Goal: Transaction & Acquisition: Book appointment/travel/reservation

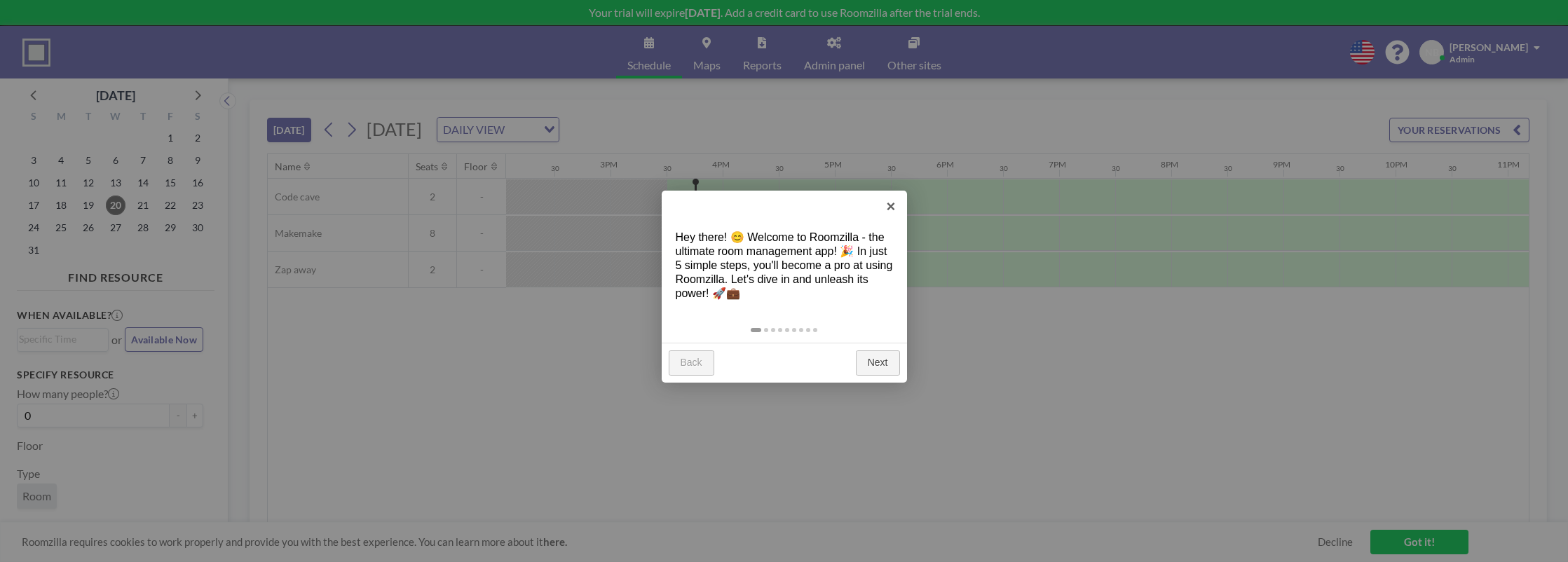
scroll to position [0, 1671]
click at [888, 210] on link "×" at bounding box center [891, 207] width 32 height 32
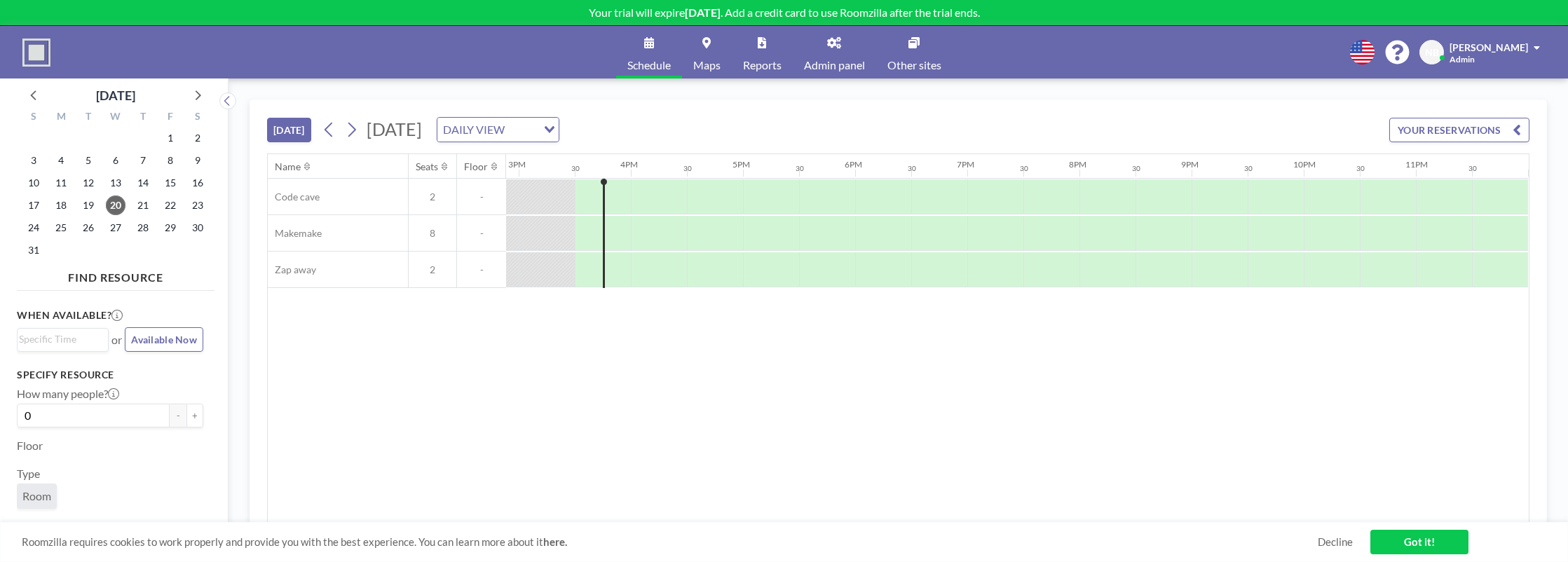
click at [558, 208] on div at bounding box center [546, 196] width 56 height 34
click at [694, 50] on link "Maps" at bounding box center [707, 52] width 49 height 52
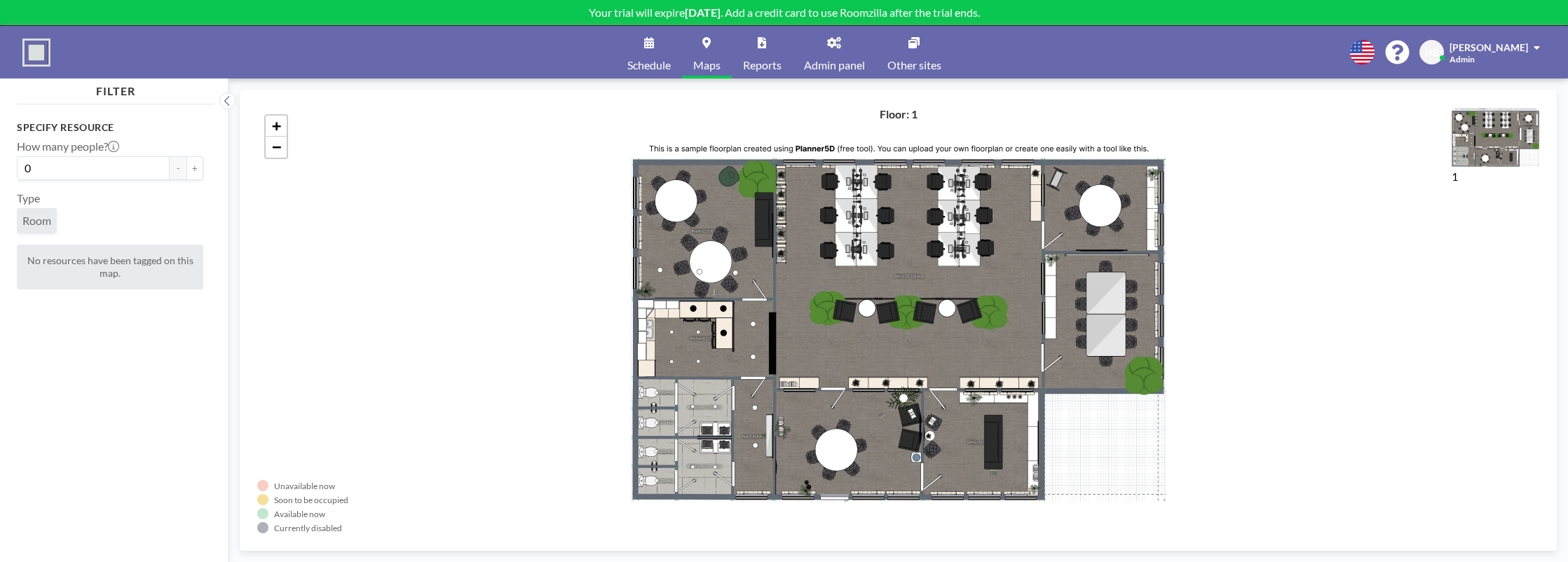
click at [39, 222] on span "Room" at bounding box center [36, 220] width 29 height 14
click at [849, 57] on link "Admin panel" at bounding box center [833, 52] width 83 height 52
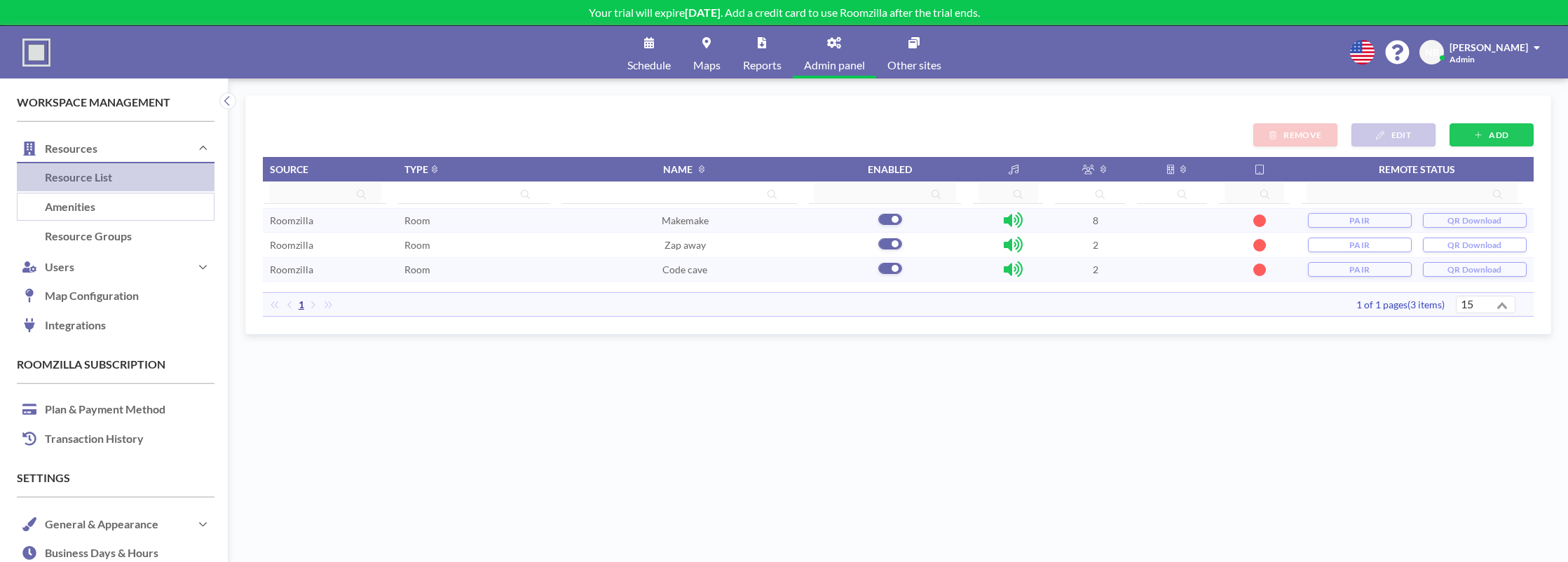
click at [131, 196] on link "Amenities" at bounding box center [116, 208] width 198 height 30
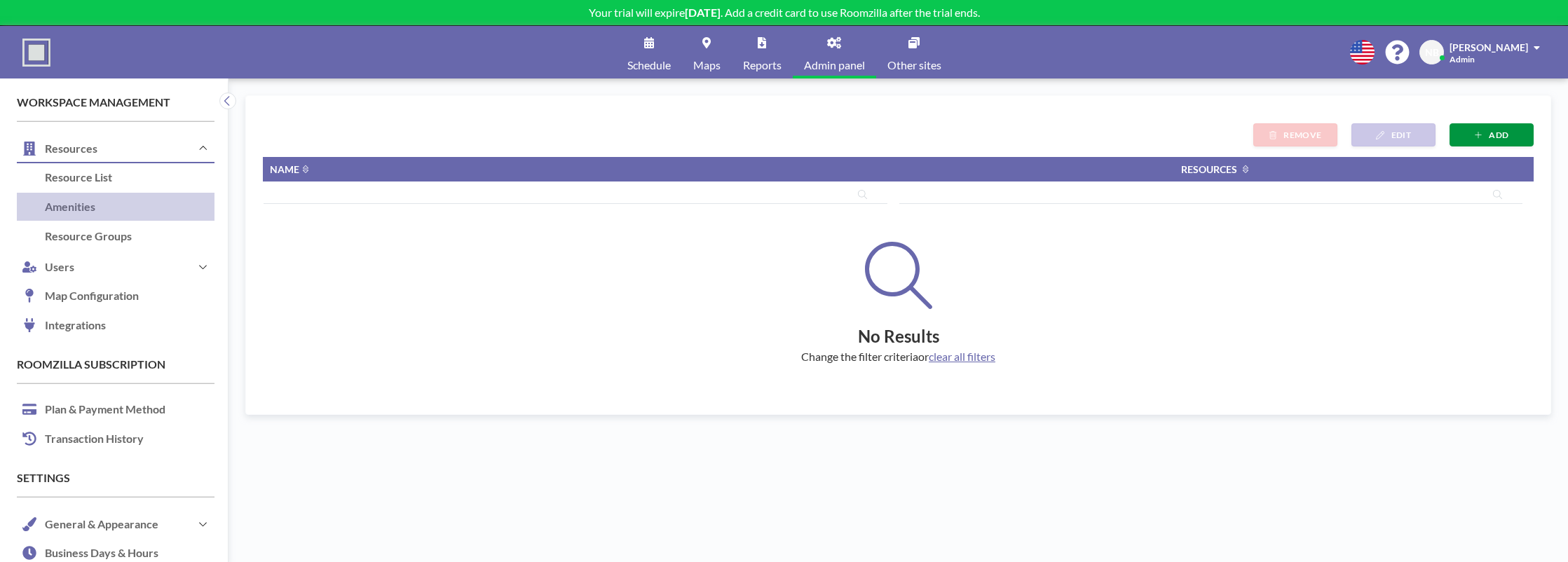
click at [1468, 134] on button "ADD" at bounding box center [1492, 134] width 84 height 23
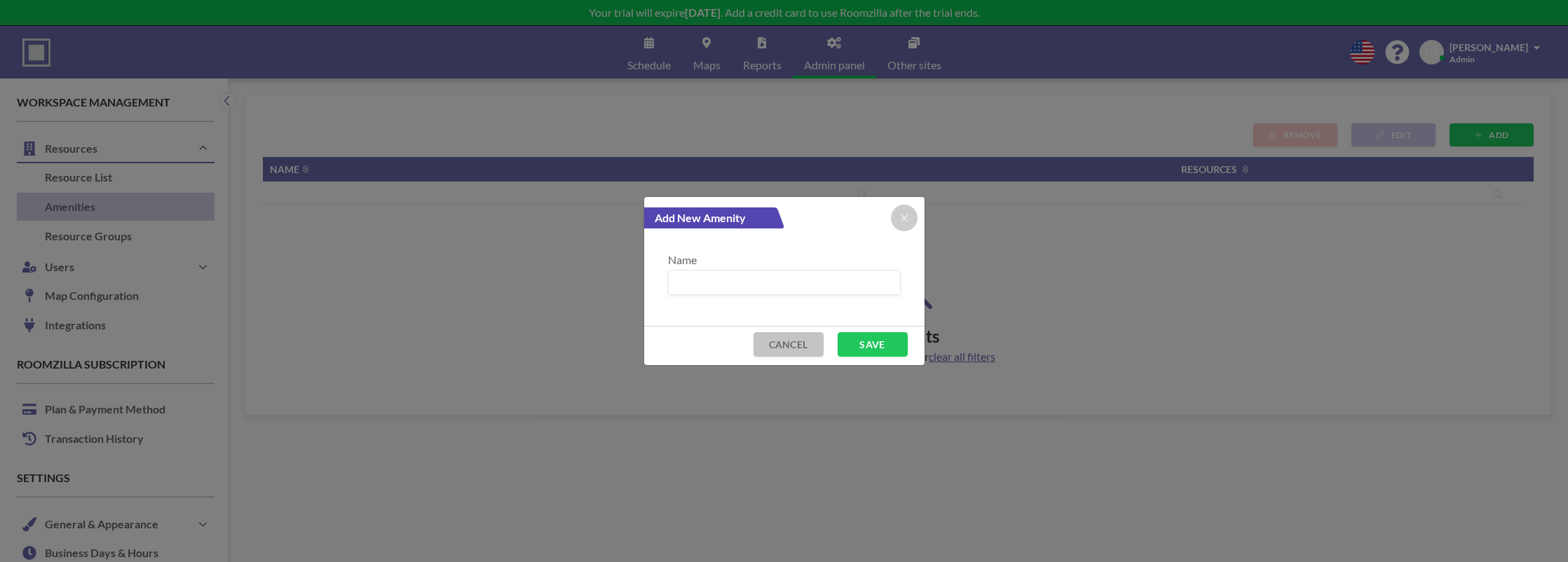
click at [781, 351] on button "CANCEL" at bounding box center [788, 344] width 70 height 24
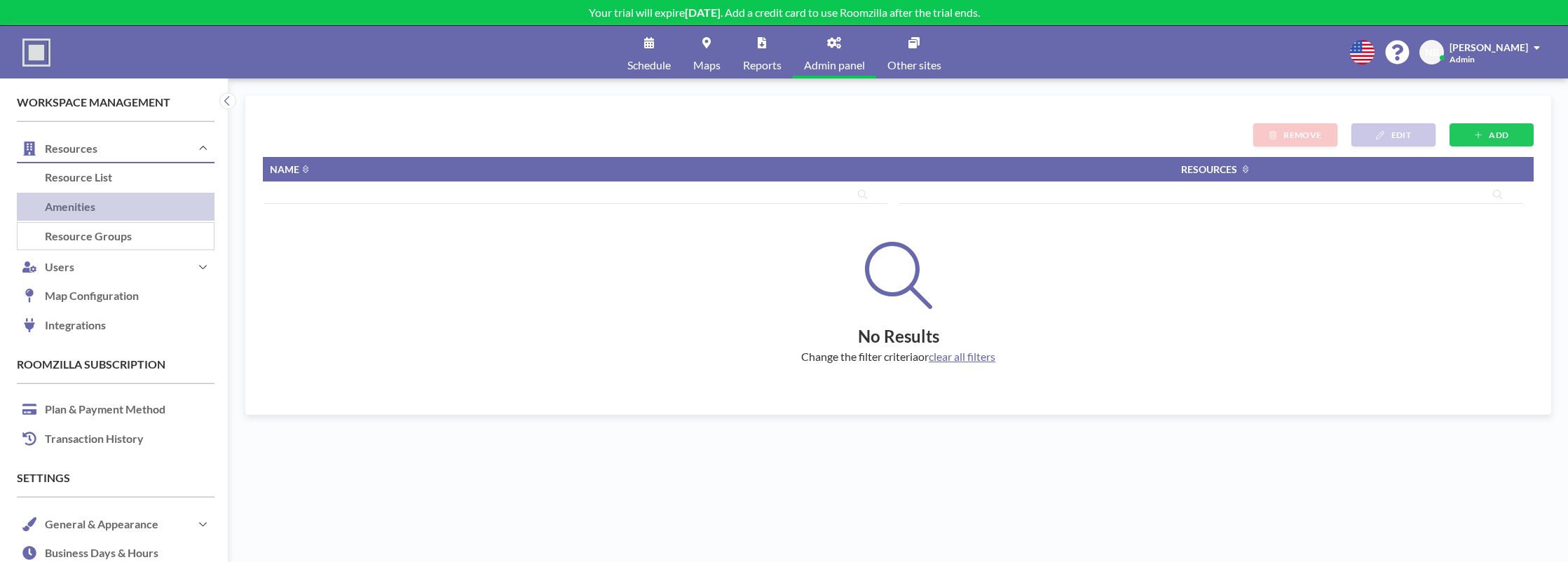
click at [128, 232] on link "Resource Groups" at bounding box center [116, 237] width 198 height 30
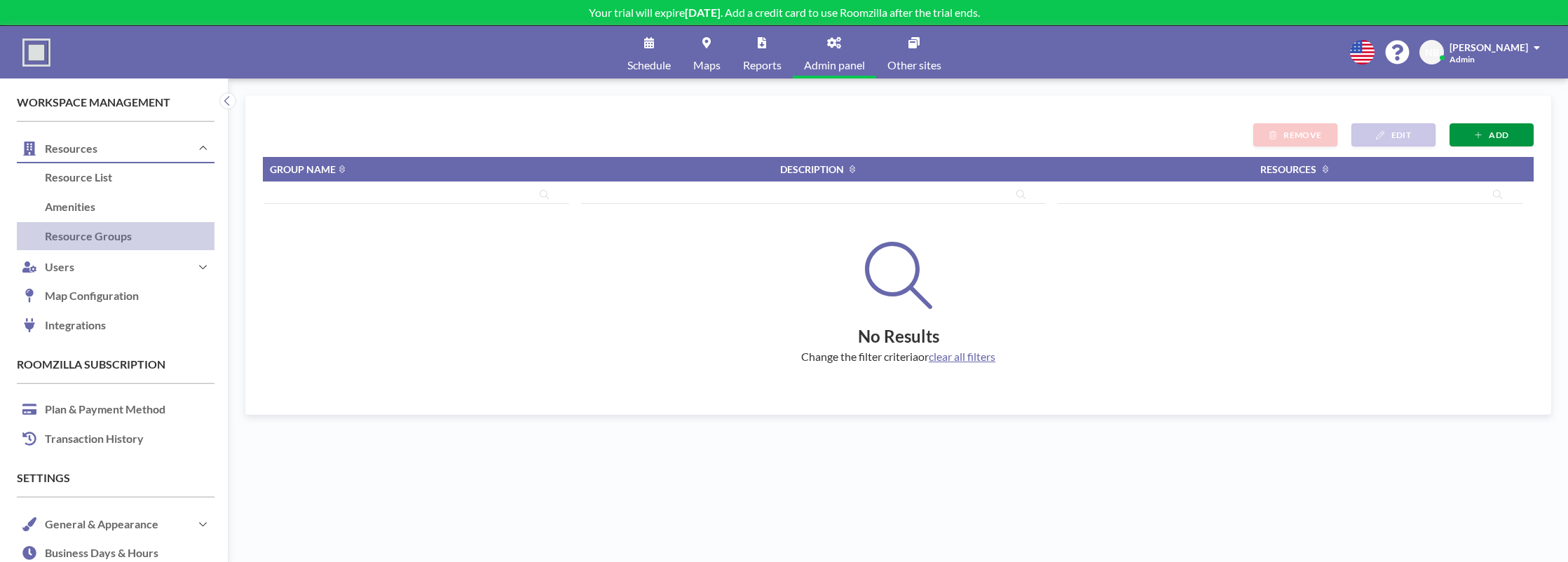
click at [1501, 137] on span "ADD" at bounding box center [1498, 134] width 20 height 10
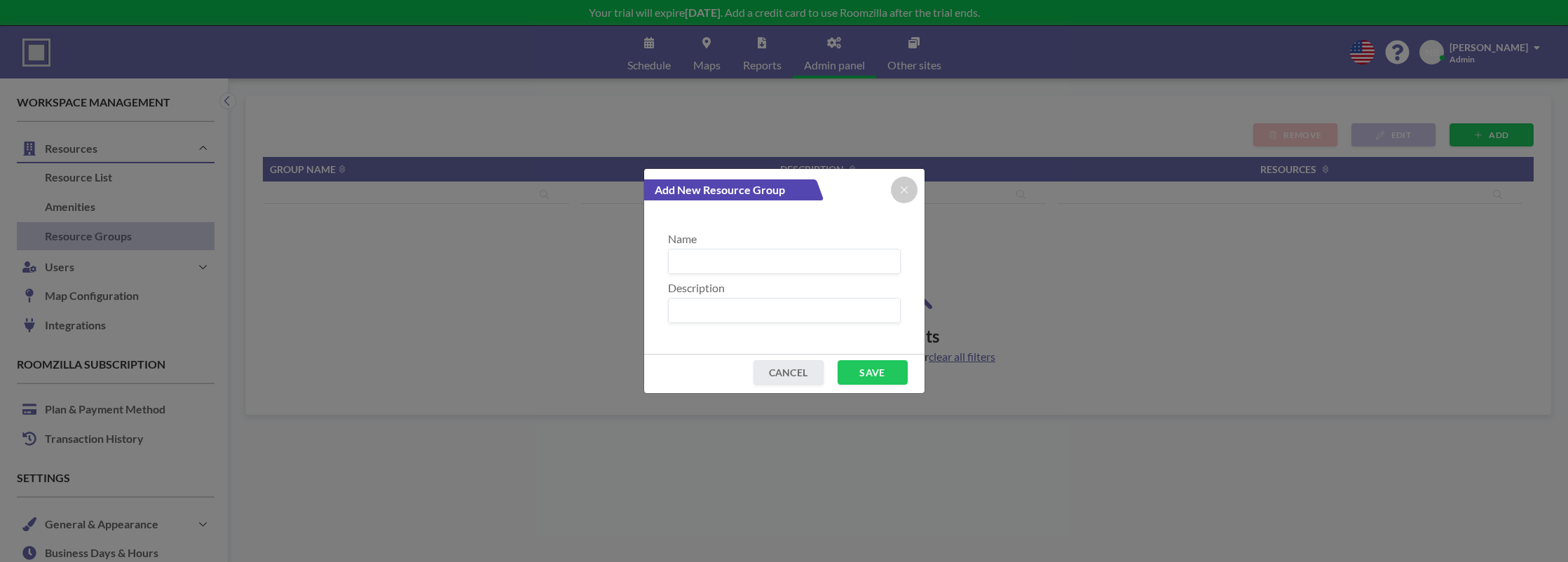
click at [764, 267] on input at bounding box center [784, 262] width 231 height 24
click at [902, 188] on icon at bounding box center [903, 190] width 8 height 11
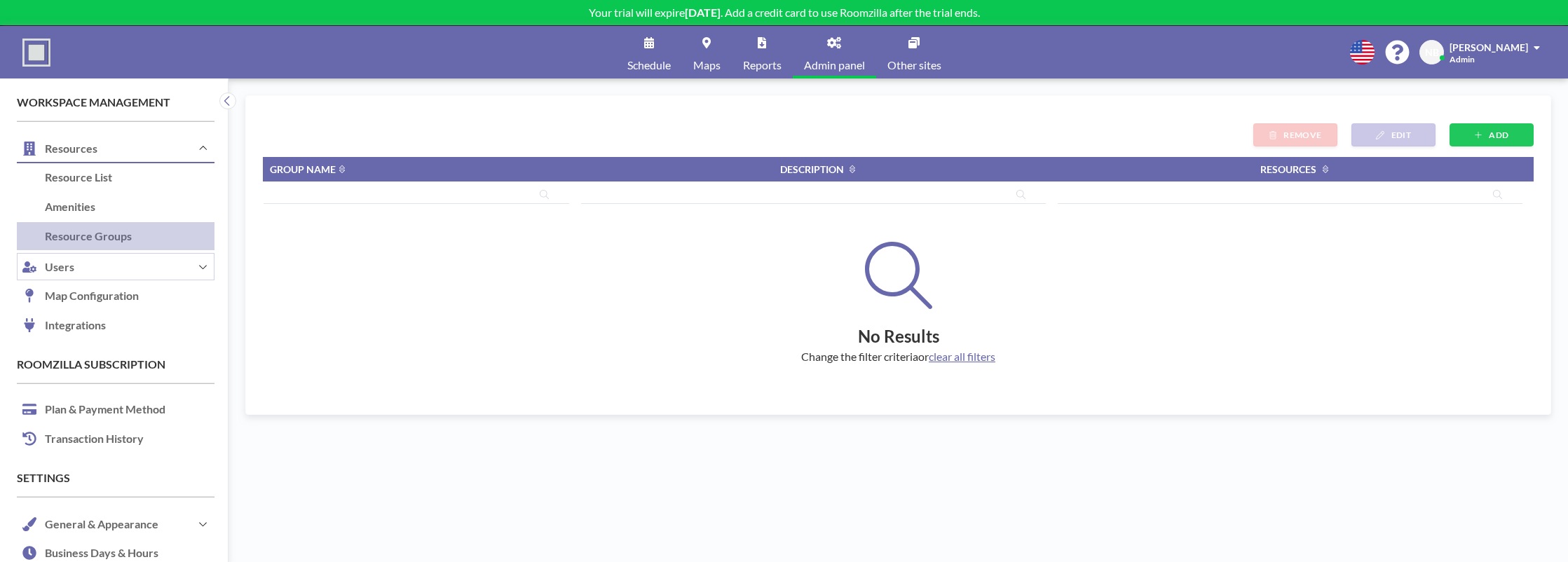
click at [162, 256] on button "Users" at bounding box center [116, 267] width 198 height 30
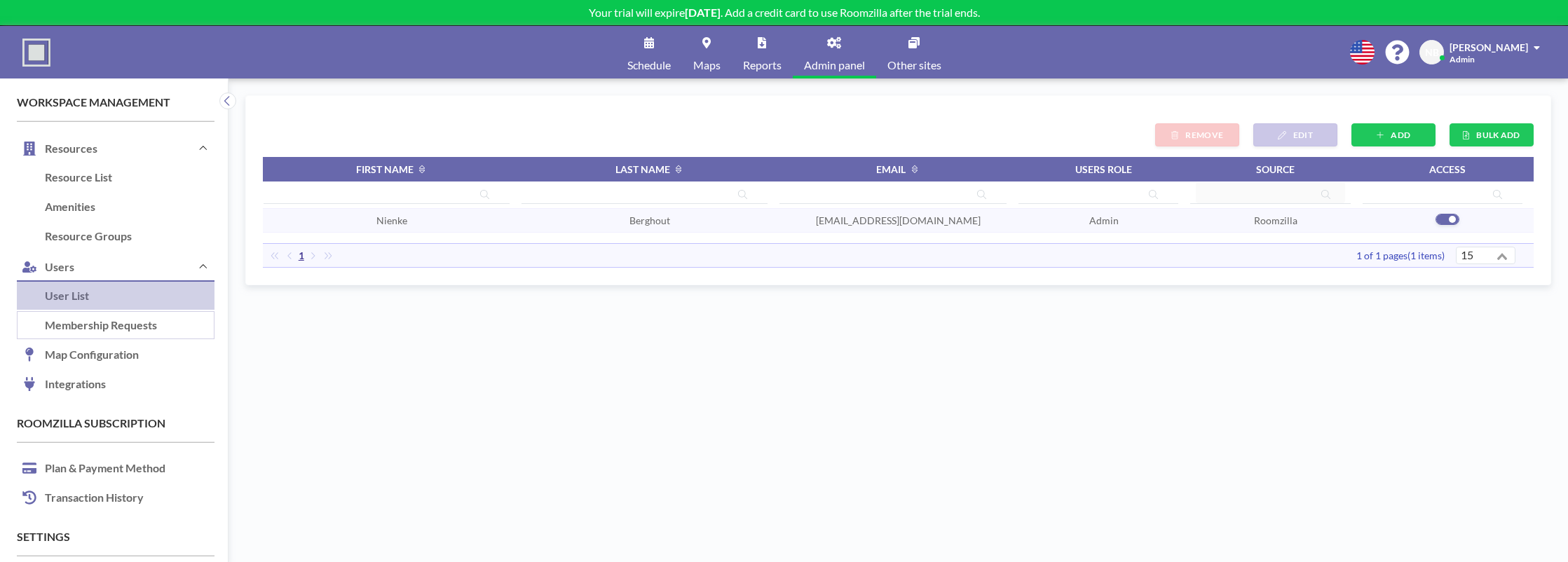
click at [132, 329] on link "Membership Requests" at bounding box center [116, 326] width 198 height 30
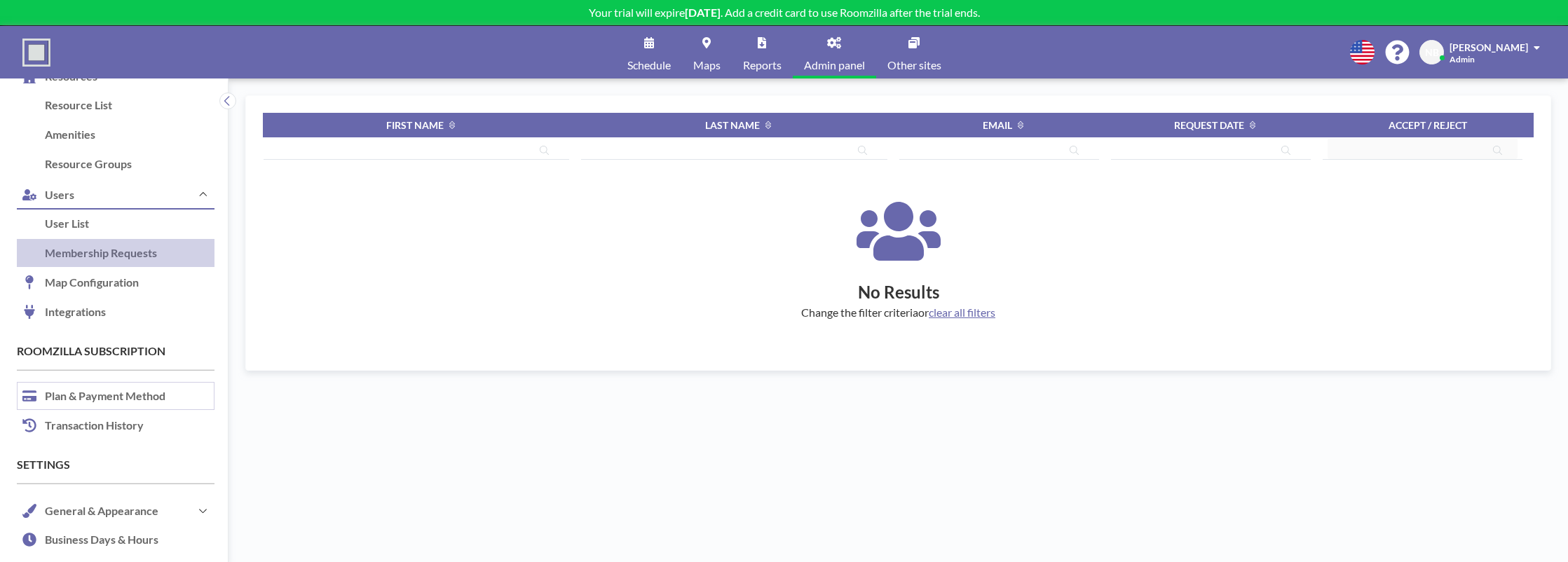
scroll to position [72, 0]
click at [134, 387] on link "Plan & Payment Method" at bounding box center [116, 398] width 198 height 30
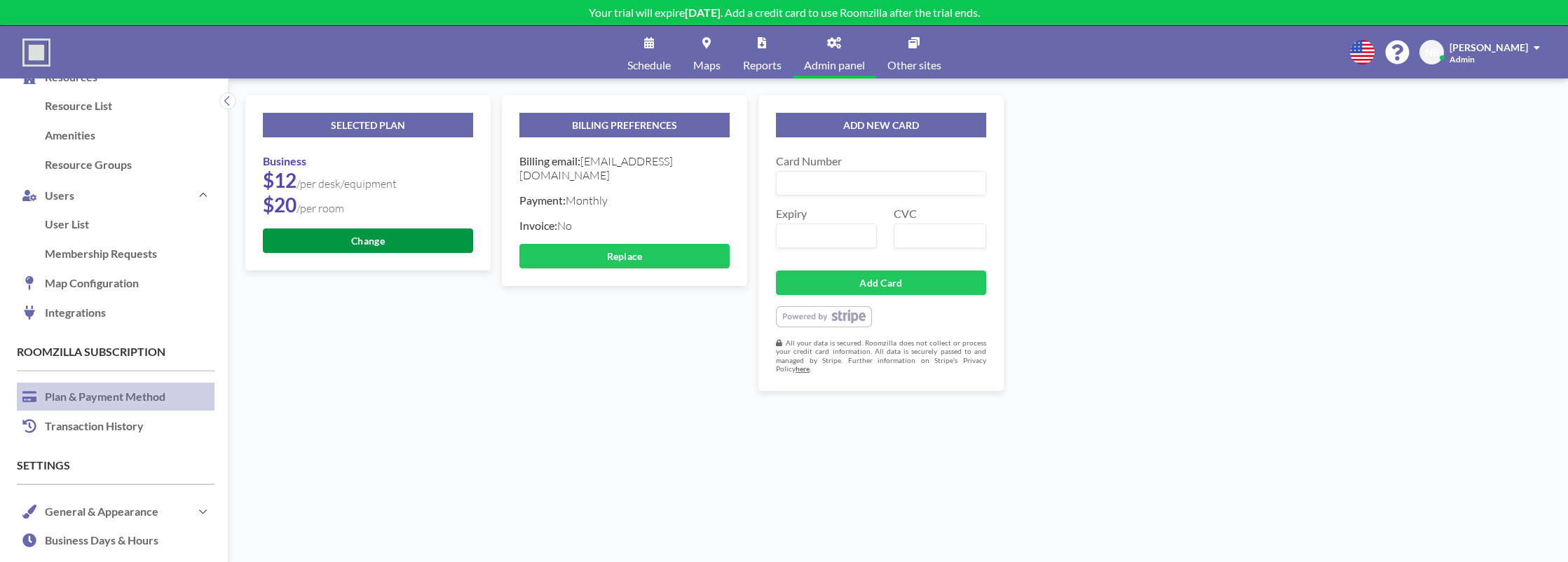
click at [381, 240] on button "Change" at bounding box center [368, 240] width 211 height 24
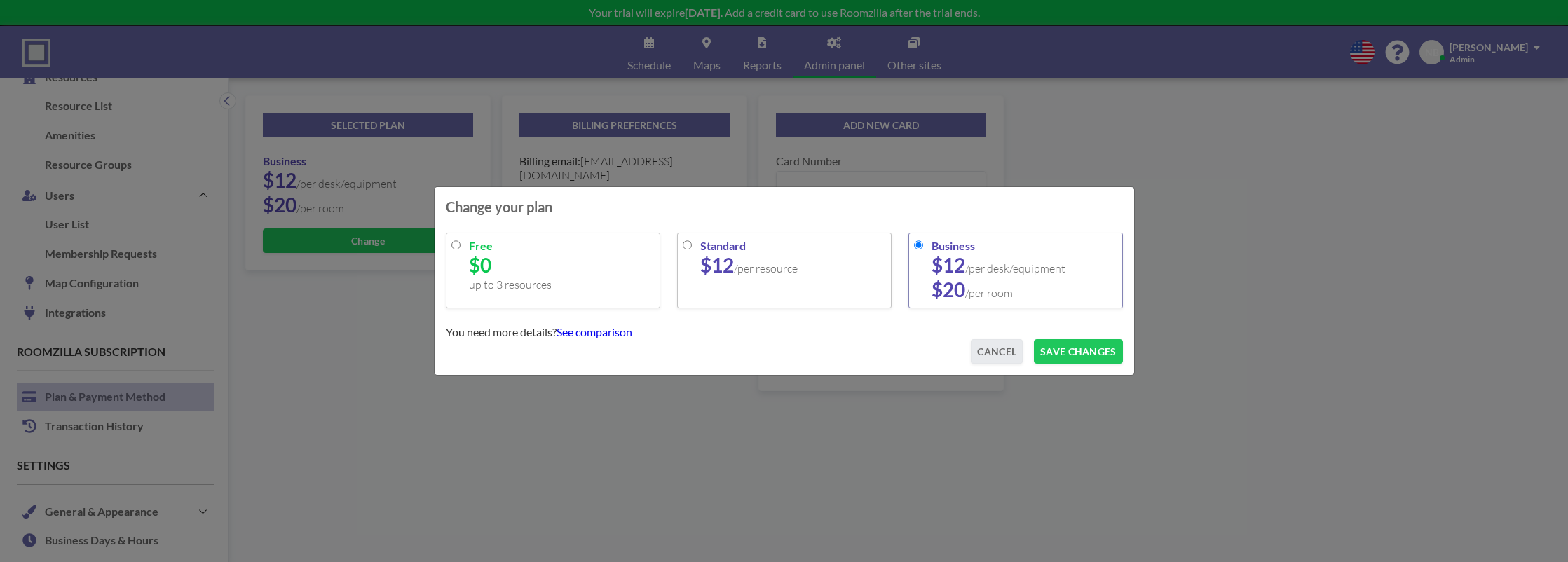
click at [451, 243] on input "radio" at bounding box center [456, 245] width 9 height 9
radio input "true"
radio input "false"
click at [1107, 357] on button "SAVE CHANGES" at bounding box center [1078, 351] width 89 height 24
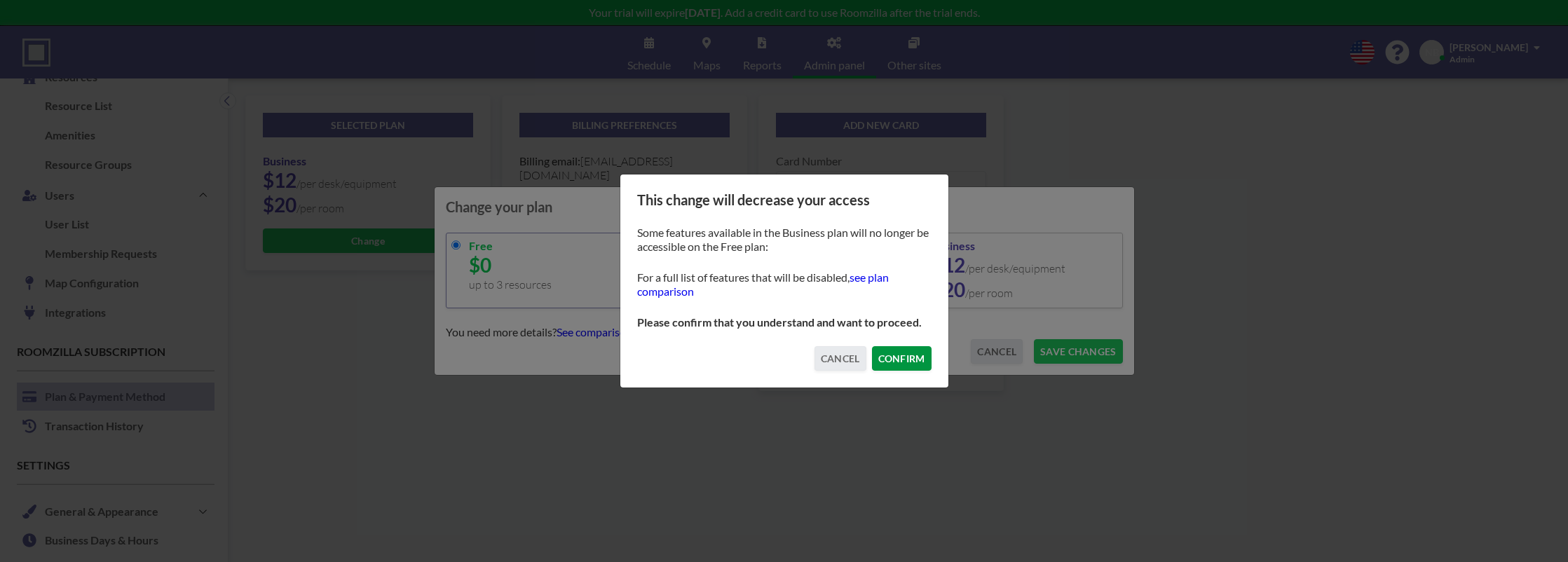
click at [928, 355] on button "CONFIRM" at bounding box center [901, 358] width 60 height 24
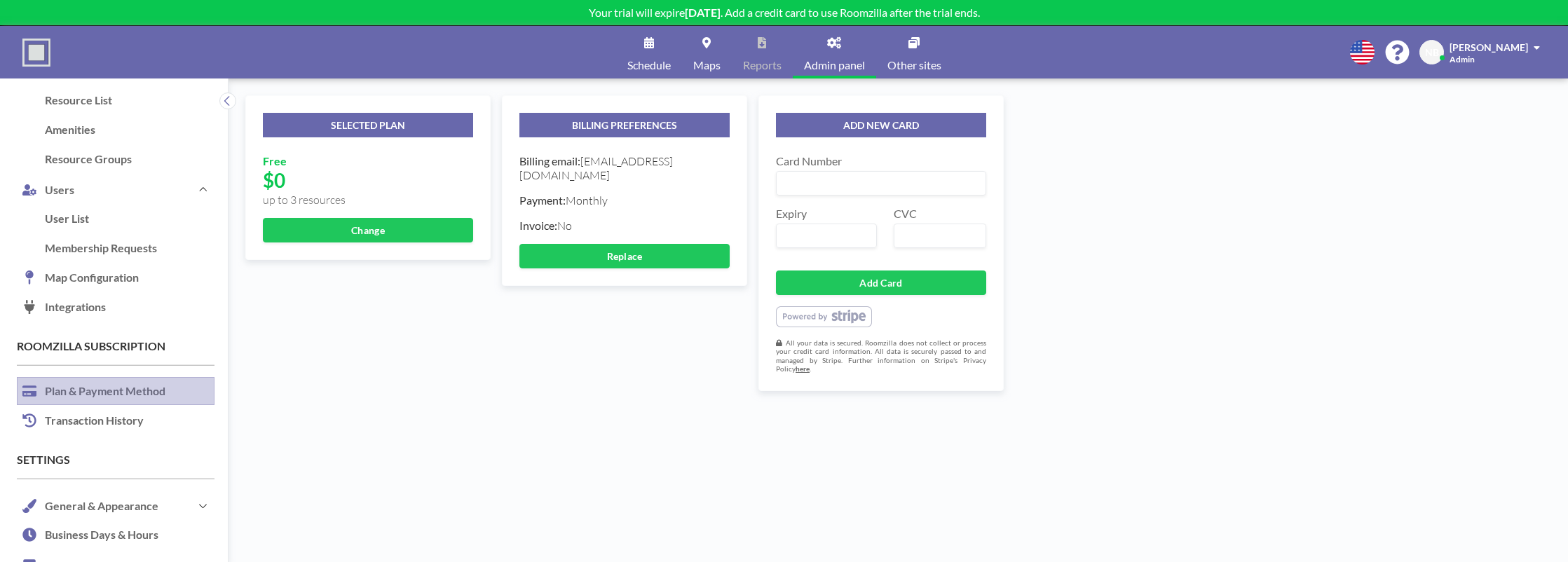
scroll to position [171, 0]
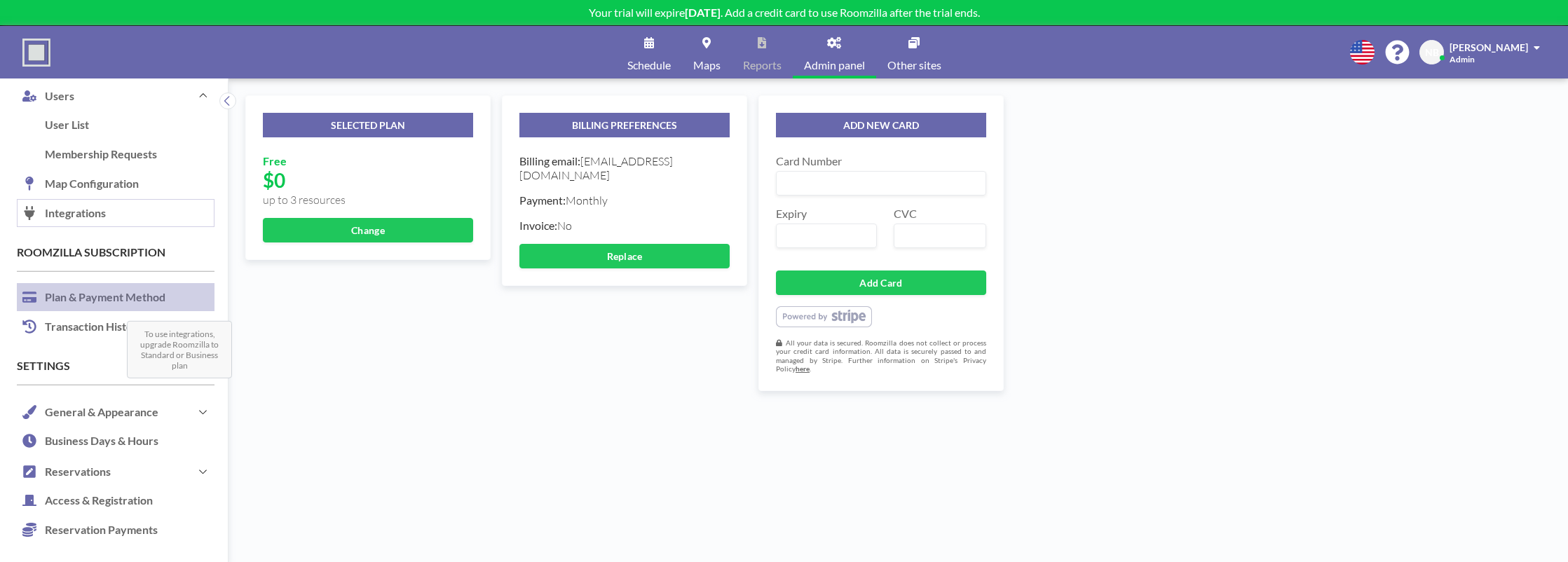
click at [78, 201] on link "Integrations To use integrations, upgrade Roomzilla to Standard or Business plan" at bounding box center [116, 214] width 198 height 30
click at [347, 225] on button "Change" at bounding box center [368, 230] width 211 height 24
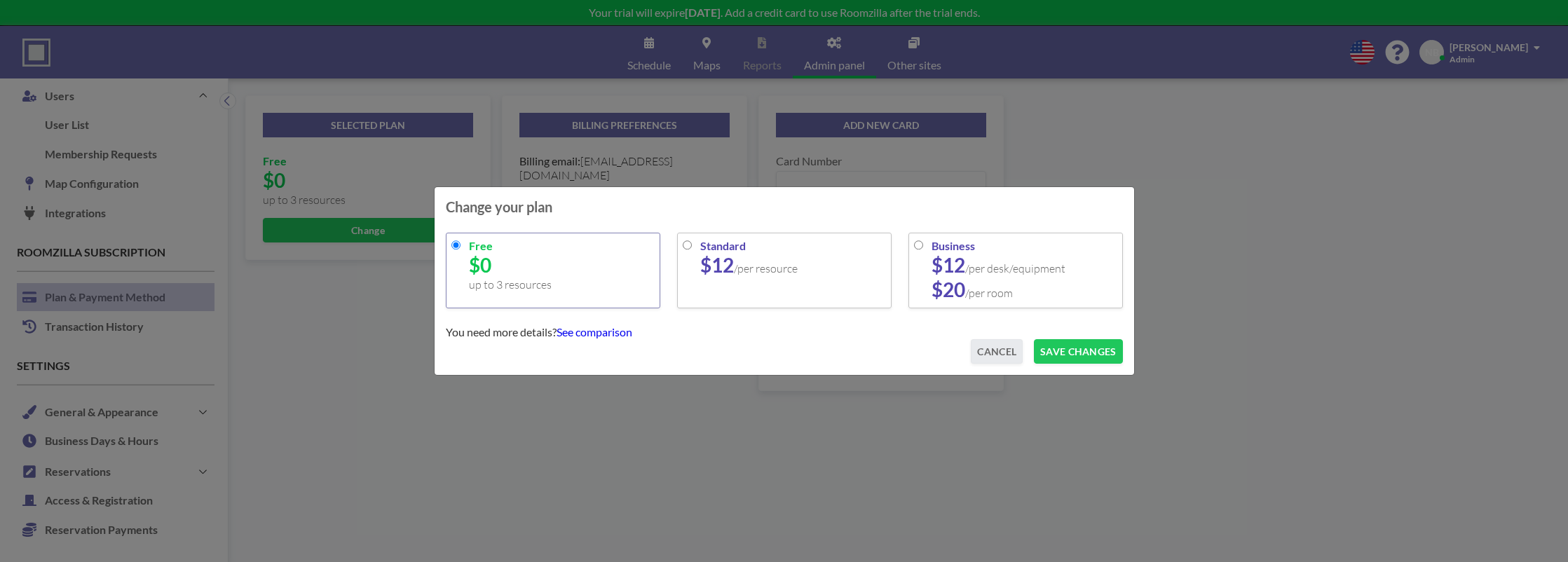
click at [383, 202] on div "Change your plan Free $0 up to 3 resources Standard $12 /per resource Business …" at bounding box center [784, 281] width 1568 height 562
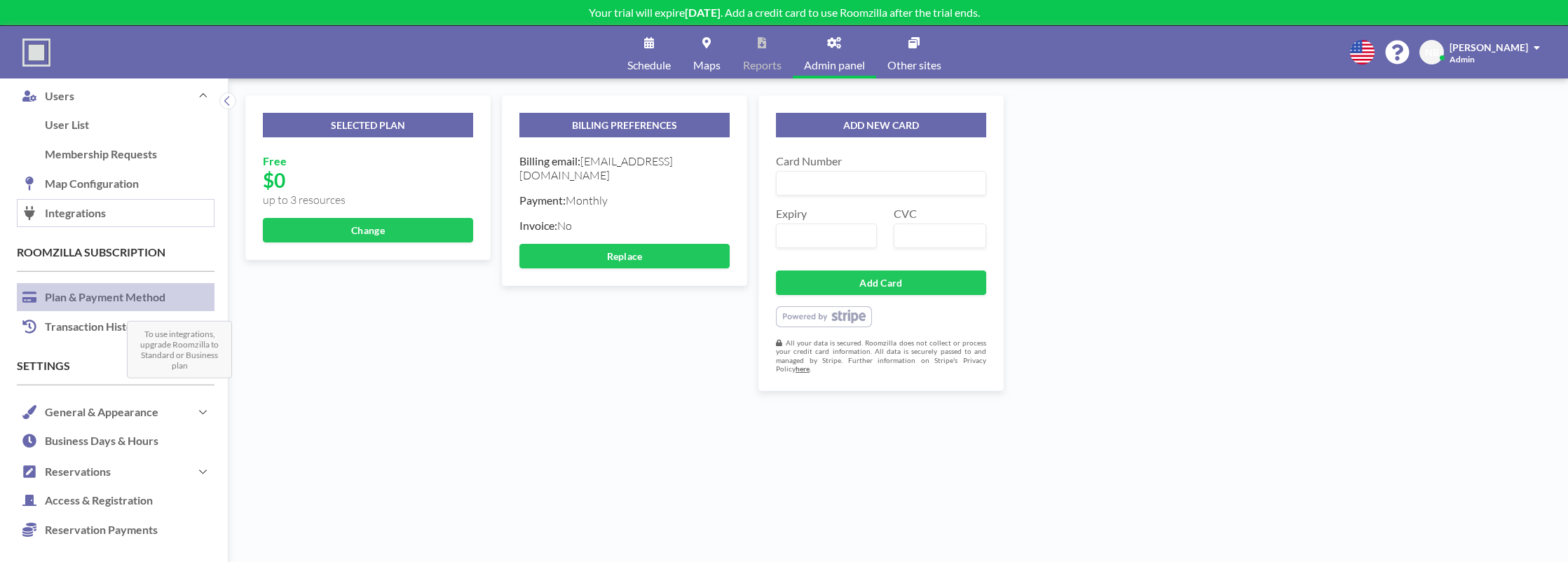
click at [117, 222] on link "Integrations To use integrations, upgrade Roomzilla to Standard or Business plan" at bounding box center [116, 214] width 198 height 30
click at [179, 416] on button "General & Appearance" at bounding box center [116, 412] width 198 height 30
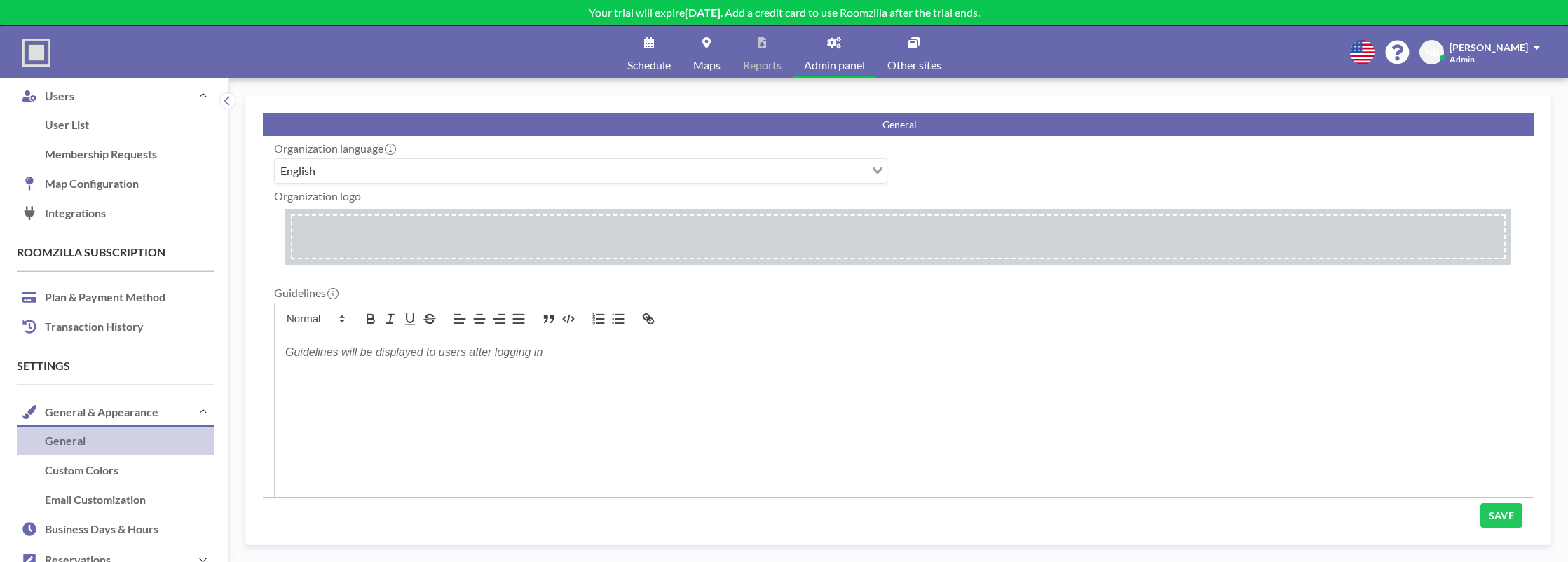
click at [628, 223] on input "file" at bounding box center [898, 237] width 1226 height 56
click at [771, 224] on input "file" at bounding box center [898, 237] width 1226 height 56
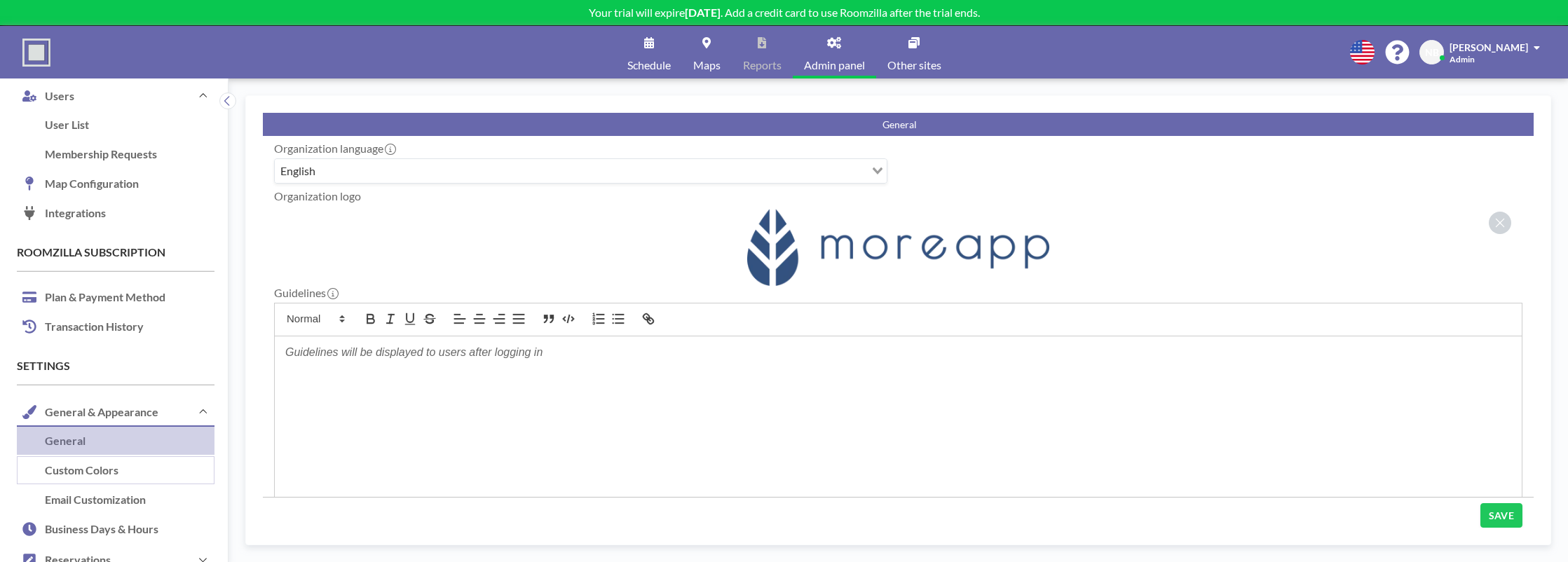
click at [85, 480] on link "Custom Colors" at bounding box center [116, 472] width 198 height 30
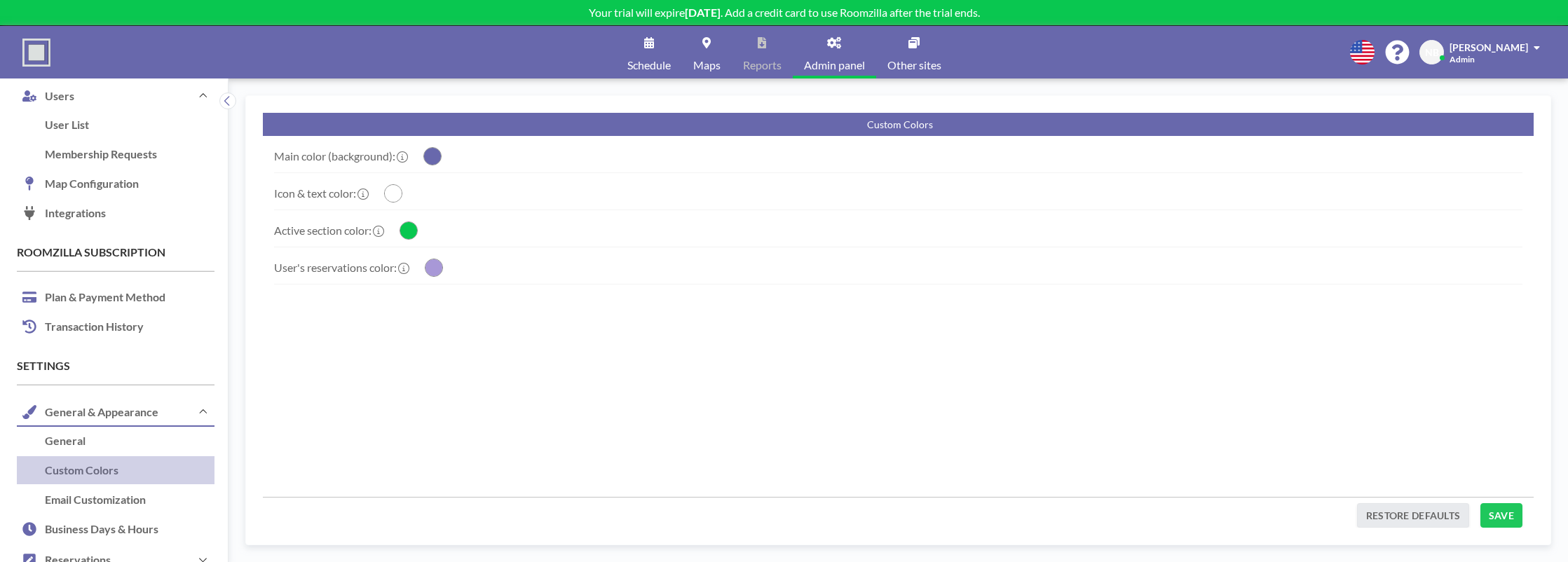
click at [434, 161] on circle "button" at bounding box center [433, 157] width 17 height 17
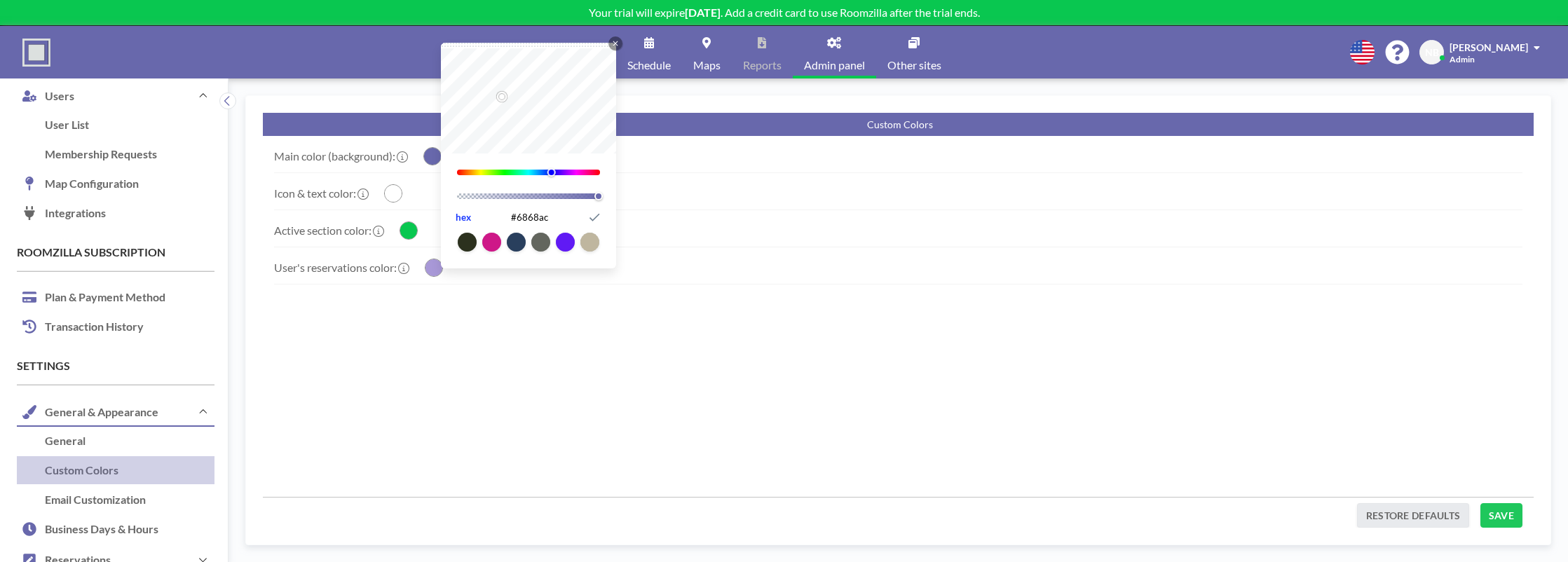
click at [463, 216] on button "hex" at bounding box center [463, 217] width 17 height 19
click at [646, 223] on div "Active section color: Close Icon 142 1 hex #09c750 Submit Icon" at bounding box center [898, 234] width 1248 height 25
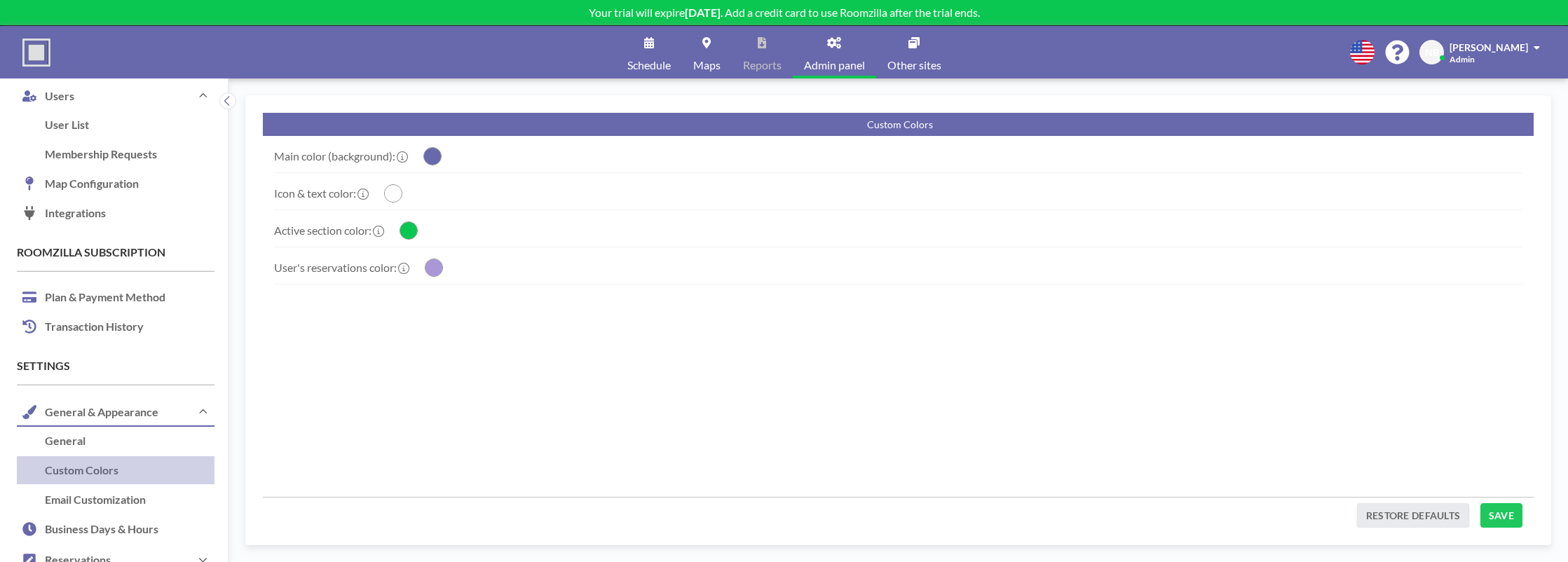
click at [439, 161] on circle "button" at bounding box center [433, 157] width 17 height 17
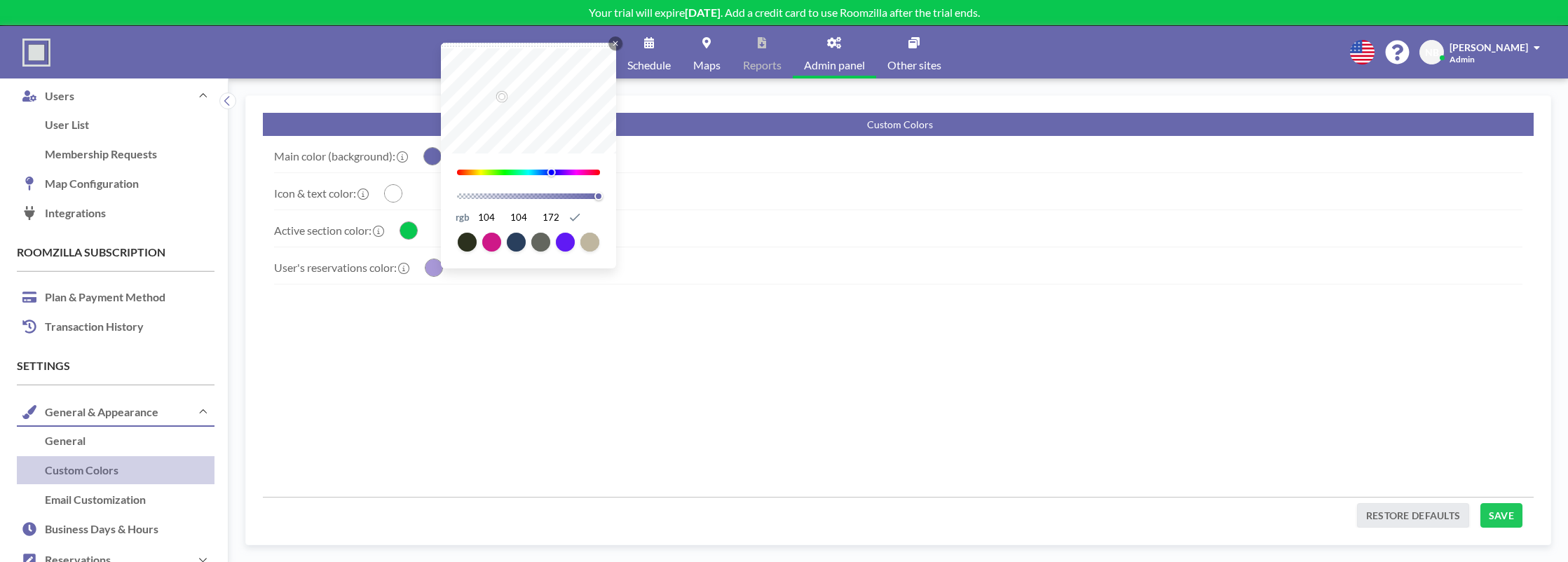
click at [400, 188] on circle "button" at bounding box center [393, 194] width 17 height 17
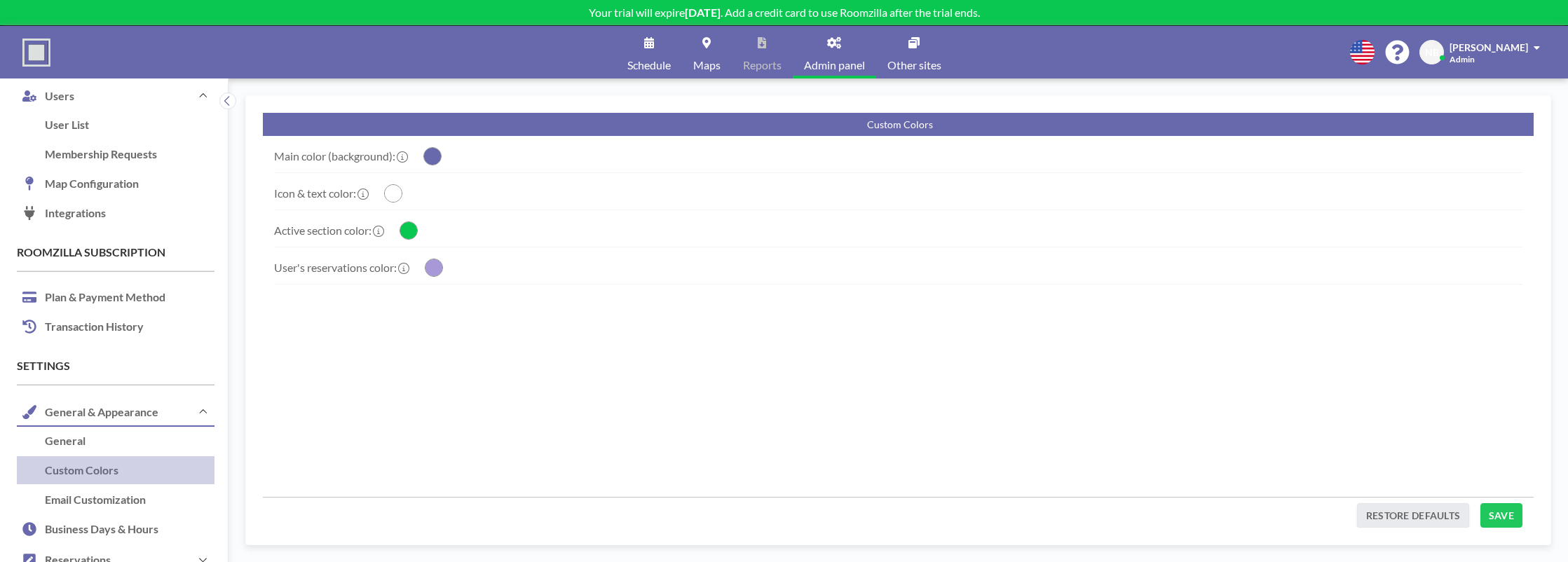
click at [340, 191] on label "Icon & text color:" at bounding box center [321, 193] width 93 height 14
click at [439, 158] on circle "button" at bounding box center [433, 157] width 17 height 17
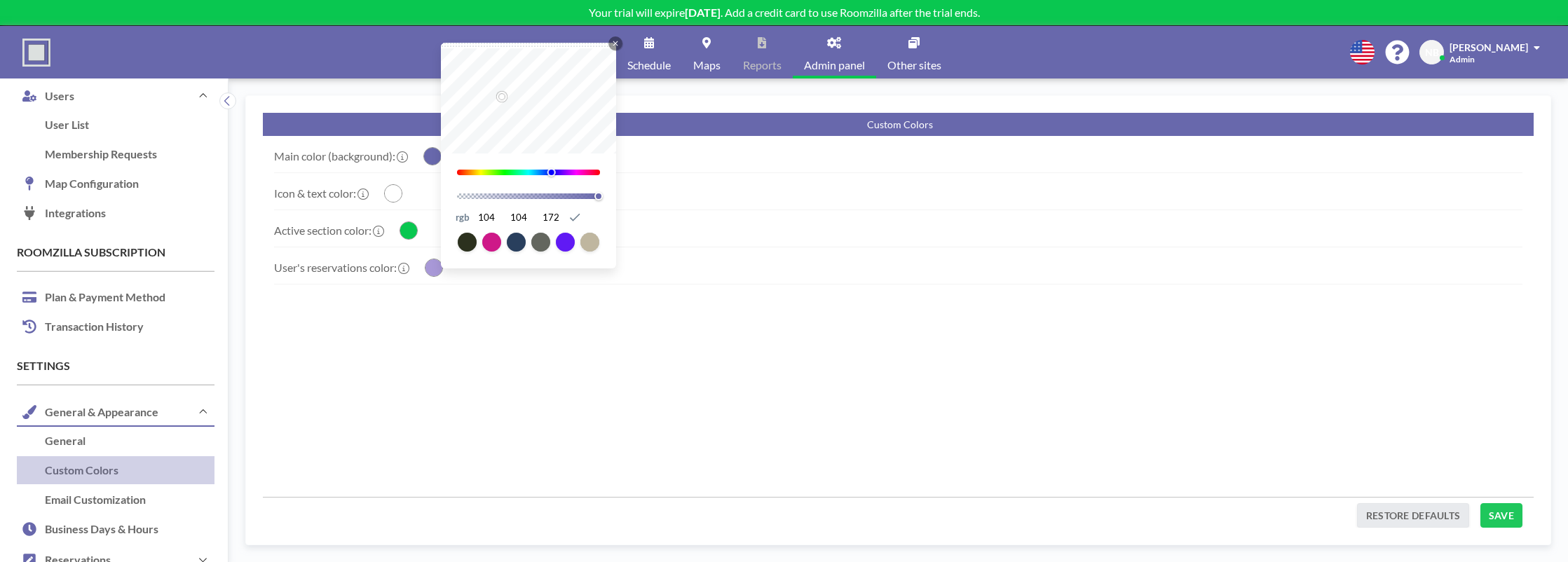
click at [589, 218] on div "rgb 104 104 172 Submit Icon" at bounding box center [529, 217] width 147 height 19
click at [600, 218] on div "rgb 104 104 172 Submit Icon" at bounding box center [529, 217] width 147 height 19
click at [461, 218] on button "rgb" at bounding box center [462, 217] width 16 height 19
type input "240"
type input "29"
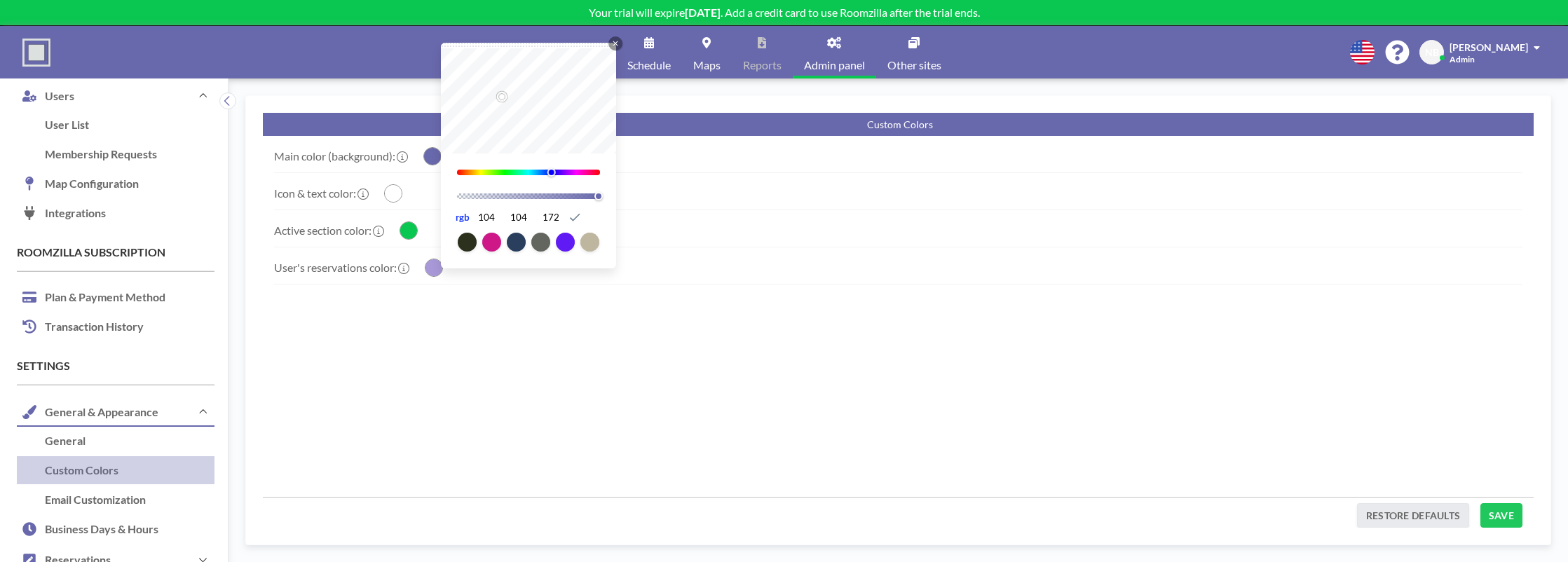
type input "54"
click at [461, 218] on button "hsl" at bounding box center [461, 217] width 14 height 19
type input "#6868ac"
click at [544, 215] on input "#6868ac" at bounding box center [529, 217] width 111 height 19
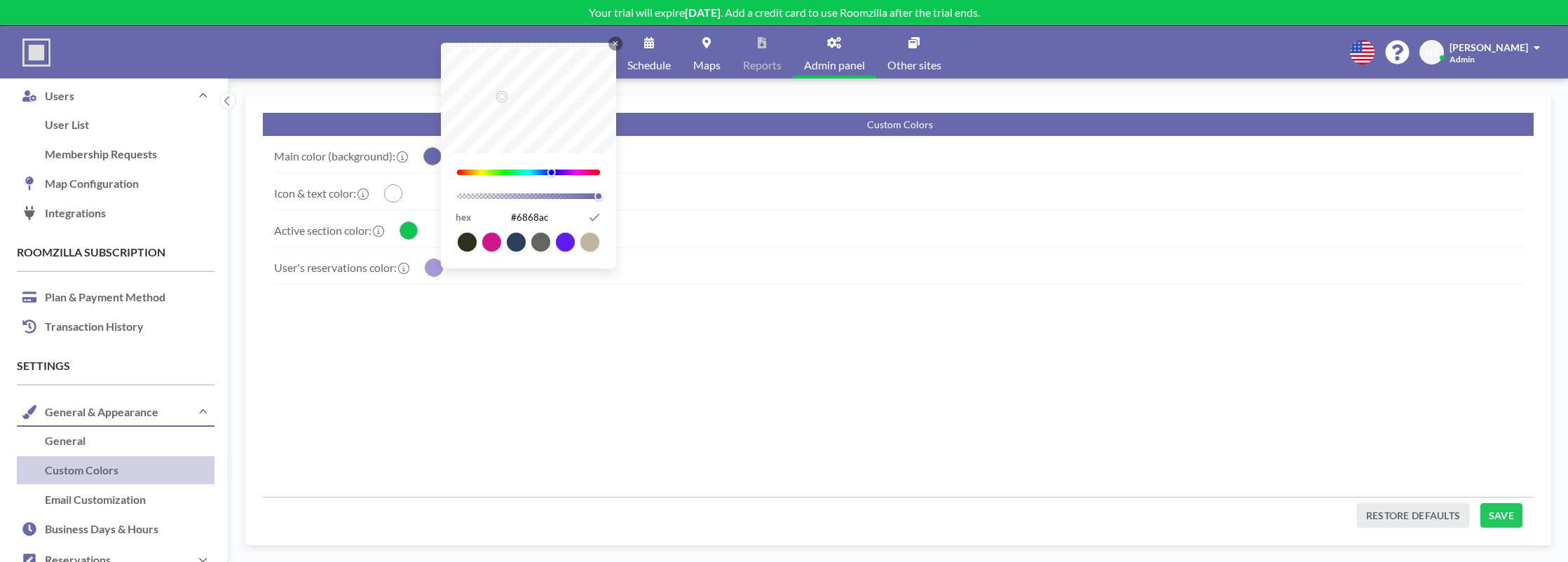
paste input "#335280"
click at [520, 217] on input "##335280" at bounding box center [529, 217] width 111 height 19
click at [656, 278] on div "User's reservations color: Close Icon 255 1 hex #a898d7 Submit Icon" at bounding box center [898, 270] width 1248 height 25
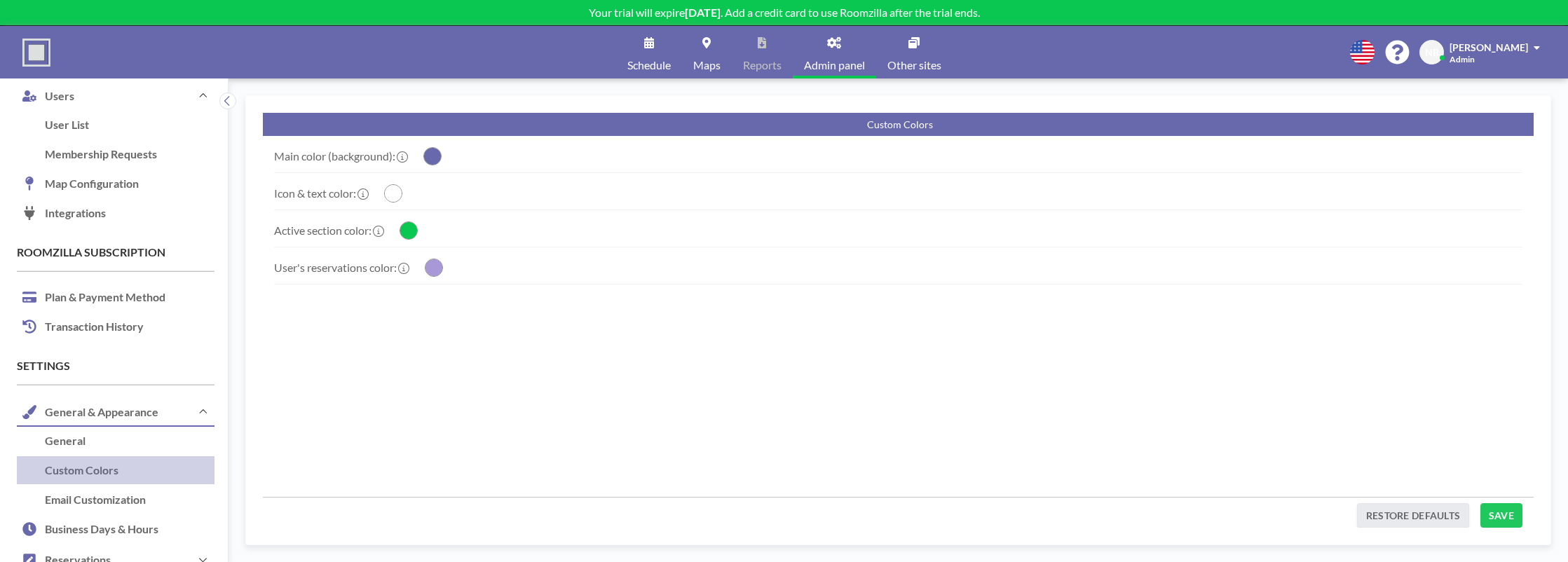
click at [432, 158] on circle "button" at bounding box center [433, 157] width 17 height 17
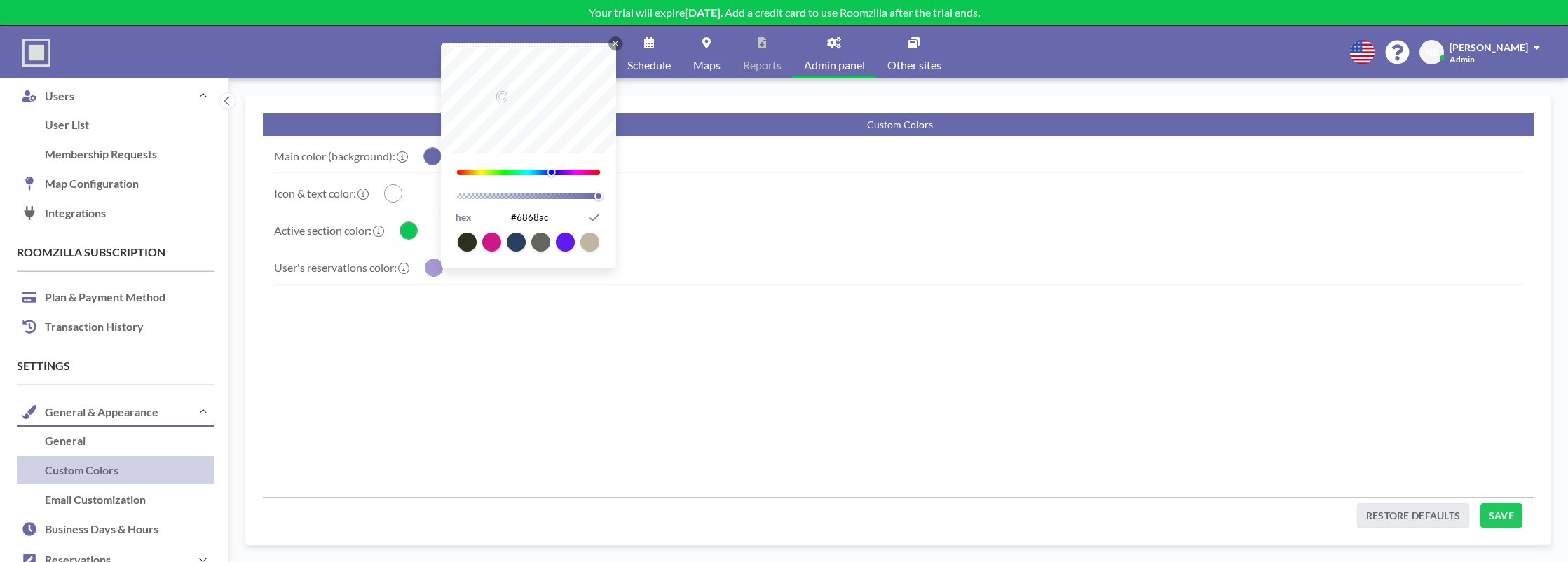
drag, startPoint x: 553, startPoint y: 221, endPoint x: 522, endPoint y: 221, distance: 31.0
click at [522, 221] on input "#6868ac" at bounding box center [529, 217] width 111 height 19
paste input "#335280"
click at [520, 216] on input "##335280" at bounding box center [529, 217] width 111 height 19
click at [552, 219] on input "#335280" at bounding box center [529, 217] width 111 height 19
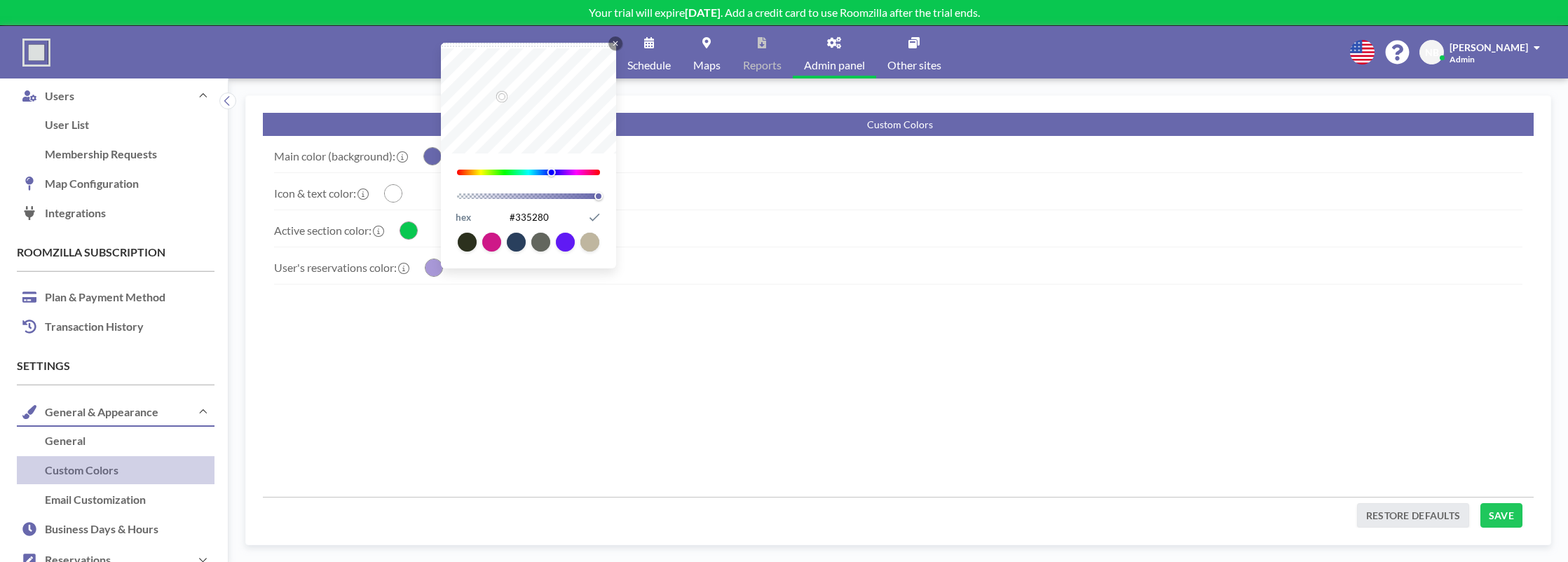
type input "#335280"
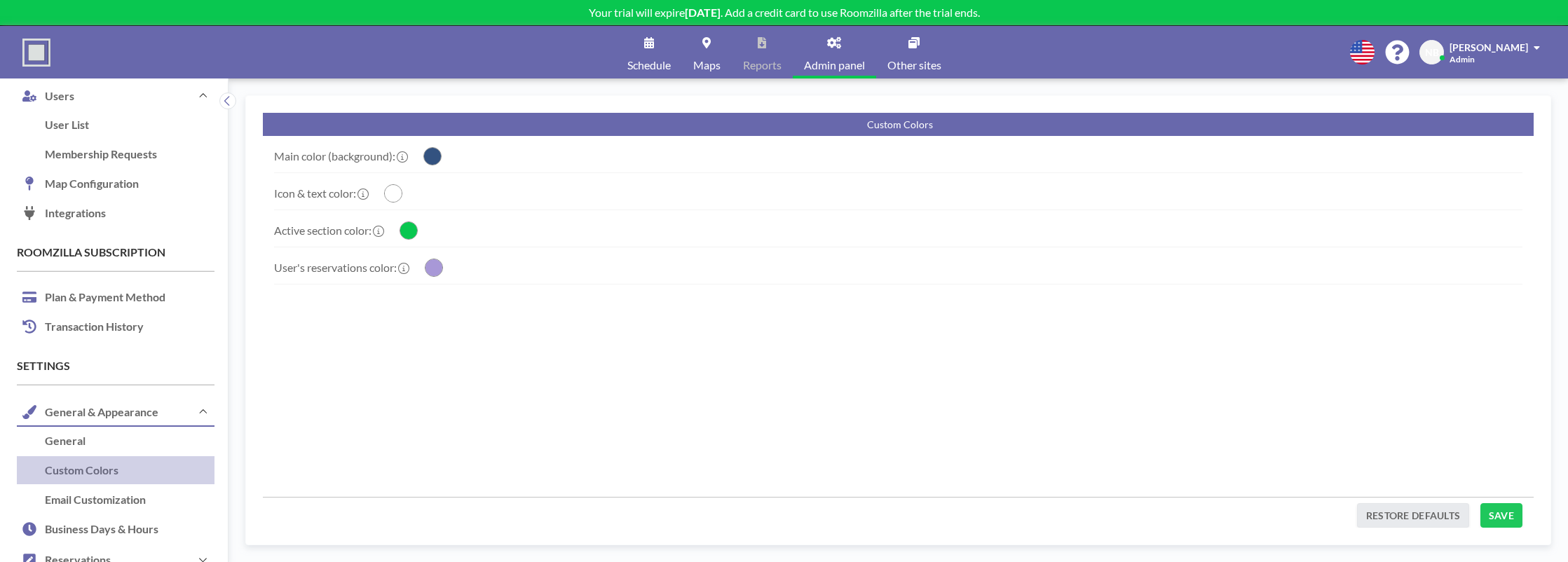
click at [727, 238] on div "Active section color: Close Icon 142 1 hex #09c750 Submit Icon" at bounding box center [898, 234] width 1248 height 25
click at [357, 271] on label "User's reservations color:" at bounding box center [341, 267] width 134 height 14
click at [438, 270] on circle "button" at bounding box center [433, 267] width 17 height 17
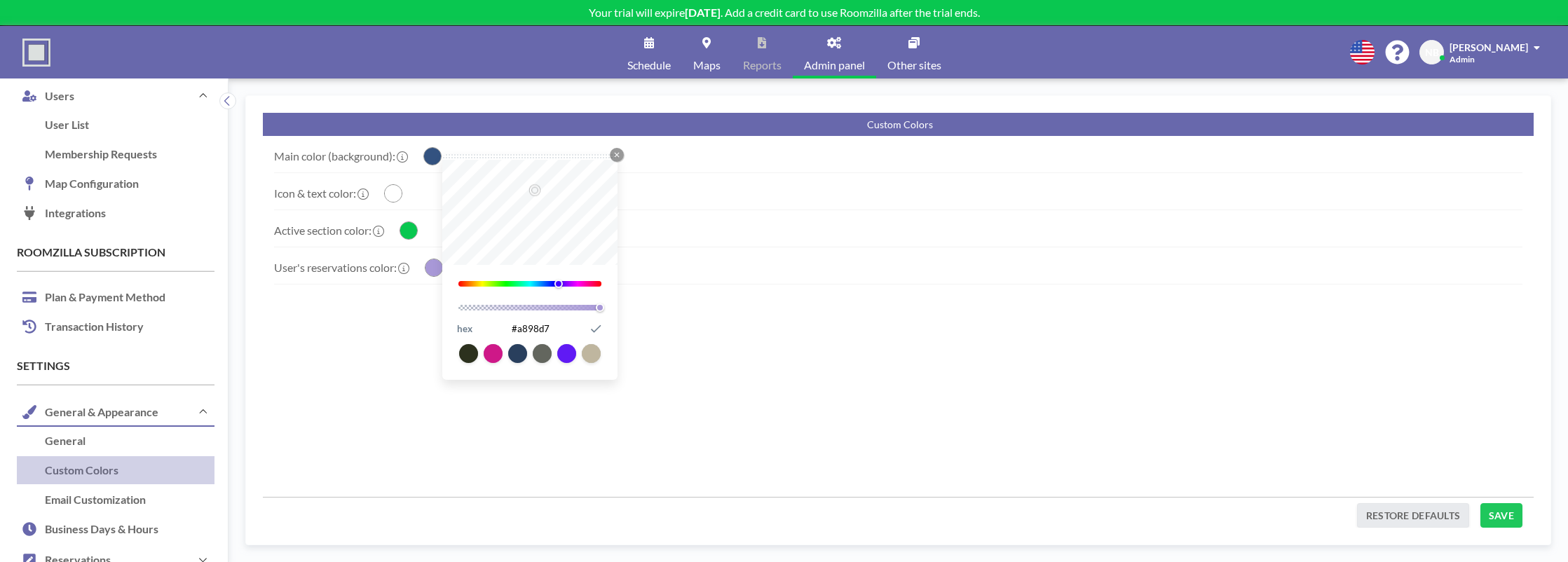
click at [533, 331] on input "#a898d7" at bounding box center [530, 329] width 111 height 19
paste input "#e3edff"
click at [524, 329] on input "##e3edff" at bounding box center [530, 329] width 111 height 19
type input "#e3edff"
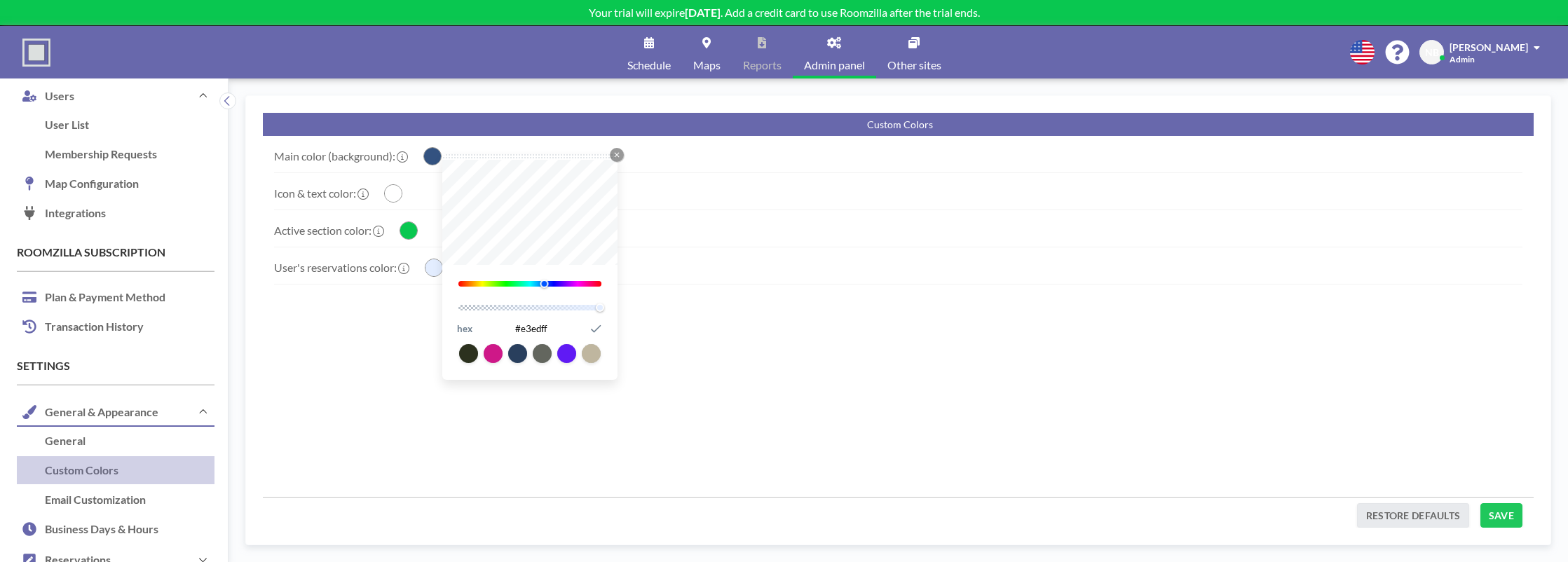
click at [668, 323] on div "Main color (background): Close Icon 215 1 hex #335280 Submit Icon Icon & text c…" at bounding box center [898, 316] width 1271 height 361
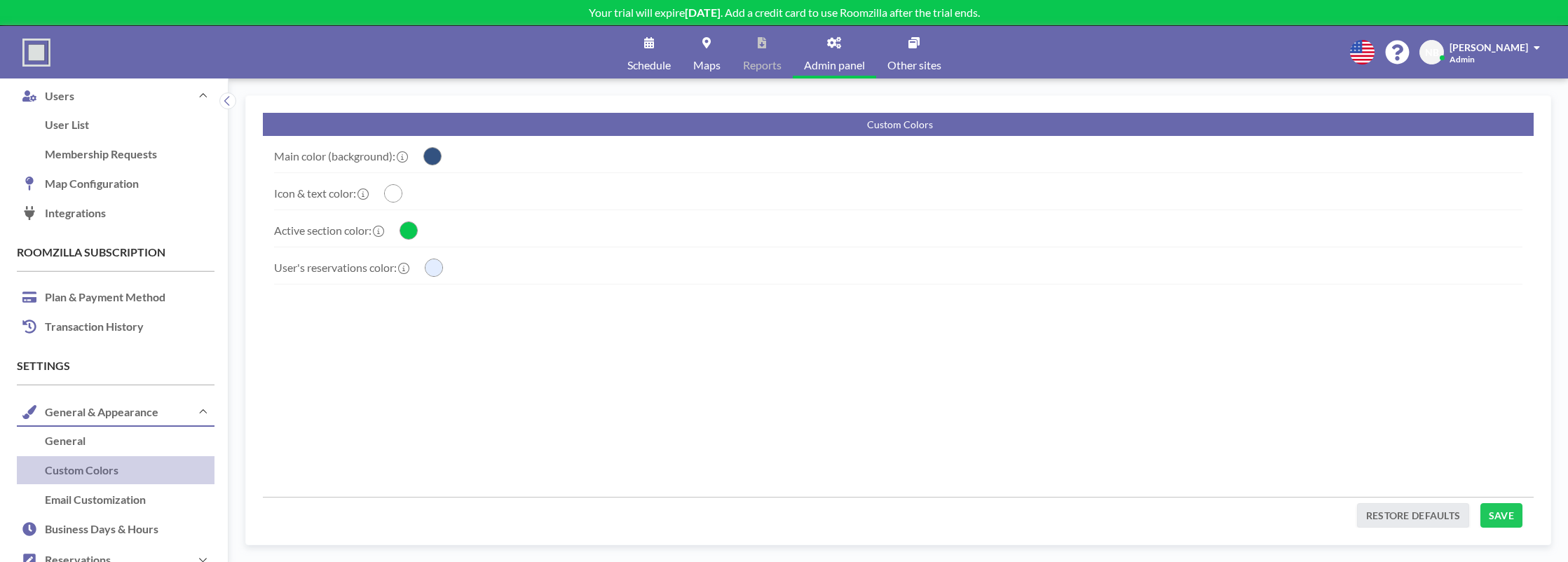
click at [413, 230] on circle "button" at bounding box center [408, 230] width 17 height 17
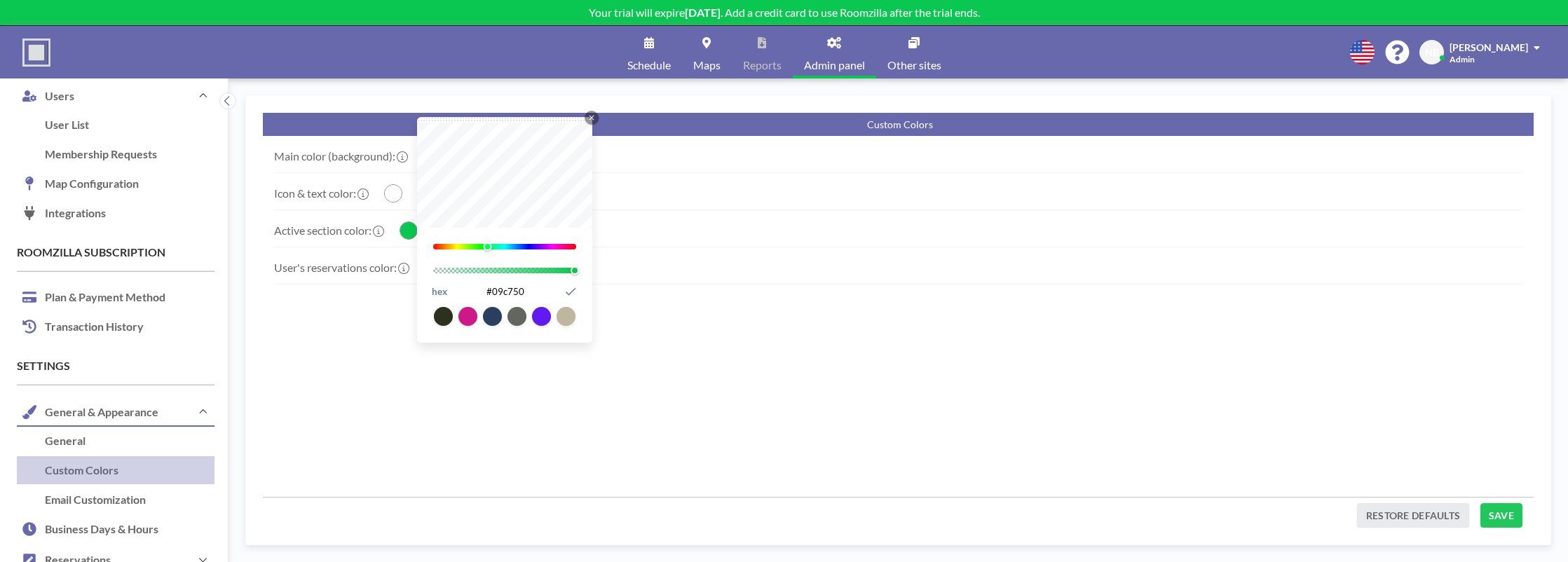
click at [518, 295] on input "#09c750" at bounding box center [505, 292] width 111 height 19
paste input "#d7f1df"
click at [494, 294] on input "##d7f1df" at bounding box center [505, 292] width 111 height 19
type input "#d7f1df"
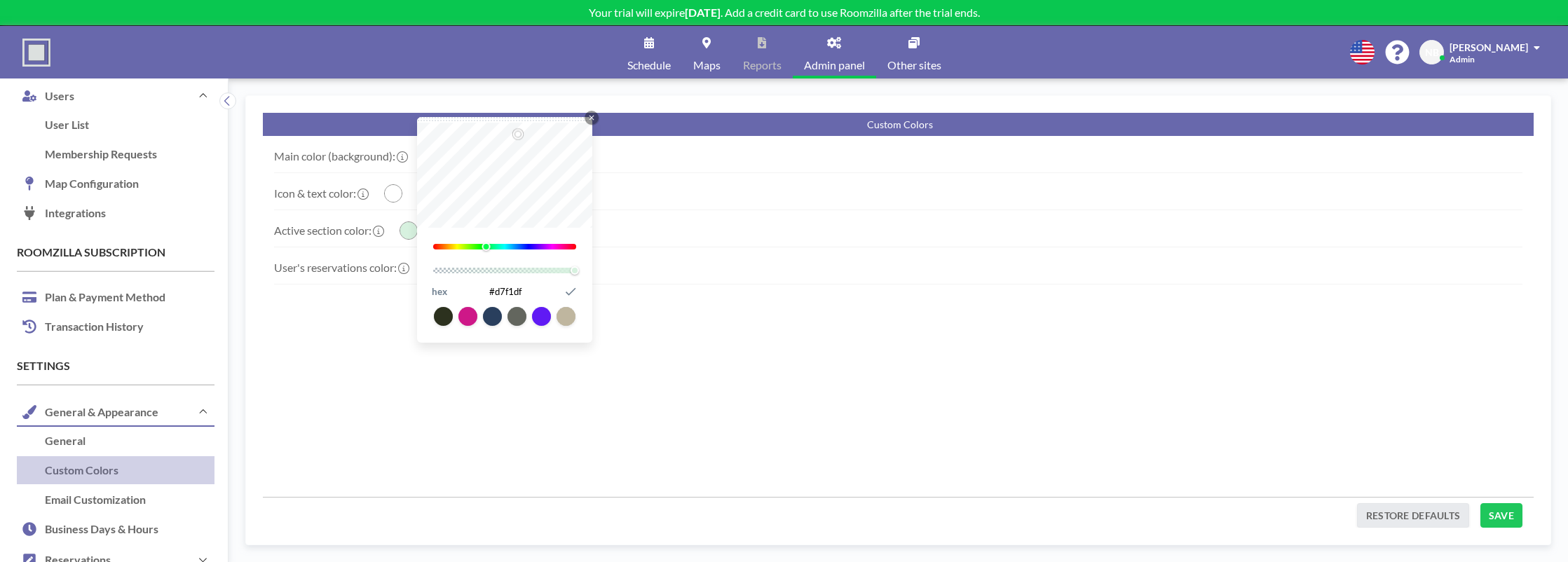
click at [711, 298] on div "Main color (background): Close Icon 215 1 hex #335280 Submit Icon Icon & text c…" at bounding box center [898, 316] width 1271 height 361
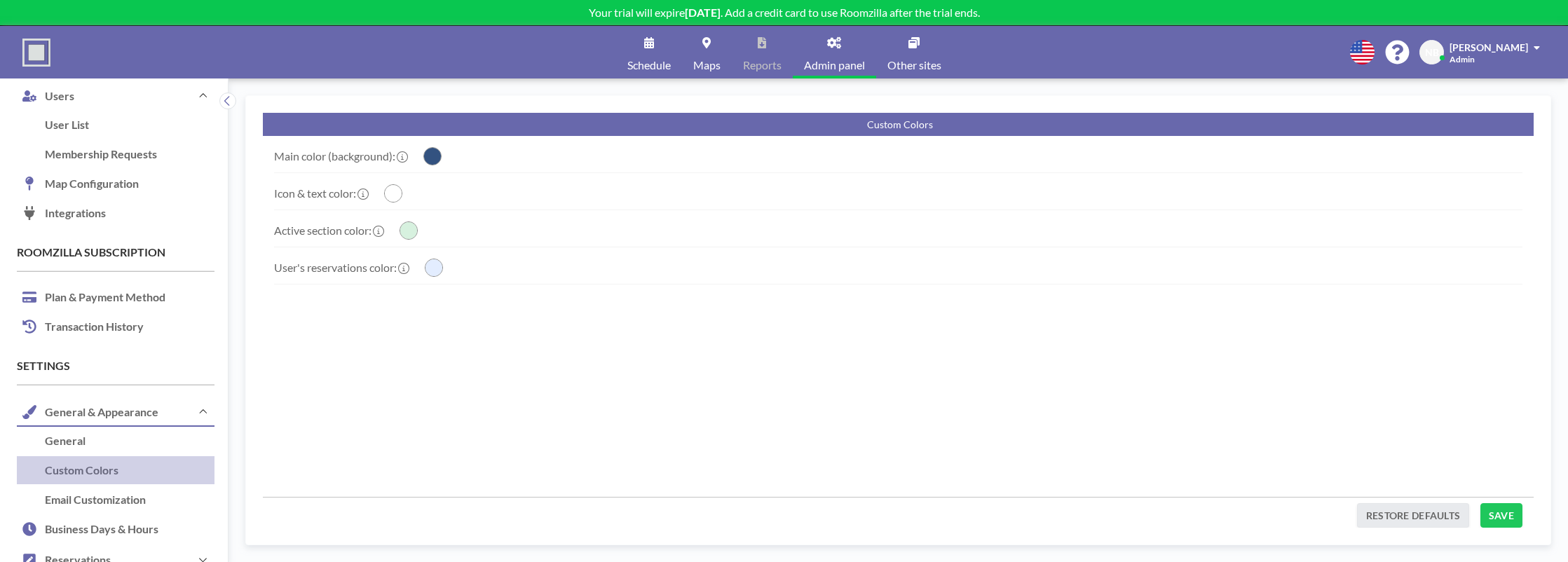
click at [711, 298] on div "Main color (background): Close Icon 215 1 hex #335280 Submit Icon Icon & text c…" at bounding box center [898, 316] width 1271 height 361
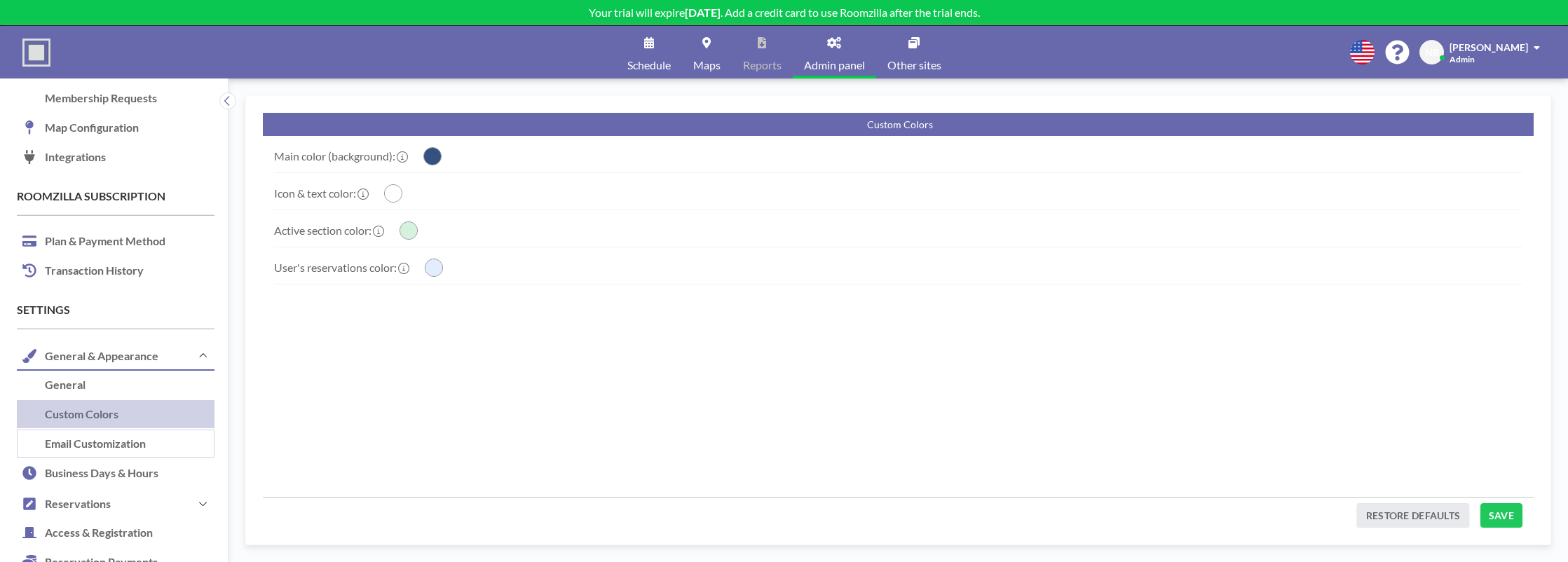
scroll to position [229, 0]
click at [147, 470] on link "Business Days & Hours" at bounding box center [116, 472] width 198 height 30
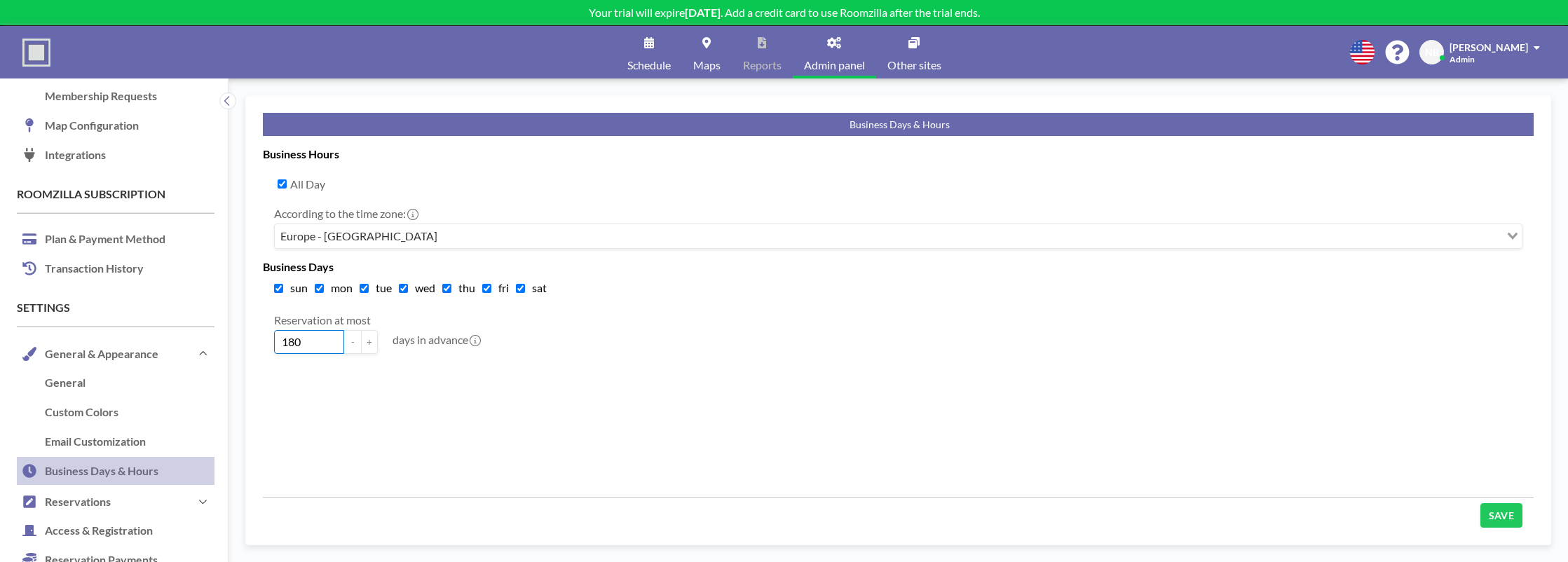
click at [289, 348] on input "180" at bounding box center [309, 342] width 70 height 24
type input "365"
click at [308, 397] on div "Business Hours All Day According to the time zone: Europe - Amsterdam Loading..…" at bounding box center [898, 316] width 1271 height 361
click at [284, 293] on div "sun" at bounding box center [295, 288] width 41 height 28
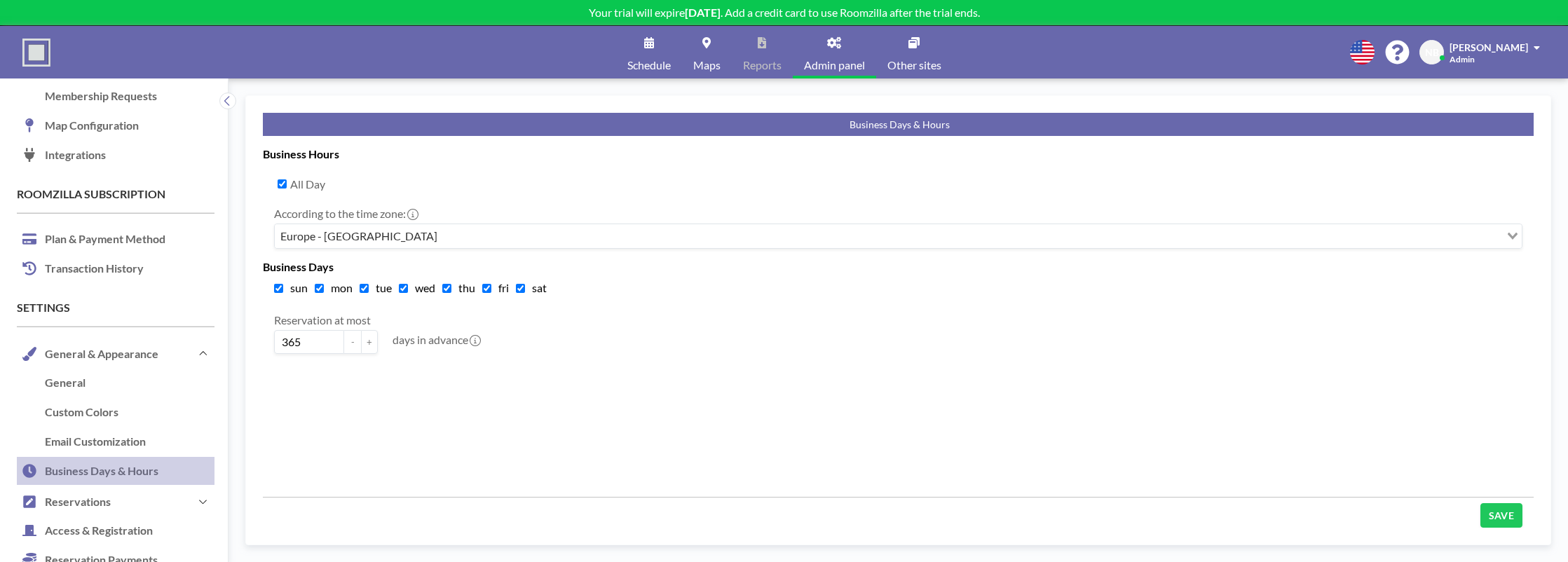
click at [279, 287] on input "sun" at bounding box center [279, 289] width 9 height 9
checkbox input "false"
click at [517, 286] on input "sat" at bounding box center [520, 289] width 9 height 9
checkbox input "false"
click at [1501, 527] on button "SAVE" at bounding box center [1501, 515] width 42 height 24
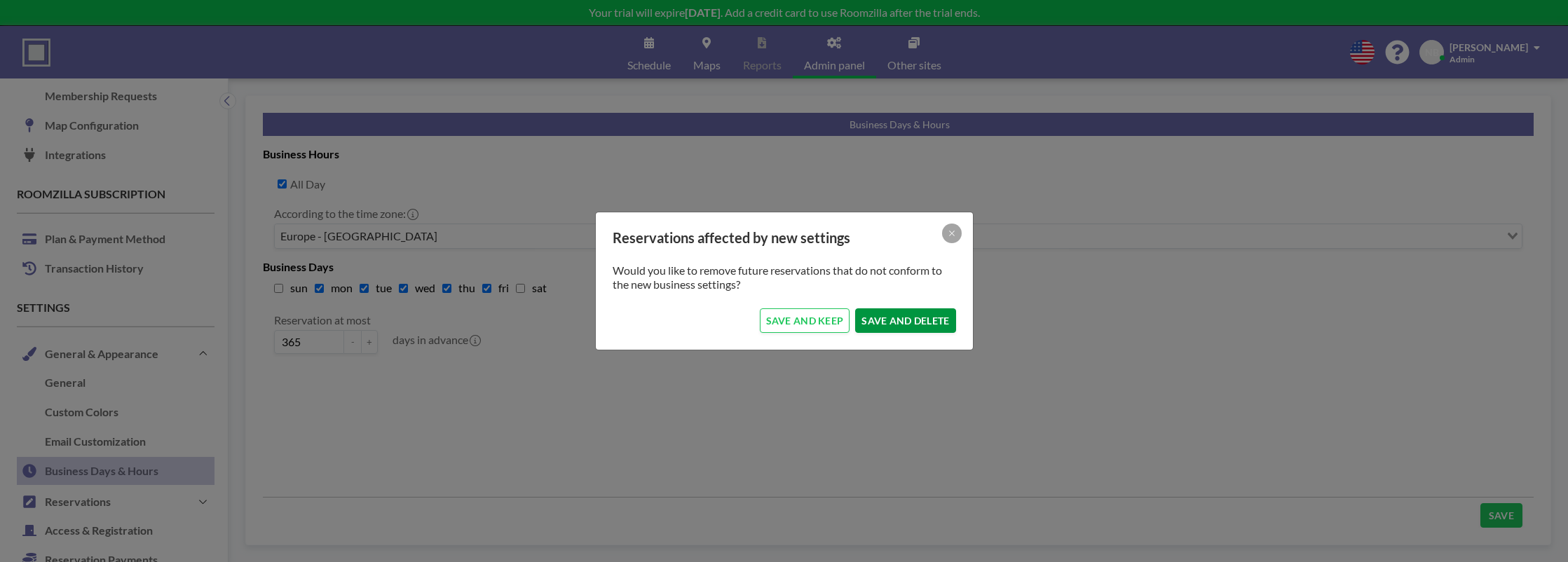
click at [901, 321] on button "SAVE AND DELETE" at bounding box center [905, 321] width 101 height 24
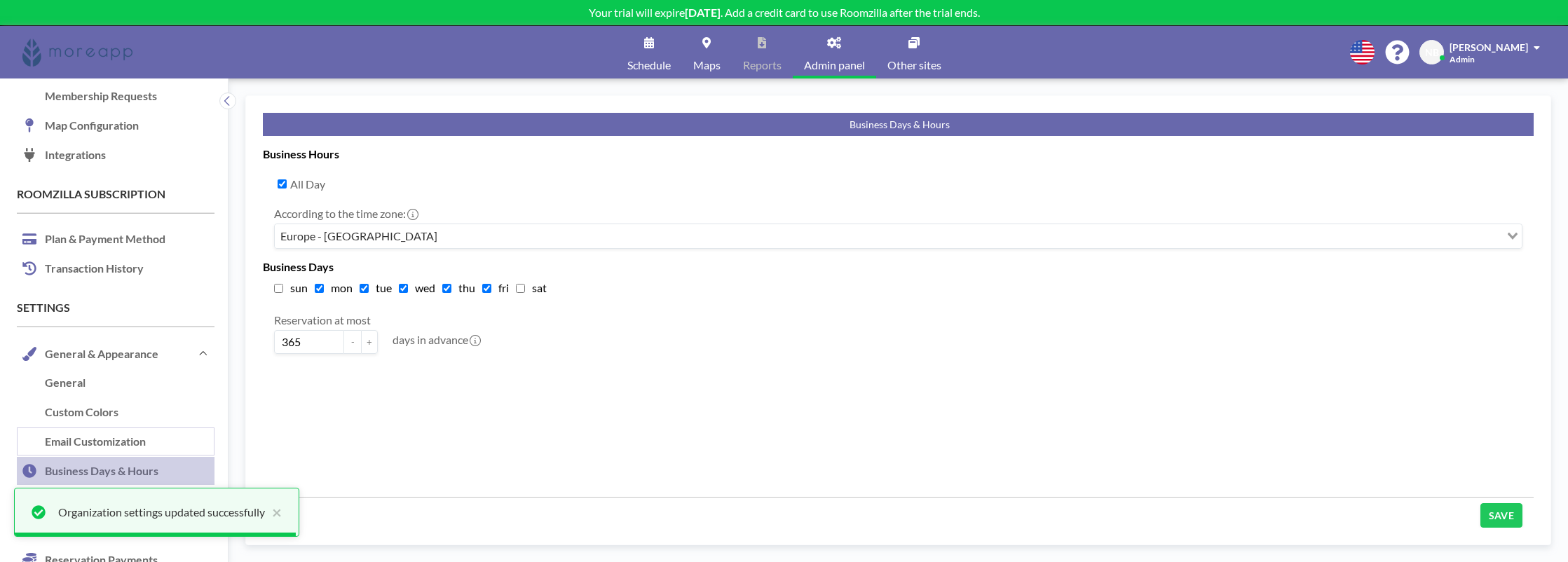
click at [151, 446] on link "Email Customization" at bounding box center [116, 443] width 198 height 30
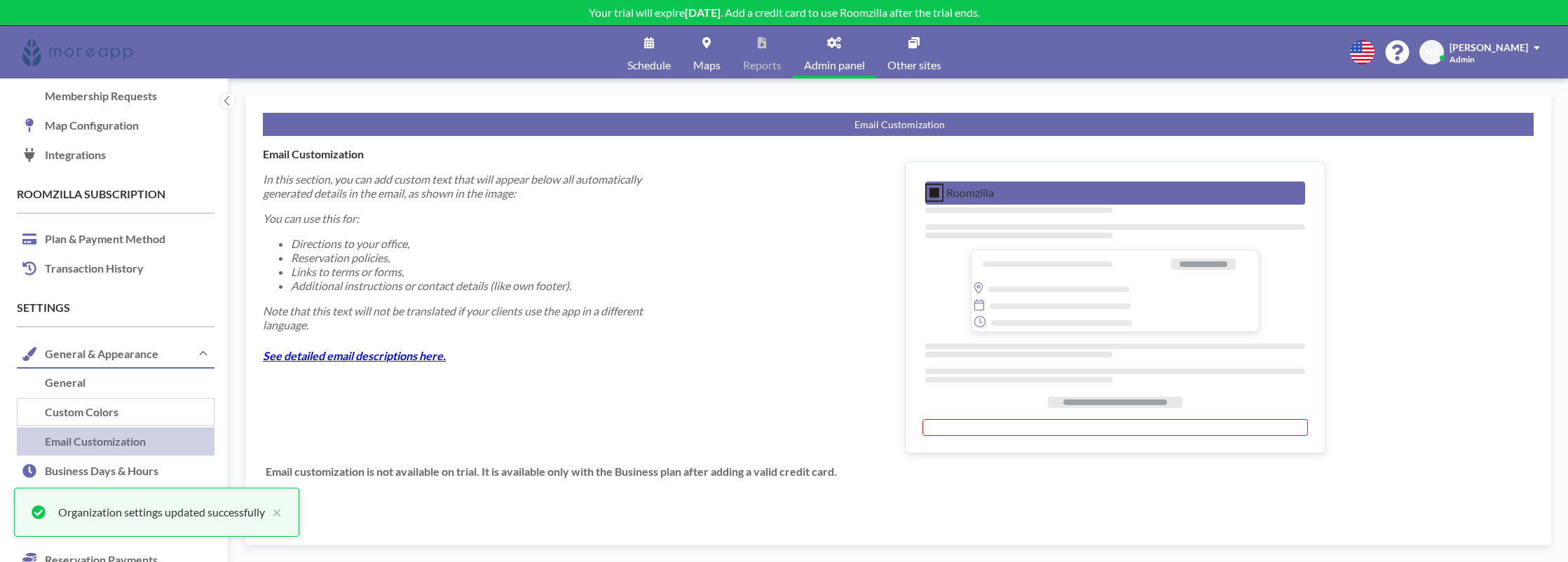
click at [146, 425] on link "Custom Colors" at bounding box center [116, 413] width 198 height 30
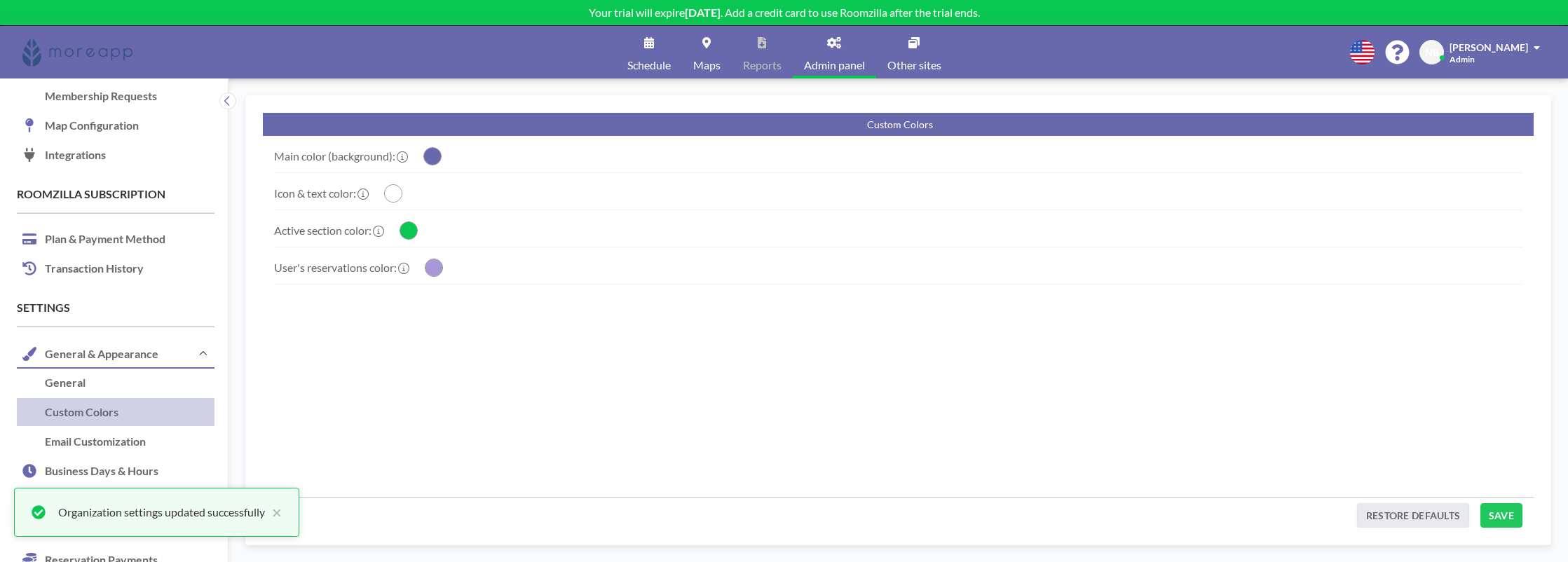
click at [409, 267] on icon at bounding box center [404, 268] width 11 height 11
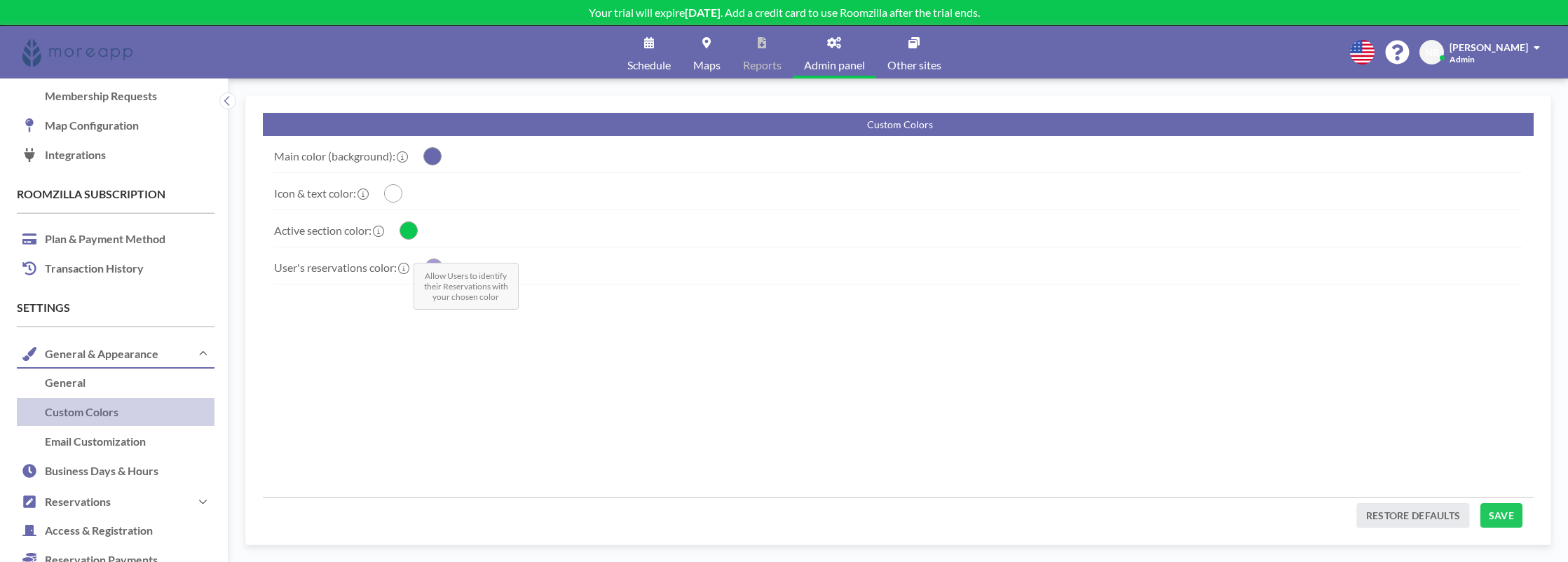
click at [406, 267] on icon at bounding box center [404, 268] width 11 height 11
click at [384, 236] on icon at bounding box center [378, 231] width 11 height 11
click at [407, 233] on circle "button" at bounding box center [408, 230] width 17 height 17
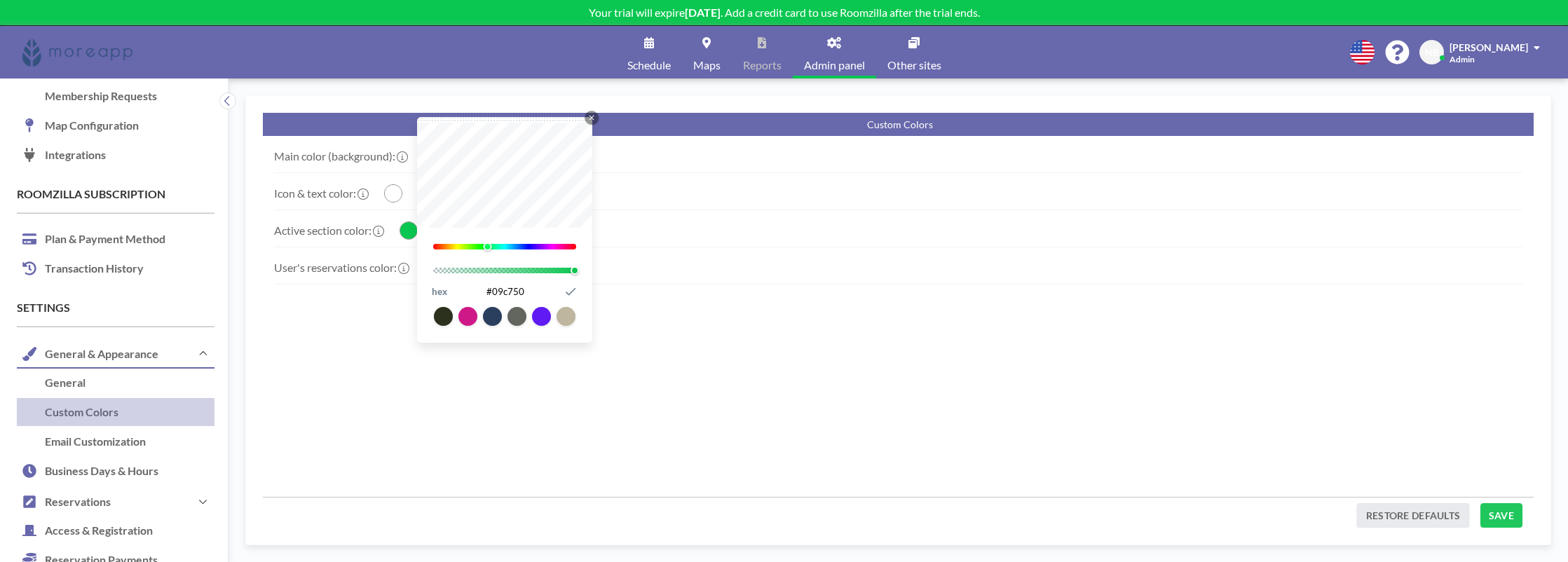
click at [507, 287] on input "#09c750" at bounding box center [505, 292] width 111 height 19
paste input "#d7f1df"
click at [491, 290] on input "##d7f1df" at bounding box center [505, 292] width 111 height 19
type input "#d7f1df"
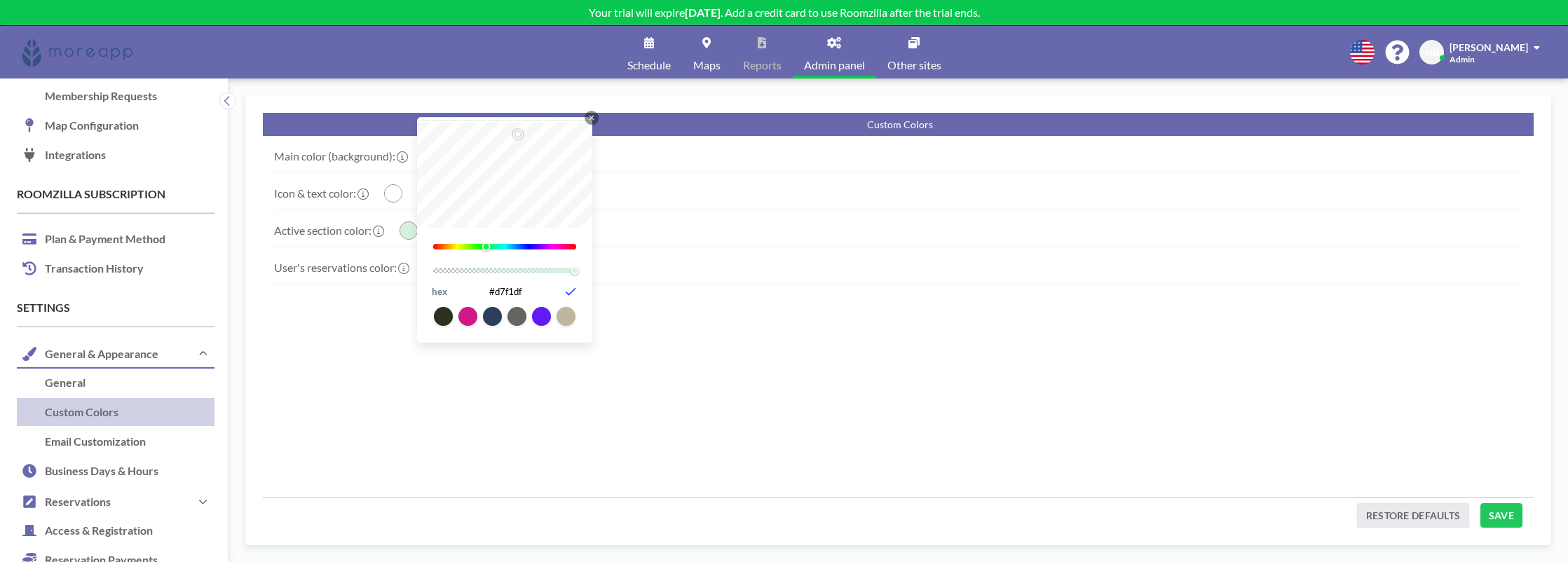
click at [571, 288] on icon "button" at bounding box center [571, 291] width 14 height 14
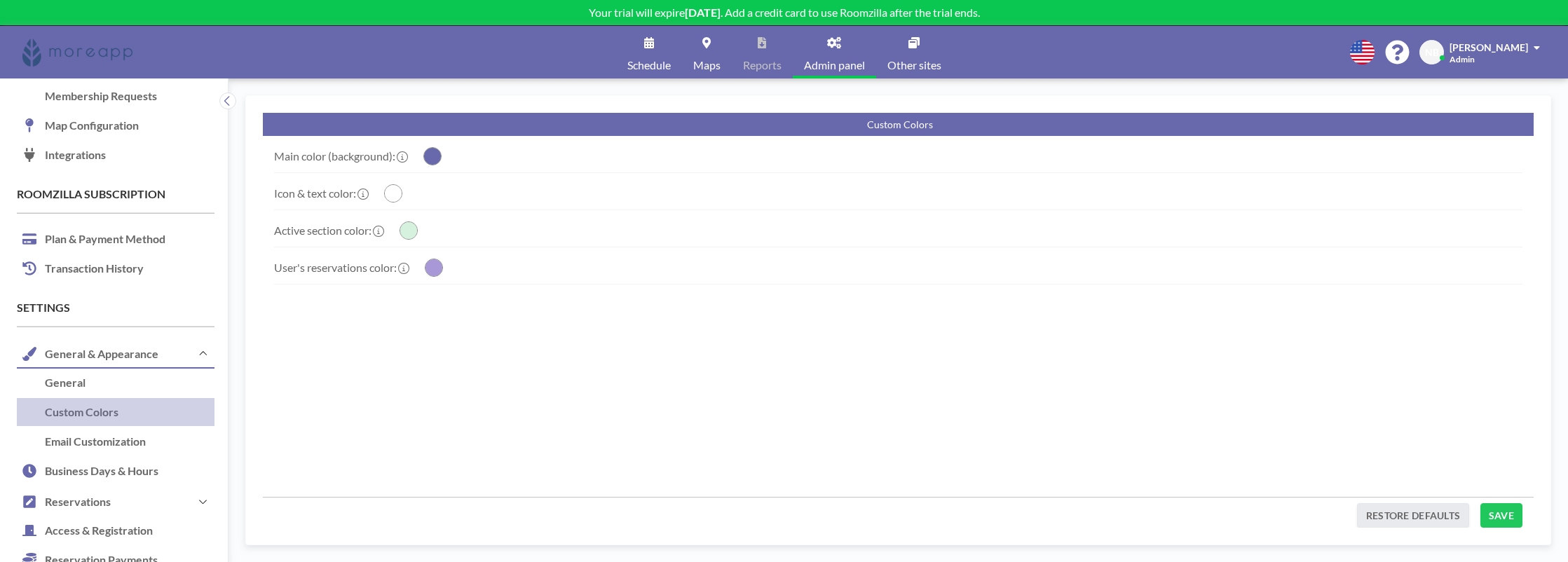
click at [656, 314] on div "Main color (background): Close Icon 240 1 hex #6868ac Submit Icon Icon & text c…" at bounding box center [898, 316] width 1271 height 361
click at [399, 158] on label "Main color (background):" at bounding box center [340, 156] width 132 height 14
click at [408, 158] on icon at bounding box center [403, 157] width 11 height 11
click at [368, 161] on label "Main color (background):" at bounding box center [340, 156] width 132 height 14
click at [439, 157] on circle "button" at bounding box center [433, 157] width 17 height 17
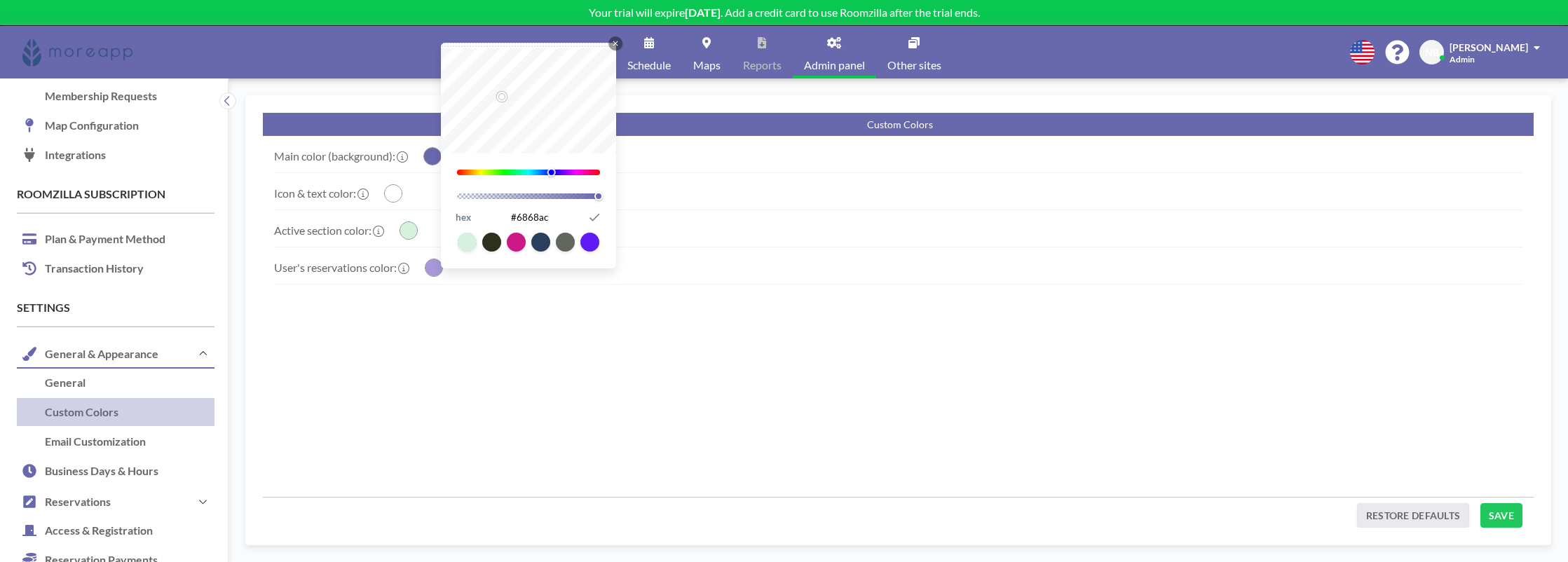
click at [533, 215] on input "#6868ac" at bounding box center [529, 217] width 111 height 19
paste input "#345484"
click at [516, 216] on input "##345484" at bounding box center [529, 217] width 111 height 19
click at [702, 267] on div "User's reservations color: Close Icon 255 1 hex #a898d7 Submit Icon" at bounding box center [898, 270] width 1248 height 25
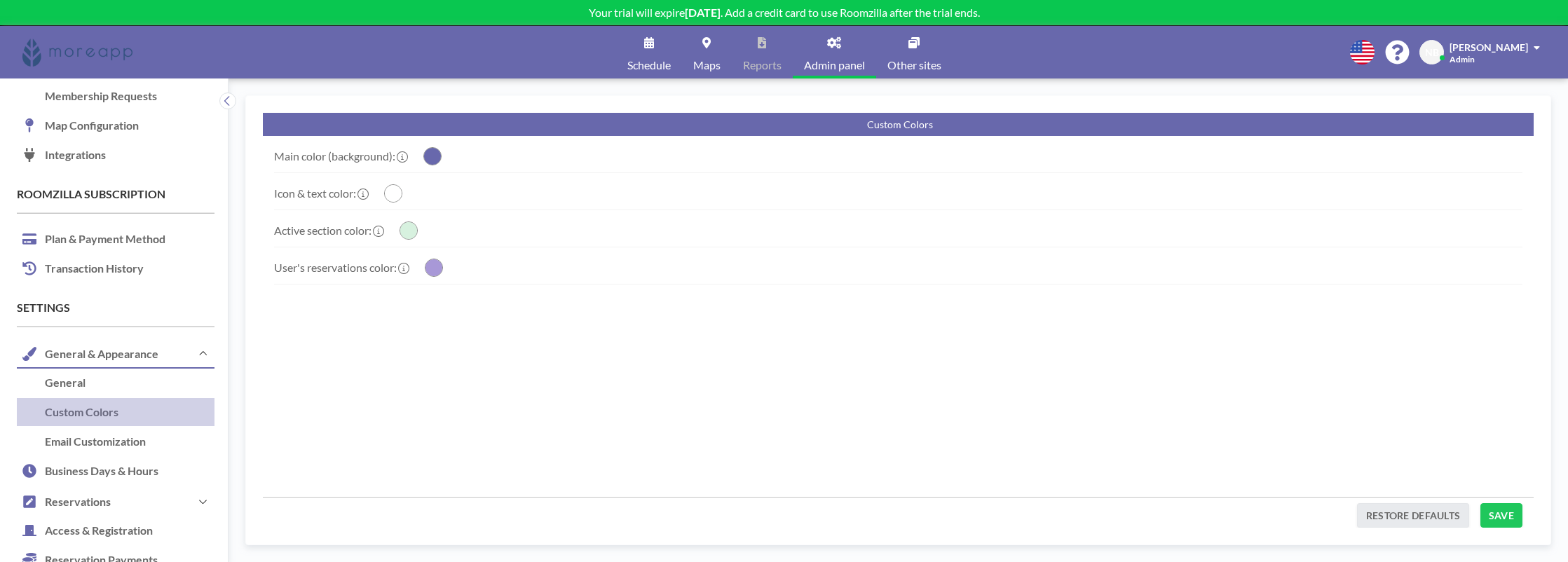
click at [433, 153] on circle "button" at bounding box center [433, 157] width 17 height 17
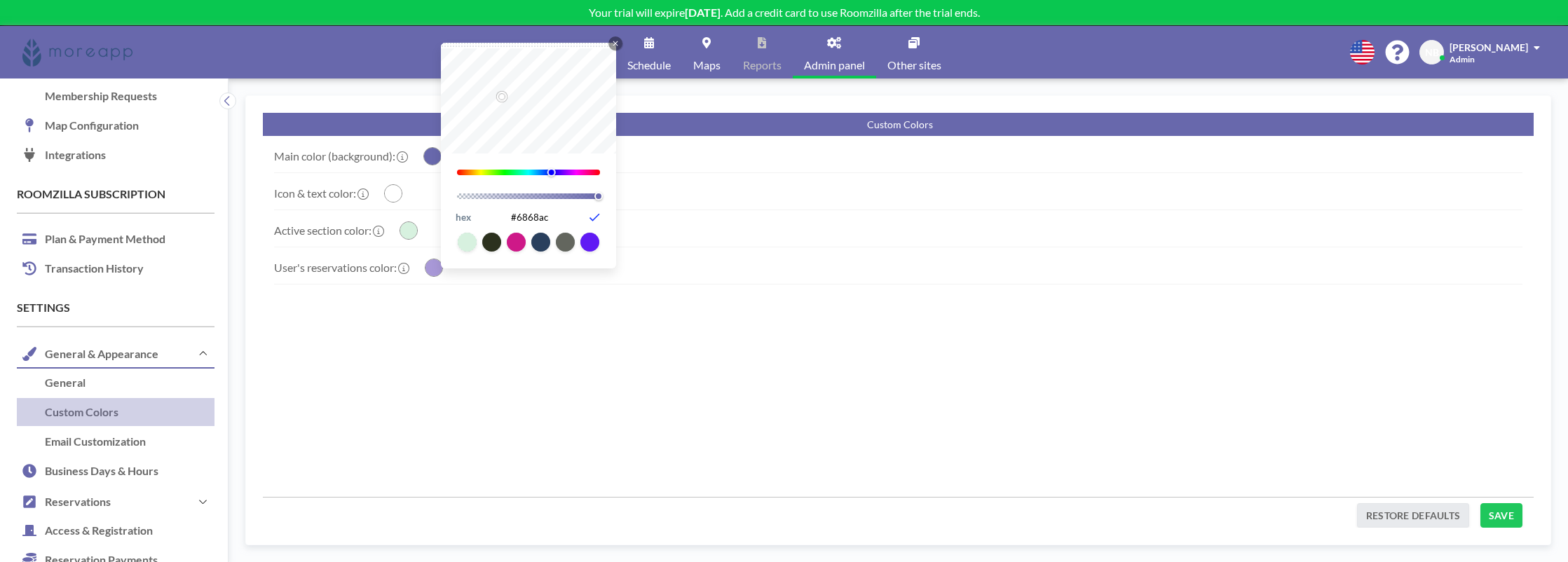
drag, startPoint x: 514, startPoint y: 217, endPoint x: 600, endPoint y: 217, distance: 86.0
click at [600, 217] on div "hex #6868ac Submit Icon" at bounding box center [529, 217] width 147 height 19
paste input "345484"
type input "#345484"
click at [602, 217] on div "hex #345484 Submit Icon" at bounding box center [529, 217] width 147 height 19
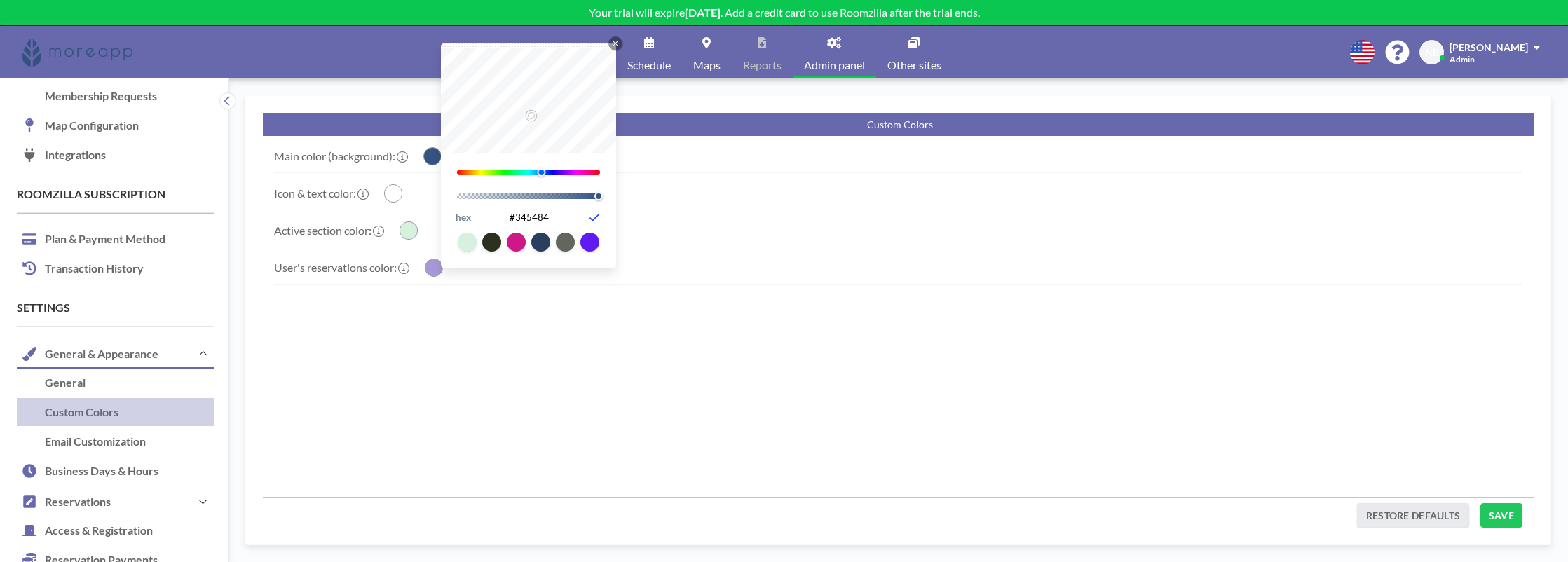
click at [600, 217] on icon "button" at bounding box center [594, 217] width 14 height 14
click at [686, 227] on div "Active section color: Close Icon 138 1 hex #d7f1df Submit Icon" at bounding box center [898, 234] width 1248 height 25
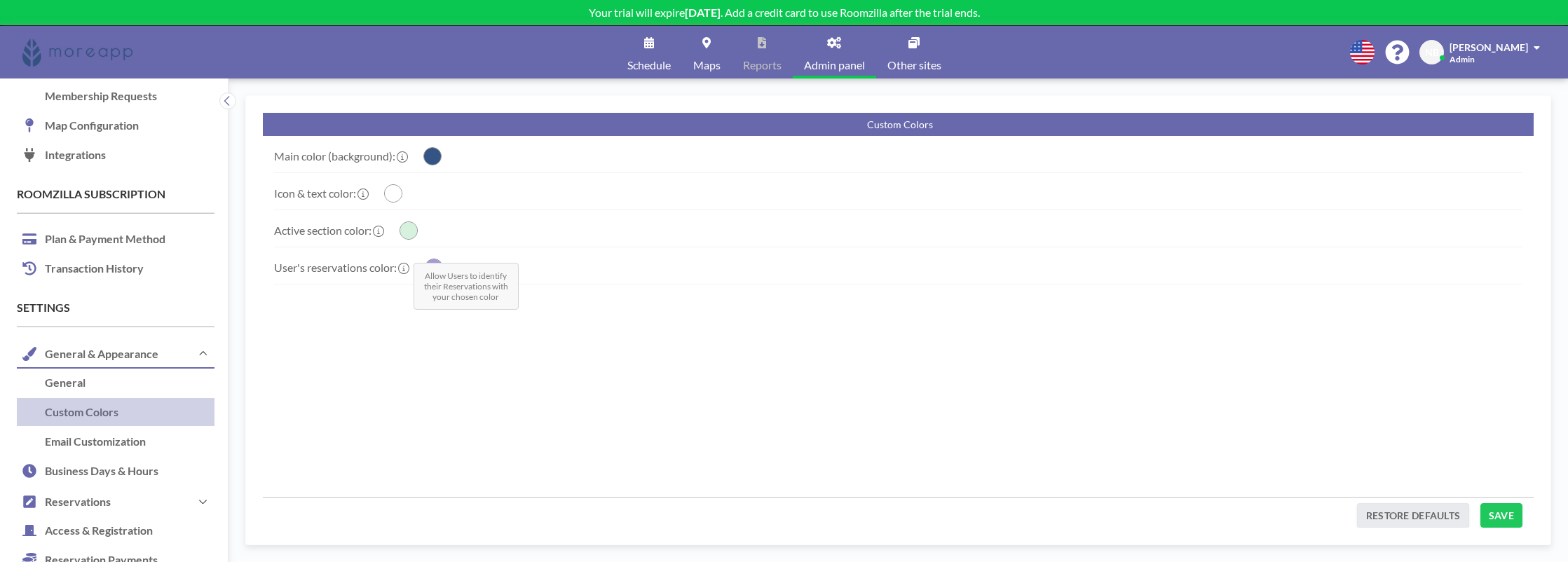
click at [406, 267] on icon at bounding box center [404, 268] width 11 height 11
click at [440, 276] on icon "button" at bounding box center [433, 267] width 17 height 17
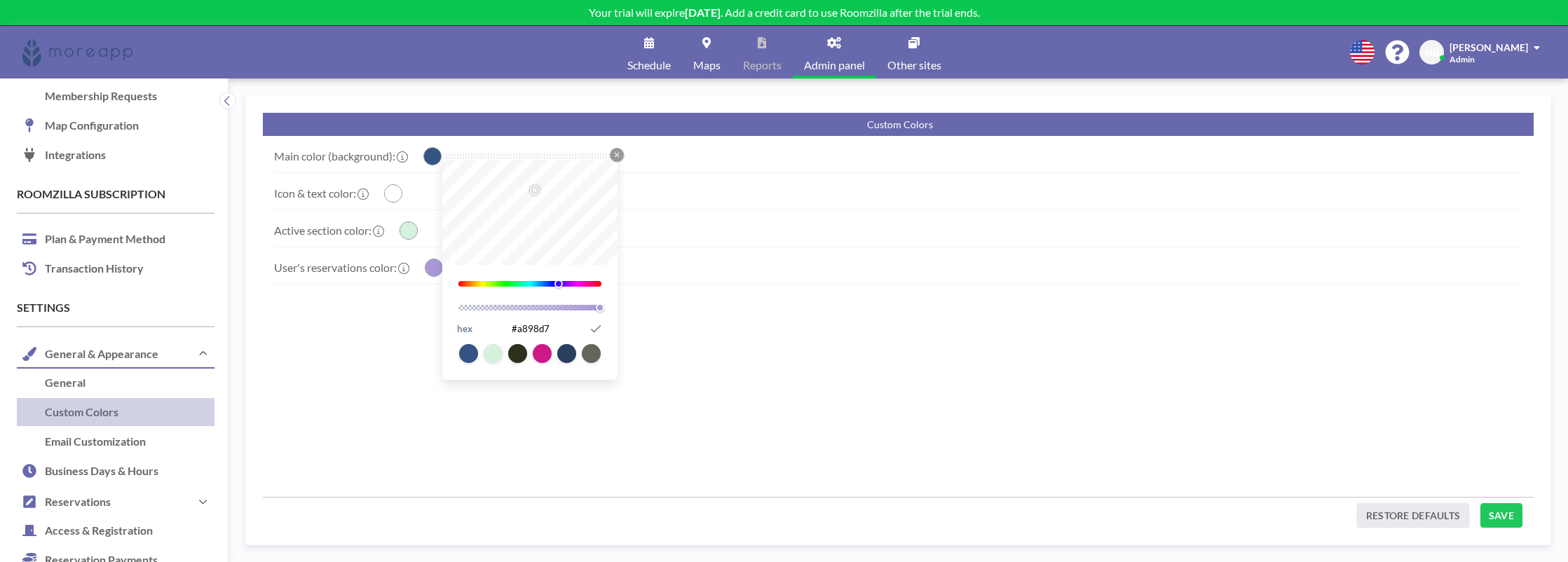
click at [535, 326] on input "#a898d7" at bounding box center [530, 329] width 111 height 19
paste input "#e3edff"
click at [524, 328] on input "##e3edff" at bounding box center [530, 329] width 111 height 19
type input "#e3edff"
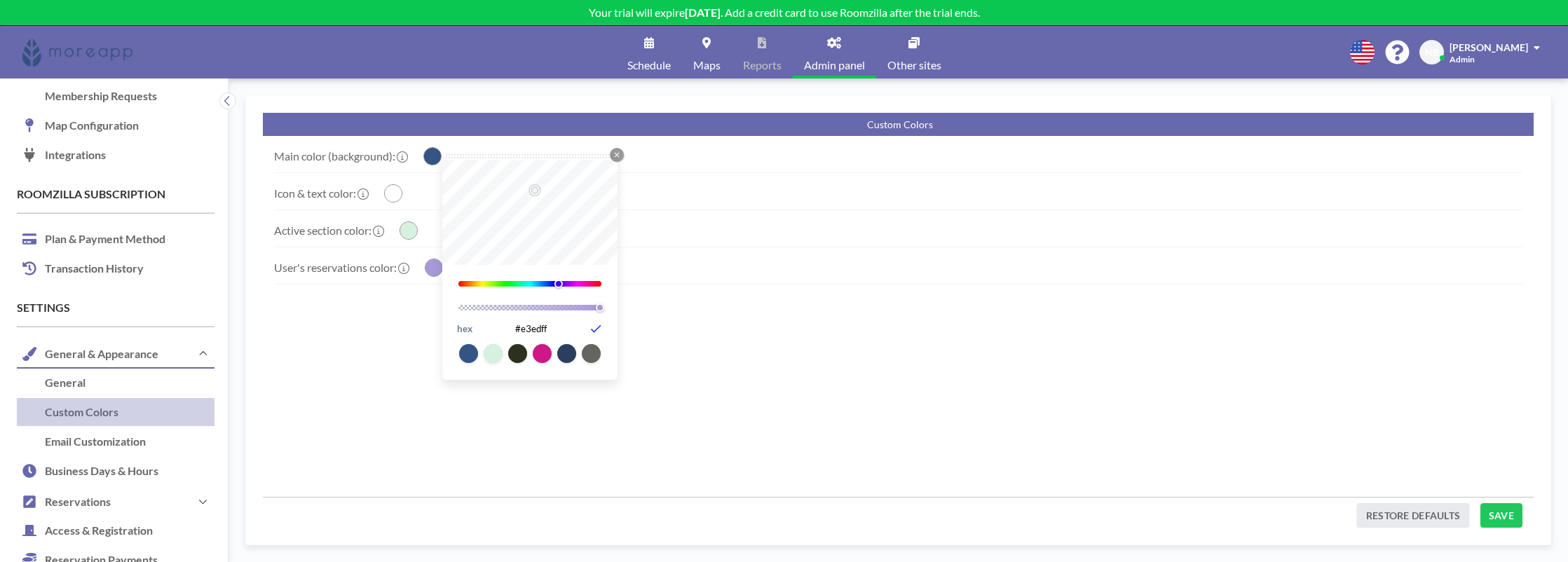
click at [598, 329] on icon "button" at bounding box center [596, 328] width 14 height 14
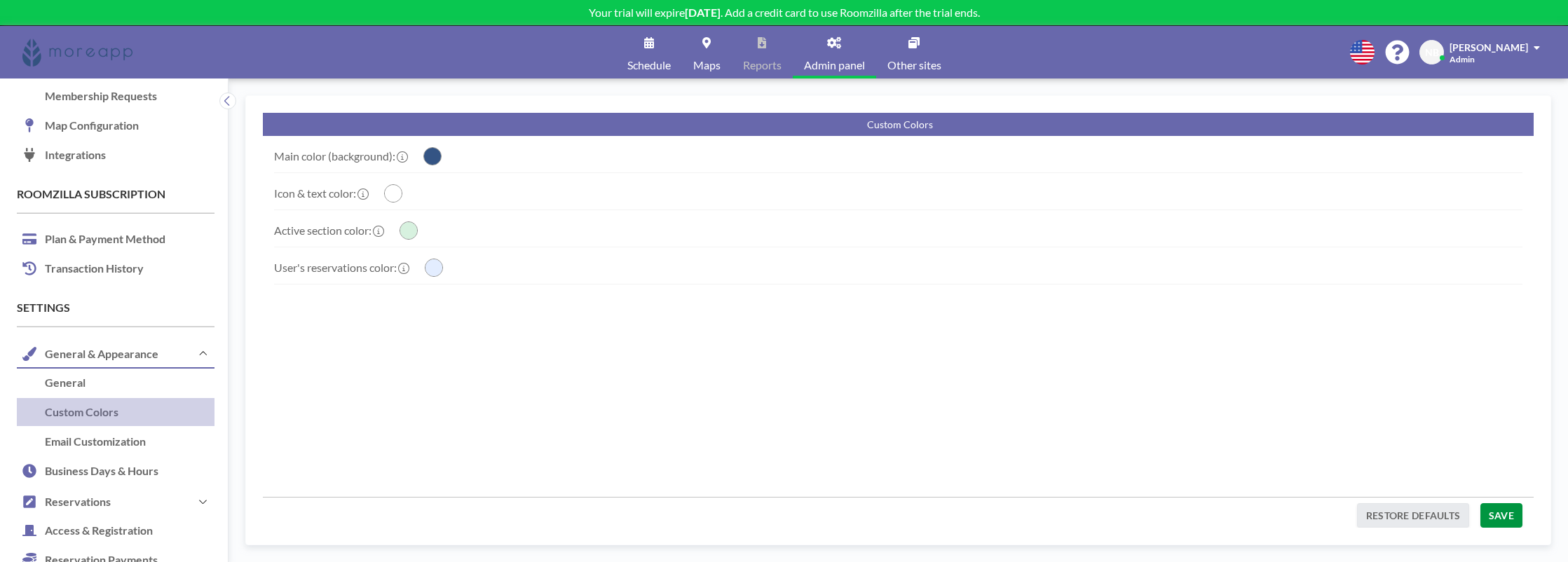
click at [1494, 508] on button "SAVE" at bounding box center [1501, 515] width 42 height 24
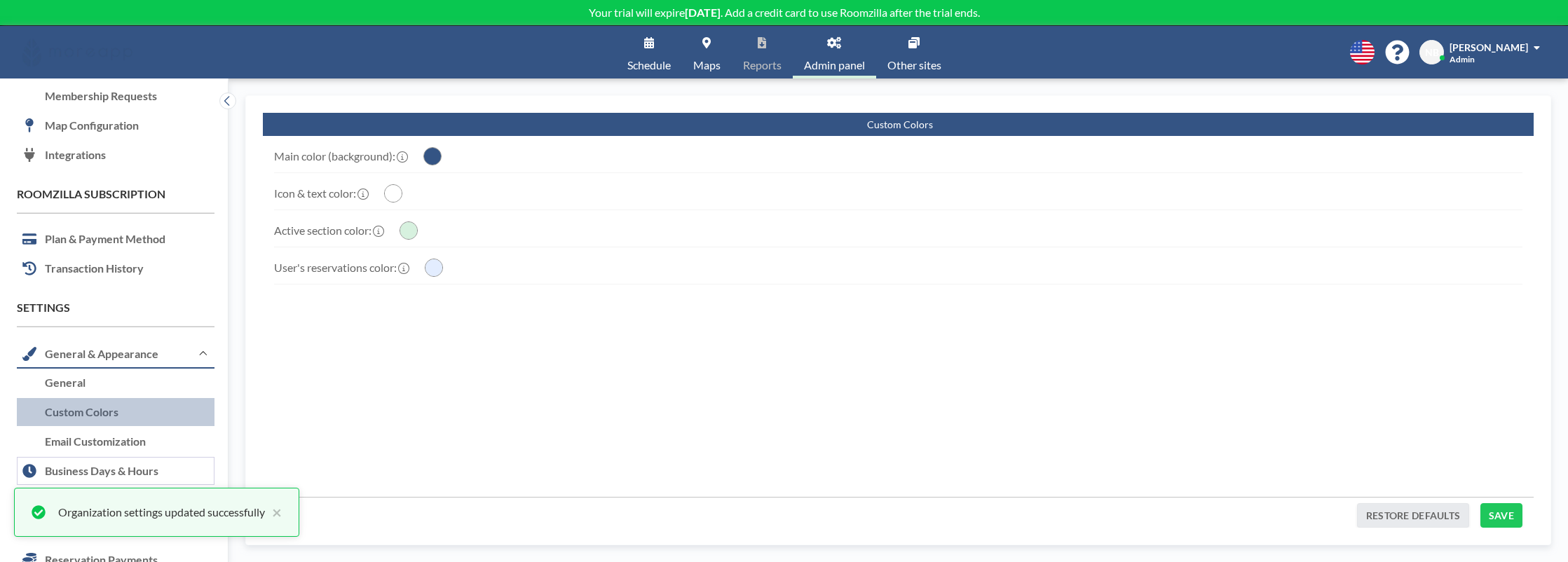
scroll to position [259, 0]
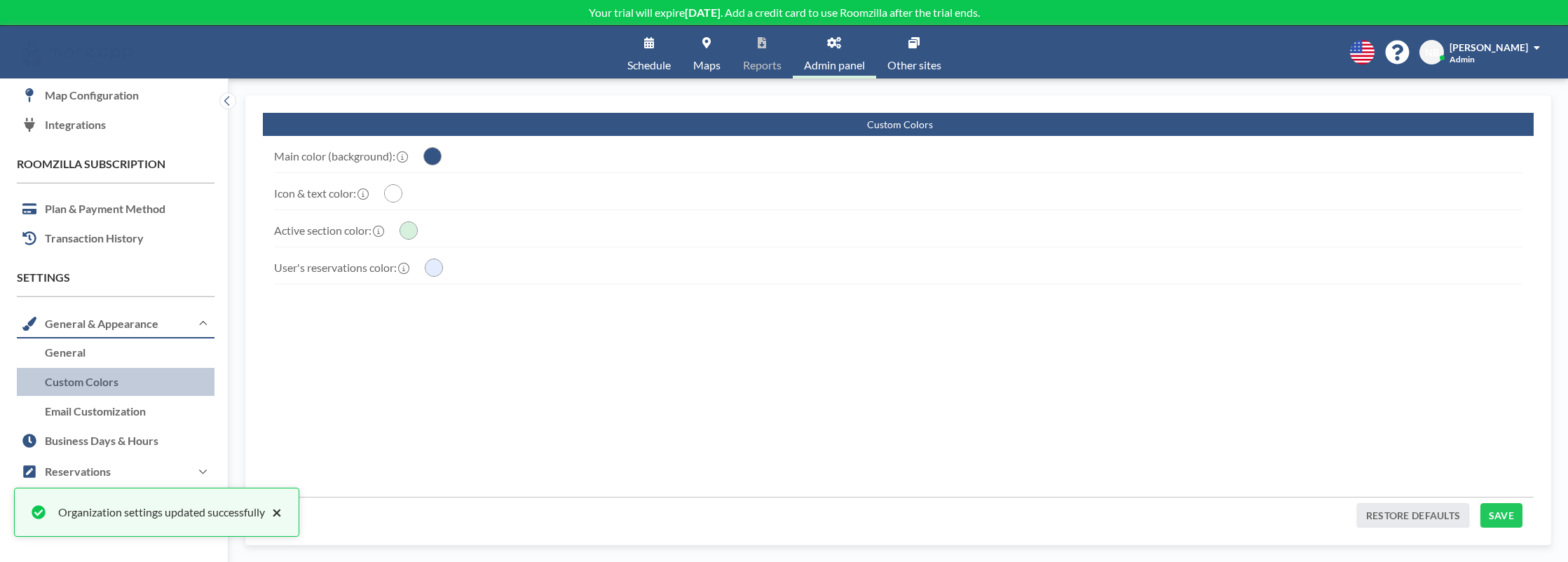
click at [272, 517] on button "×" at bounding box center [273, 513] width 17 height 17
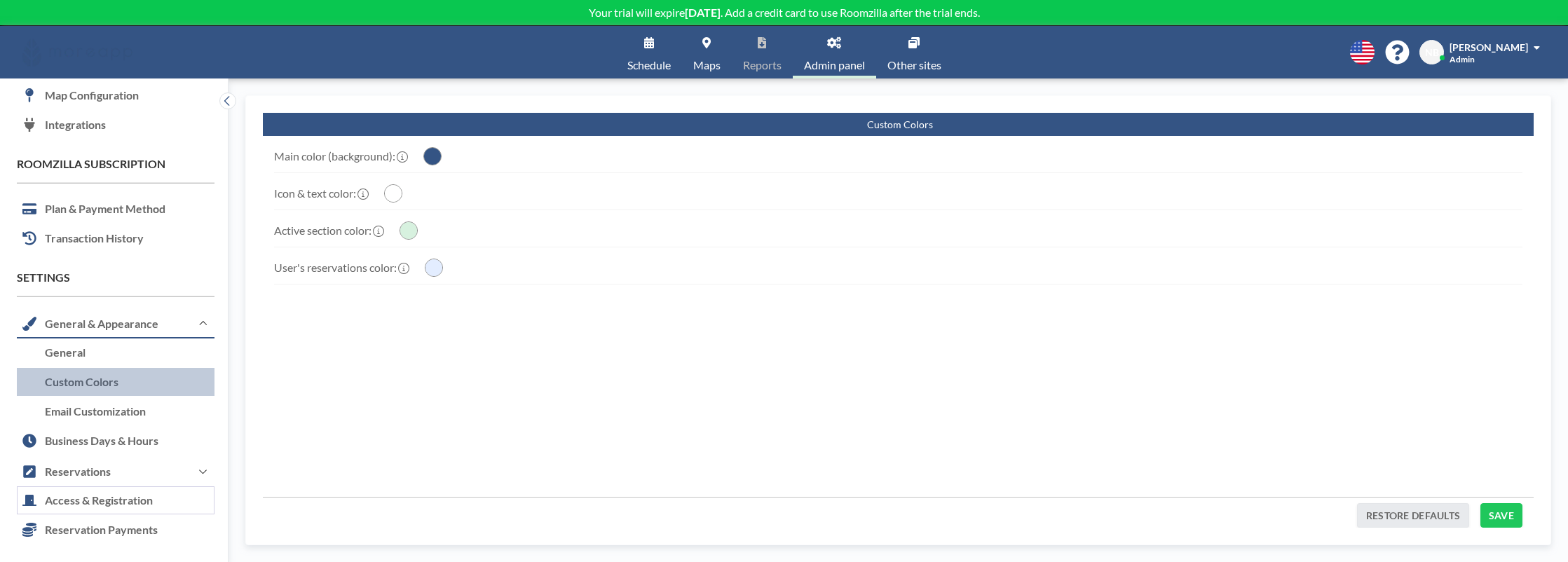
click at [159, 487] on link "Access & Registration" at bounding box center [116, 501] width 198 height 30
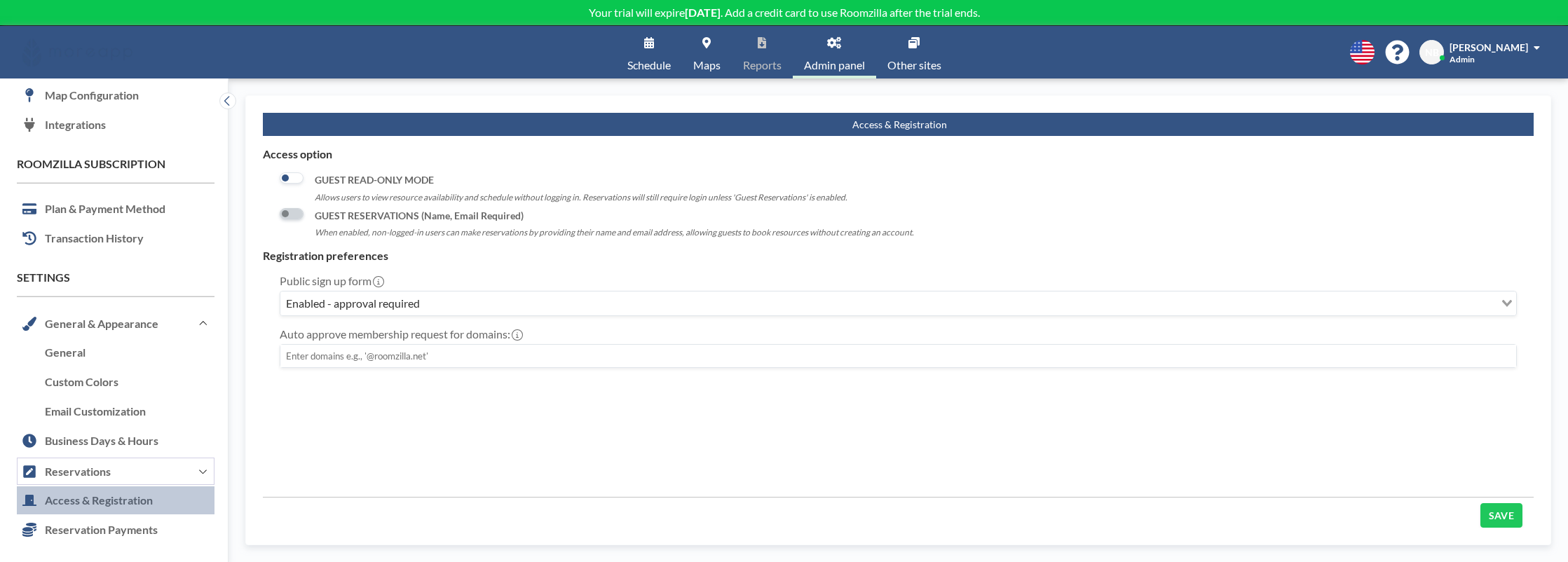
click at [157, 465] on button "Reservations" at bounding box center [116, 472] width 198 height 30
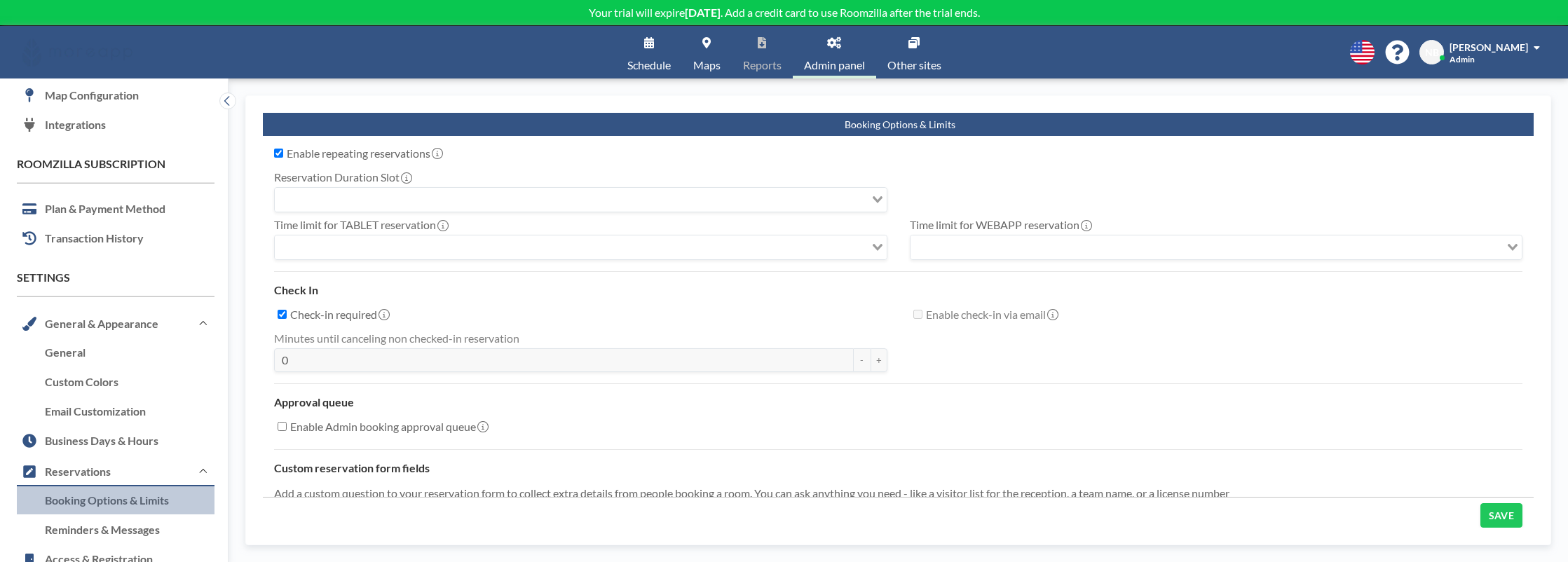
checkbox input "true"
type input "15"
click at [1173, 244] on input "Search for option" at bounding box center [1223, 248] width 553 height 19
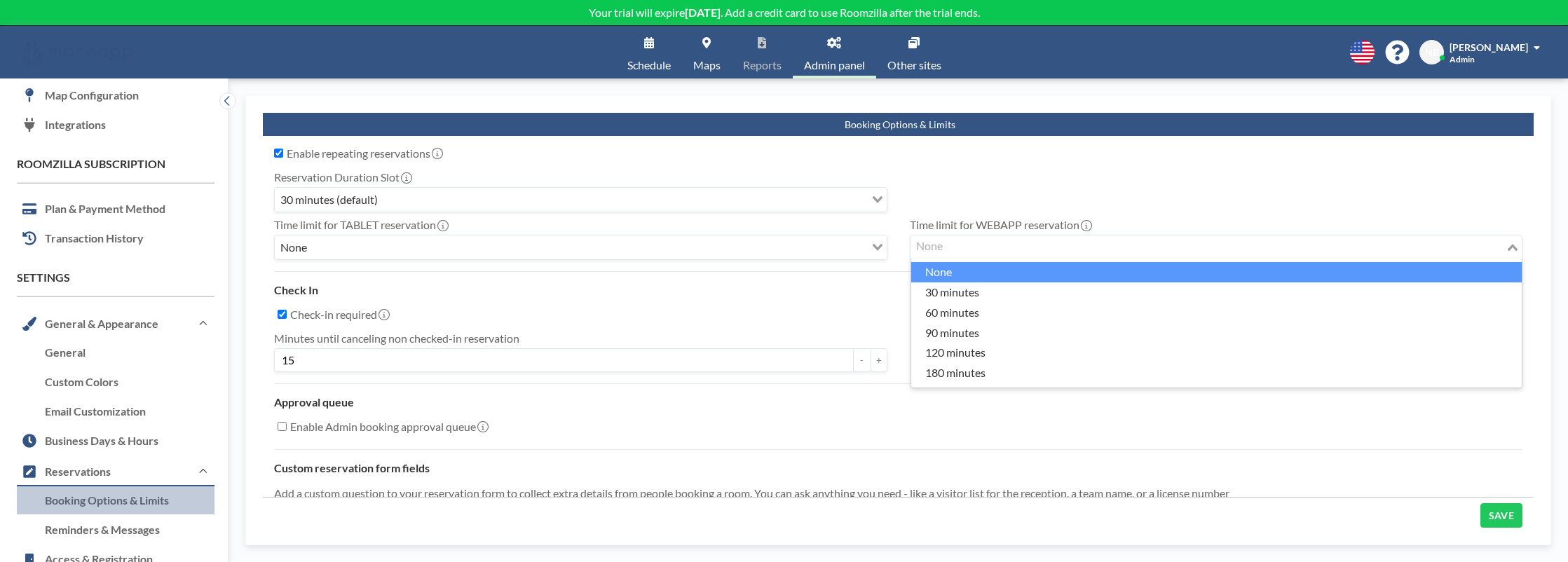
click at [1169, 244] on input "Search for option" at bounding box center [1208, 248] width 593 height 19
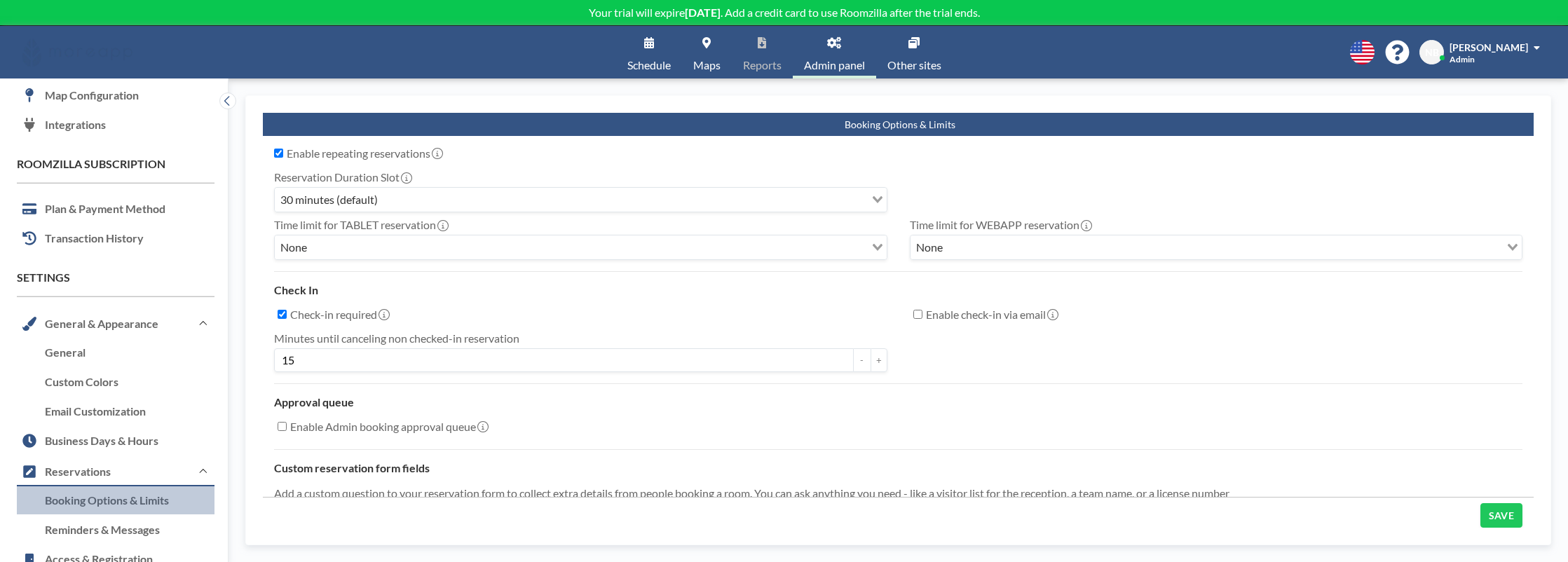
click at [1015, 202] on div "Reservation Duration Slot 30 minutes (default) Loading..." at bounding box center [898, 188] width 1271 height 48
click at [355, 361] on input "15" at bounding box center [564, 361] width 580 height 24
click at [323, 312] on label "Check-in required" at bounding box center [338, 314] width 98 height 14
click at [287, 312] on input "Check-in required" at bounding box center [282, 314] width 9 height 9
checkbox input "false"
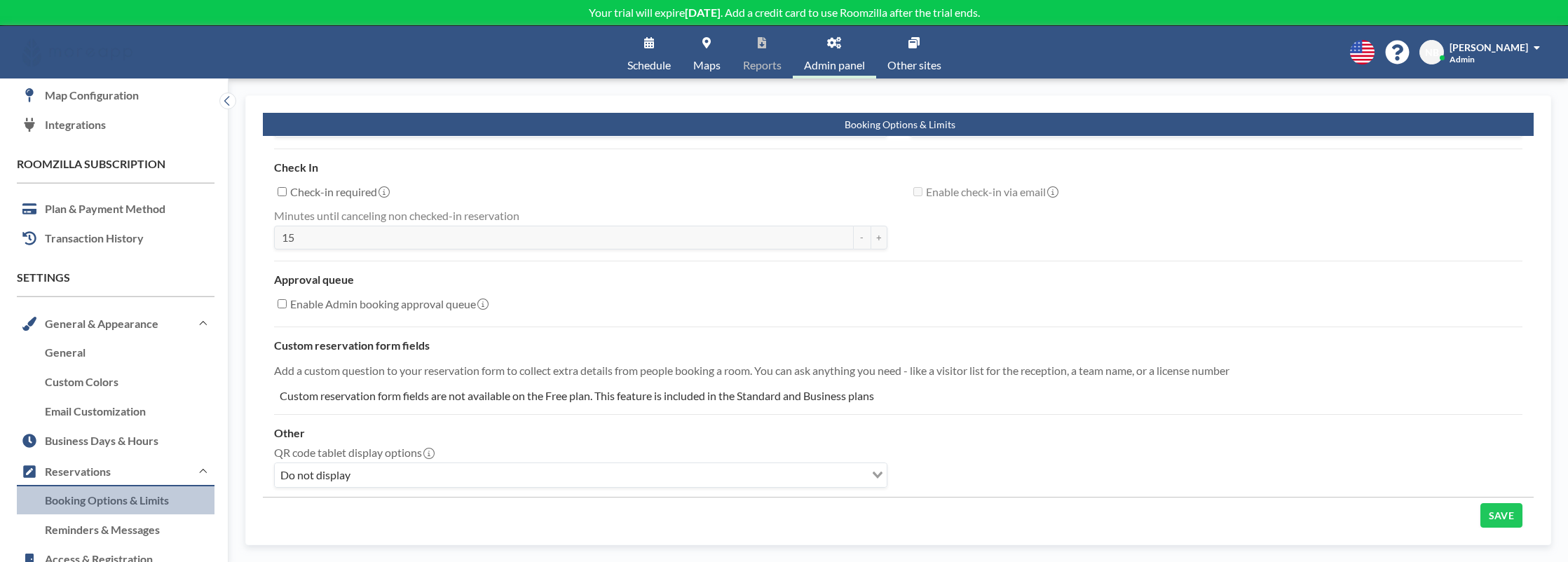
scroll to position [130, 0]
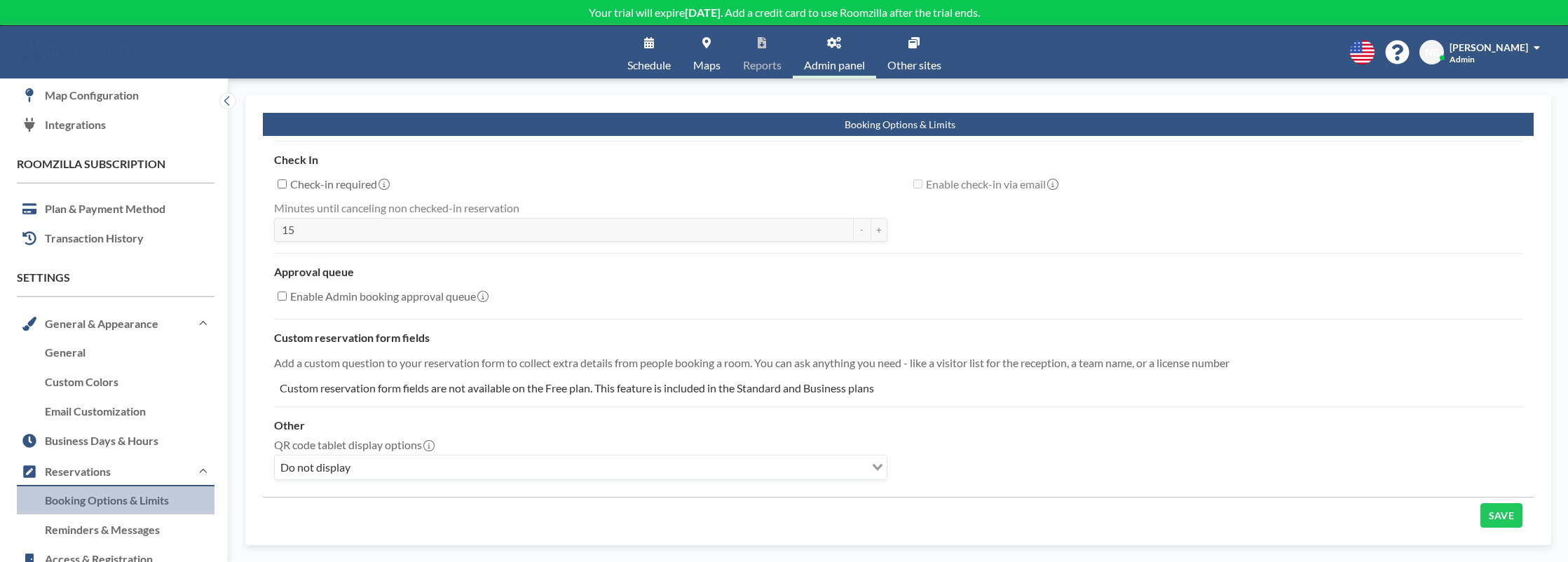
click at [774, 465] on input "Search for option" at bounding box center [609, 468] width 509 height 19
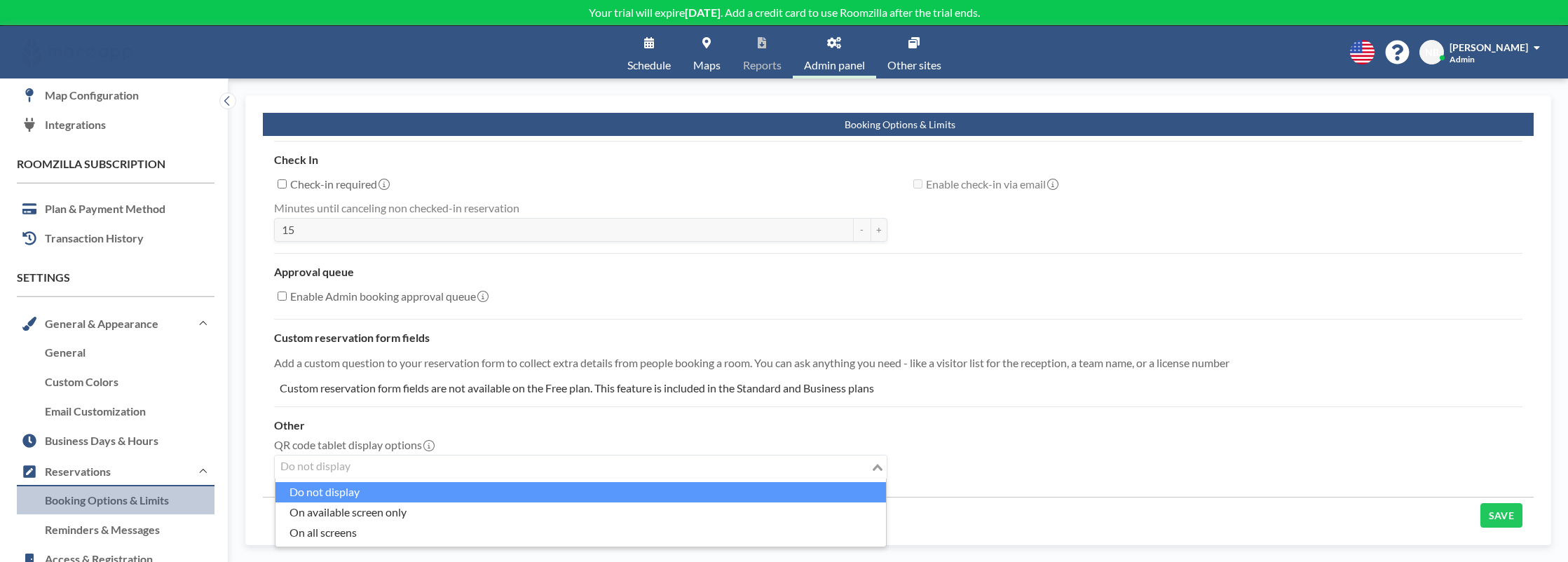
click at [710, 406] on hr at bounding box center [898, 406] width 1248 height 1
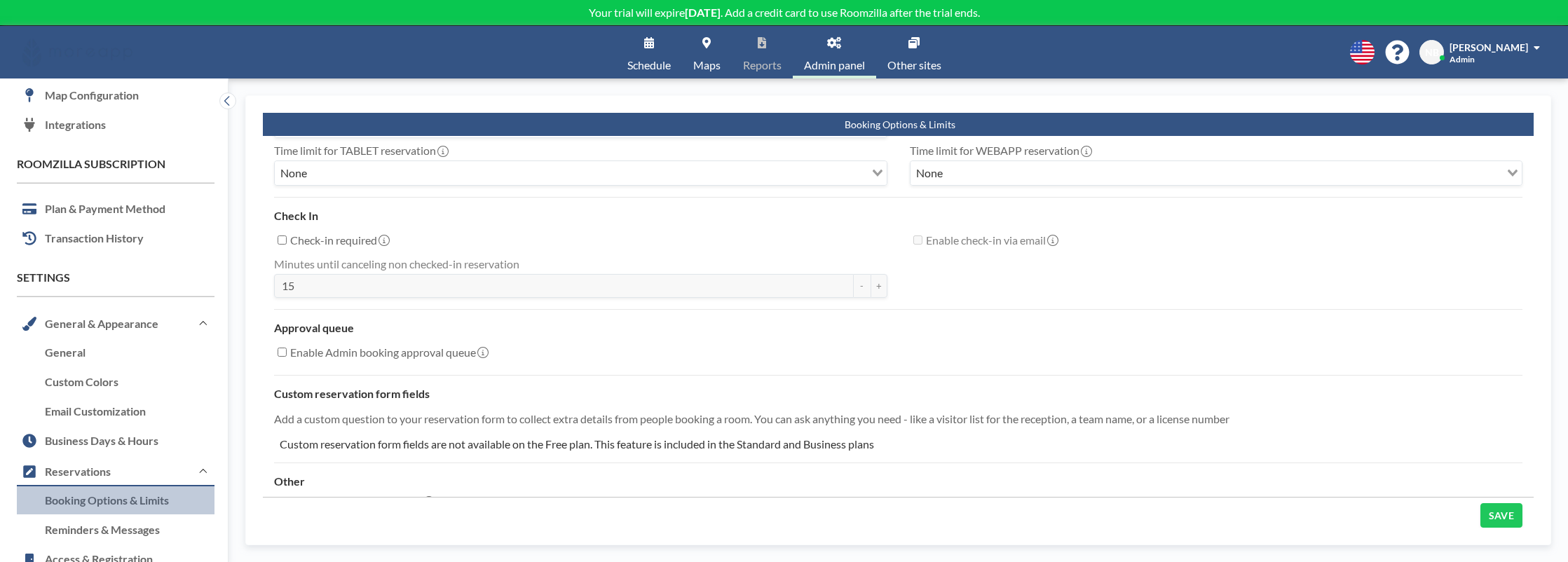
scroll to position [62, 0]
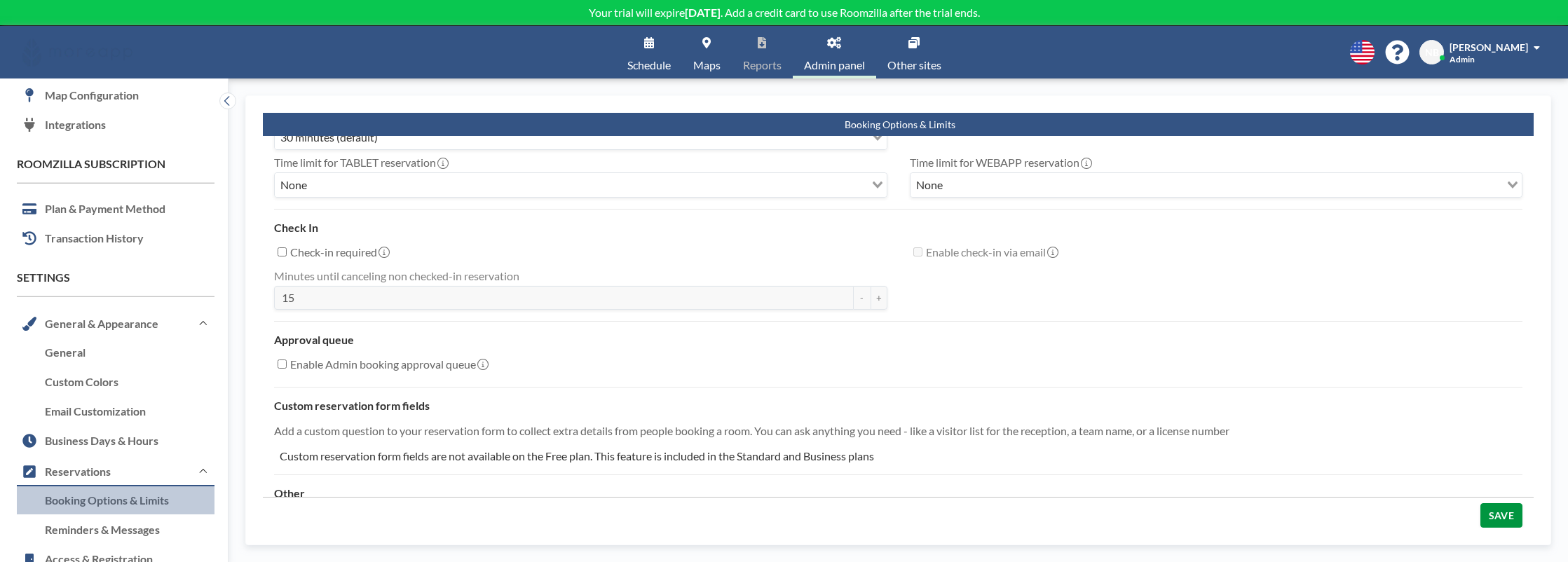
click at [1489, 513] on button "SAVE" at bounding box center [1501, 515] width 42 height 24
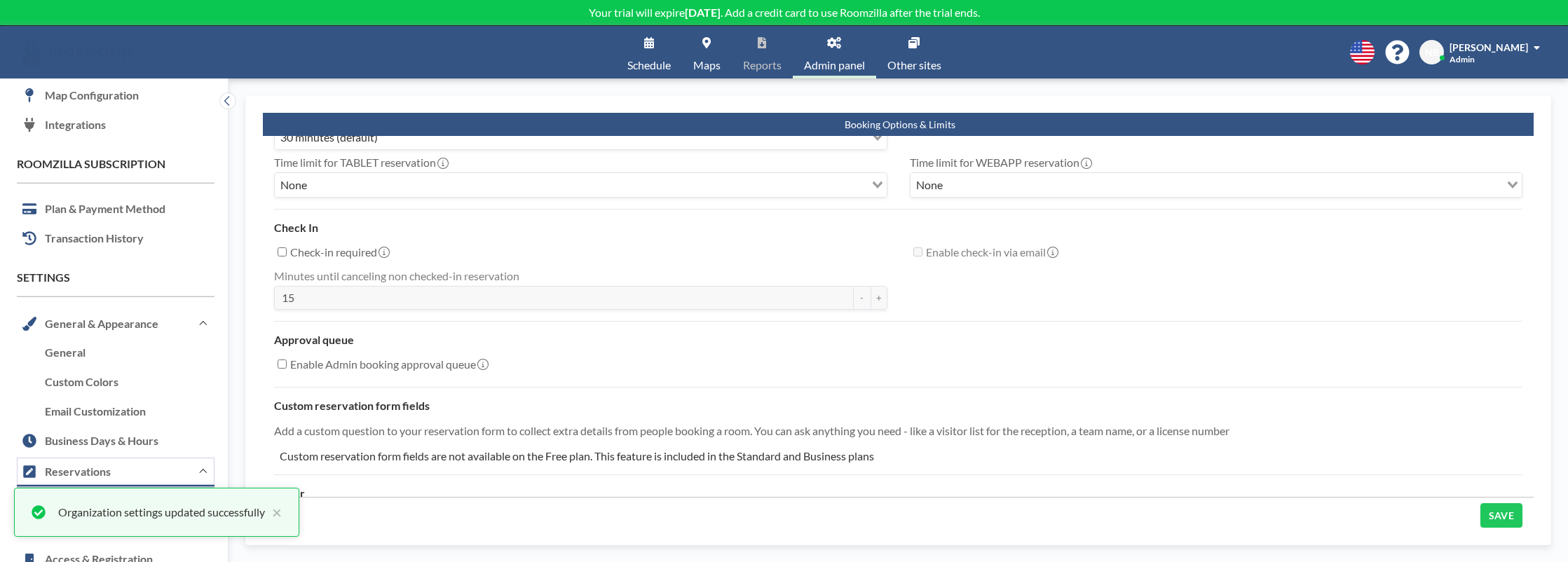
scroll to position [318, 0]
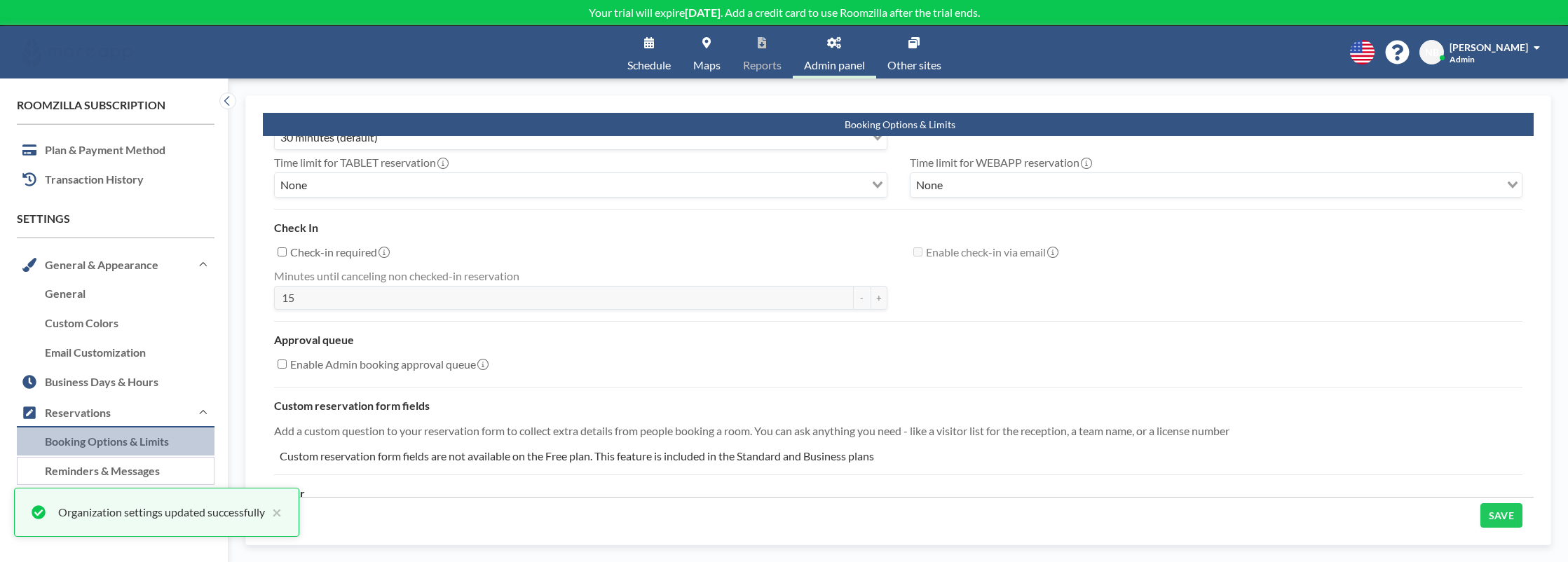
click at [126, 469] on link "Reminders & Messages" at bounding box center [116, 472] width 198 height 30
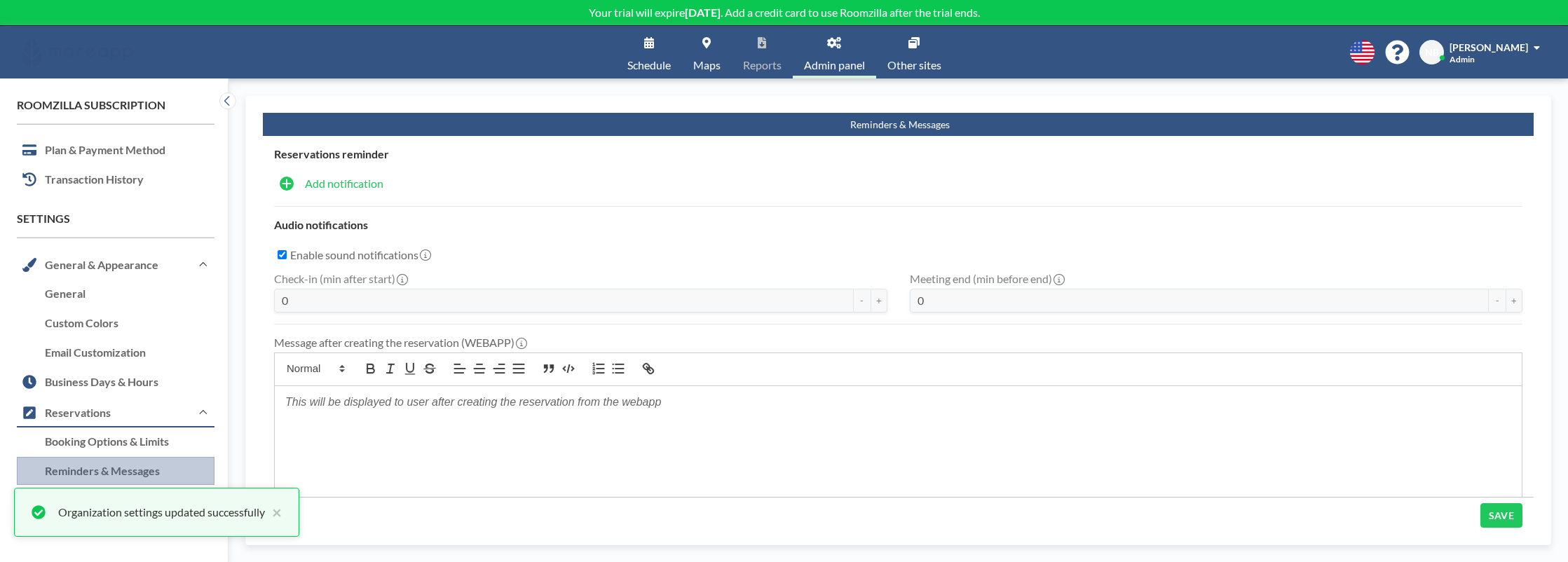
checkbox input "true"
type input "5"
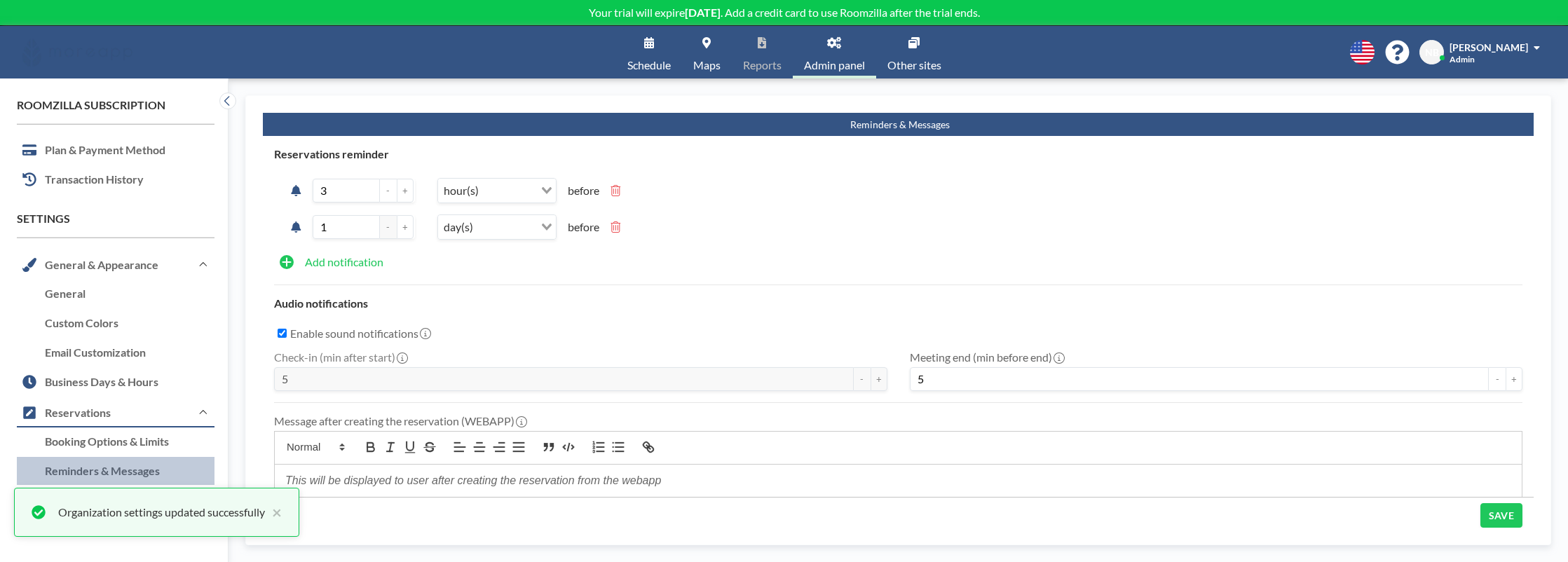
click at [284, 513] on div "Organization settings updated successfully ×" at bounding box center [157, 512] width 285 height 49
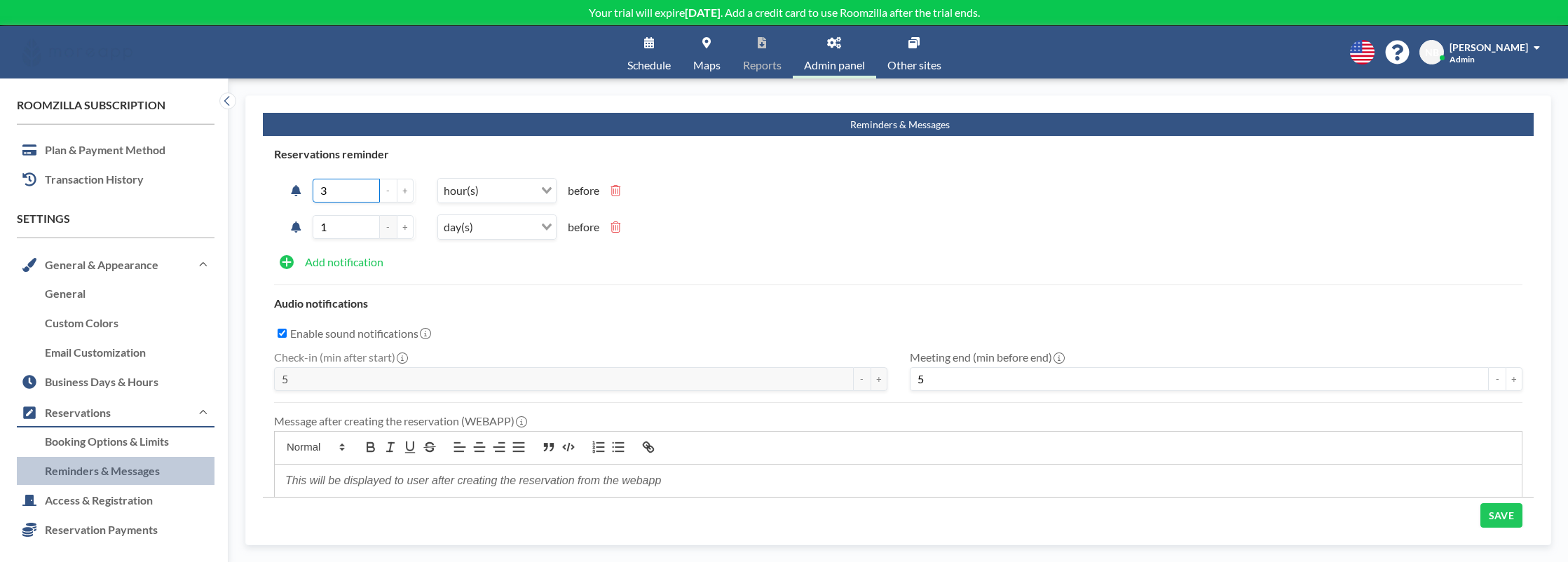
click at [363, 192] on input "3" at bounding box center [346, 191] width 67 height 24
click at [483, 199] on div "hour(s) Loading..." at bounding box center [497, 191] width 117 height 24
click at [483, 211] on li "minute(s)" at bounding box center [497, 215] width 117 height 21
click at [363, 195] on input "3" at bounding box center [346, 191] width 67 height 24
type input "1"
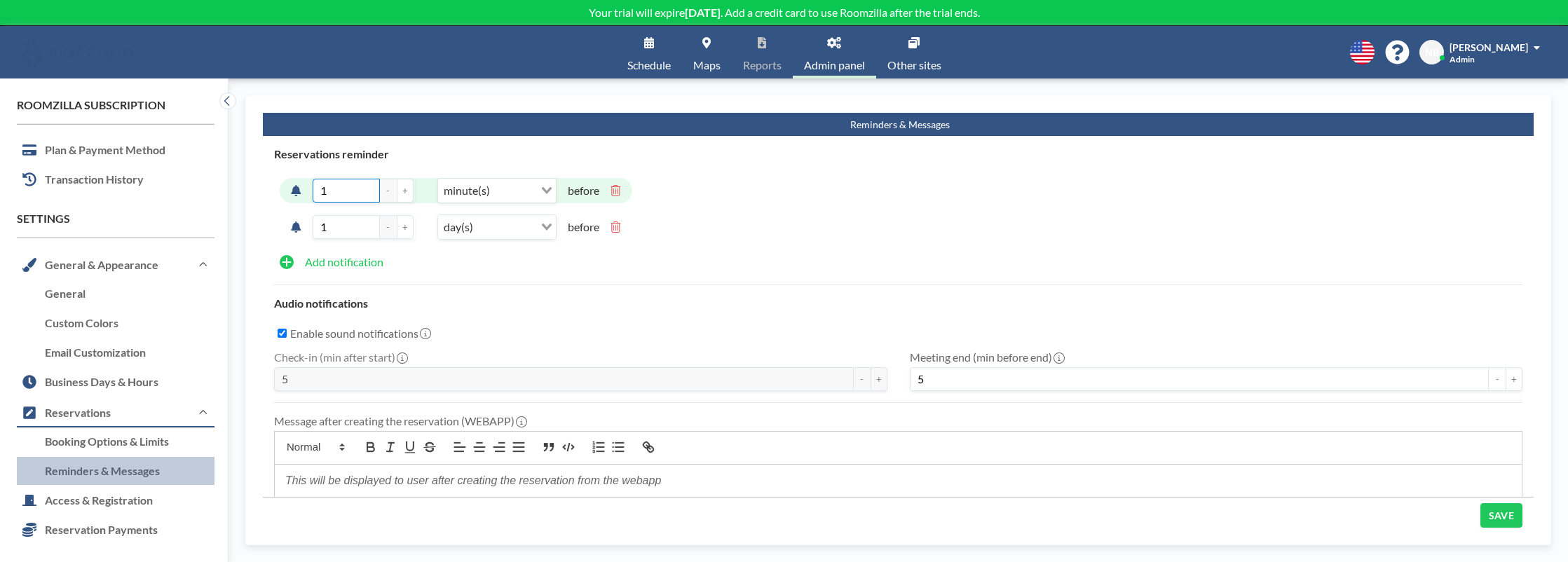
click at [341, 188] on input "1" at bounding box center [346, 191] width 67 height 24
type input "10"
click at [349, 208] on div "10 - + minute(s) Loading... before" at bounding box center [739, 190] width 920 height 36
click at [617, 230] on icon at bounding box center [616, 227] width 10 height 11
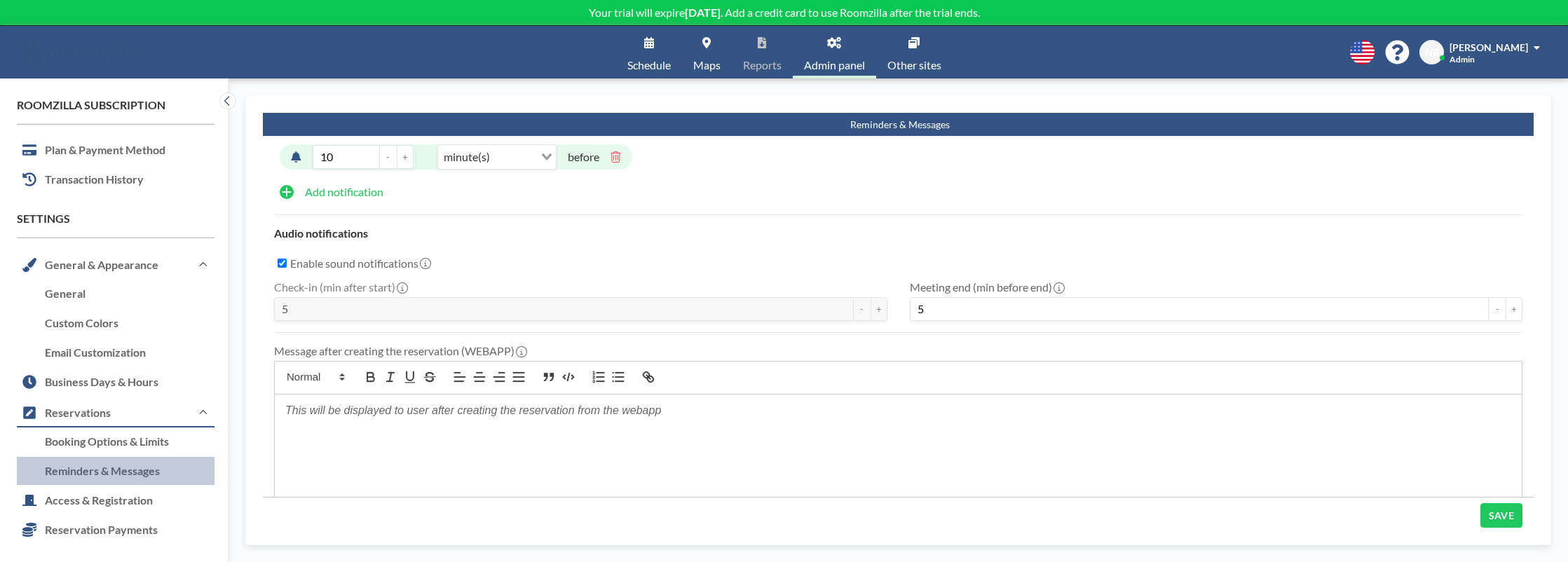
scroll to position [34, 0]
click at [362, 272] on div "Enable sound notifications" at bounding box center [588, 262] width 598 height 23
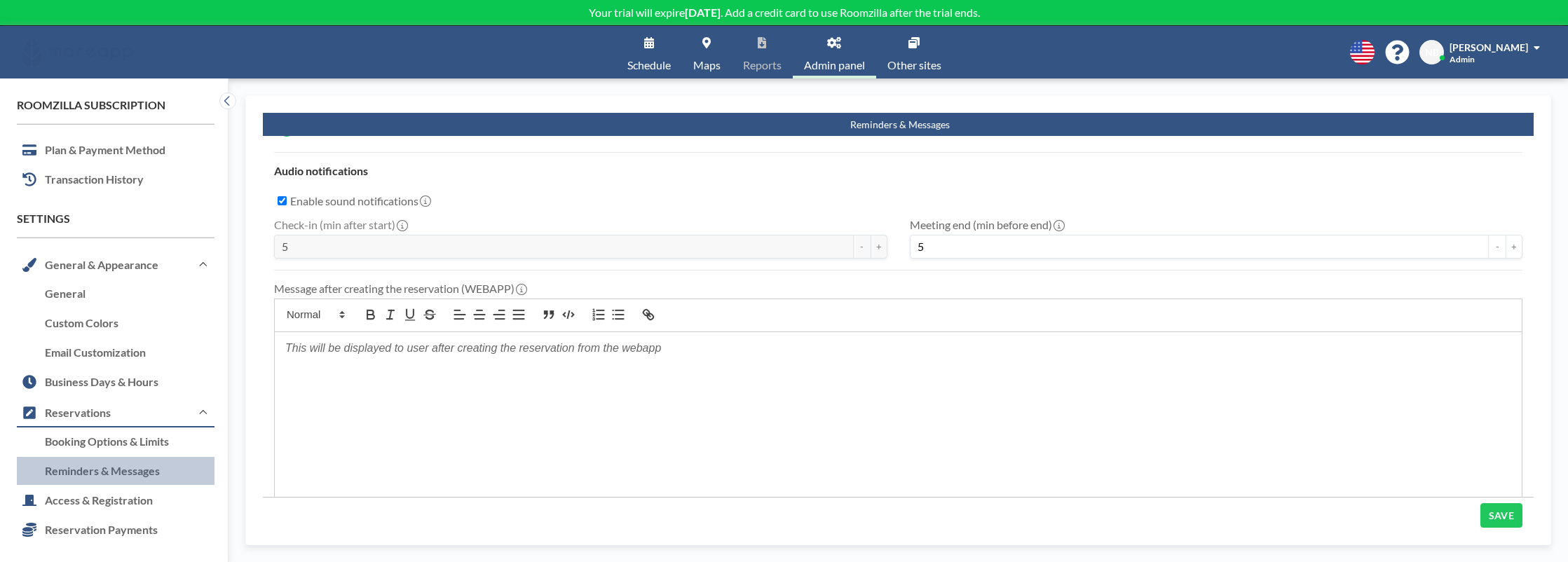
scroll to position [112, 0]
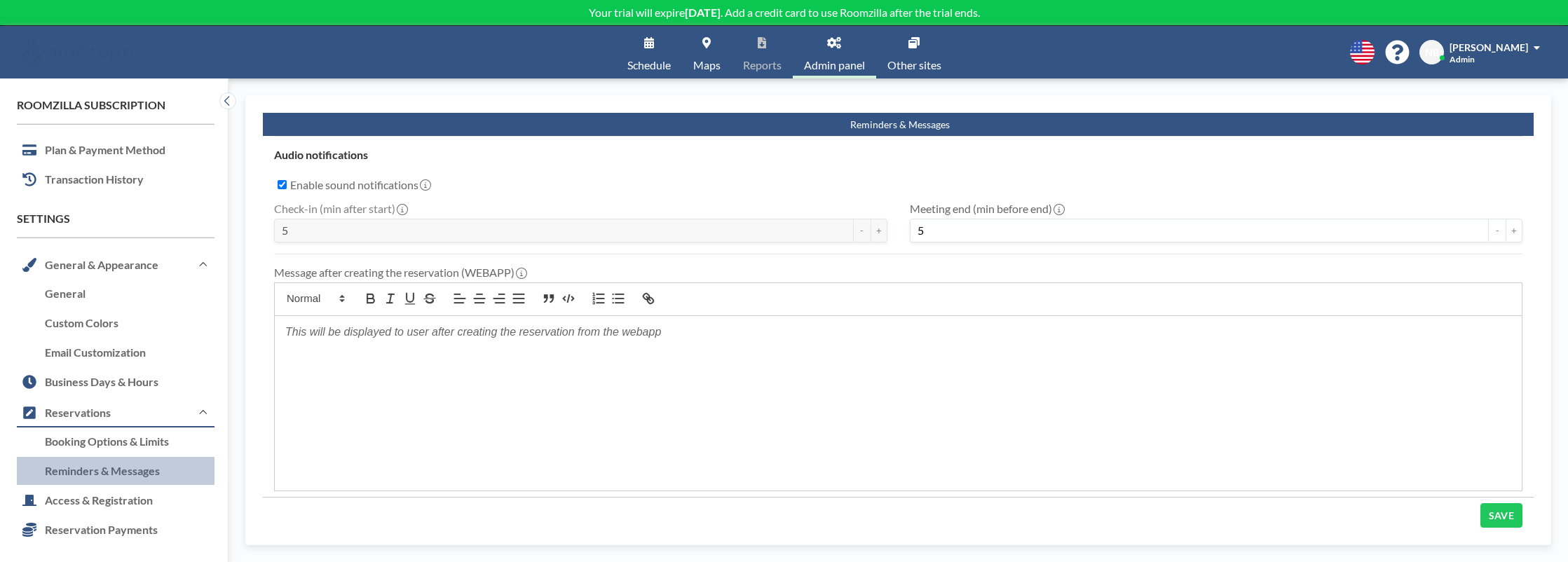
click at [337, 186] on label "Enable sound notifications" at bounding box center [360, 185] width 140 height 14
click at [287, 186] on input "Enable sound notifications" at bounding box center [282, 185] width 9 height 9
checkbox input "false"
click at [1499, 518] on button "SAVE" at bounding box center [1501, 515] width 42 height 24
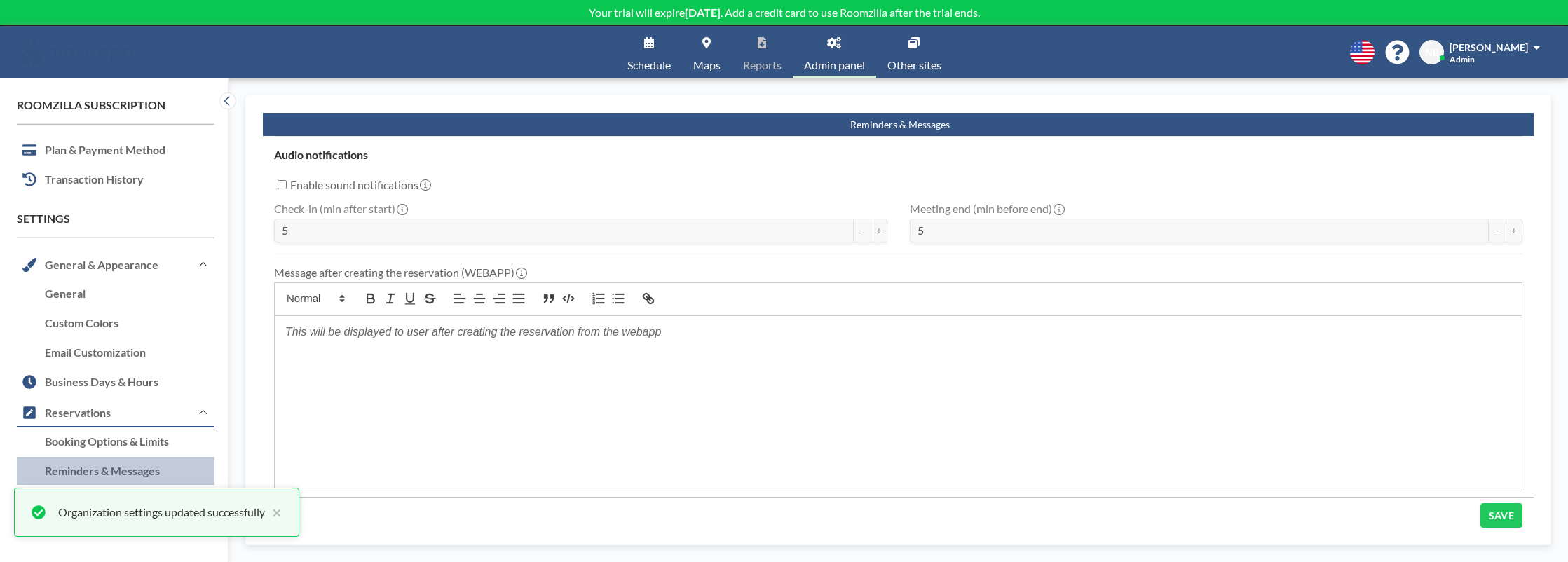
click at [287, 518] on div "Organization settings updated successfully ×" at bounding box center [157, 512] width 285 height 49
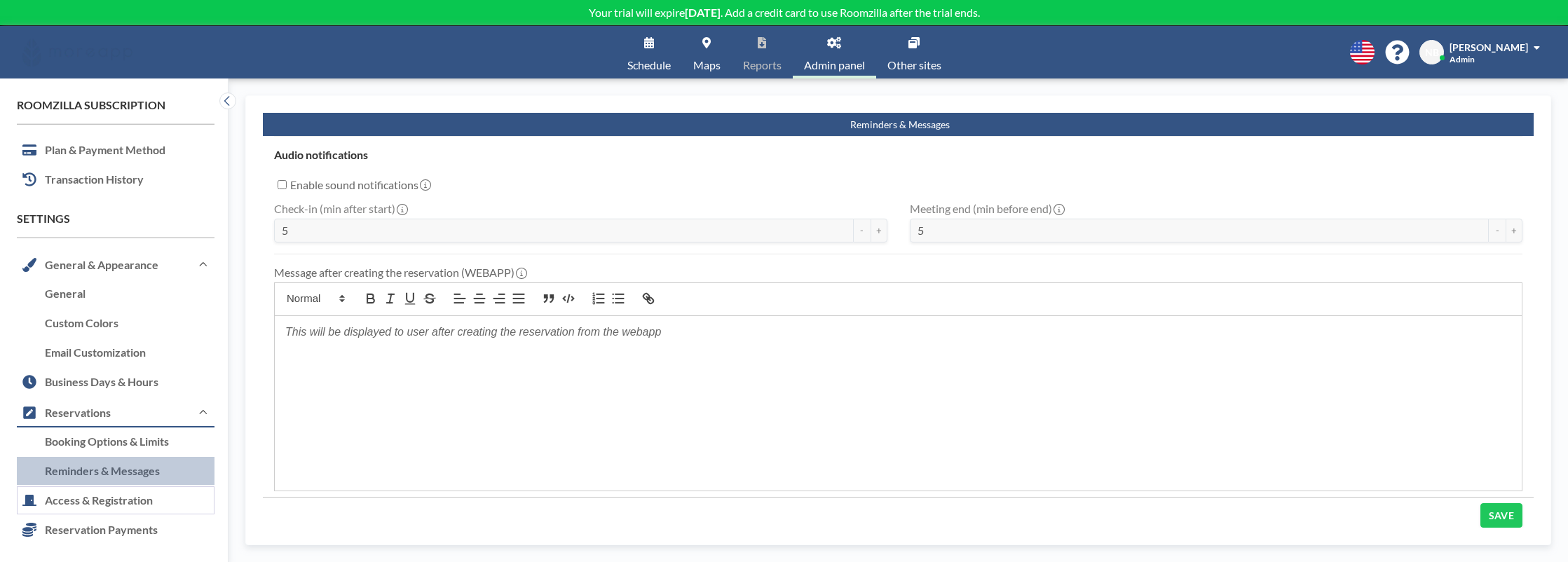
click at [141, 507] on link "Access & Registration" at bounding box center [116, 501] width 198 height 30
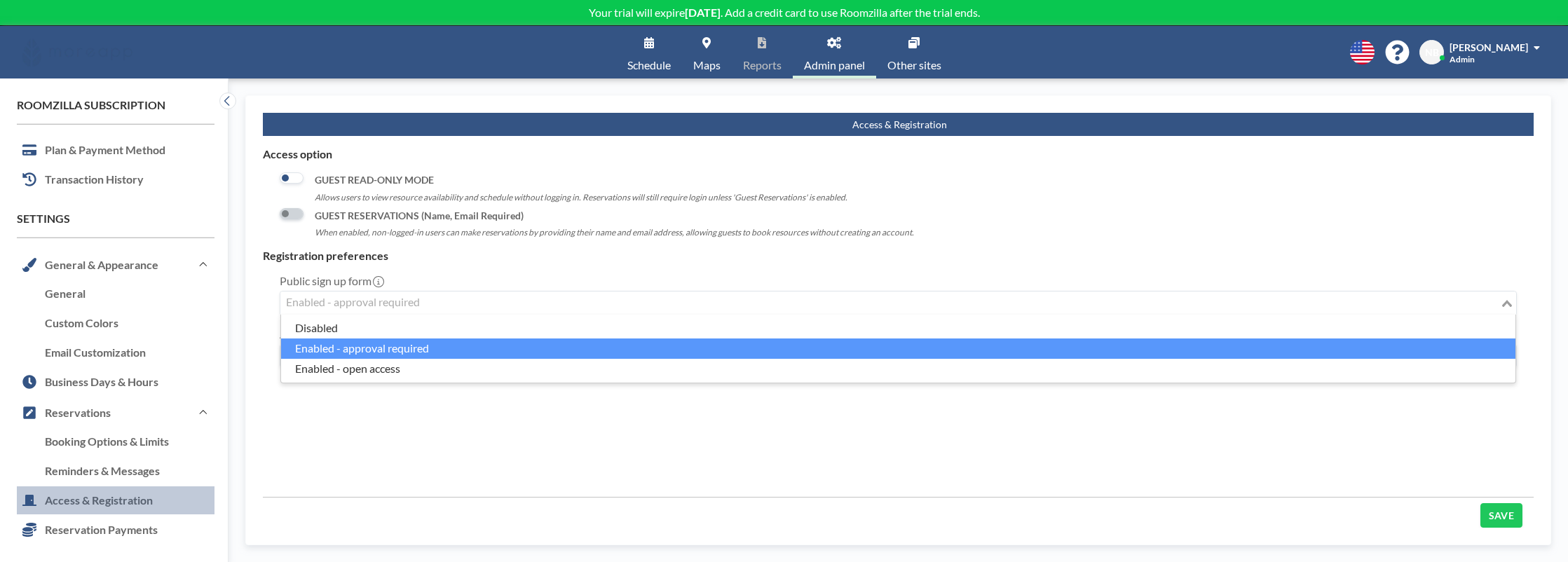
click at [336, 302] on div "Enabled - approval required" at bounding box center [890, 302] width 1219 height 21
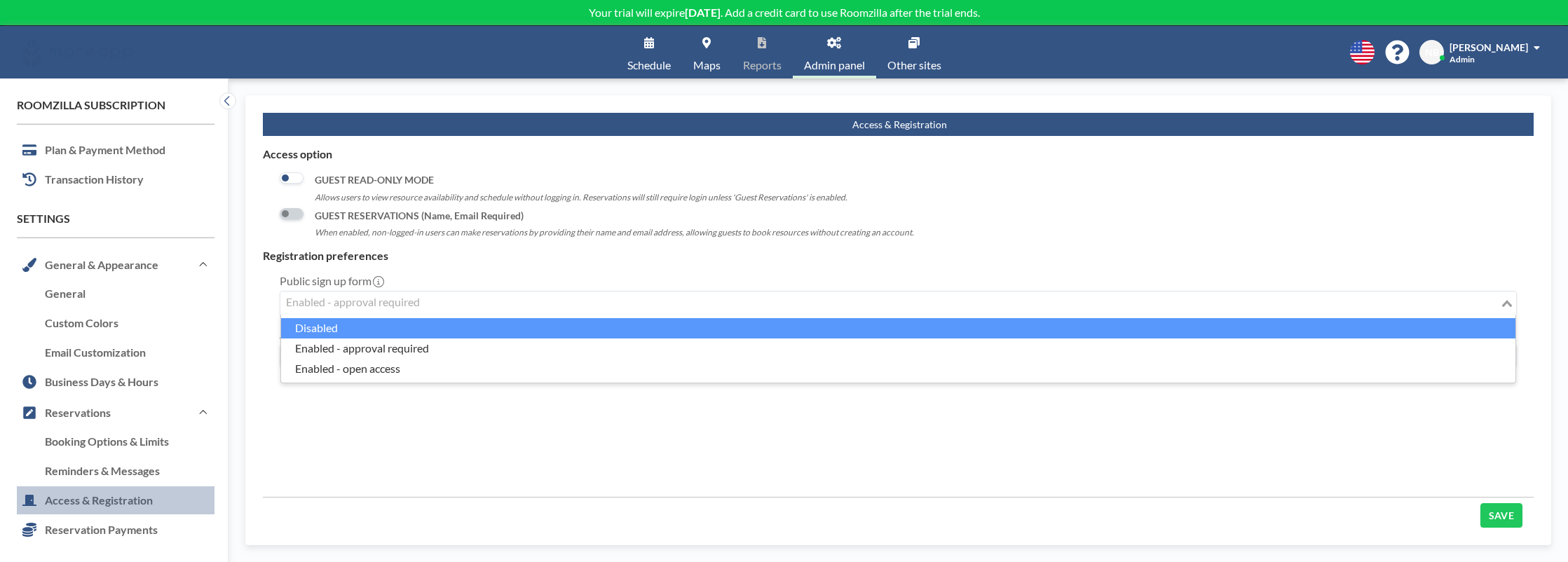
click at [358, 331] on li "Disabled" at bounding box center [899, 328] width 1234 height 21
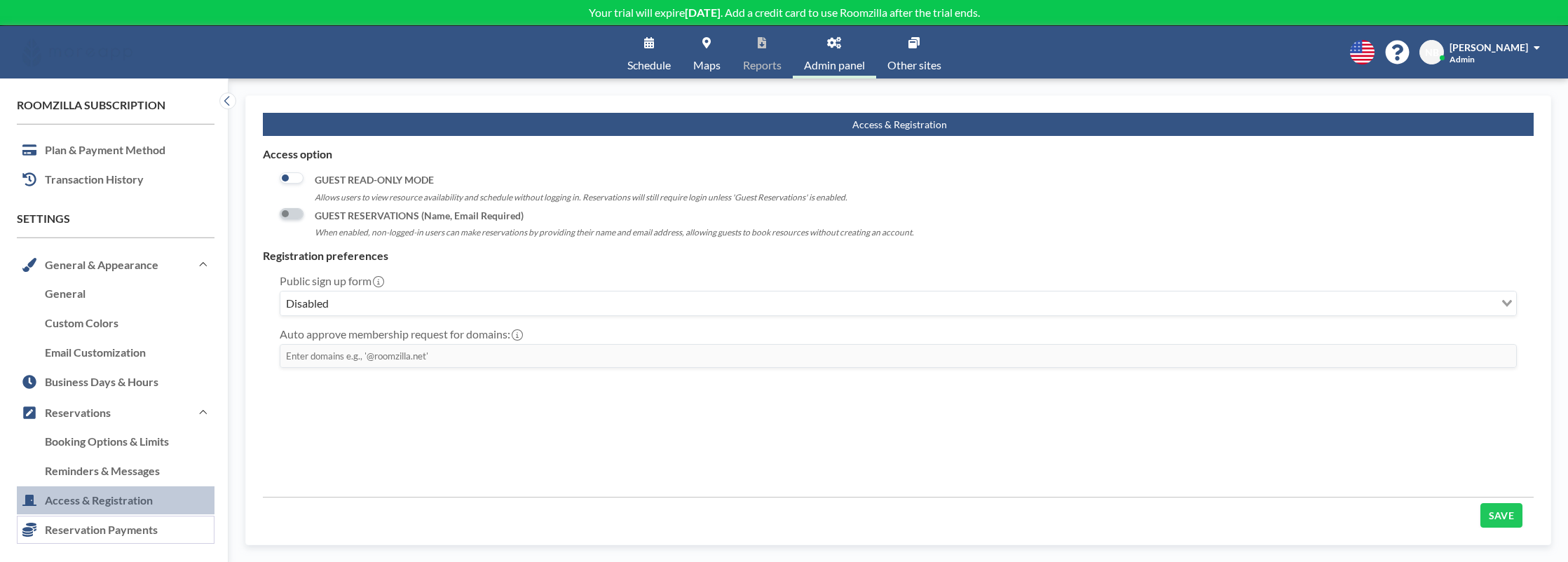
click at [142, 530] on link "Reservation Payments" at bounding box center [116, 530] width 198 height 30
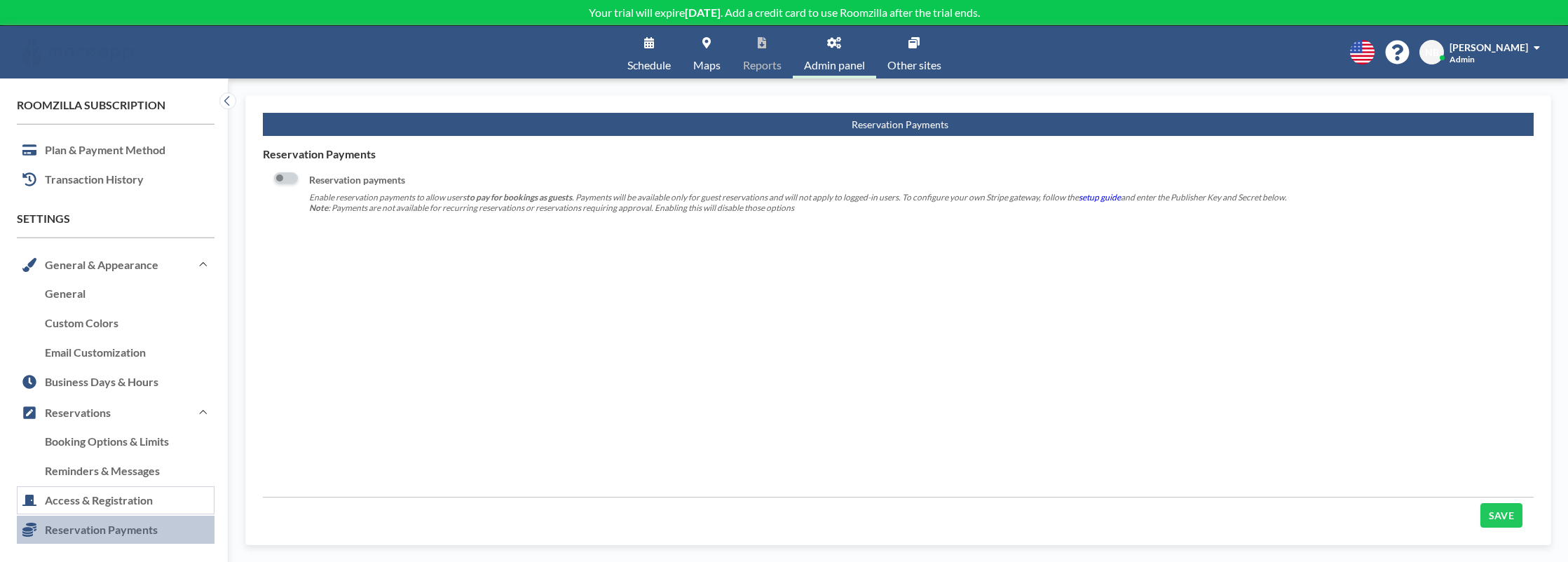
click at [144, 507] on link "Access & Registration" at bounding box center [116, 501] width 198 height 30
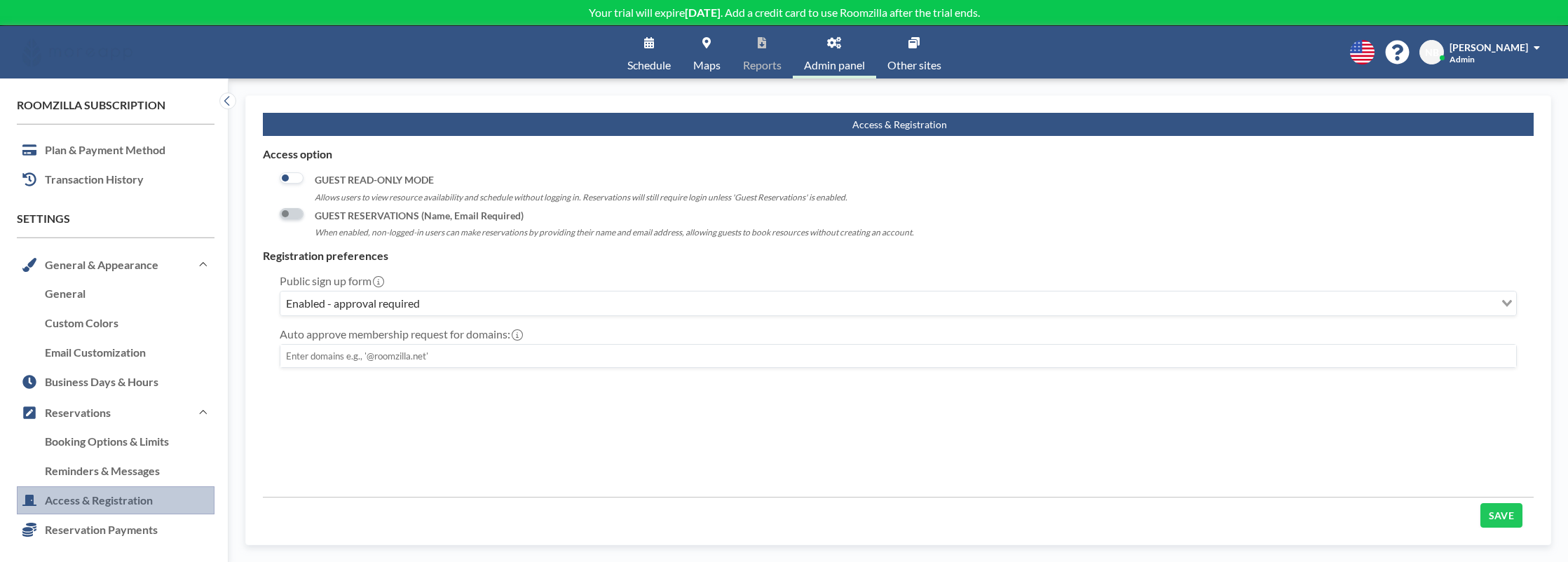
click at [143, 487] on link "Access & Registration" at bounding box center [116, 501] width 198 height 30
click at [139, 468] on link "Reminders & Messages" at bounding box center [116, 472] width 198 height 30
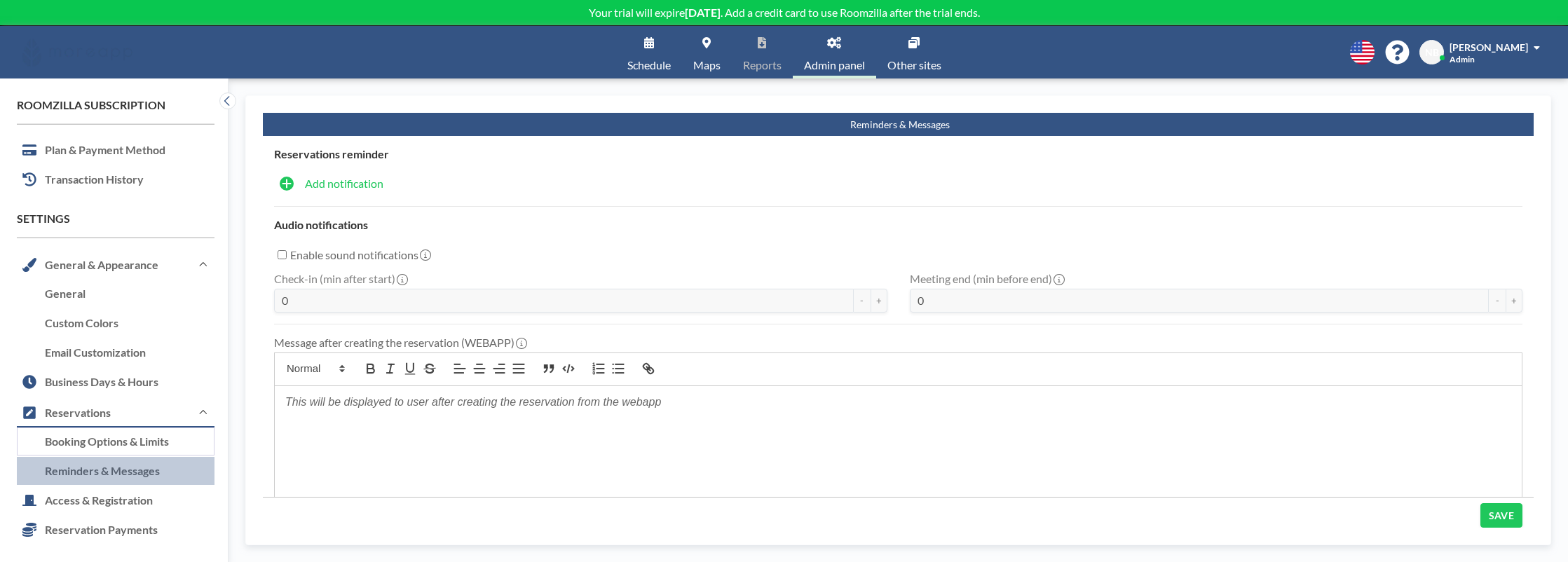
type input "5"
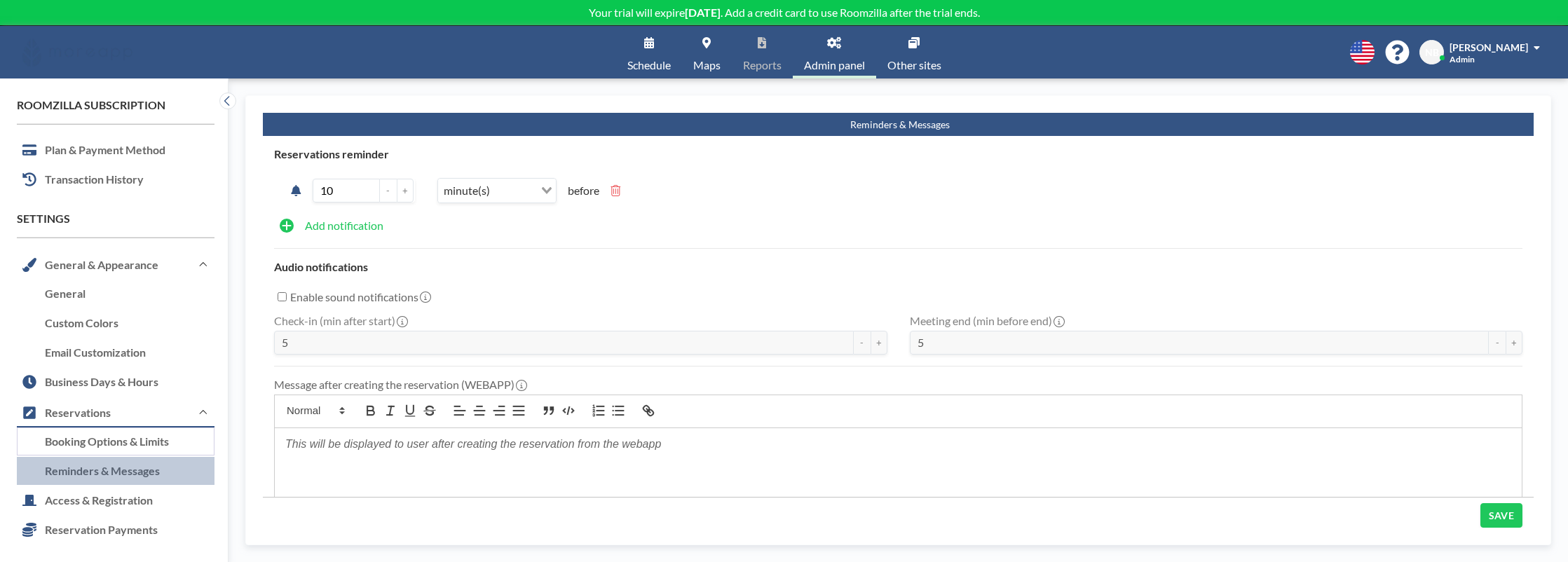
click at [134, 442] on link "Booking Options & Limits" at bounding box center [116, 443] width 198 height 30
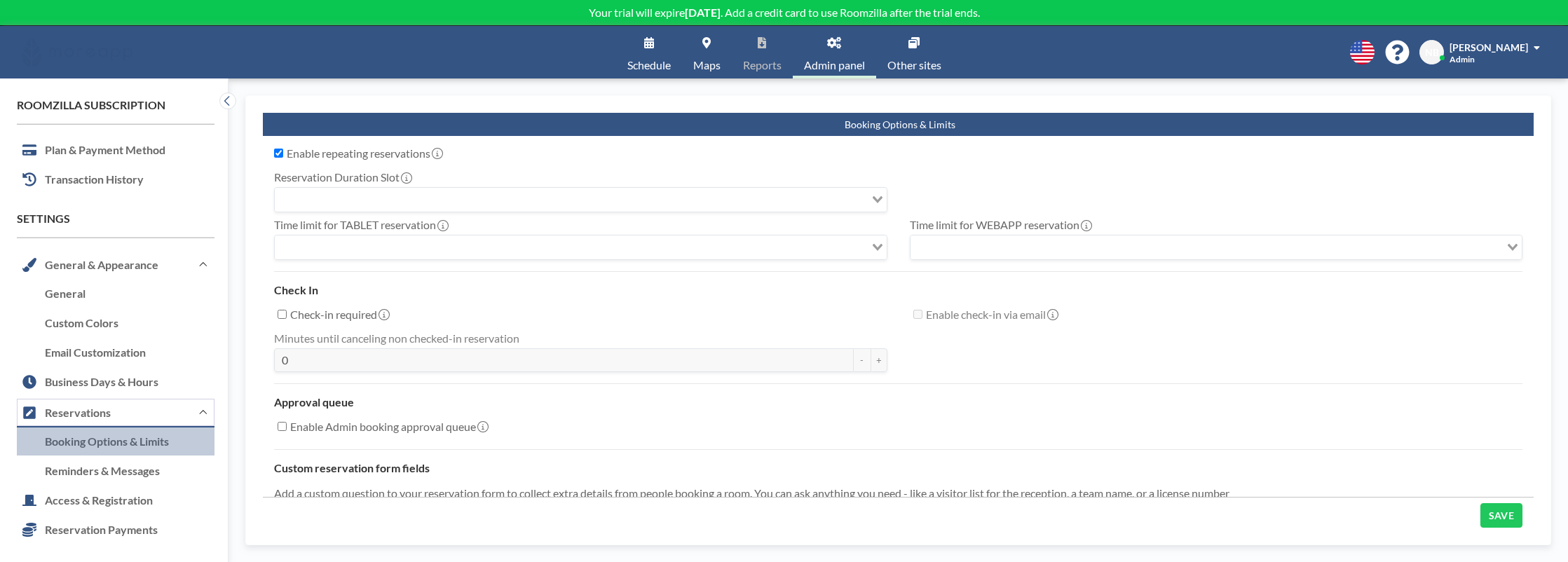
checkbox input "true"
type input "15"
click at [118, 414] on button "Reservations" at bounding box center [116, 412] width 198 height 30
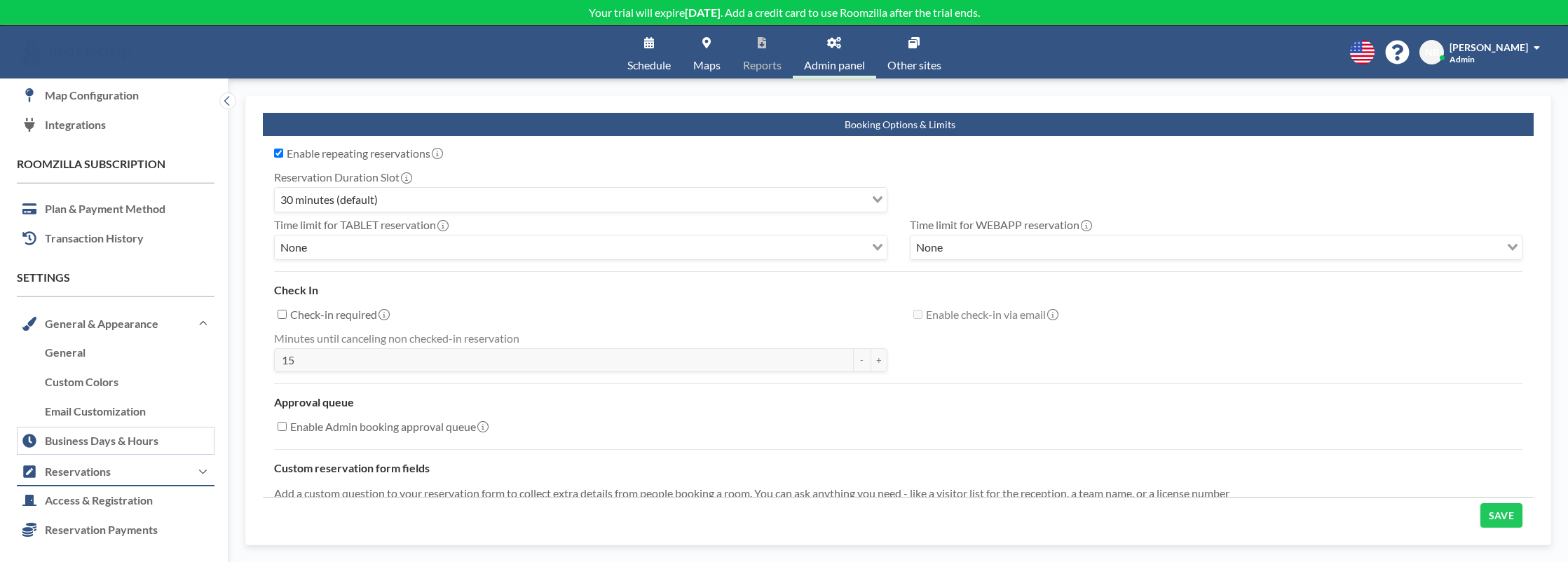
click at [117, 448] on link "Business Days & Hours" at bounding box center [116, 442] width 198 height 30
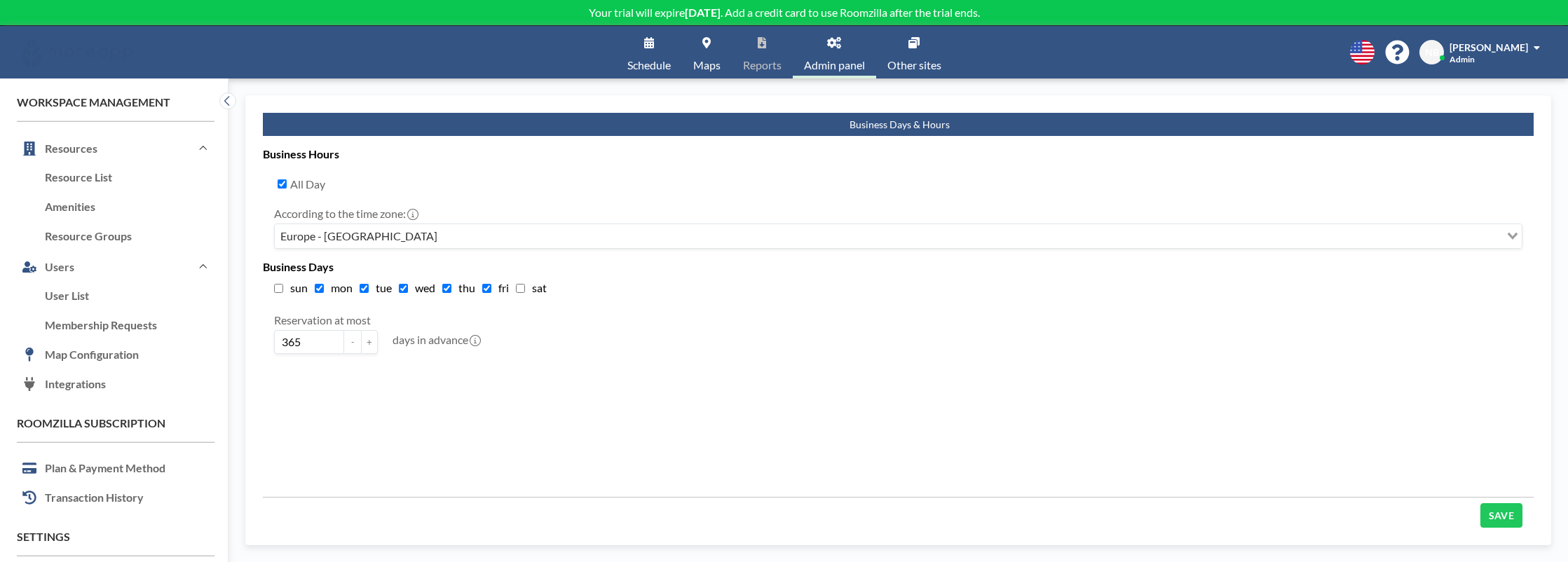
click at [638, 57] on link "Schedule" at bounding box center [649, 52] width 66 height 52
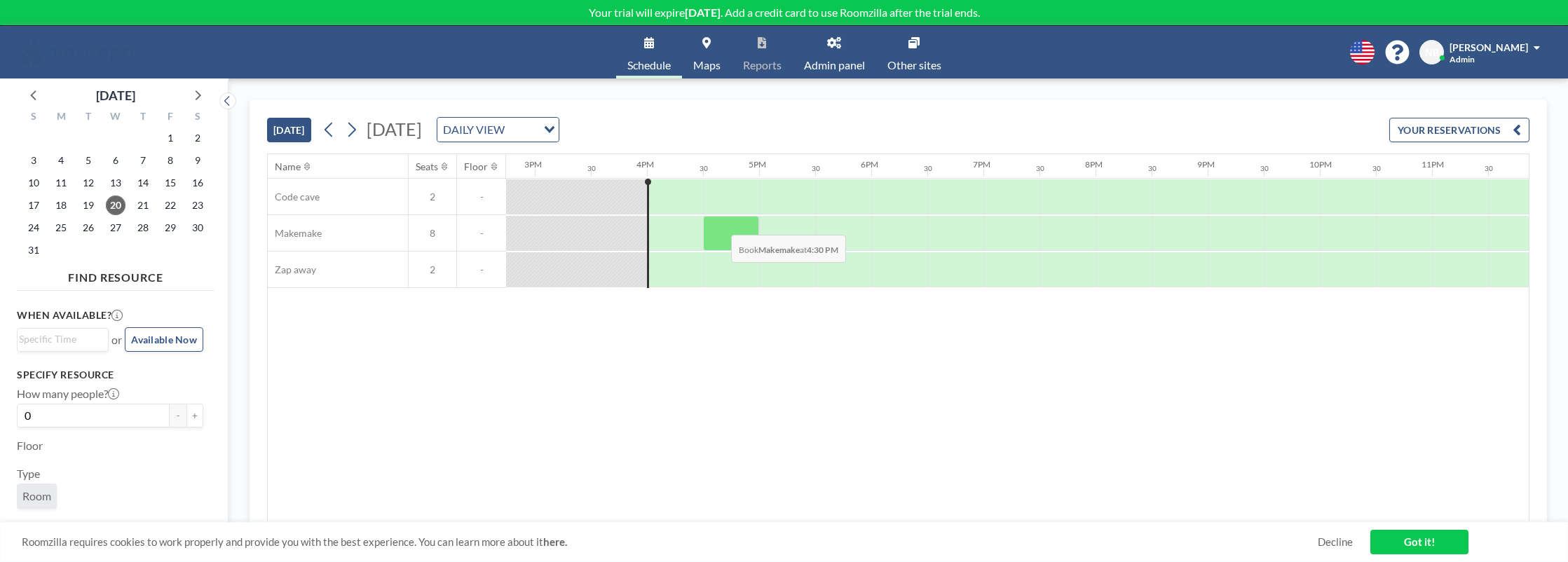
scroll to position [0, 1671]
click at [535, 123] on input "Search for option" at bounding box center [522, 130] width 27 height 19
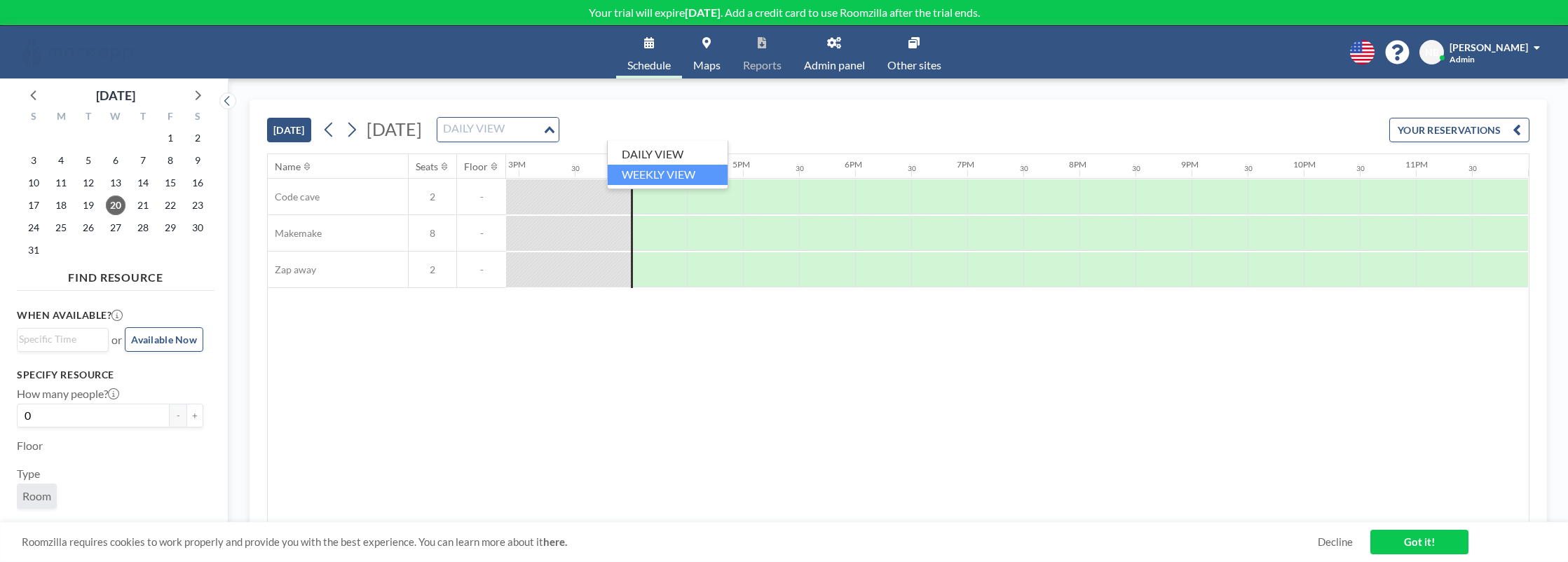
click at [684, 168] on li "WEEKLY VIEW" at bounding box center [667, 175] width 120 height 21
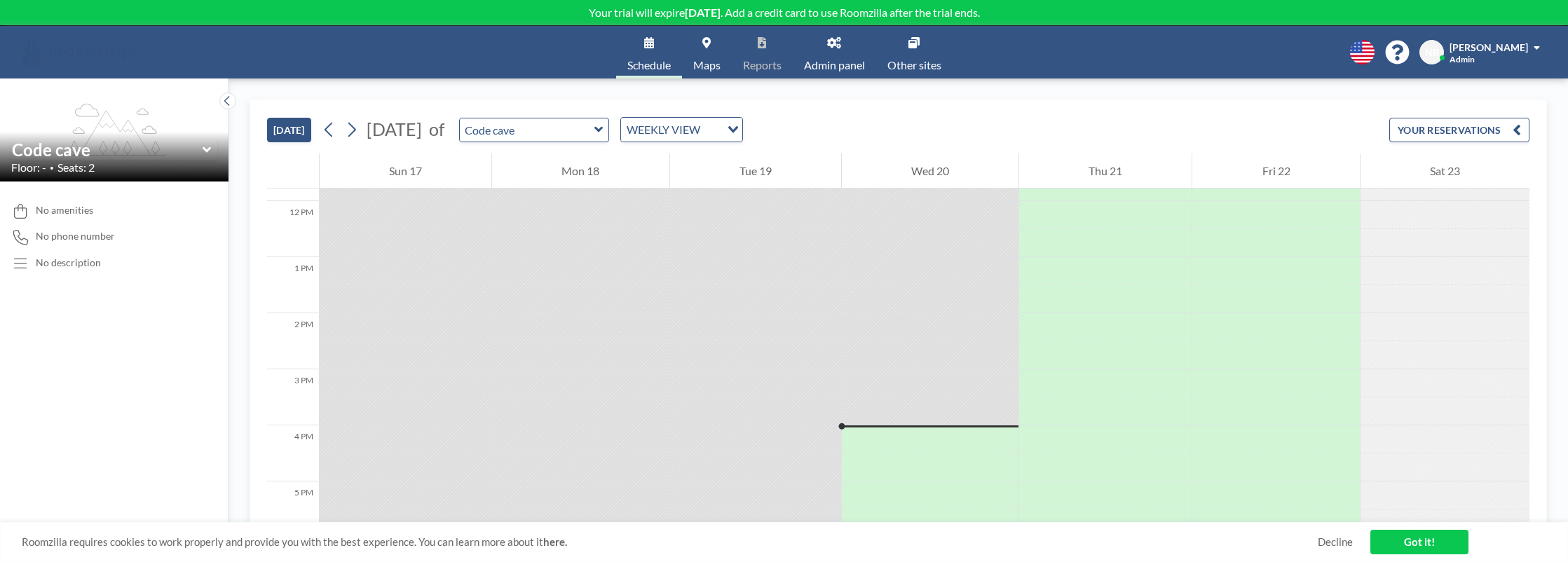
scroll to position [710, 0]
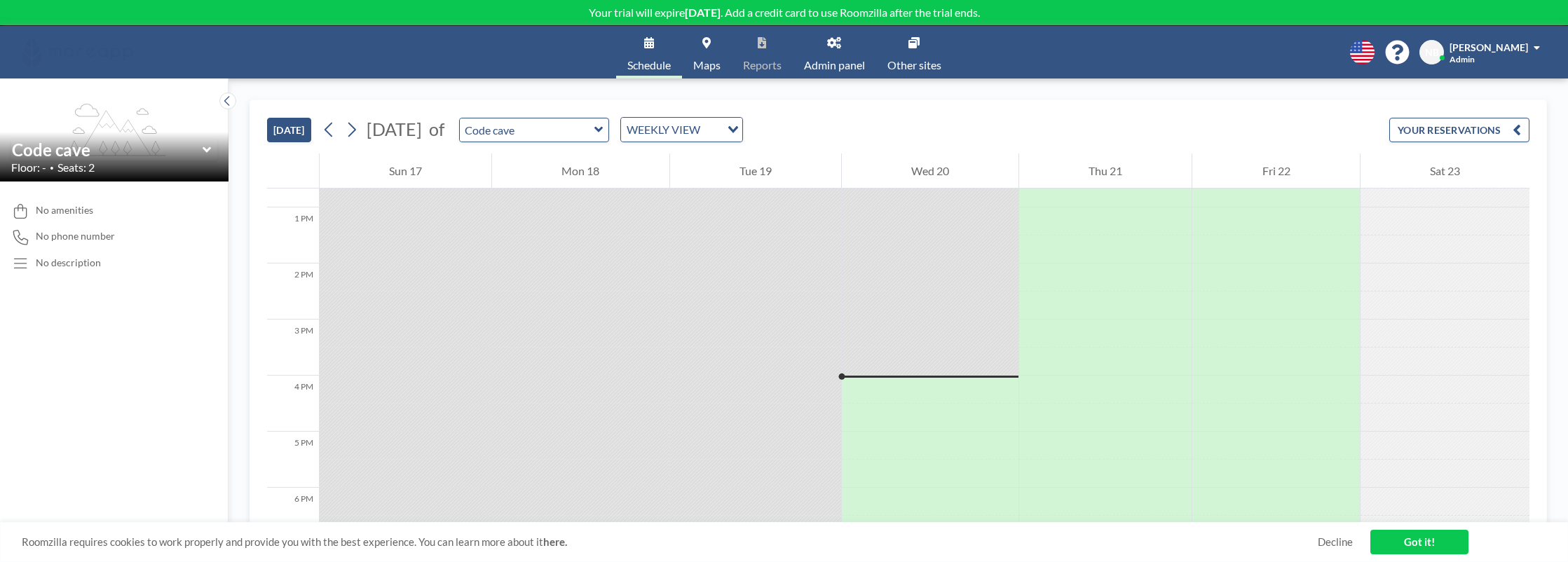
click at [835, 65] on span "Admin panel" at bounding box center [833, 65] width 61 height 11
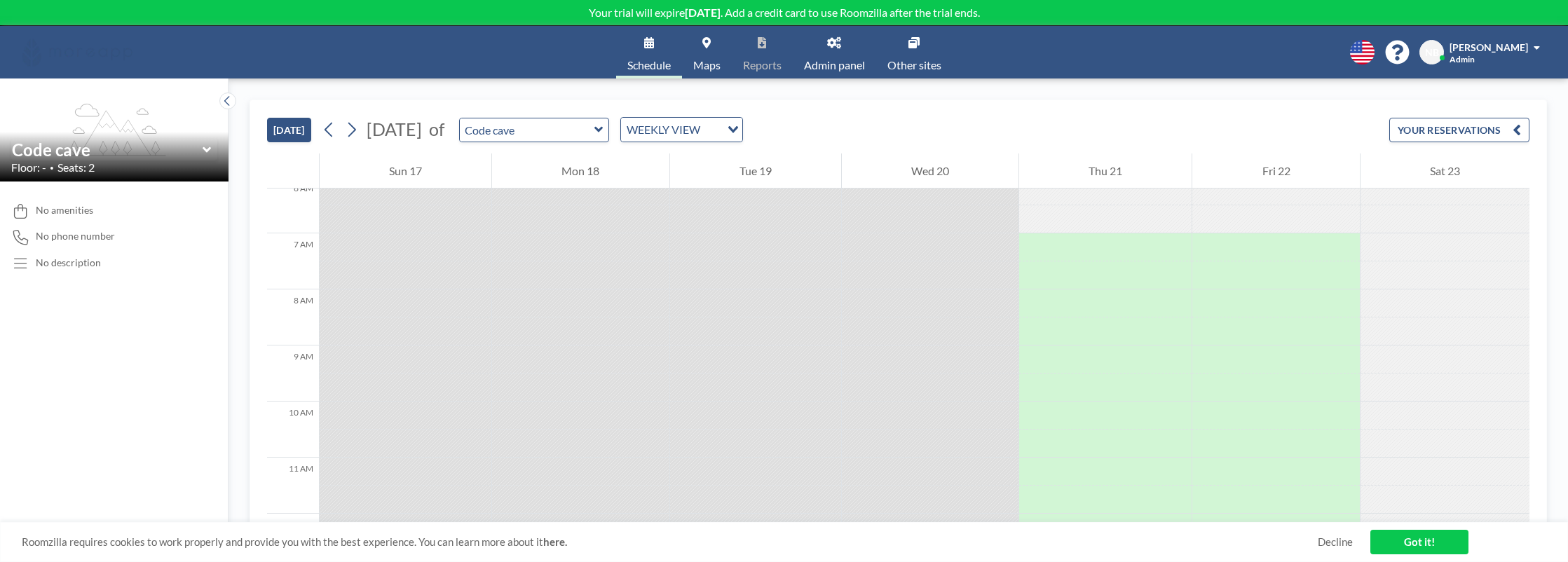
scroll to position [425, 0]
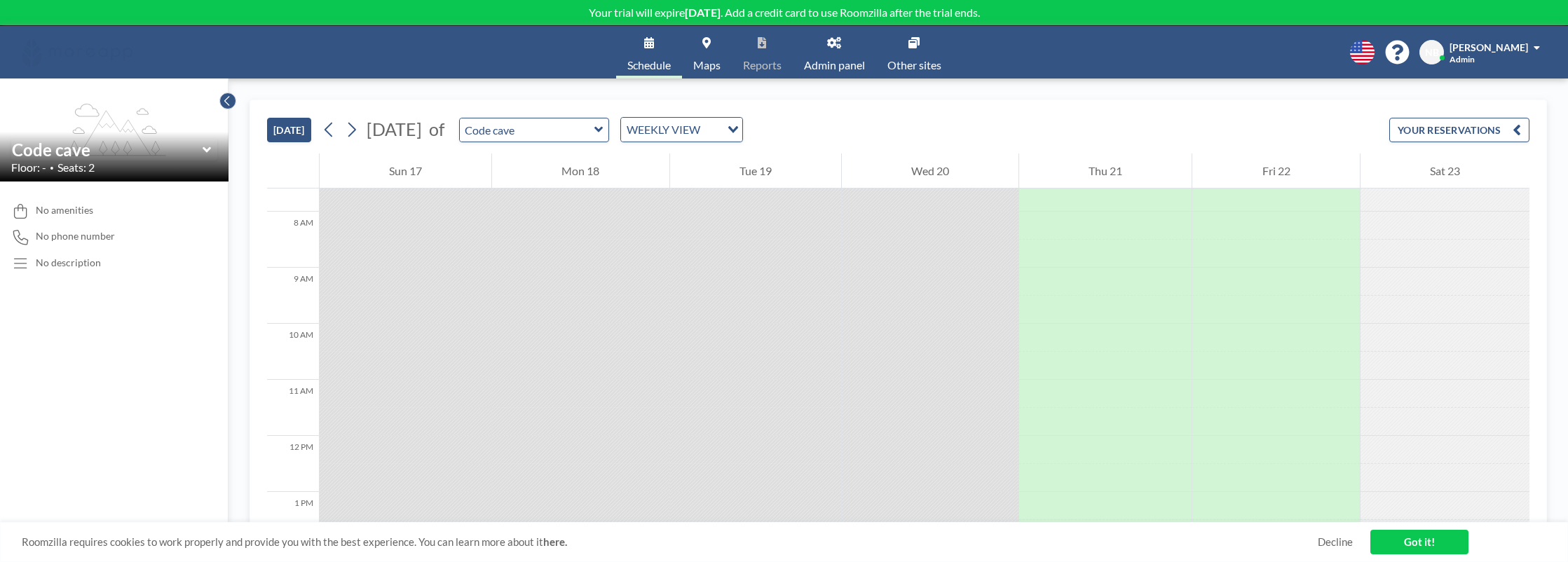
click at [228, 100] on icon at bounding box center [227, 101] width 9 height 14
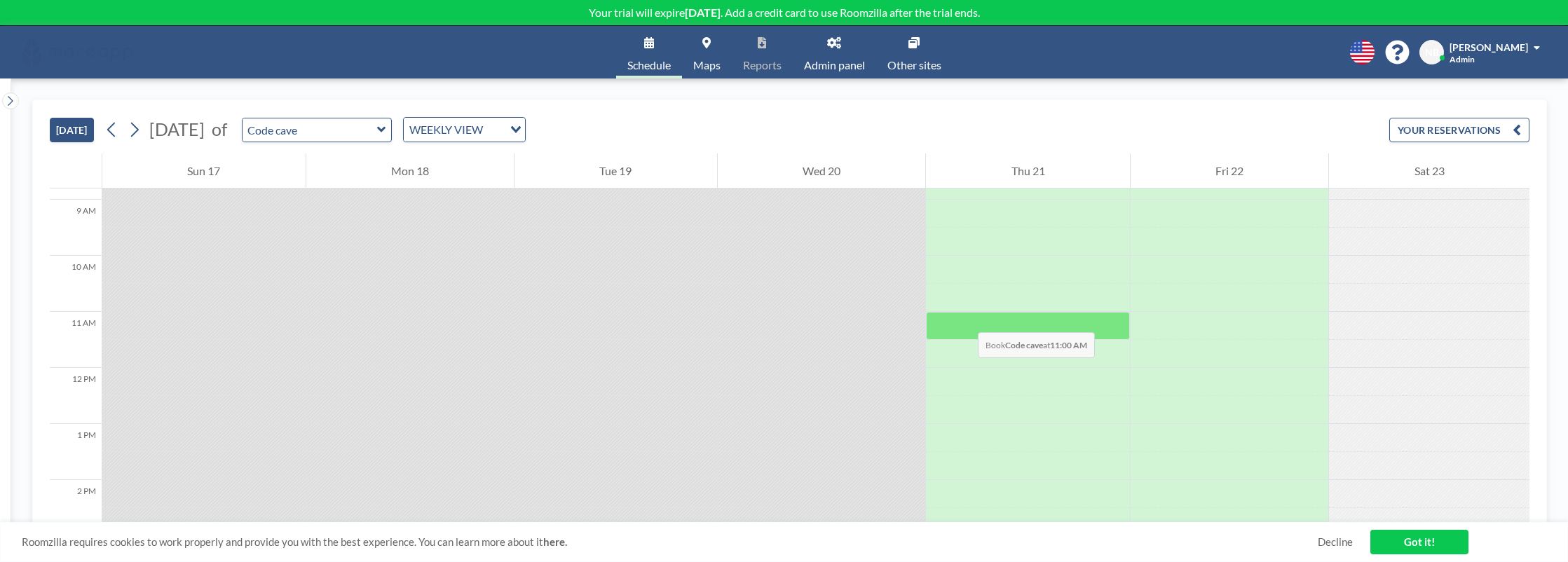
scroll to position [504, 0]
click at [363, 129] on input "text" at bounding box center [309, 130] width 134 height 23
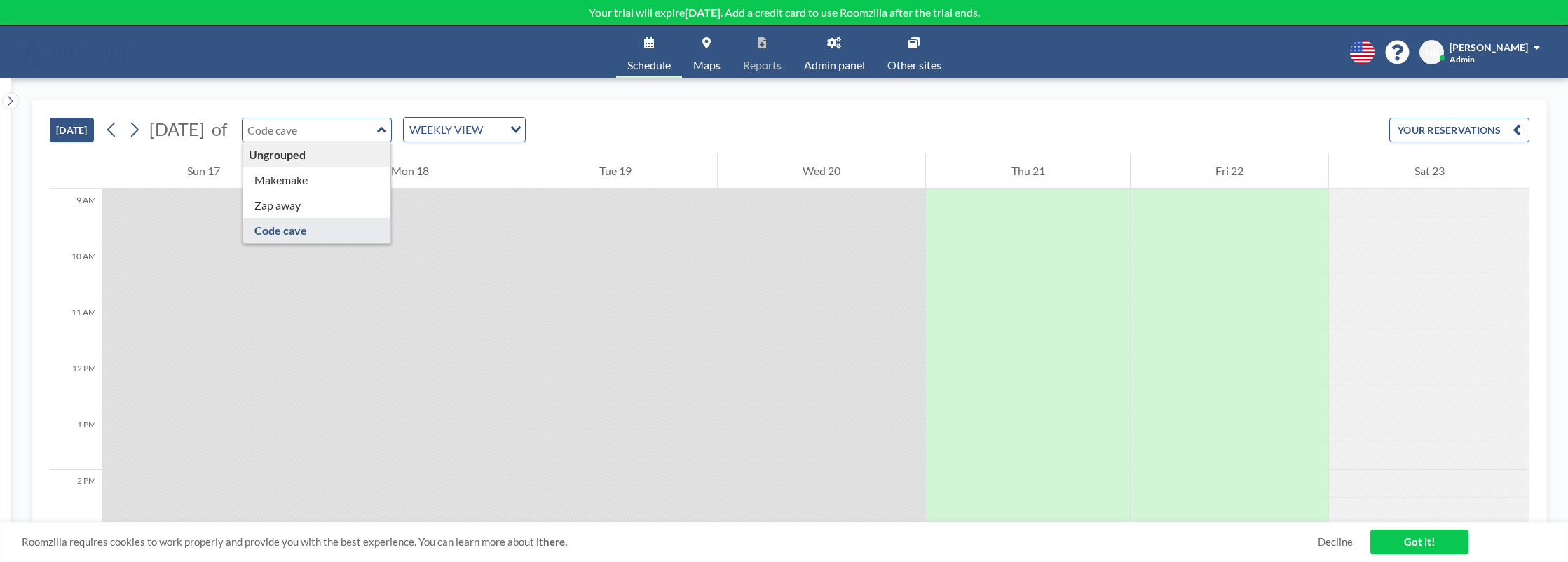
type input "Code cave"
click at [378, 131] on input "text" at bounding box center [309, 130] width 134 height 23
type input "Code cave"
click at [425, 116] on div "TODAY August 2025 of Code cave WEEKLY VIEW Loading... YOUR RESERVATIONS" at bounding box center [789, 127] width 1479 height 53
click at [378, 129] on input "text" at bounding box center [309, 130] width 134 height 23
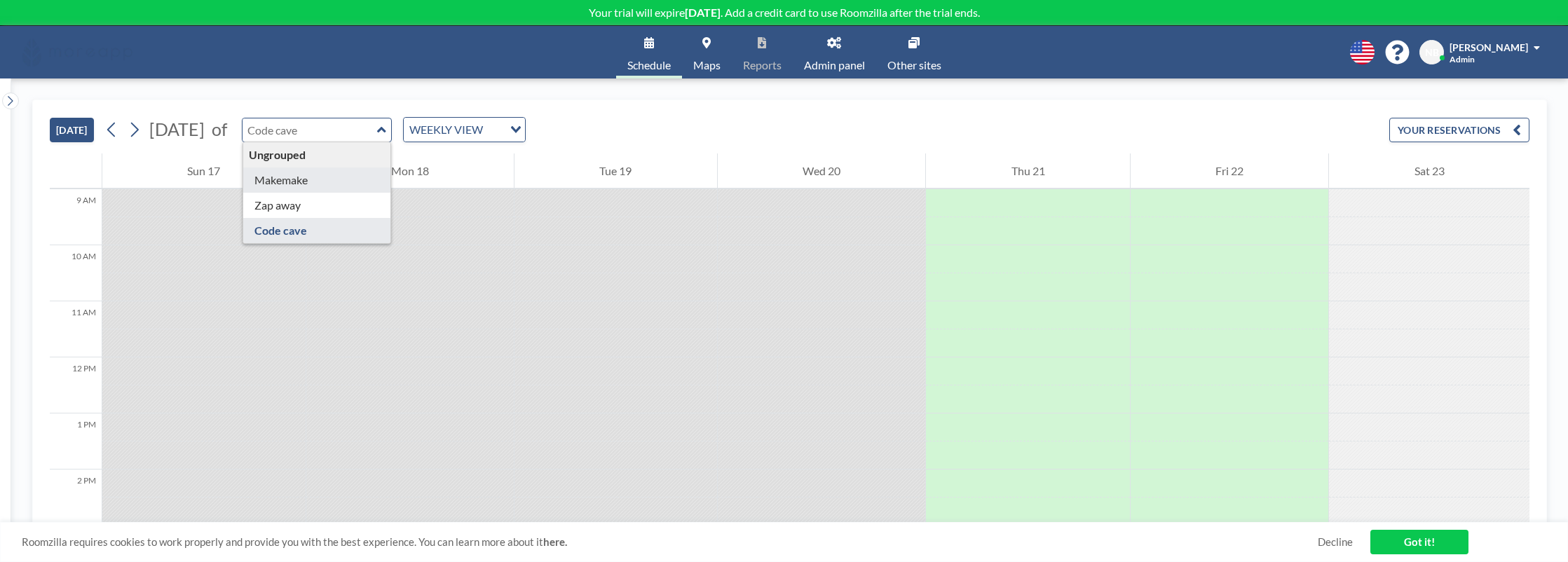
type input "Makemake"
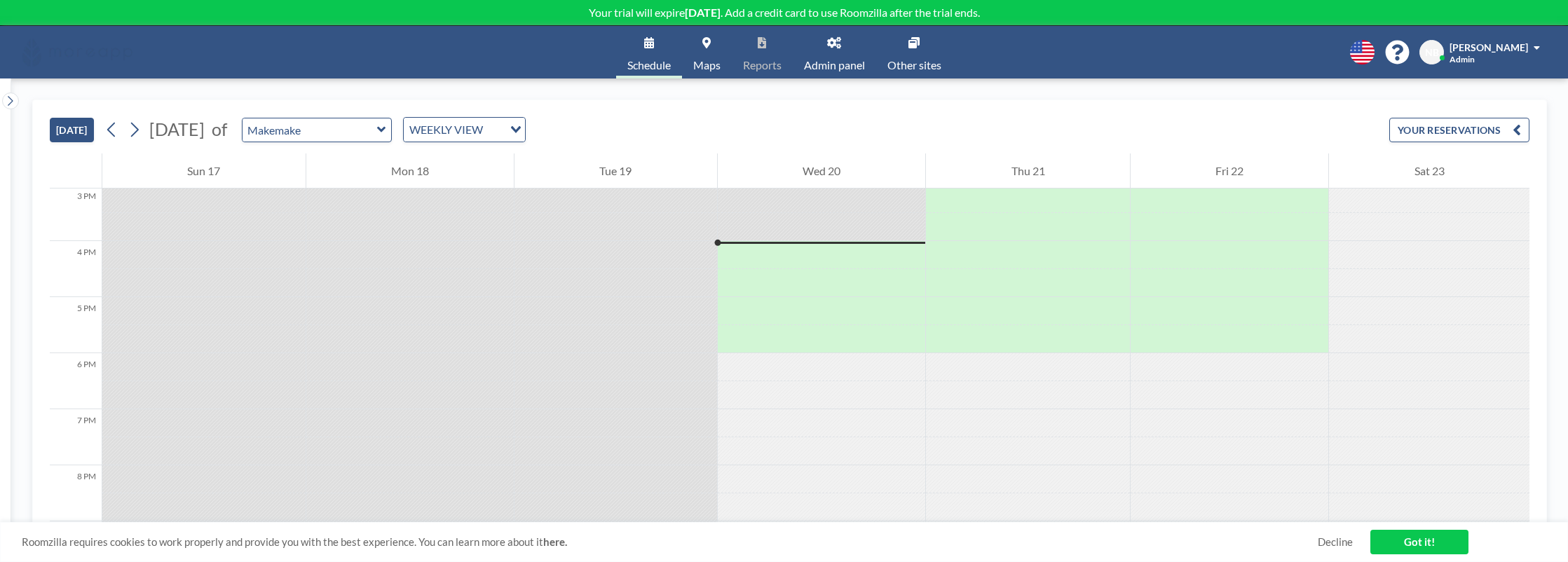
scroll to position [869, 0]
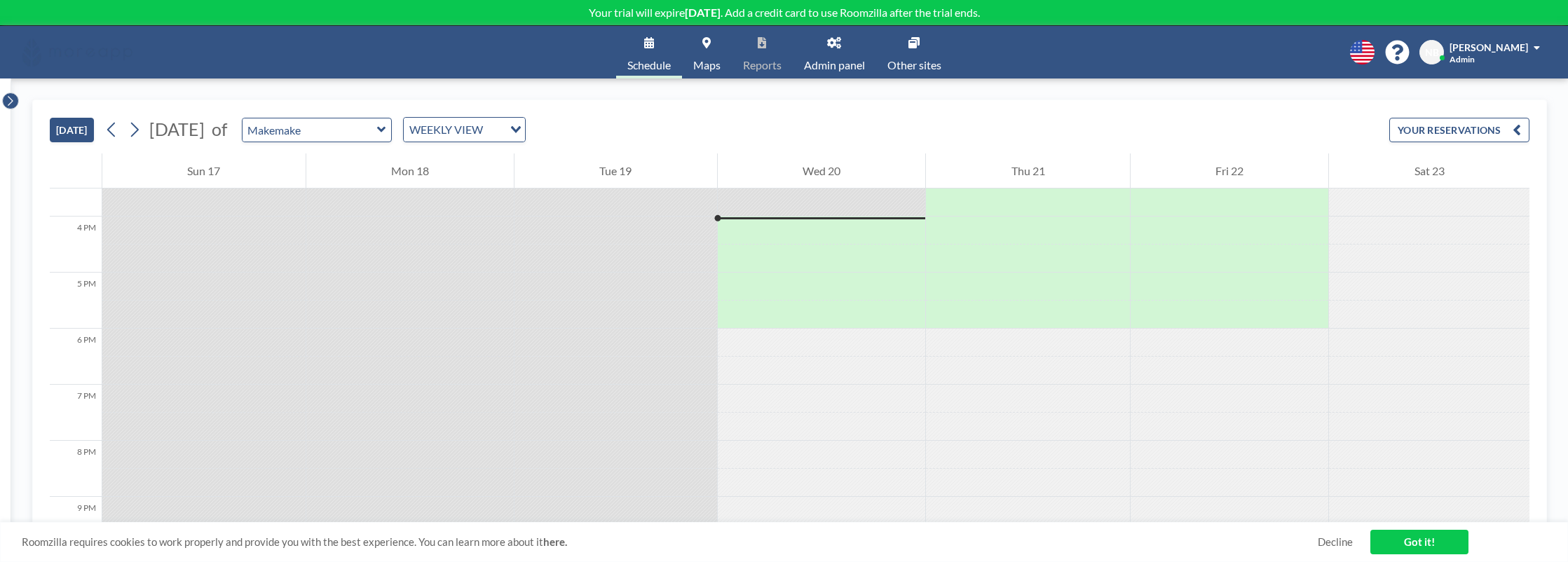
click at [4, 106] on button at bounding box center [10, 101] width 17 height 17
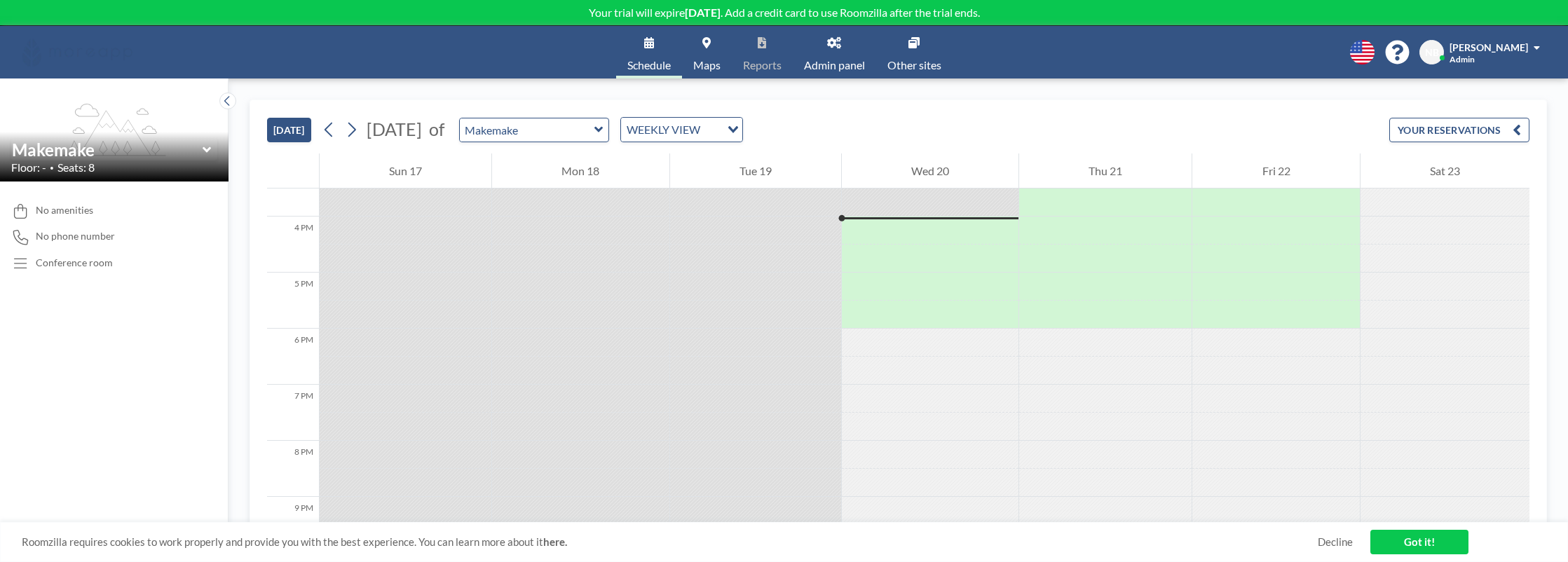
click at [999, 109] on div "TODAY August 2025 of Makemake WEEKLY VIEW Loading... YOUR RESERVATIONS" at bounding box center [898, 127] width 1262 height 53
click at [595, 130] on input "text" at bounding box center [527, 130] width 134 height 23
type input "Makemake"
click at [702, 147] on div "TODAY August 2025 of Makemake WEEKLY VIEW Loading... YOUR RESERVATIONS" at bounding box center [898, 127] width 1262 height 53
click at [702, 140] on div "WEEKLY VIEW Loading..." at bounding box center [681, 130] width 121 height 24
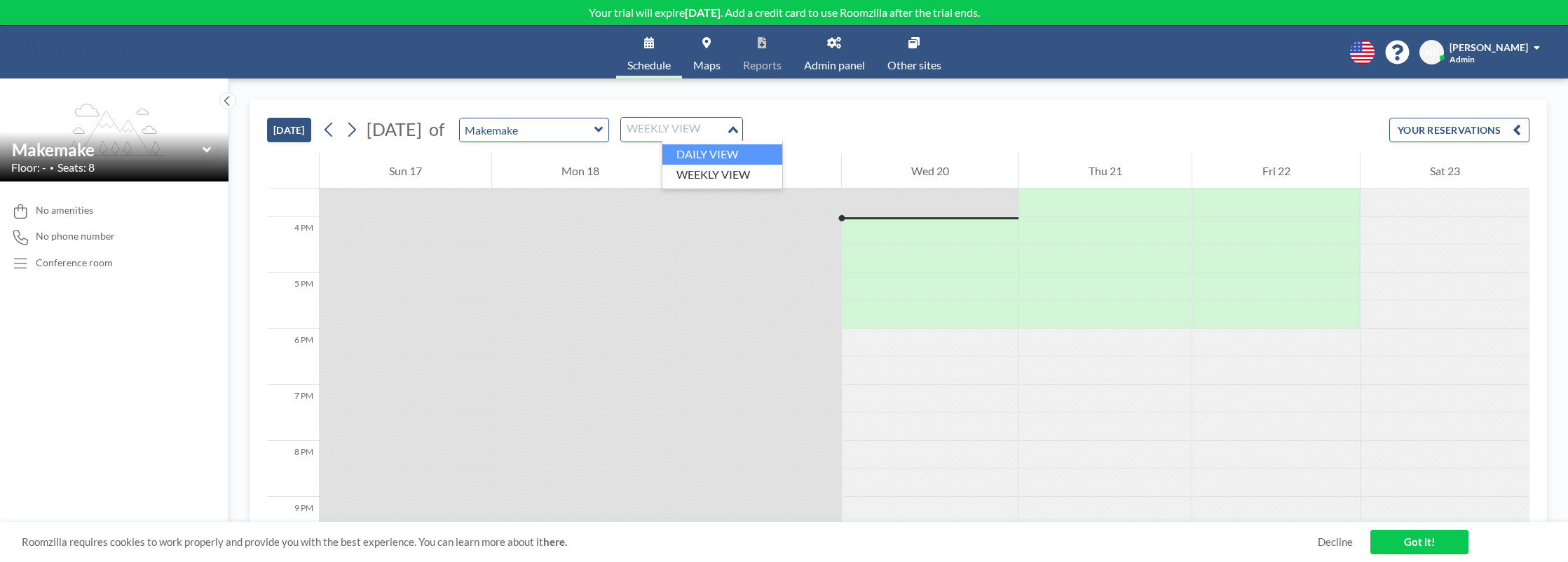
click at [709, 158] on li "DAILY VIEW" at bounding box center [722, 155] width 120 height 21
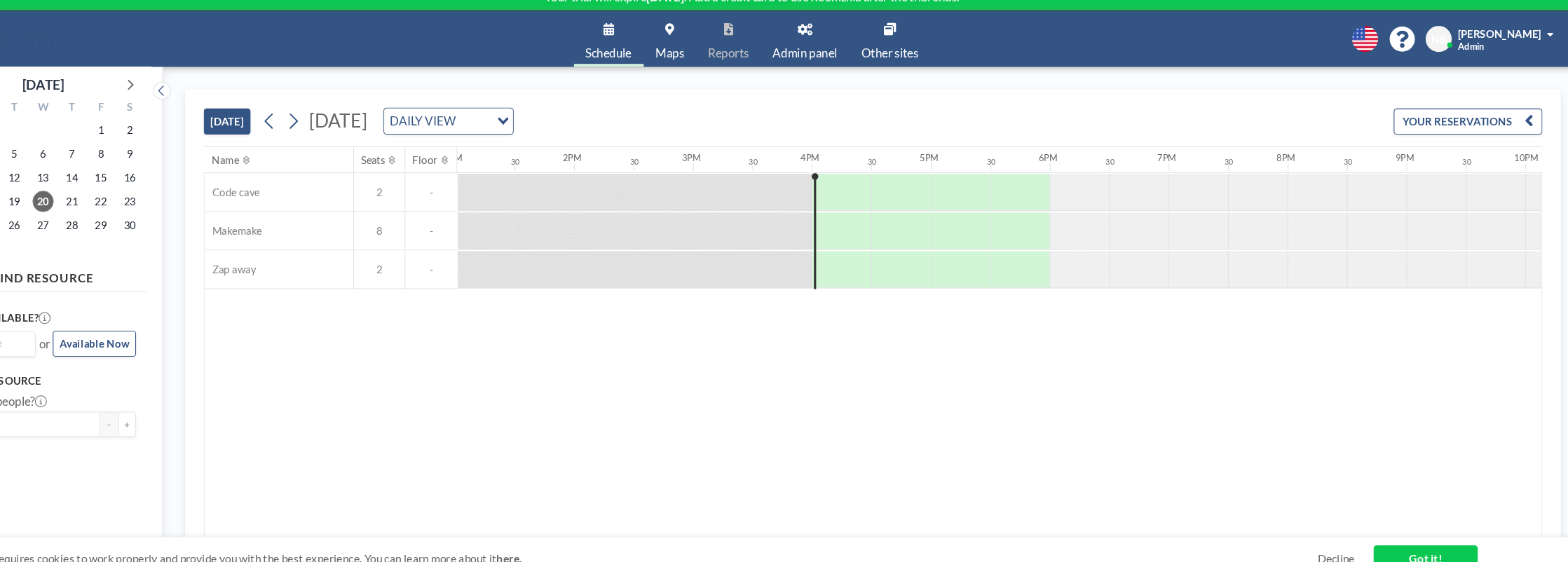
scroll to position [0, 1341]
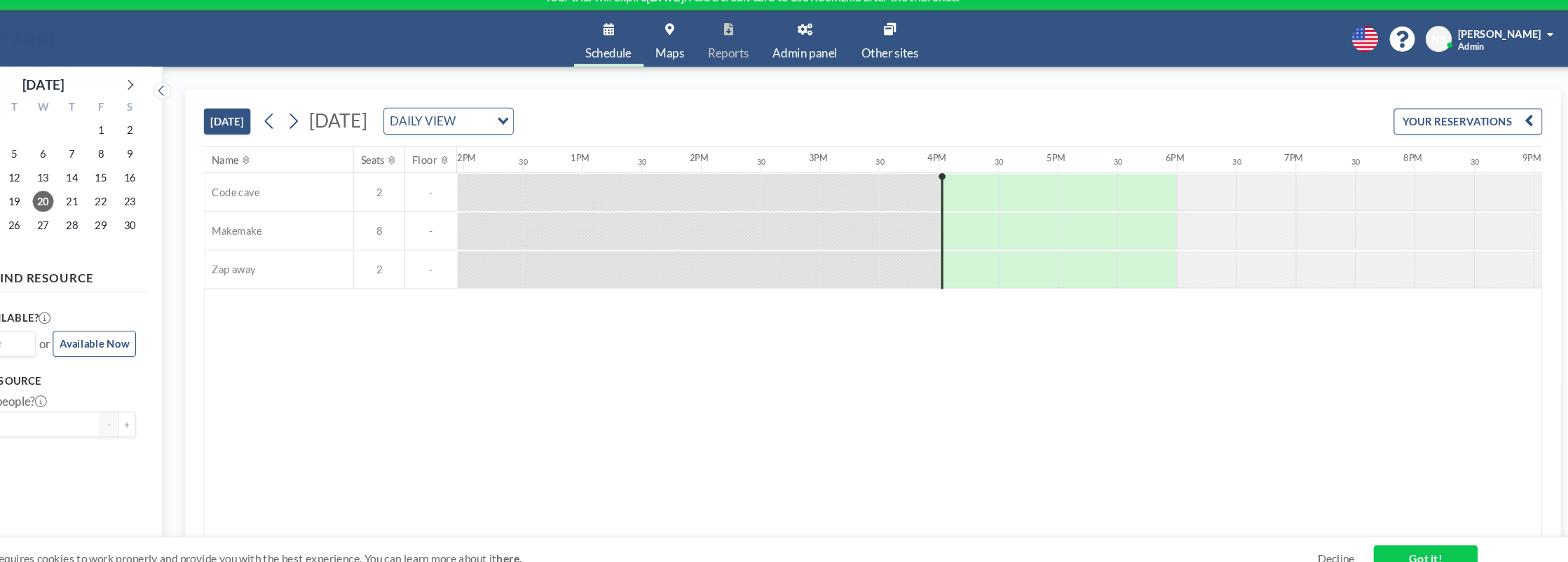
click at [903, 42] on link "Other sites" at bounding box center [915, 52] width 76 height 52
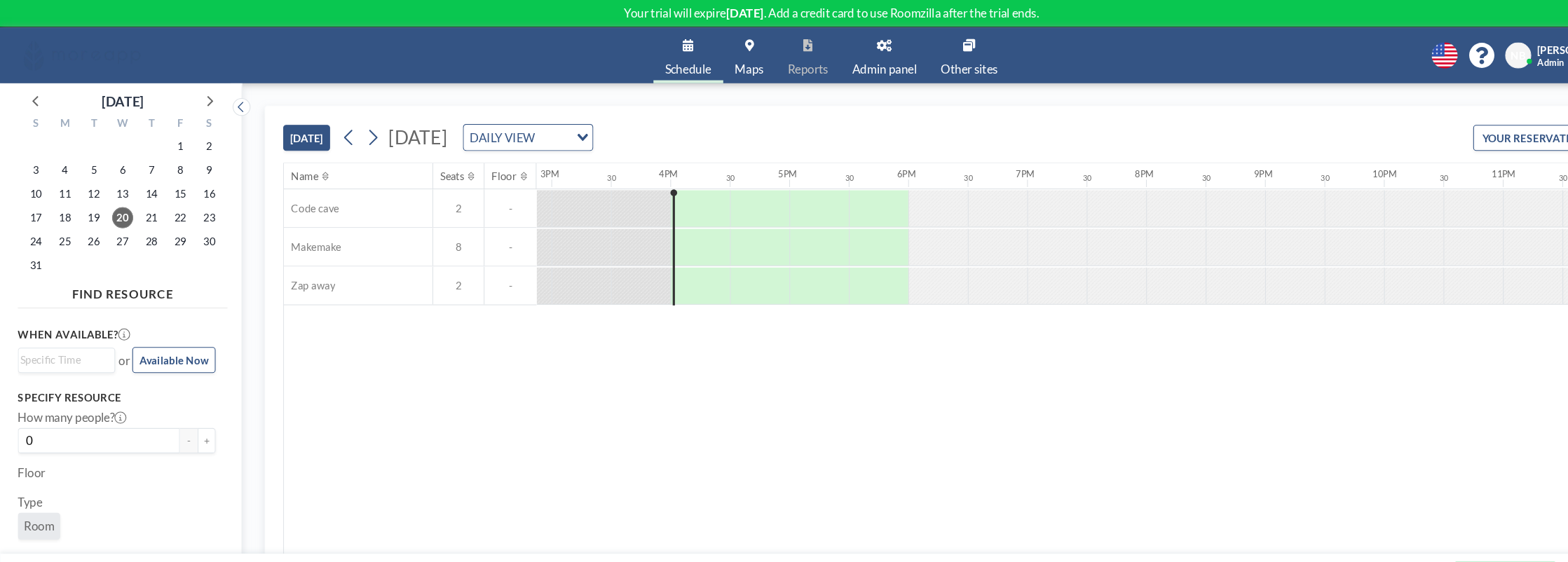
scroll to position [0, 1671]
click at [1360, 49] on icon at bounding box center [1362, 52] width 24 height 24
click at [1434, 49] on div at bounding box center [784, 281] width 1568 height 562
click at [1459, 47] on span "[PERSON_NAME]" at bounding box center [1489, 47] width 78 height 12
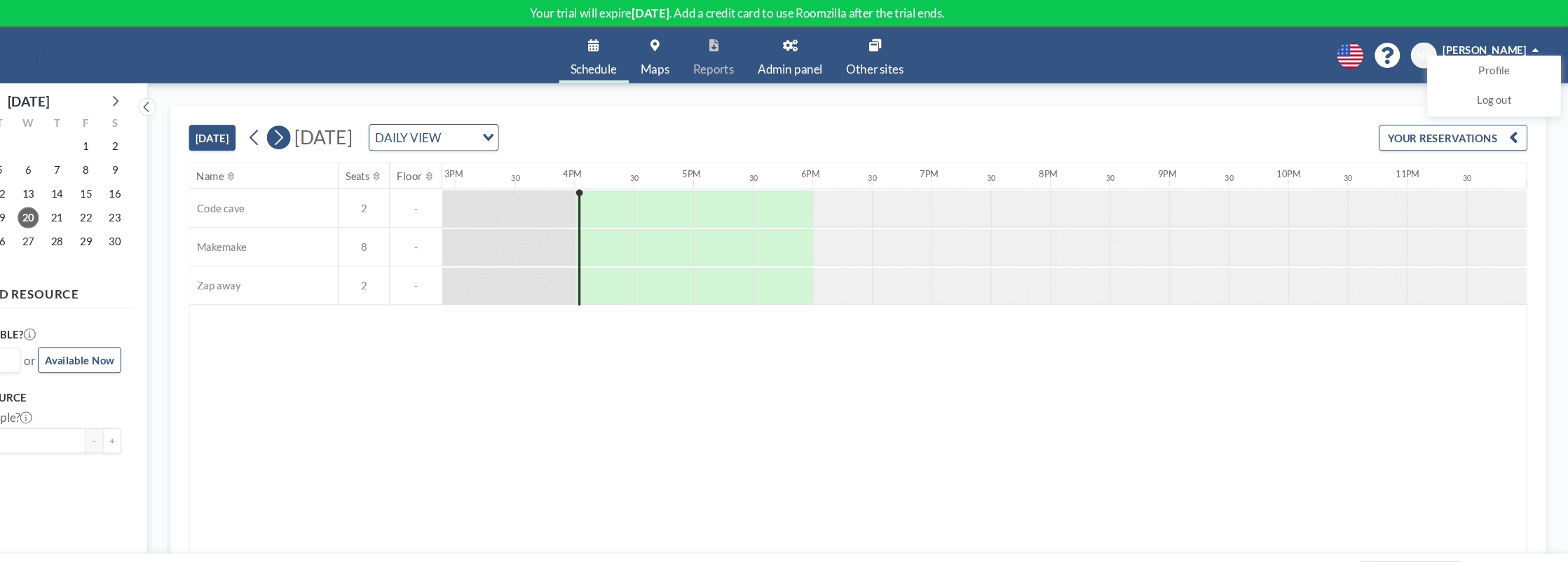
click at [351, 133] on icon at bounding box center [351, 130] width 13 height 21
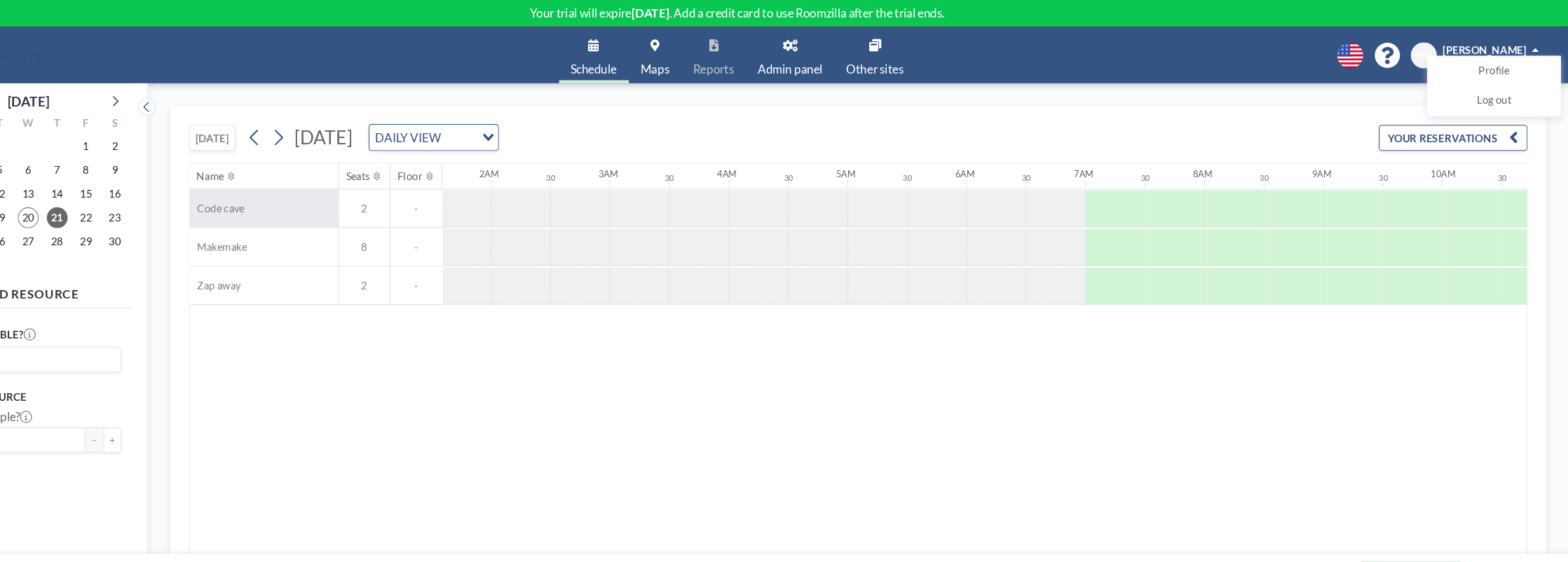
scroll to position [0, 167]
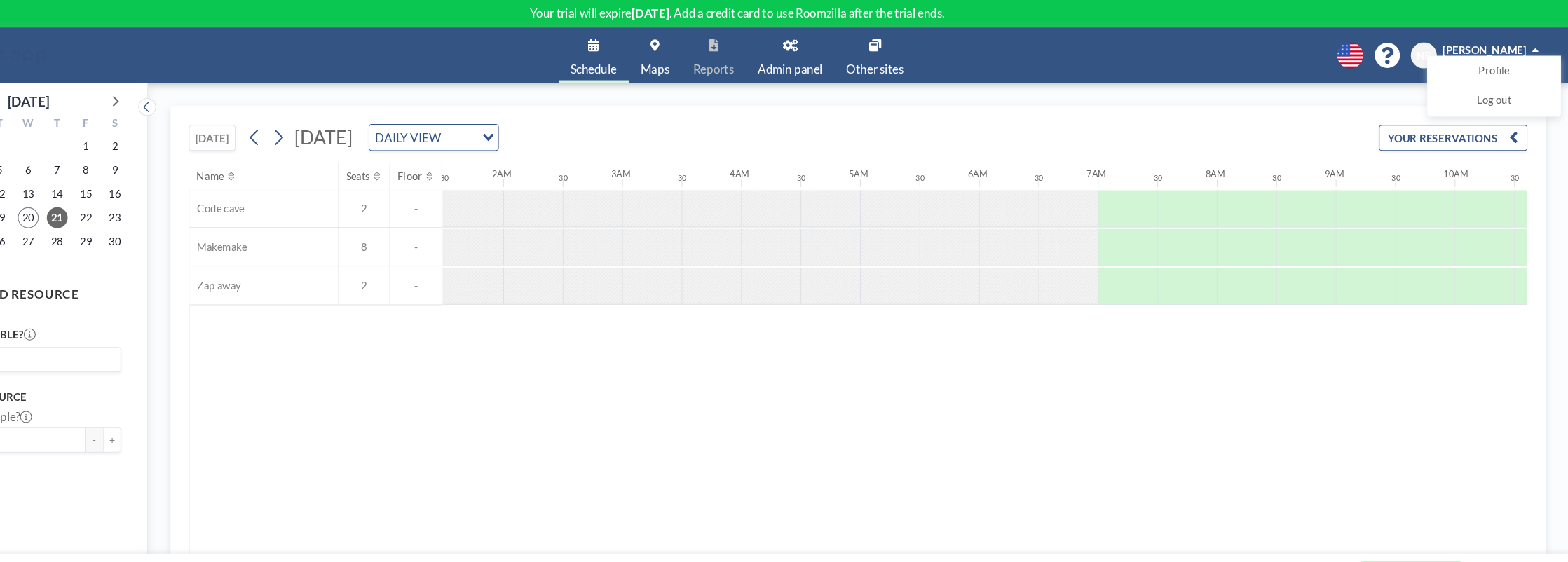
click at [833, 61] on span "Admin panel" at bounding box center [833, 65] width 61 height 11
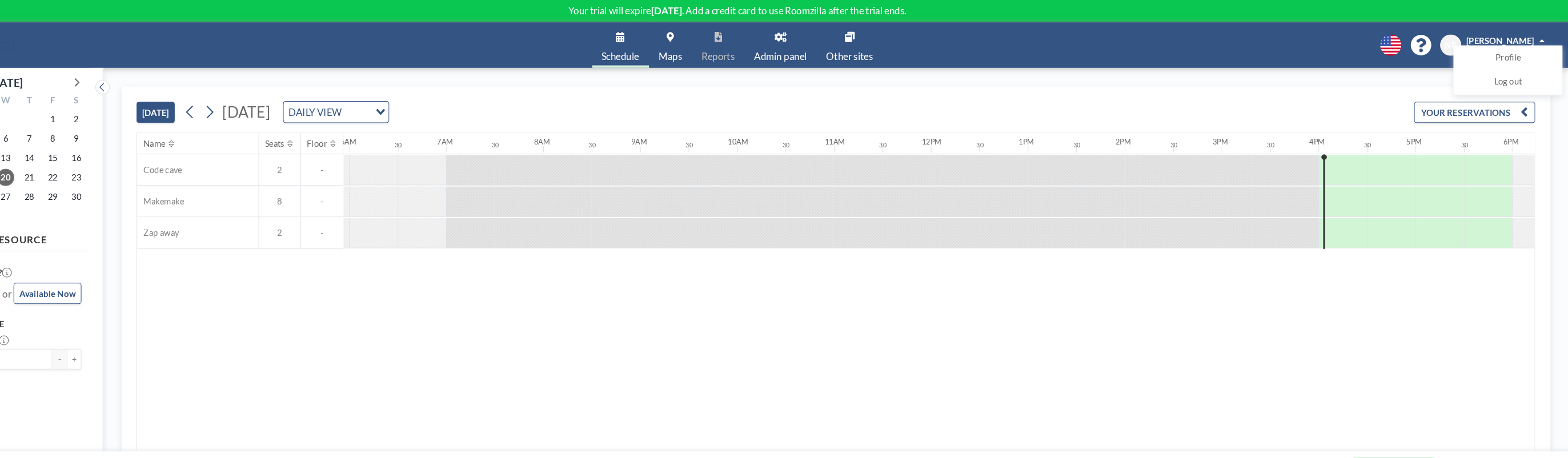
scroll to position [0, 512]
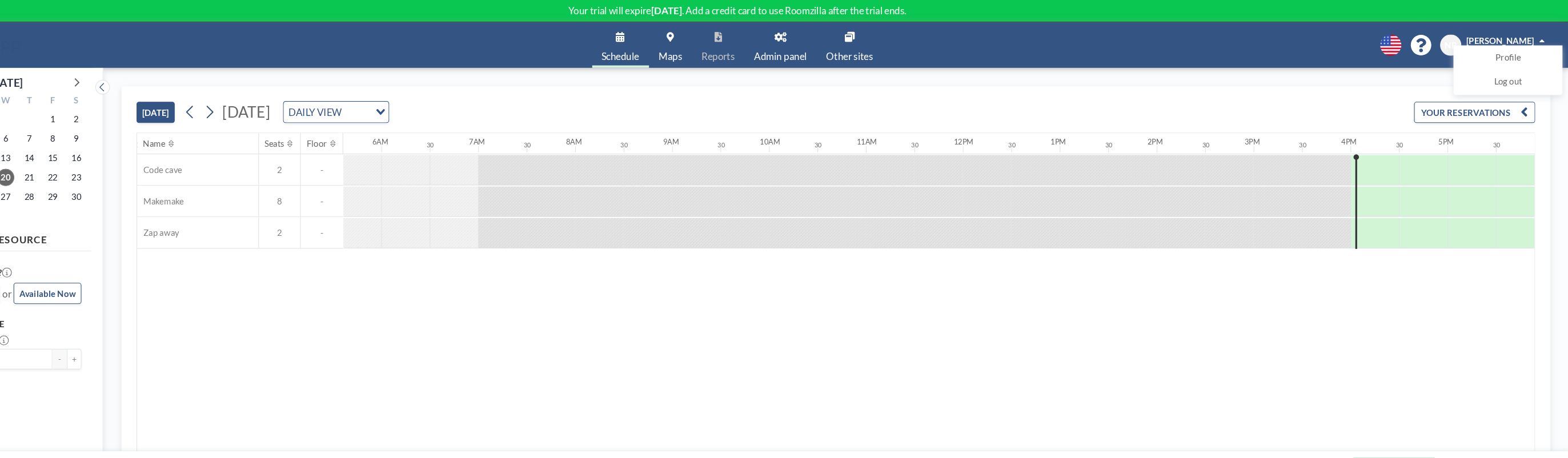
click at [824, 37] on icon at bounding box center [824, 35] width 11 height 9
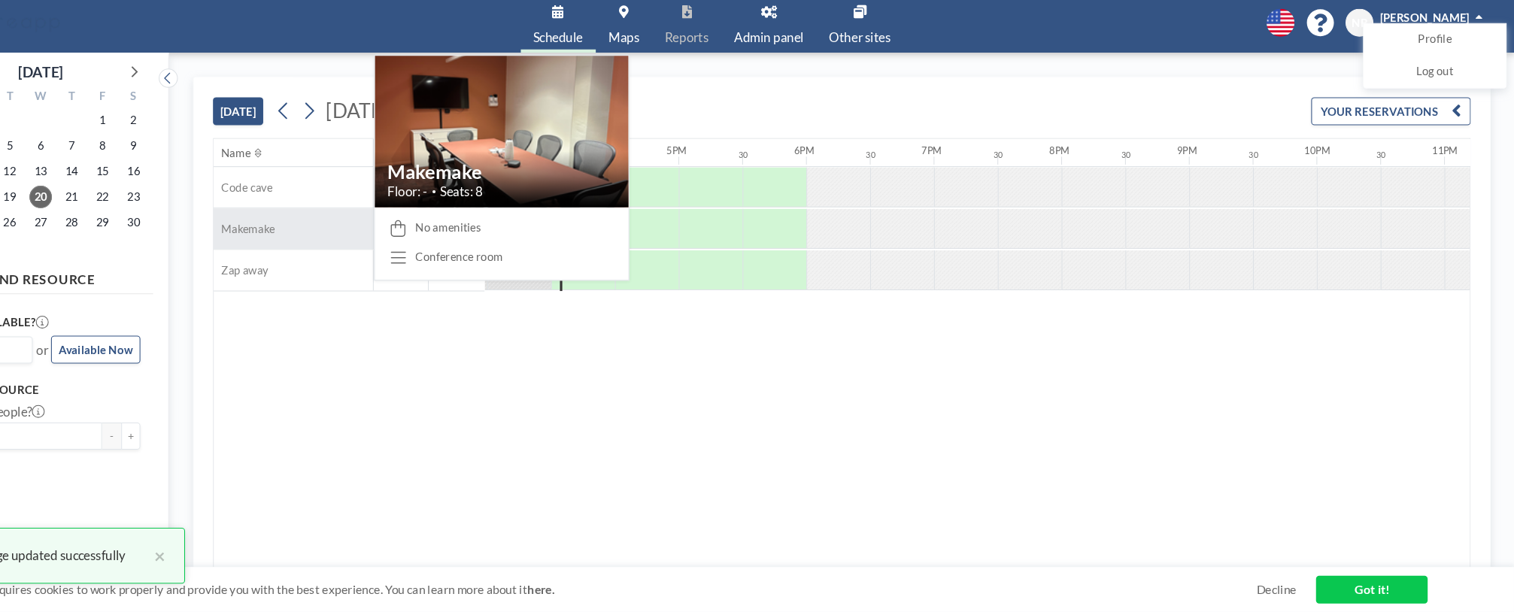
scroll to position [0, 1865]
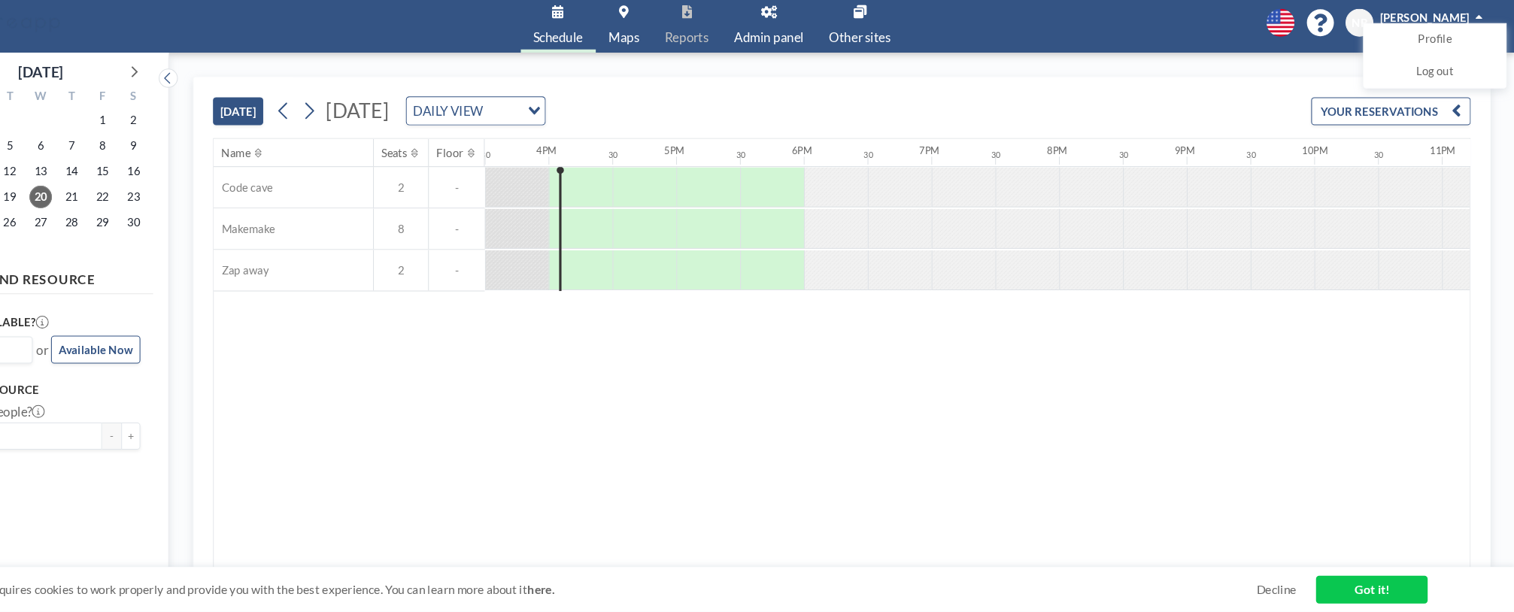
click at [801, 47] on link "Admin panel" at bounding box center [810, 56] width 89 height 56
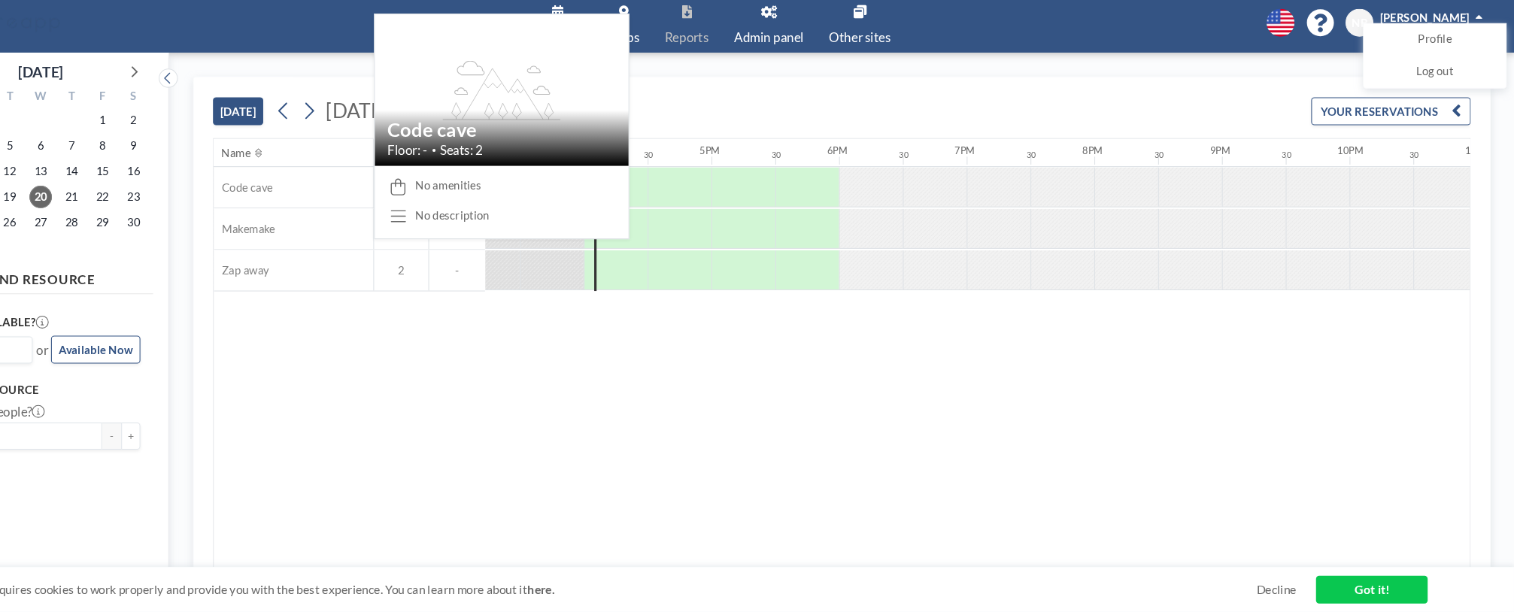
scroll to position [0, 1865]
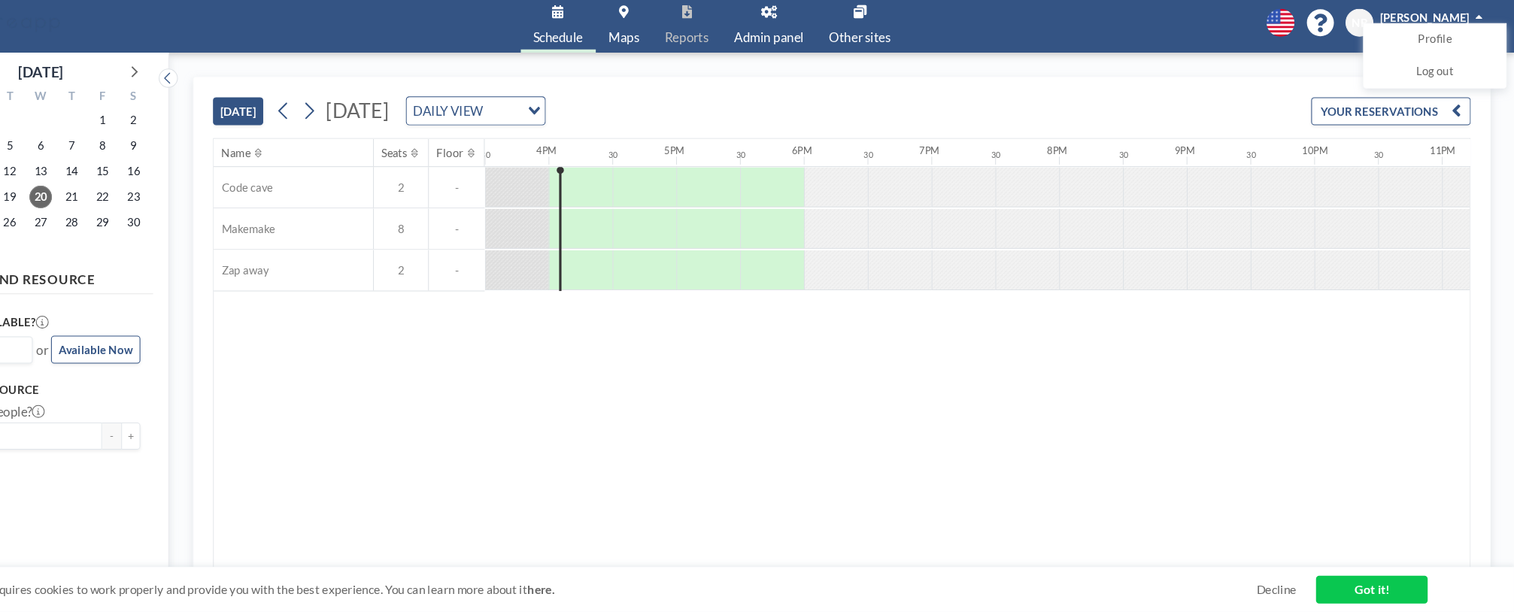
click at [805, 50] on icon at bounding box center [810, 46] width 15 height 12
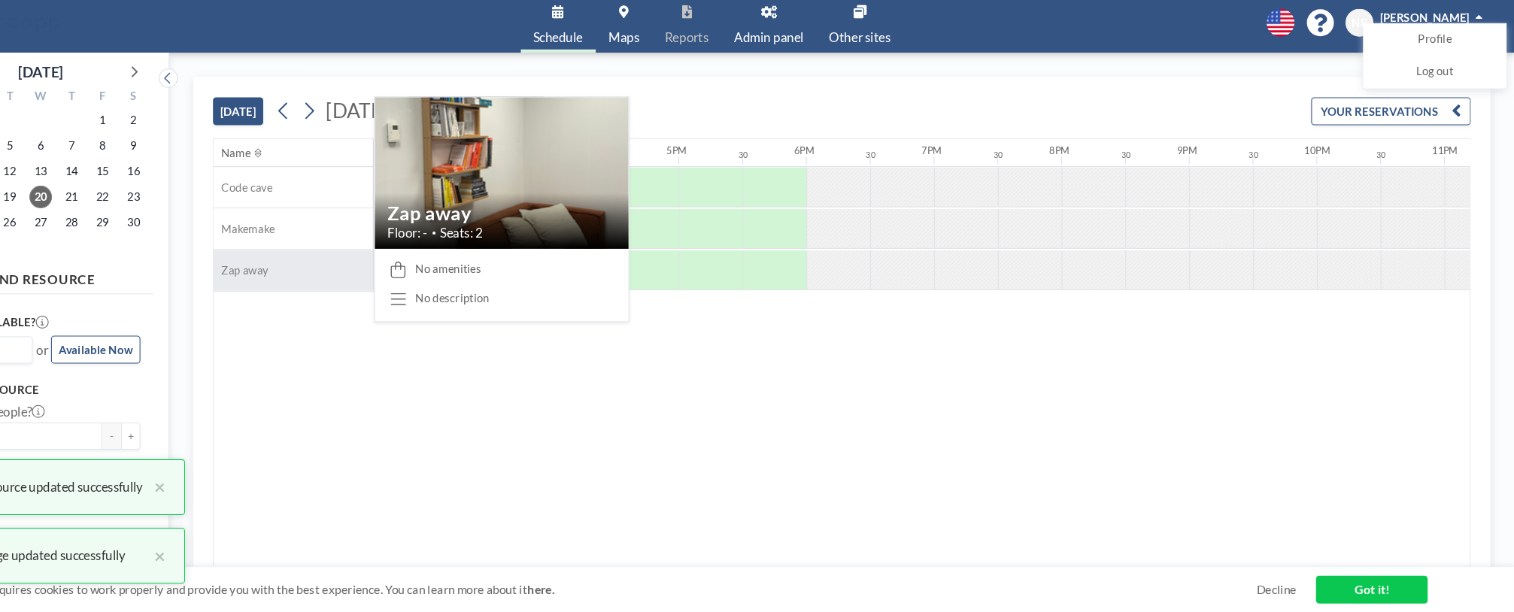
scroll to position [0, 1865]
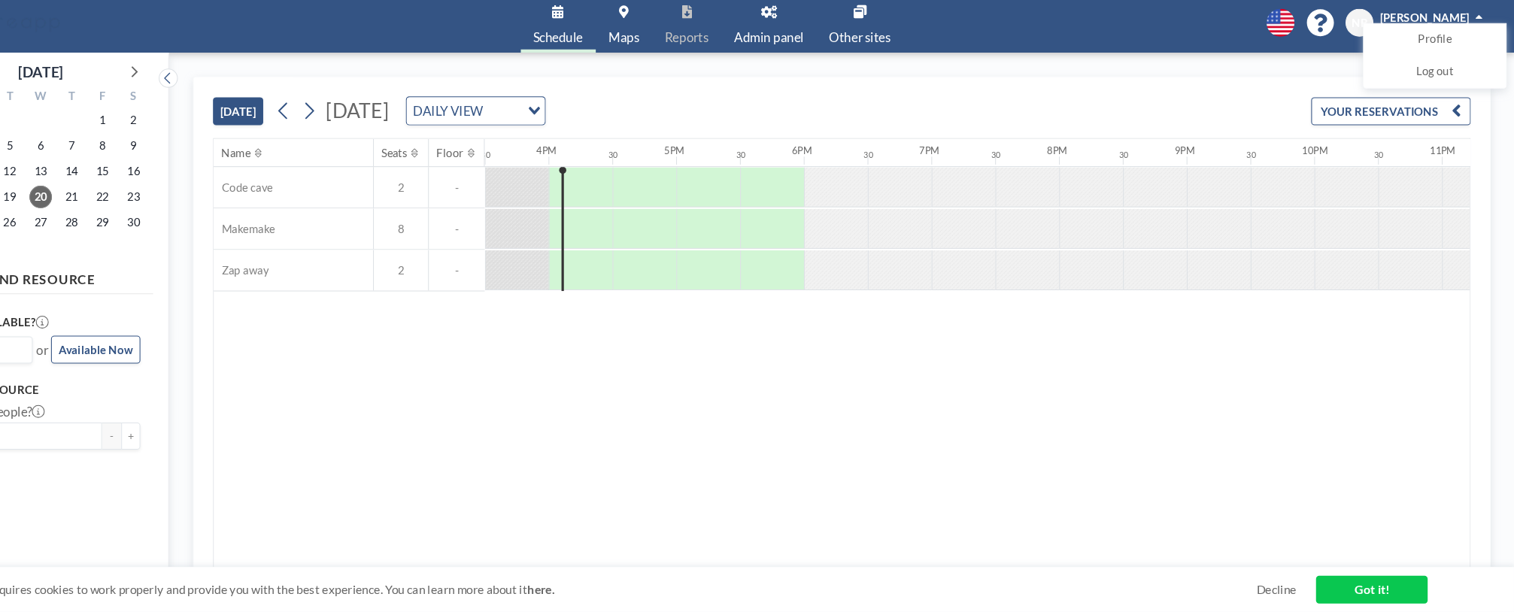
click at [796, 56] on link "Admin panel" at bounding box center [810, 56] width 89 height 56
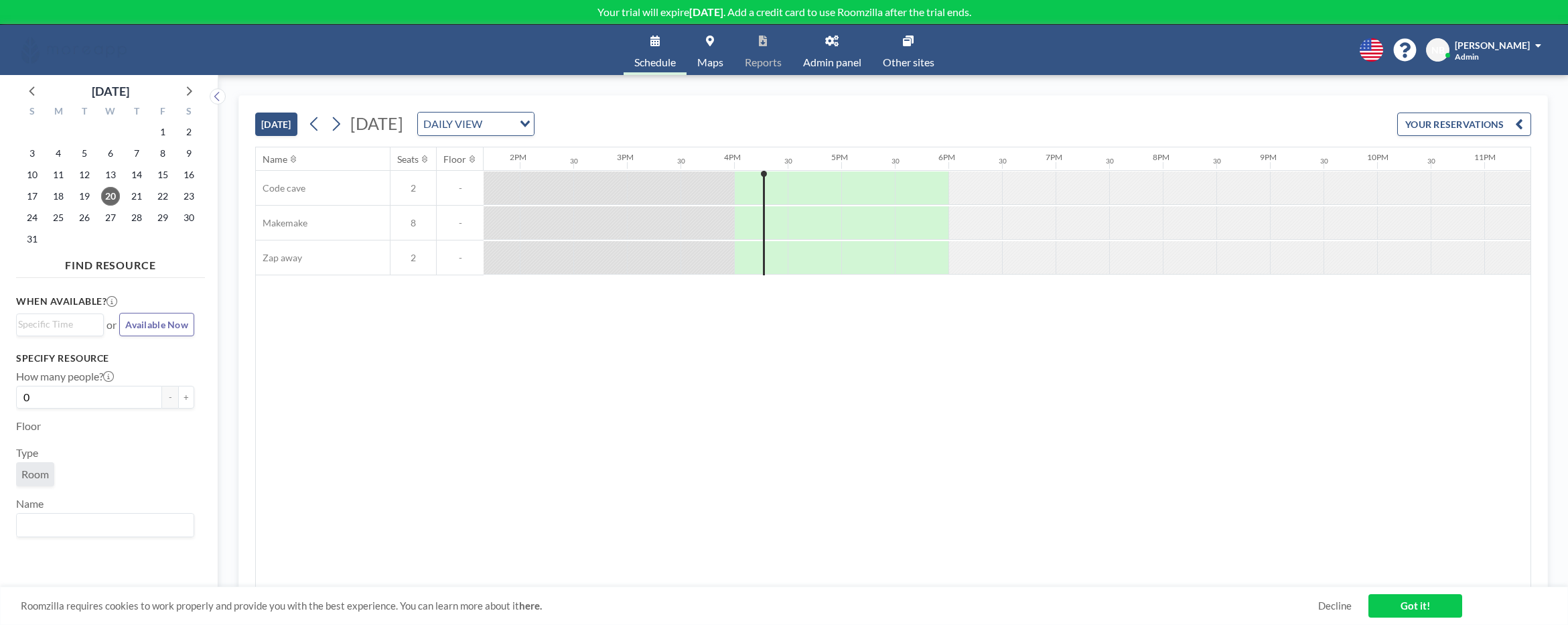
scroll to position [0, 1527]
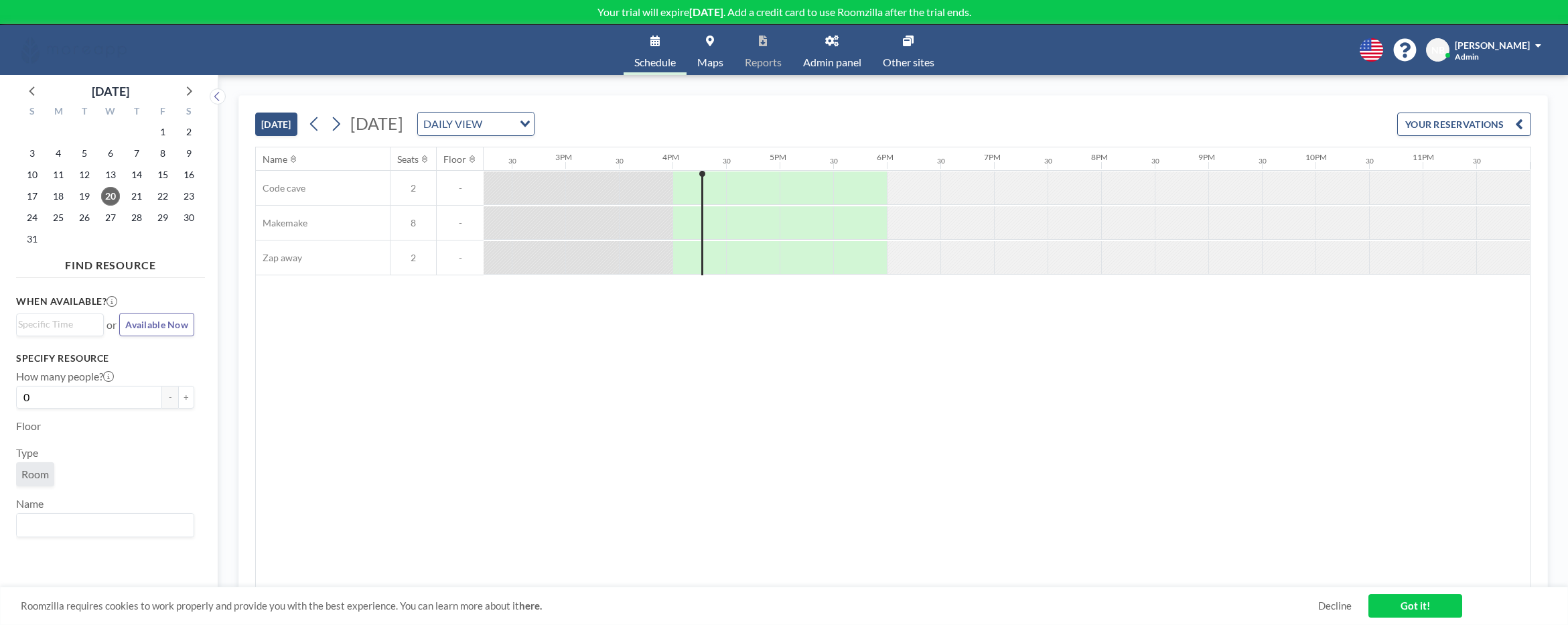
click at [1490, 59] on div "[PERSON_NAME] Admin" at bounding box center [1498, 50] width 86 height 23
click at [830, 50] on link "Admin panel" at bounding box center [832, 50] width 79 height 50
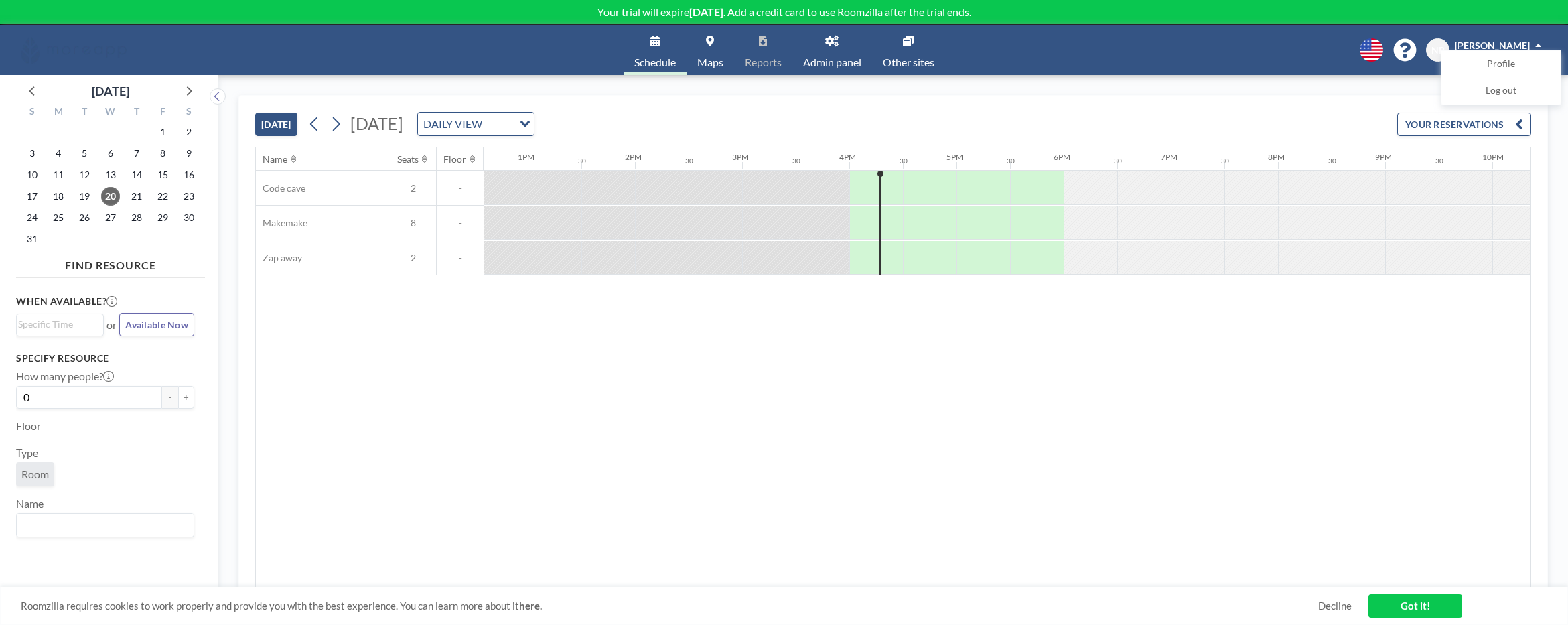
scroll to position [0, 1527]
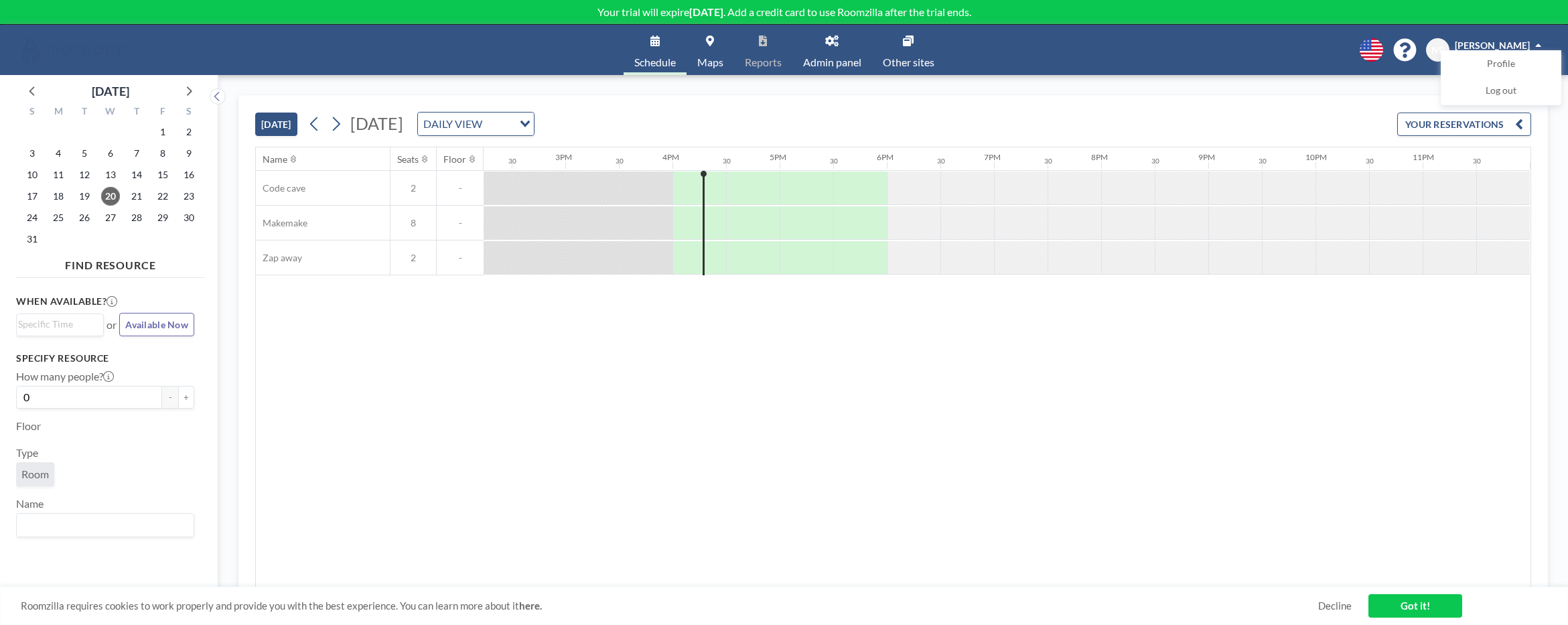
click at [511, 126] on input "Search for option" at bounding box center [499, 124] width 26 height 18
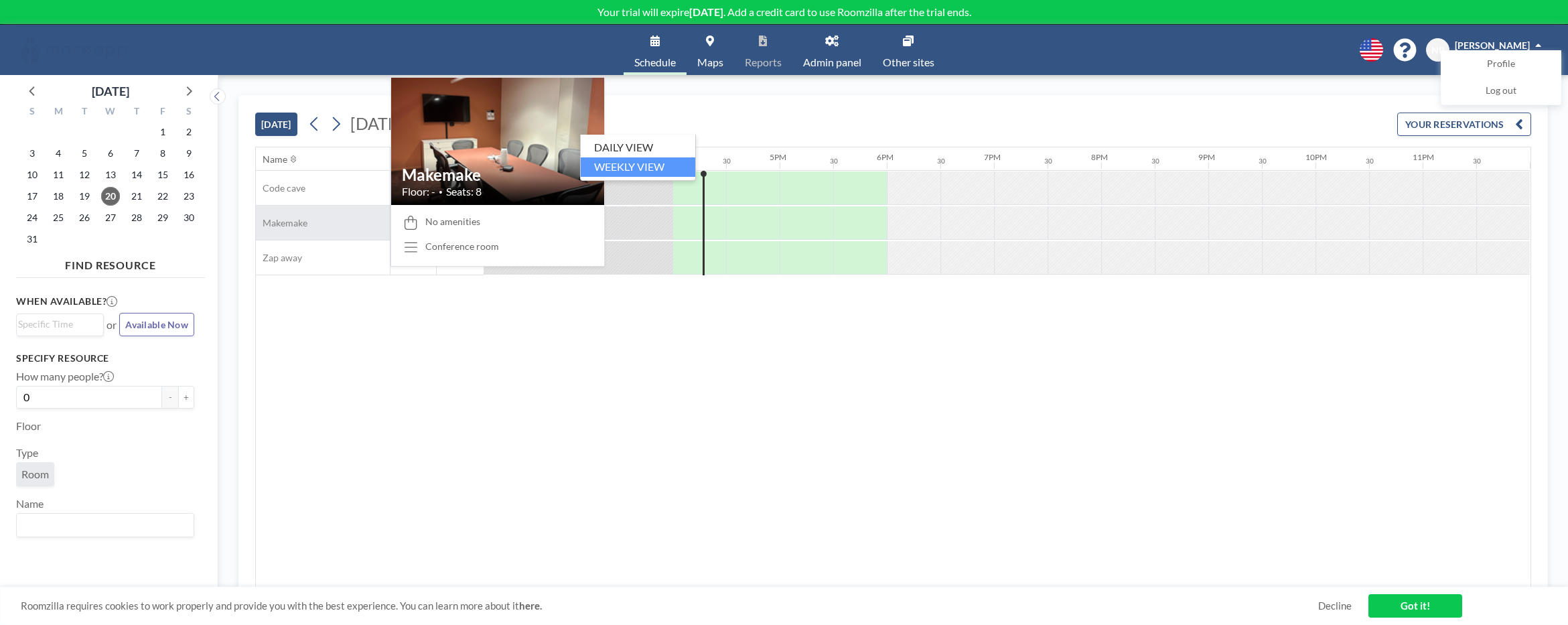
click at [302, 218] on span "Makemake" at bounding box center [282, 223] width 52 height 12
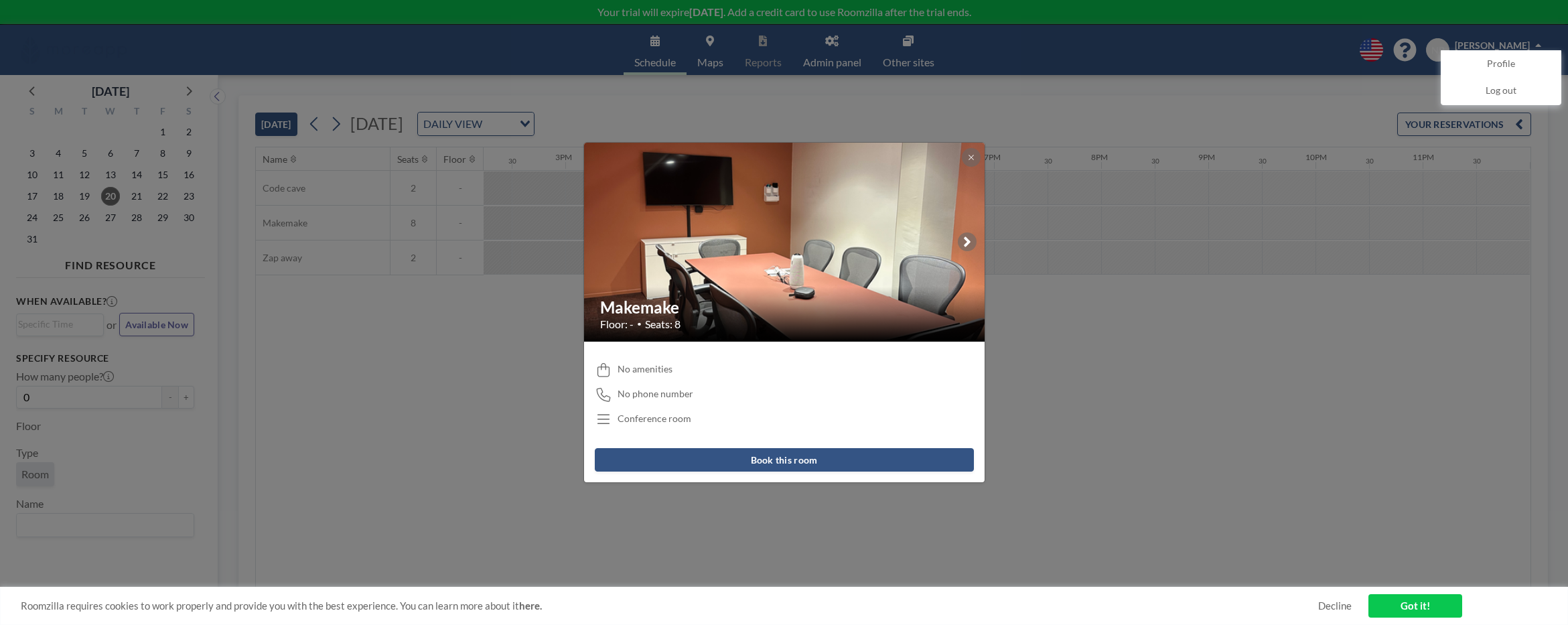
click at [978, 155] on button at bounding box center [971, 157] width 19 height 19
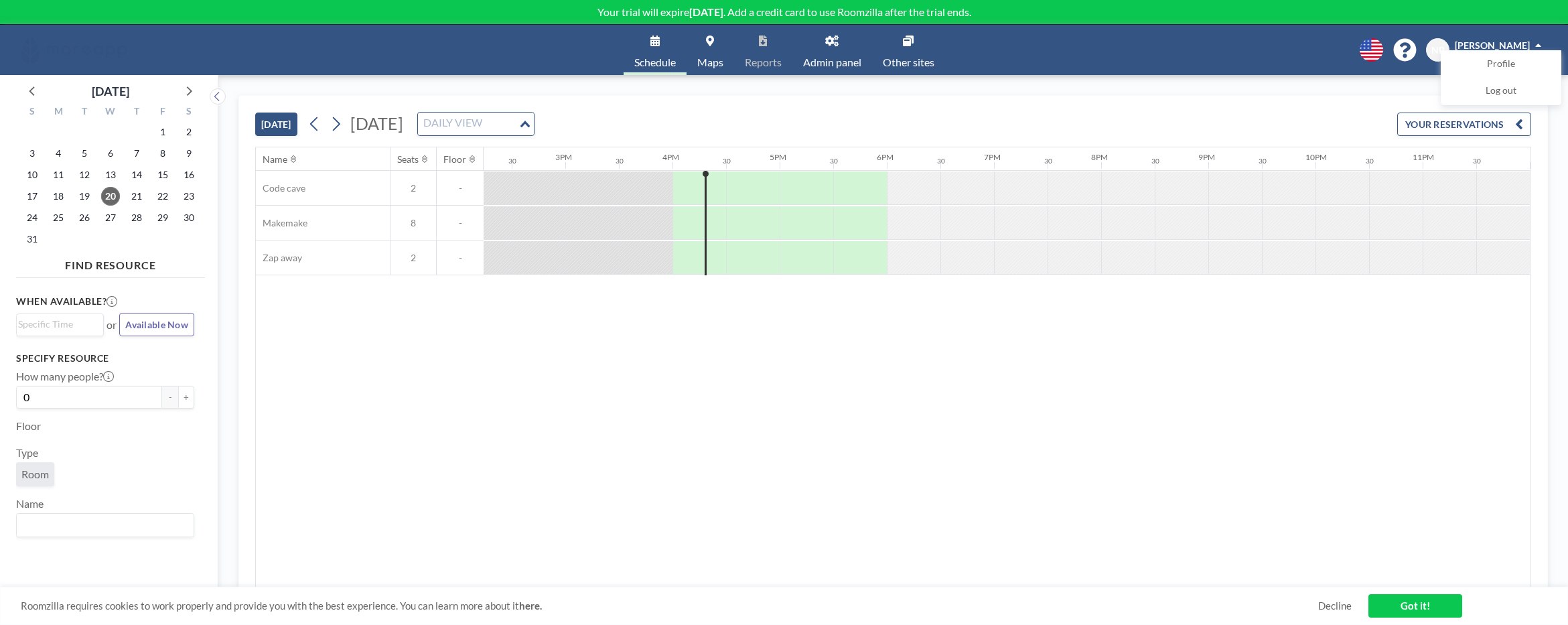
click at [534, 134] on div "DAILY VIEW Loading..." at bounding box center [476, 124] width 116 height 23
click at [655, 162] on li "WEEKLY VIEW" at bounding box center [638, 167] width 115 height 20
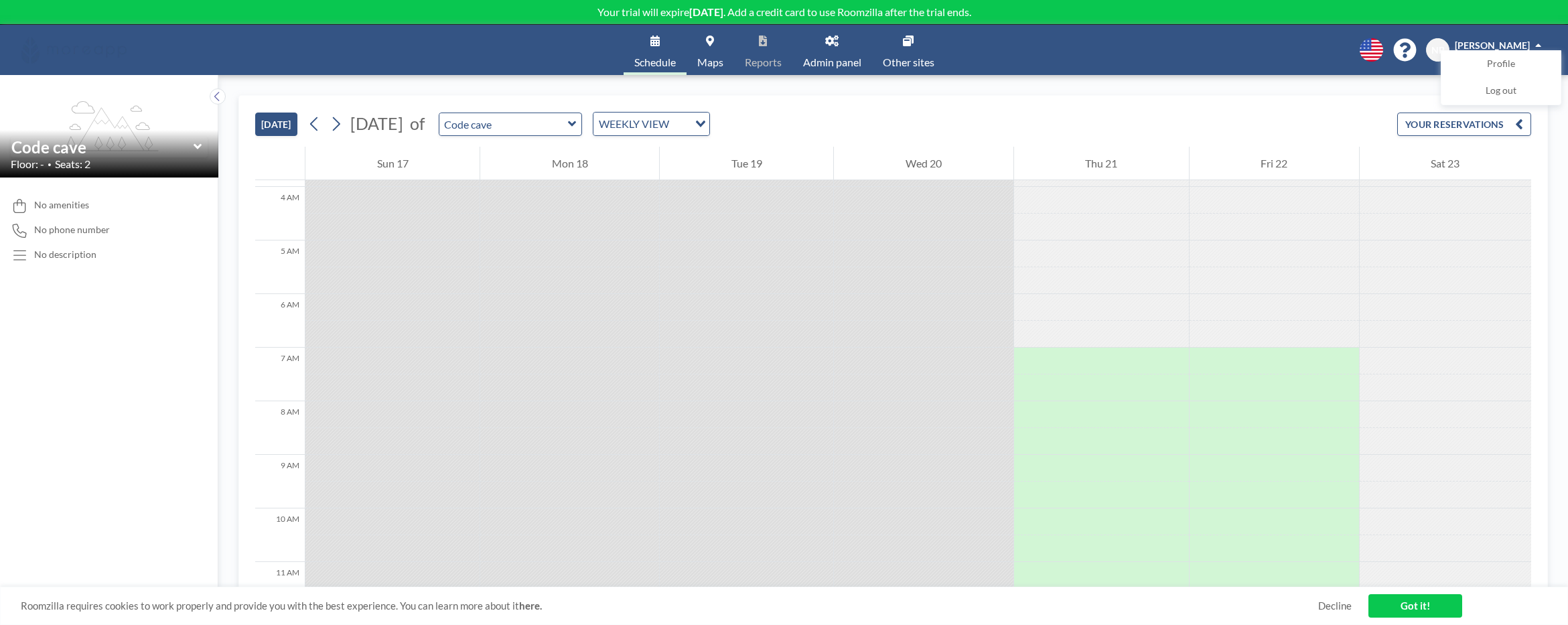
scroll to position [215, 0]
click at [1048, 467] on div at bounding box center [1101, 460] width 175 height 27
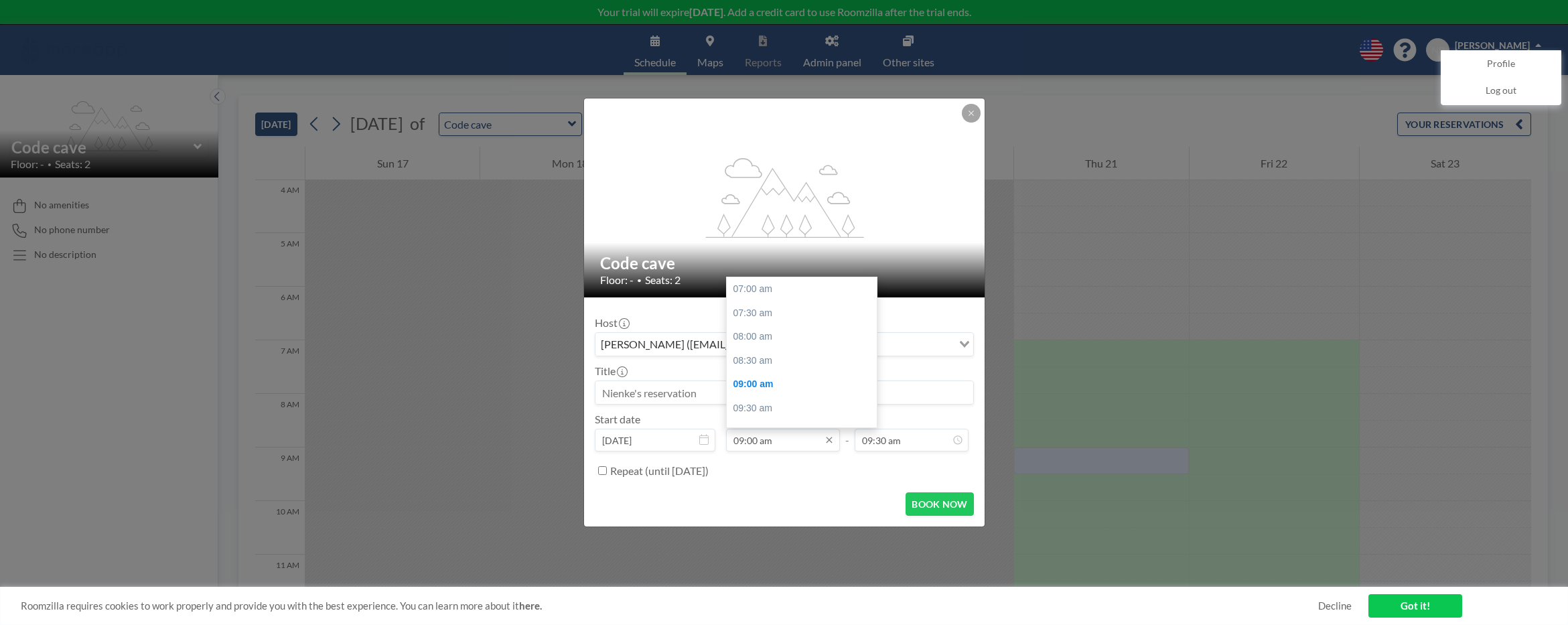
scroll to position [95, 0]
click at [768, 437] on input "09:00 am" at bounding box center [783, 440] width 114 height 23
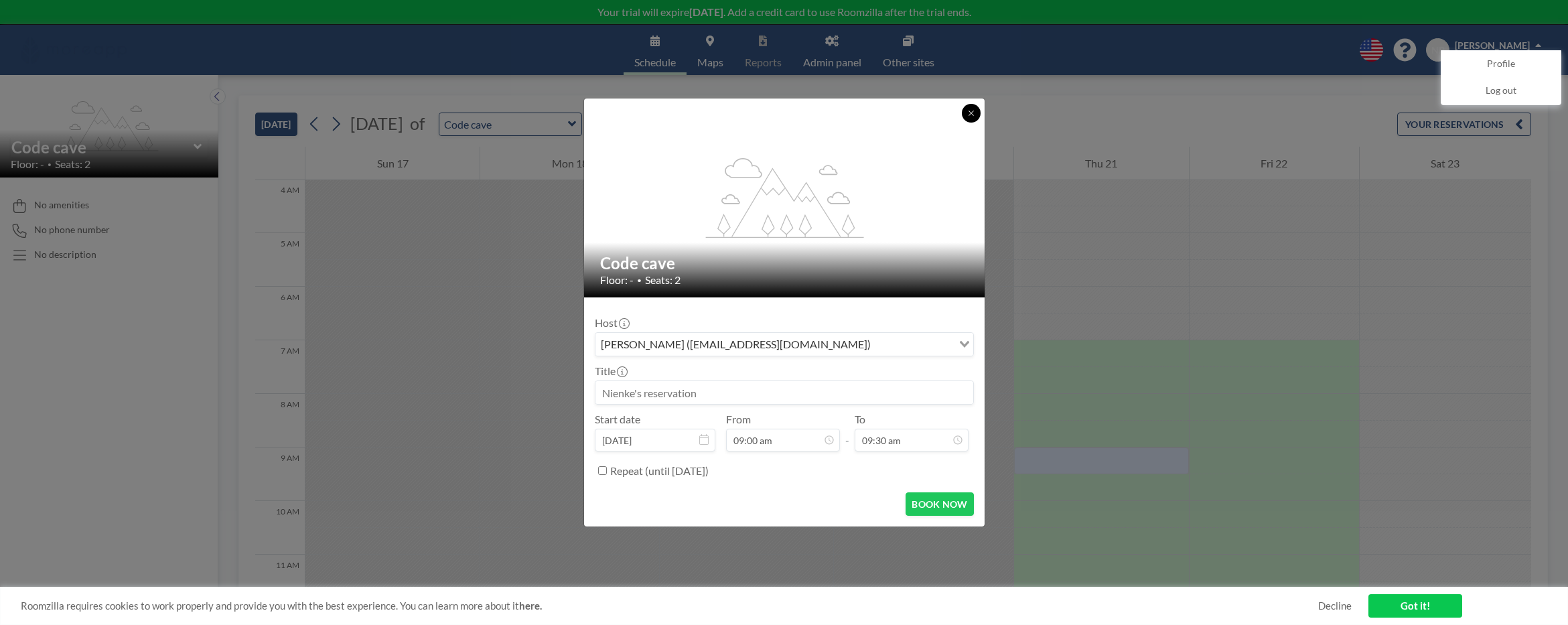
click at [973, 112] on icon at bounding box center [971, 113] width 8 height 8
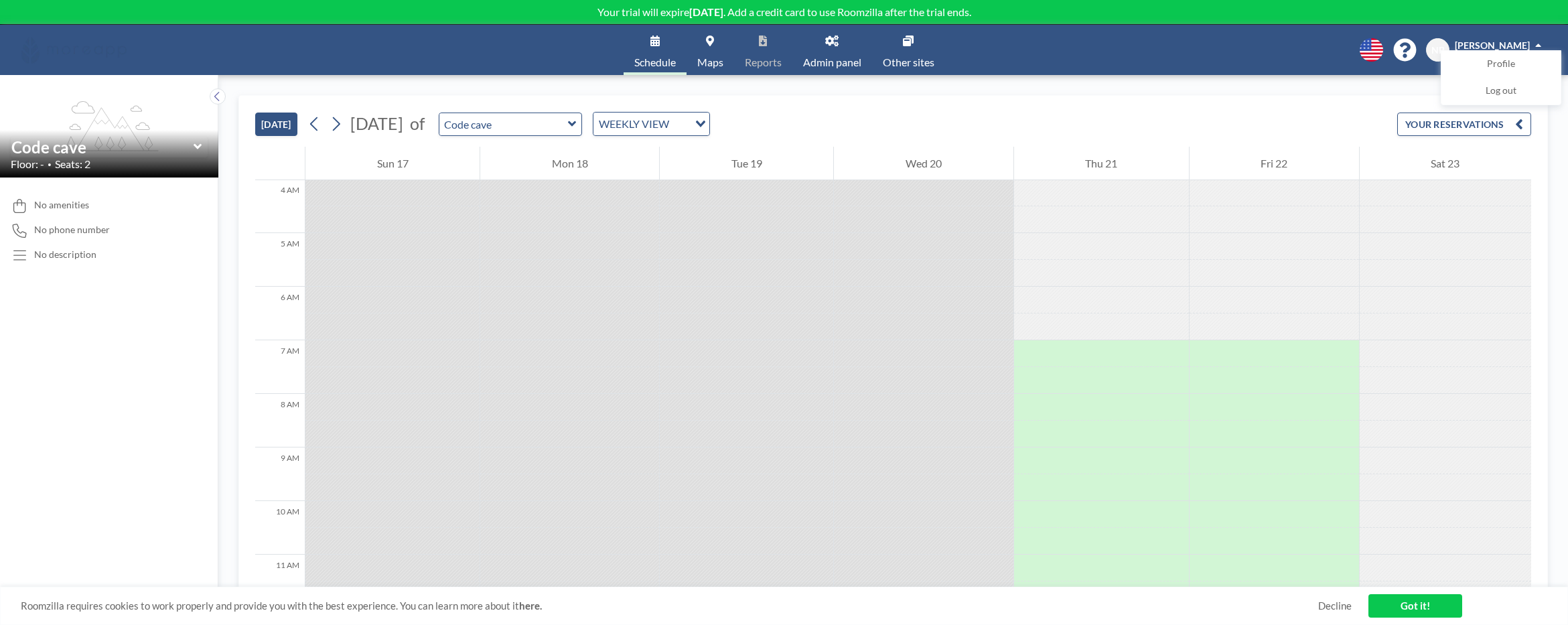
click at [830, 52] on link "Admin panel" at bounding box center [832, 50] width 79 height 50
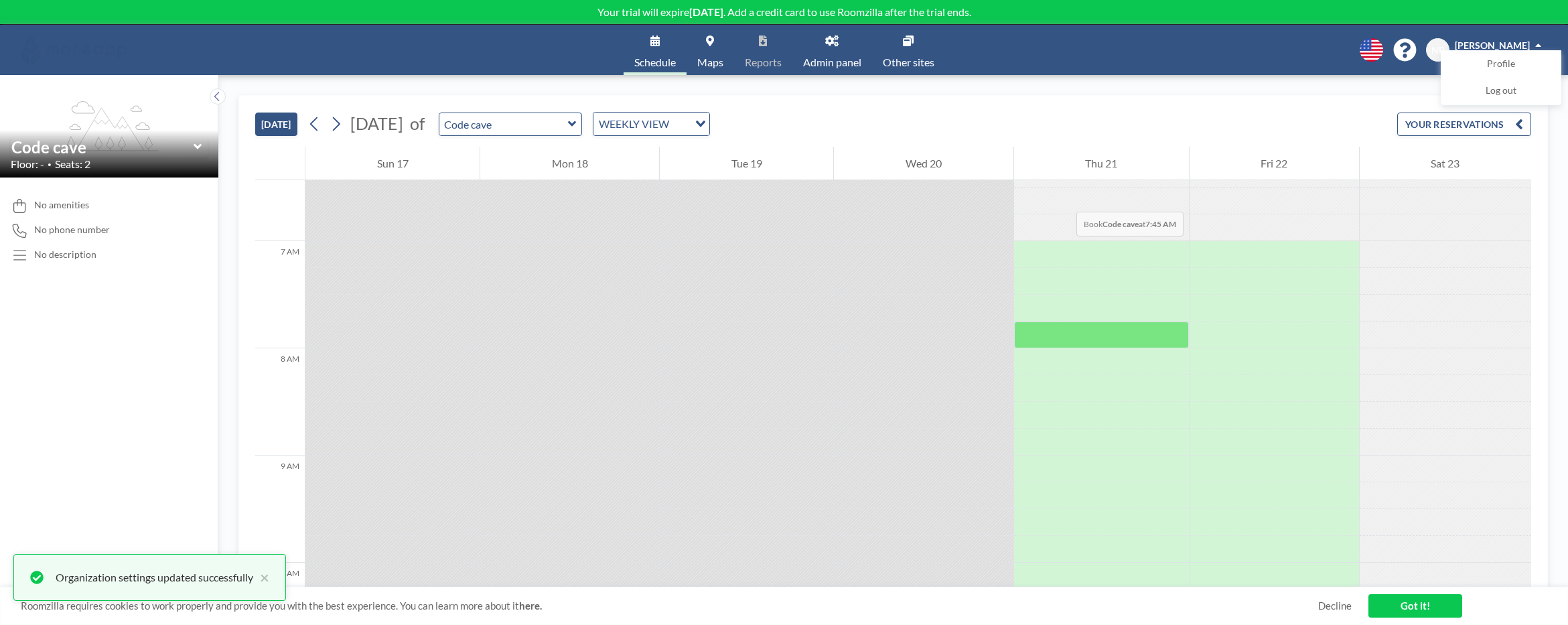
scroll to position [662, 0]
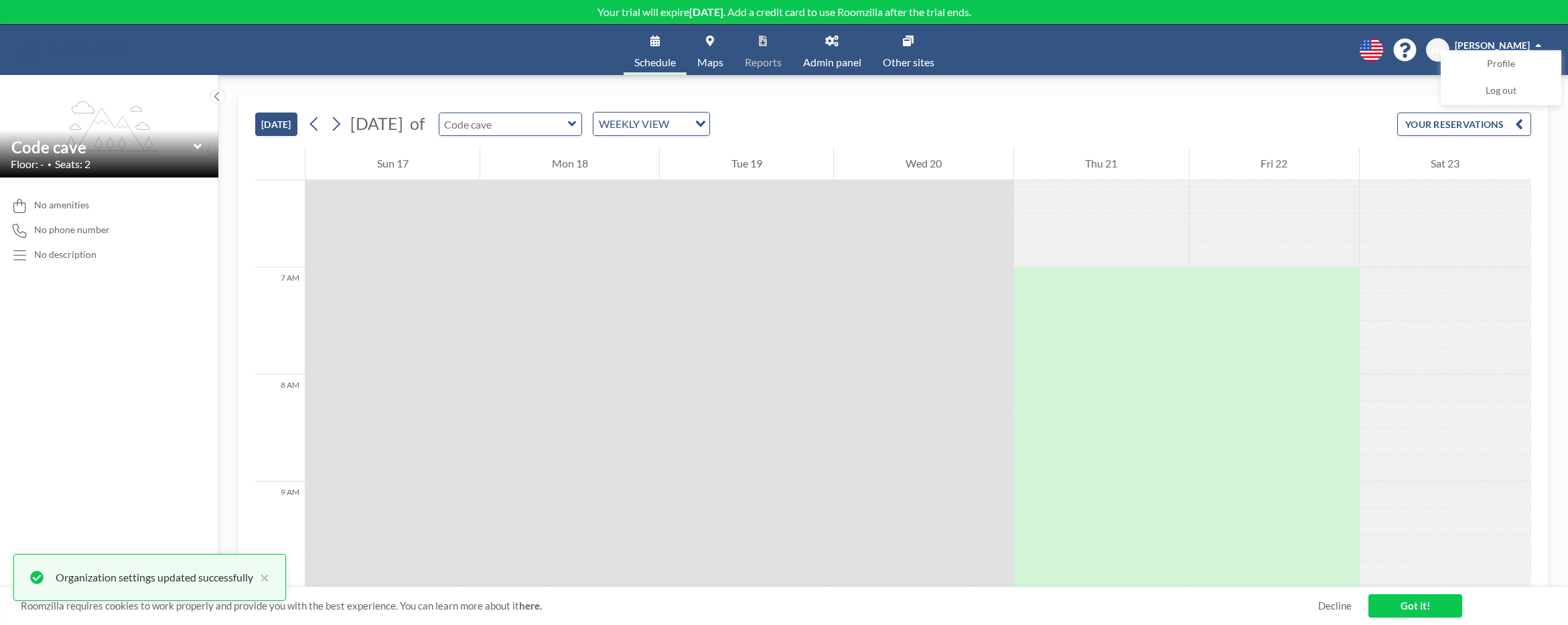
click at [568, 134] on input "text" at bounding box center [503, 124] width 128 height 22
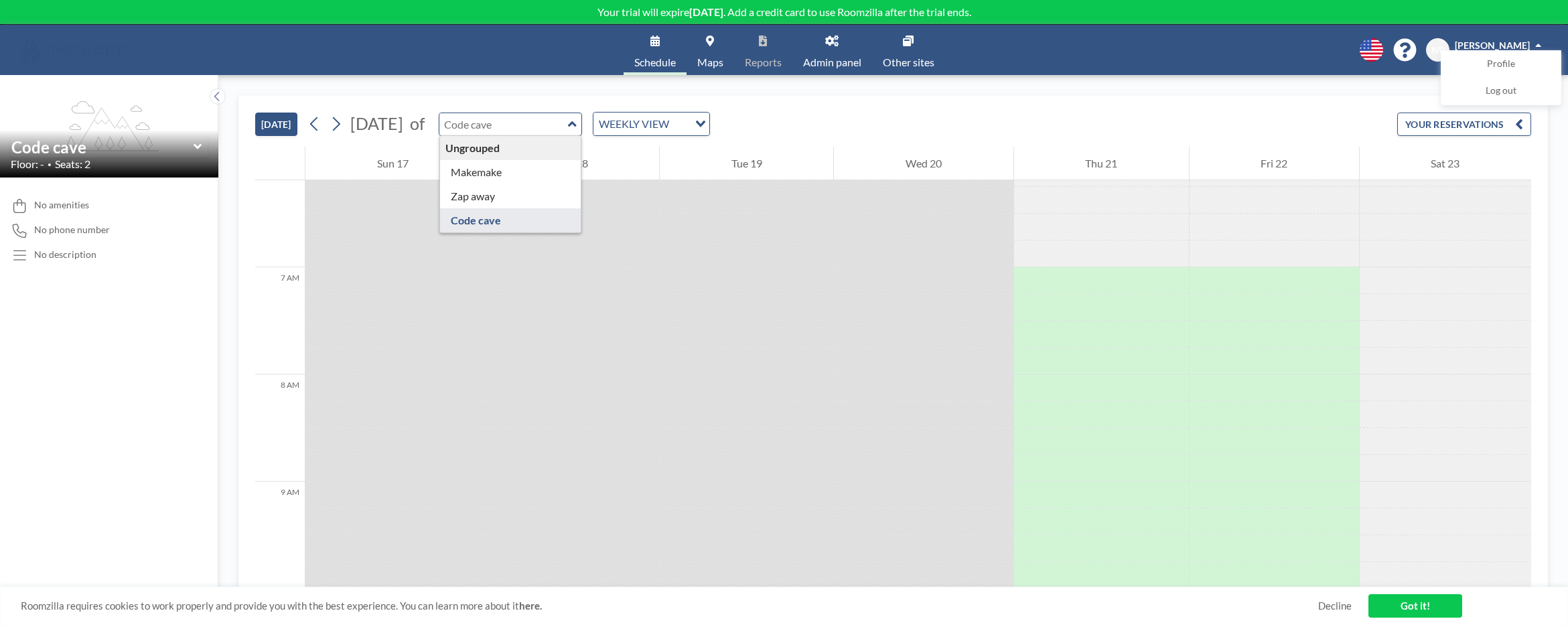
type input "Makemake"
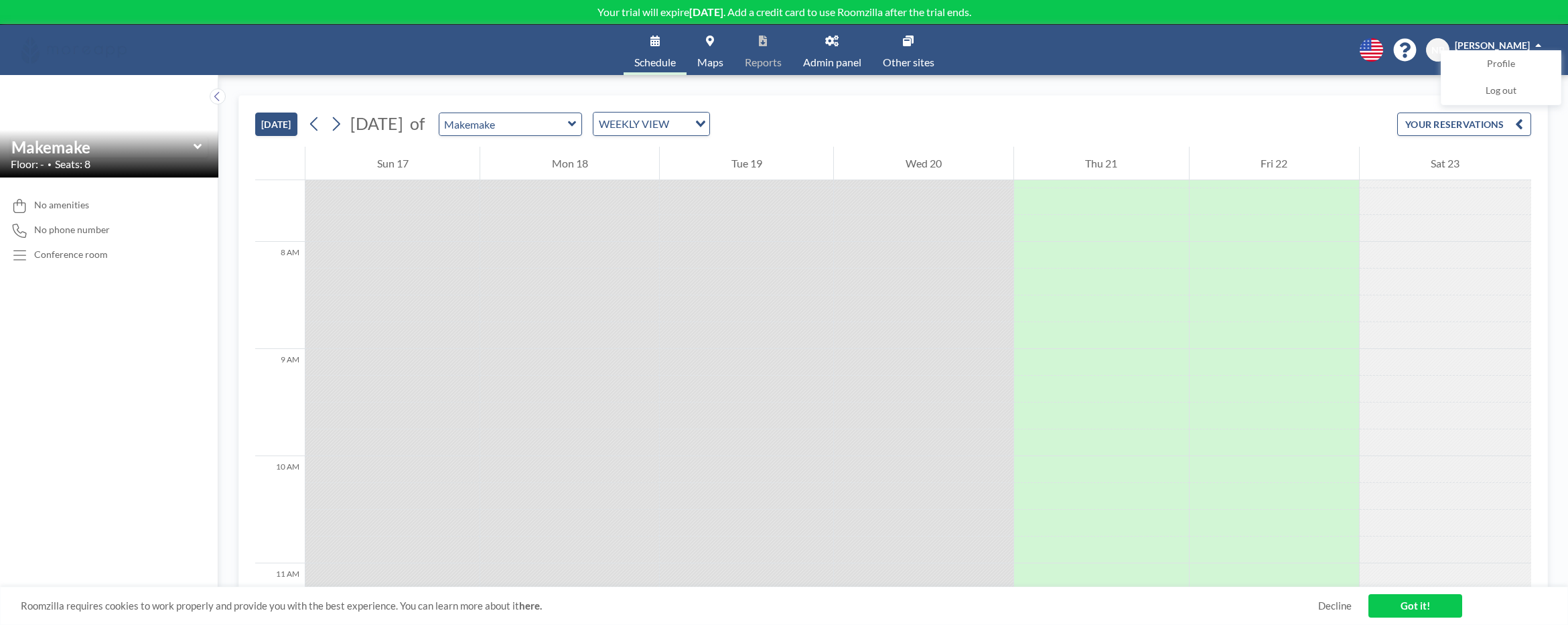
scroll to position [800, 0]
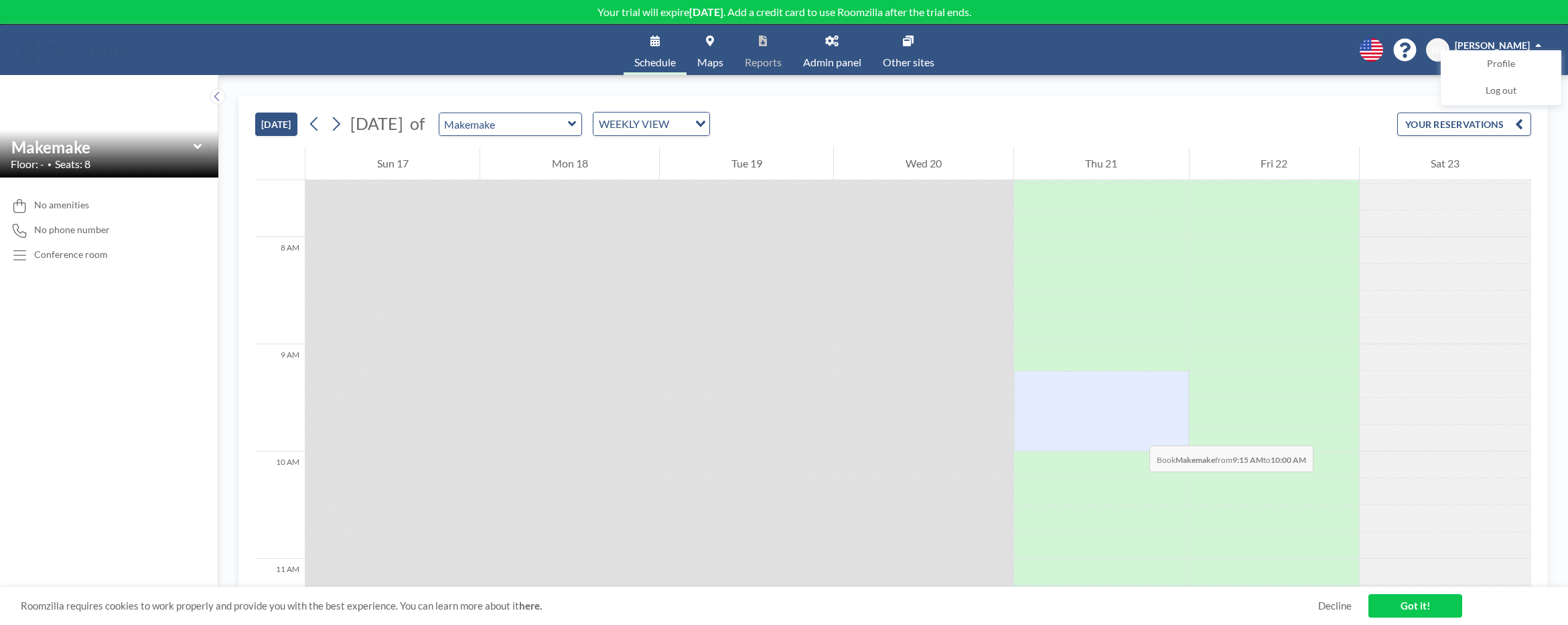
drag, startPoint x: 1131, startPoint y: 374, endPoint x: 1136, endPoint y: 432, distance: 58.2
click at [1136, 432] on div at bounding box center [1101, 411] width 175 height 80
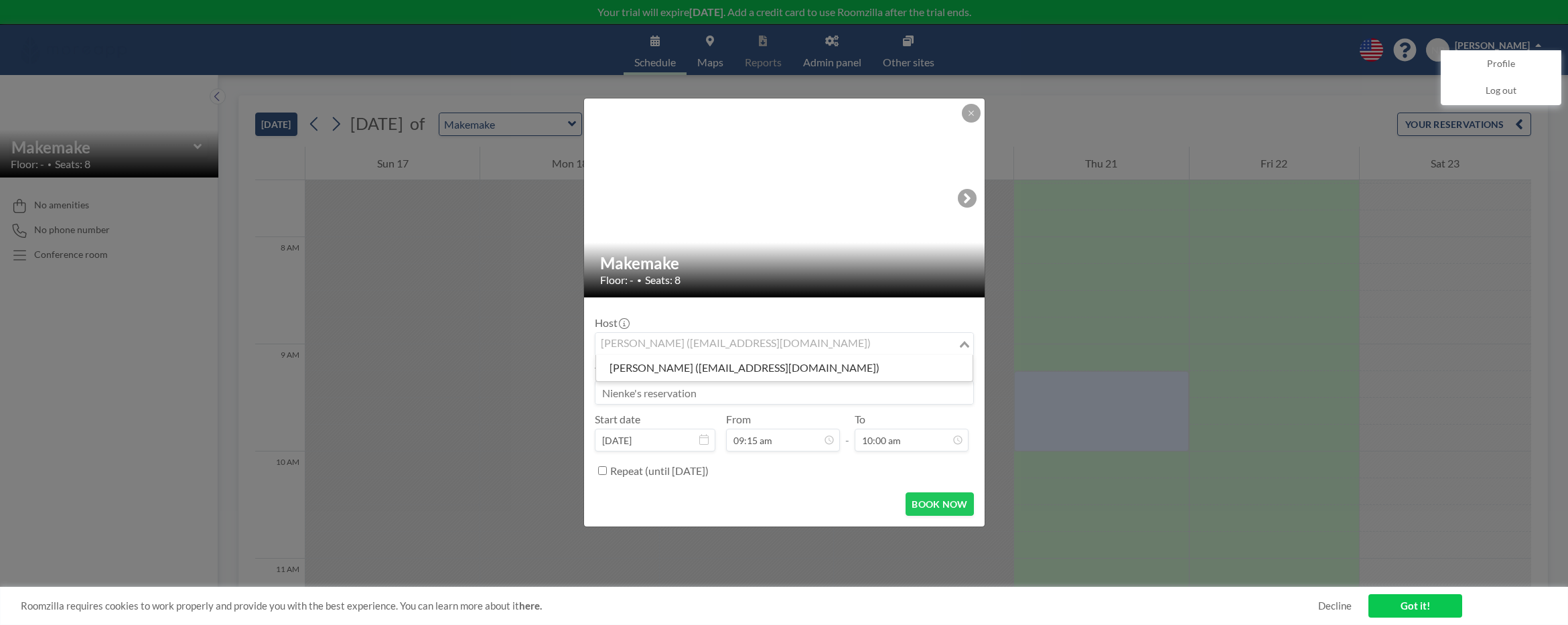
drag, startPoint x: 841, startPoint y: 347, endPoint x: 406, endPoint y: 329, distance: 435.4
click at [406, 329] on div "Makemake Floor: - • Seats: 8 Host Nienke Berghout (nberghout@moreapp.com) Loadi…" at bounding box center [784, 312] width 1568 height 625
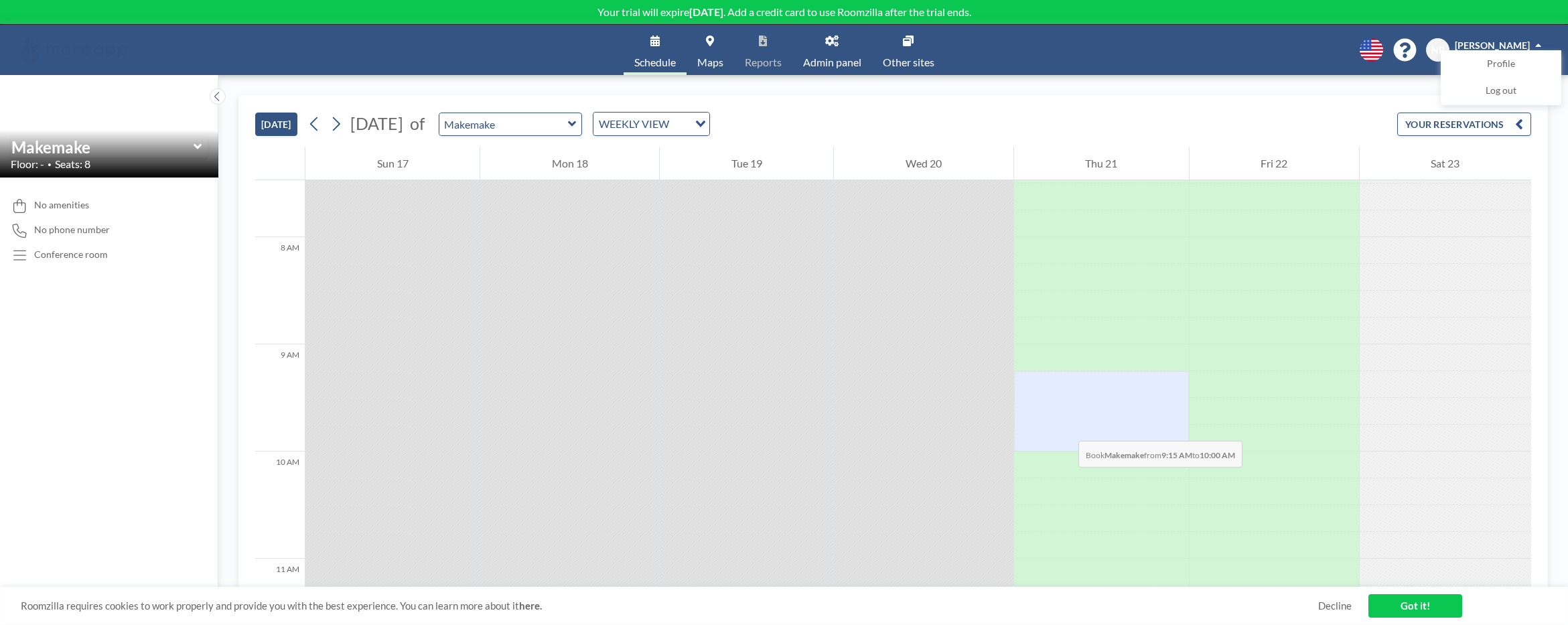
drag, startPoint x: 1066, startPoint y: 382, endPoint x: 1066, endPoint y: 427, distance: 45.0
click at [1066, 427] on div at bounding box center [1101, 411] width 175 height 80
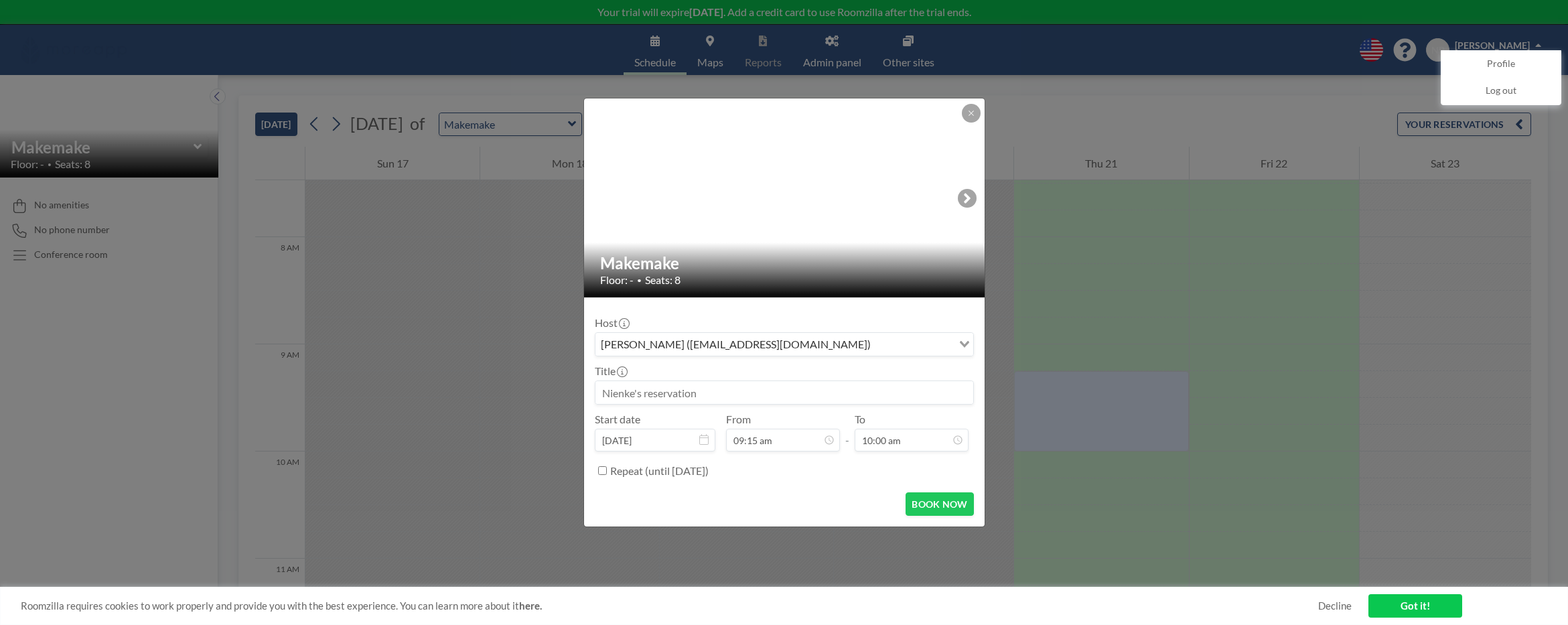
click at [800, 345] on div "Nienke Berghout (nberghout@moreapp.com)" at bounding box center [773, 343] width 357 height 20
click at [834, 316] on div "Host Nienke Berghout (nberghout@moreapp.com) Loading..." at bounding box center [785, 336] width 380 height 40
click at [756, 398] on input at bounding box center [784, 393] width 378 height 23
type input "Rotterdam Weekly"
click at [696, 466] on label "Repeat (until August 20, 2026)" at bounding box center [659, 470] width 99 height 13
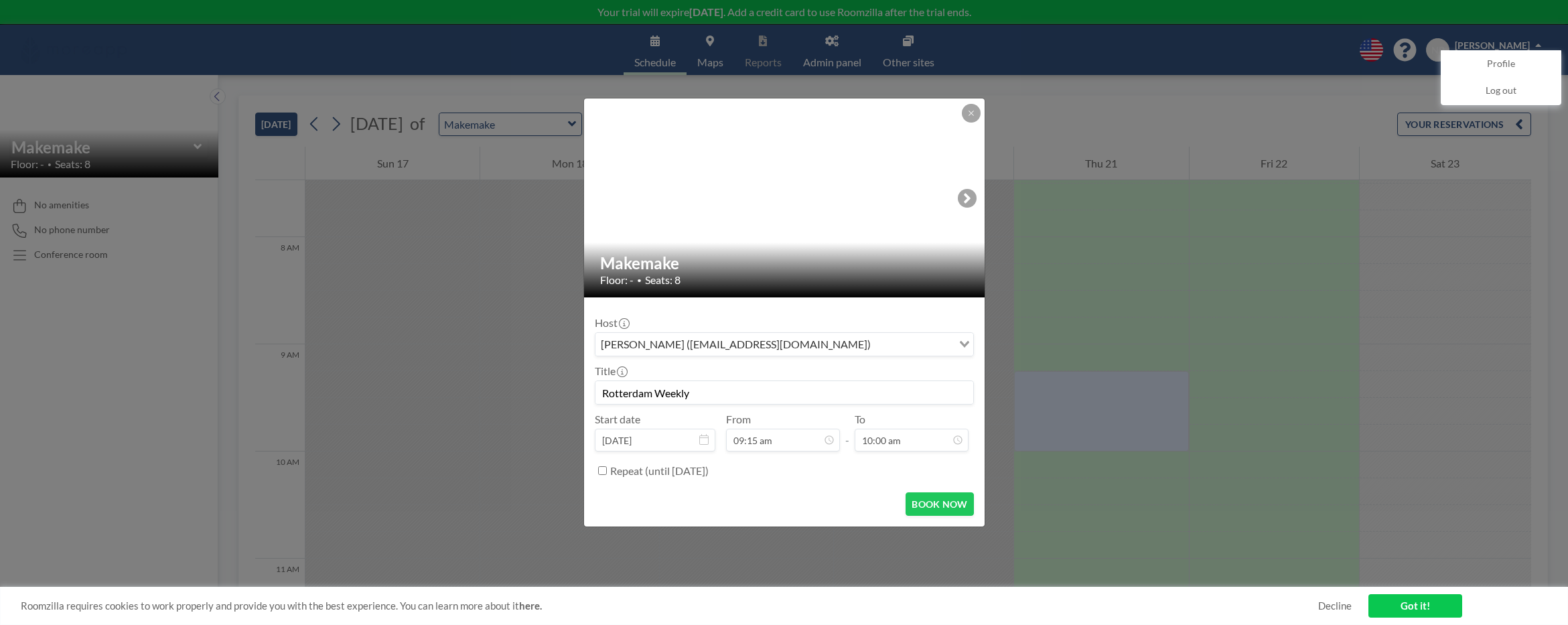
click at [607, 466] on input "Repeat (until August 20, 2026)" at bounding box center [602, 470] width 9 height 9
checkbox input "true"
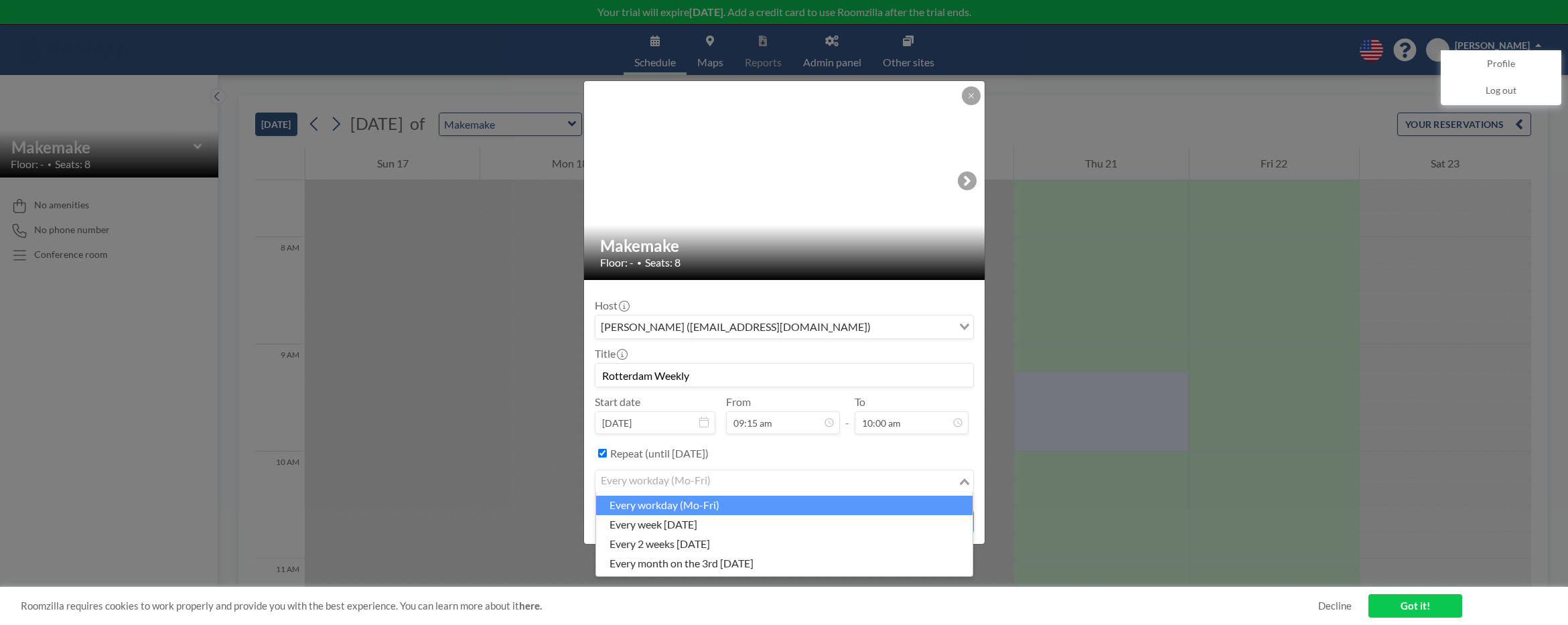
click at [702, 476] on div "every workday (Mo-Fri)" at bounding box center [776, 480] width 363 height 20
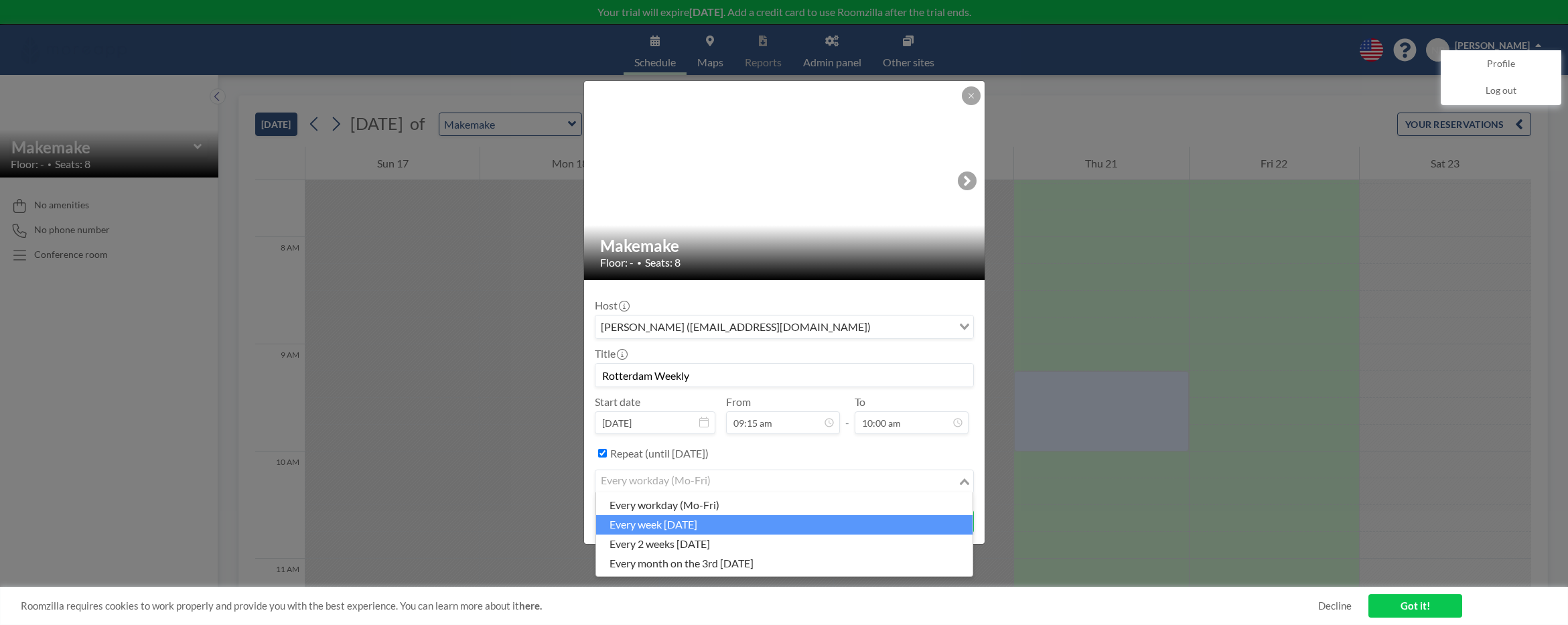
click at [712, 530] on li "every week [DATE]" at bounding box center [784, 524] width 377 height 20
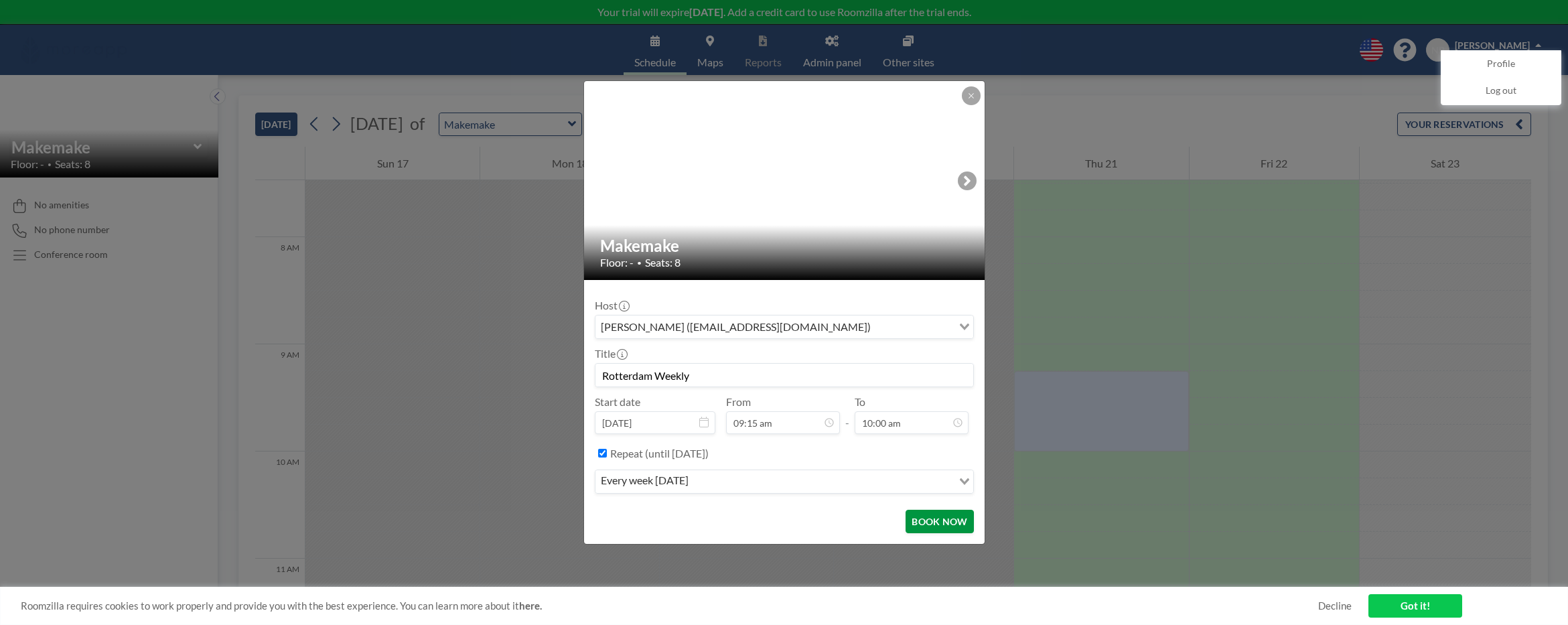
click at [924, 519] on button "BOOK NOW" at bounding box center [940, 521] width 68 height 23
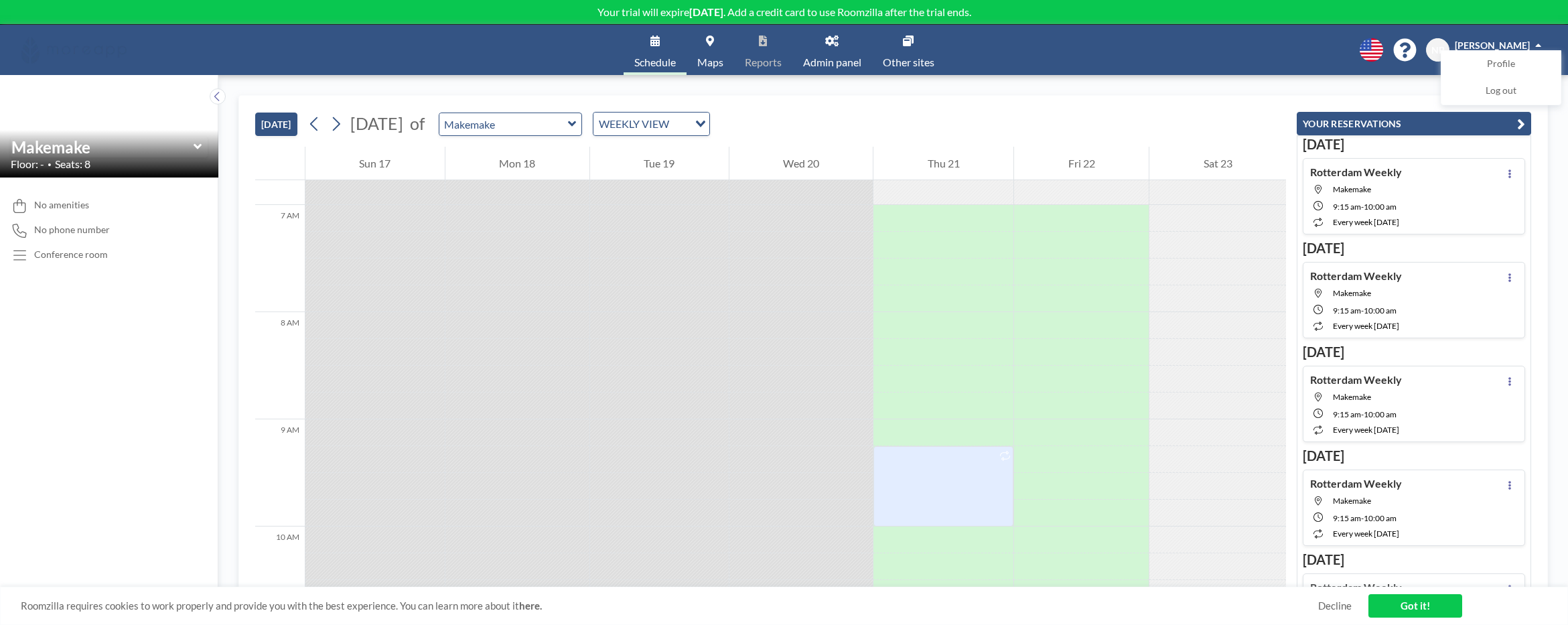
scroll to position [787, 0]
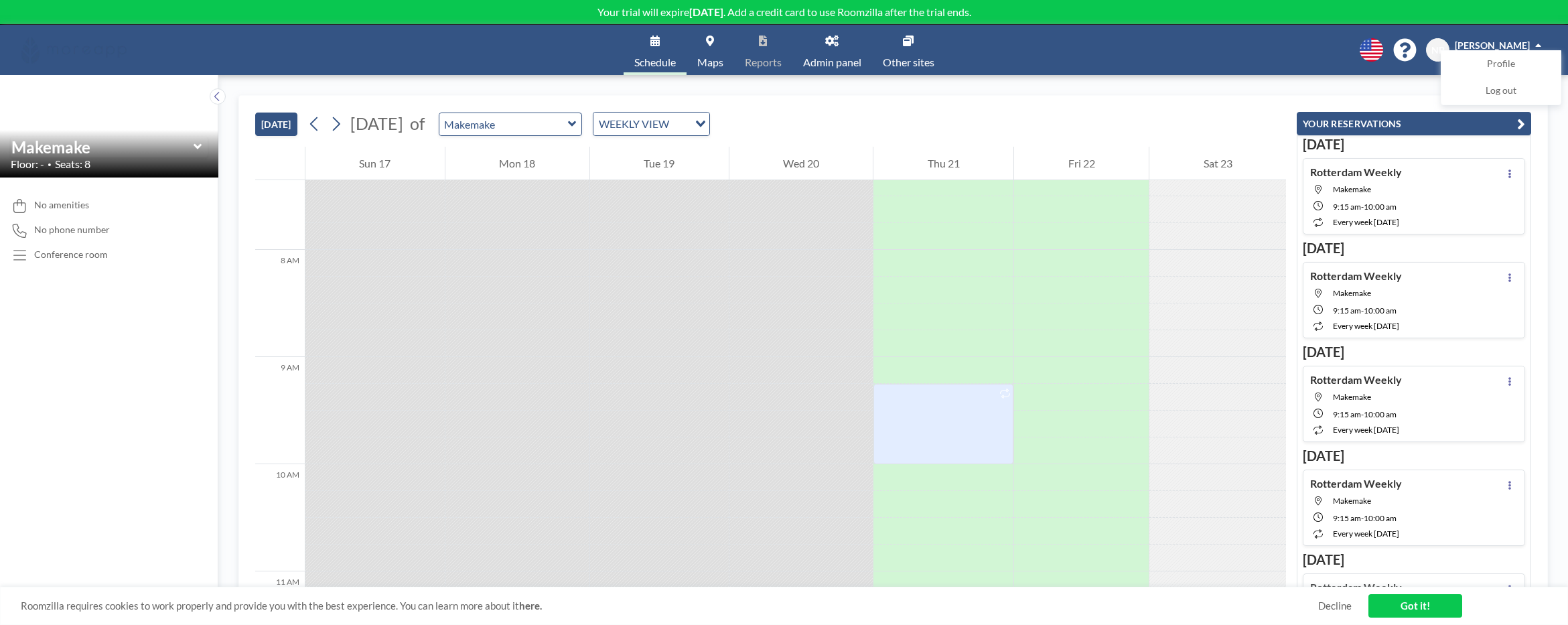
click at [72, 117] on div at bounding box center [109, 126] width 218 height 102
click at [700, 36] on link "Maps" at bounding box center [710, 50] width 47 height 50
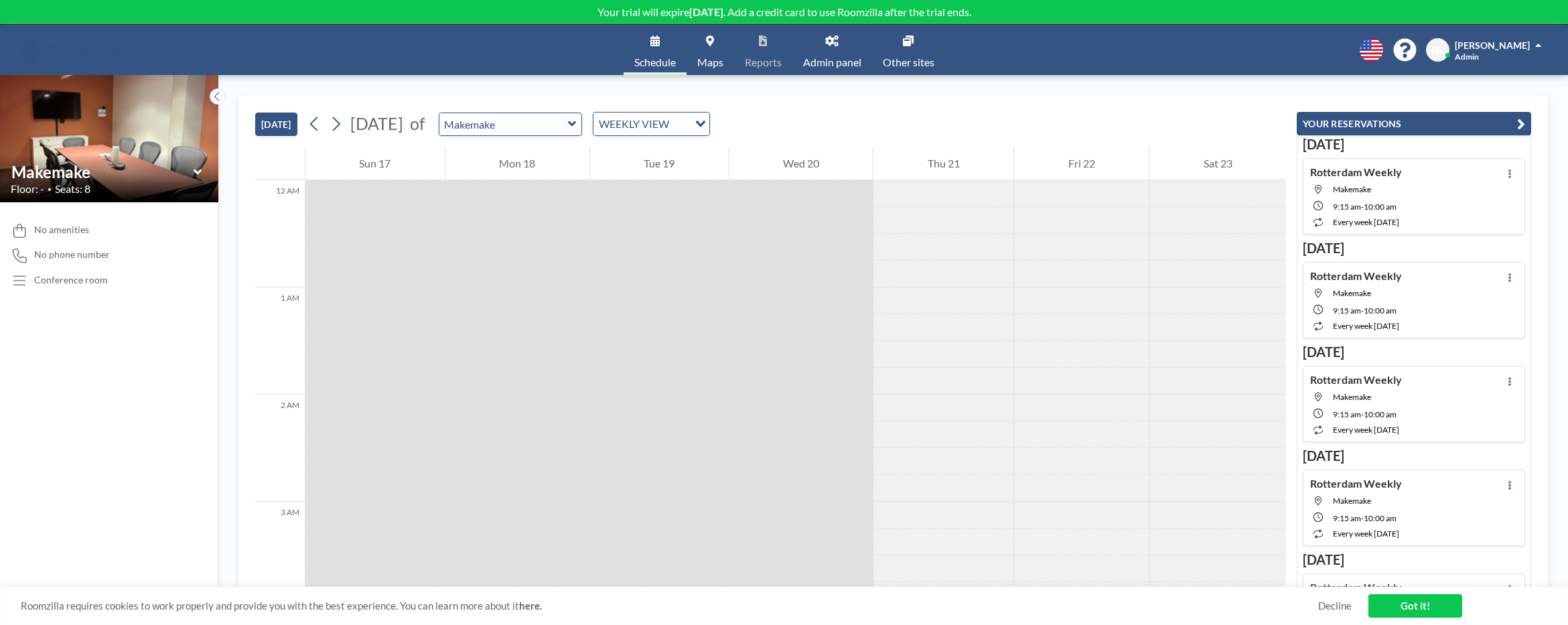
click at [648, 42] on link "Schedule" at bounding box center [655, 50] width 63 height 50
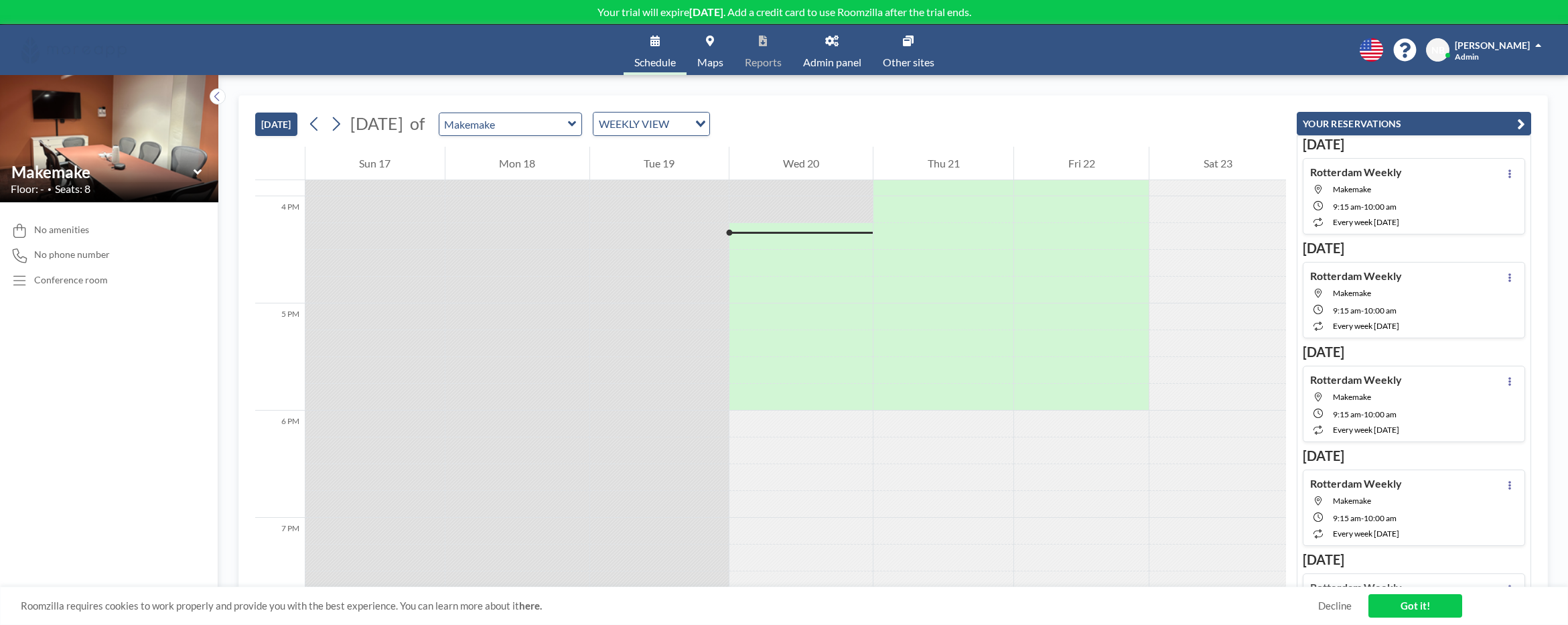
scroll to position [1714, 0]
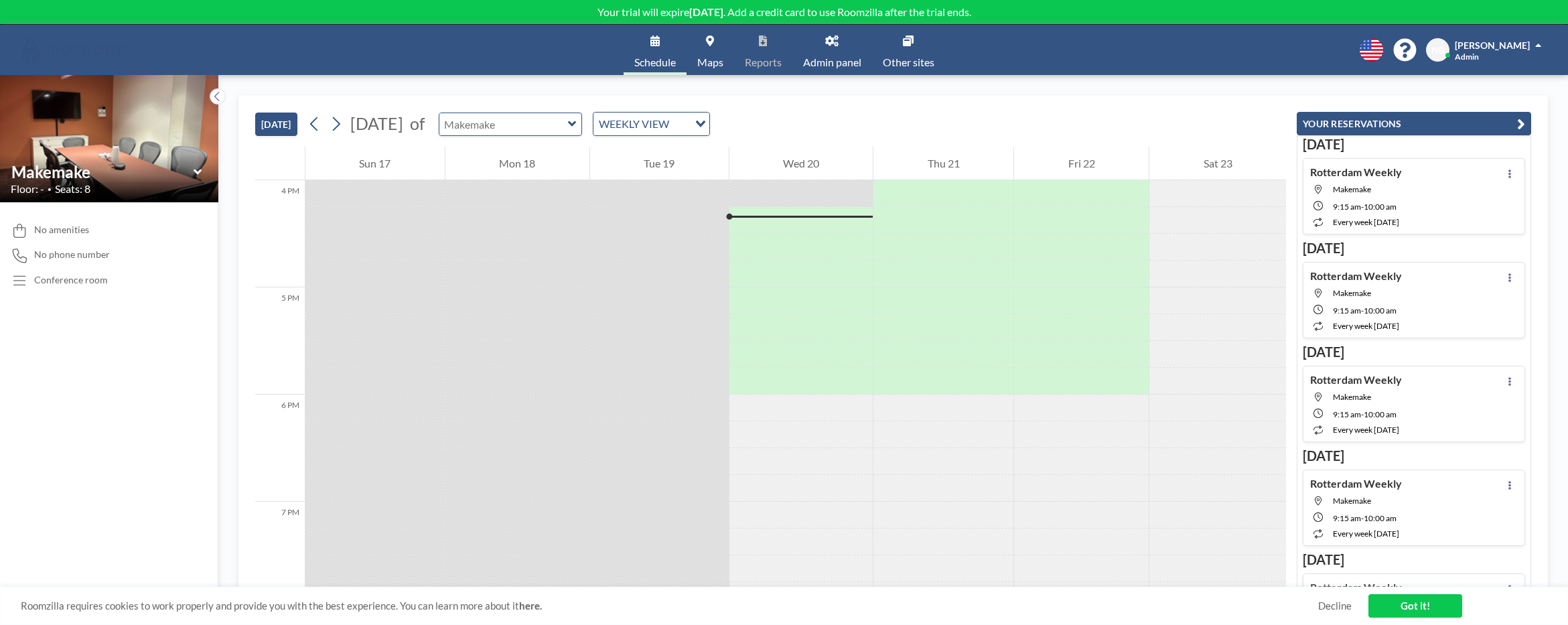
click at [568, 133] on input "text" at bounding box center [503, 124] width 128 height 22
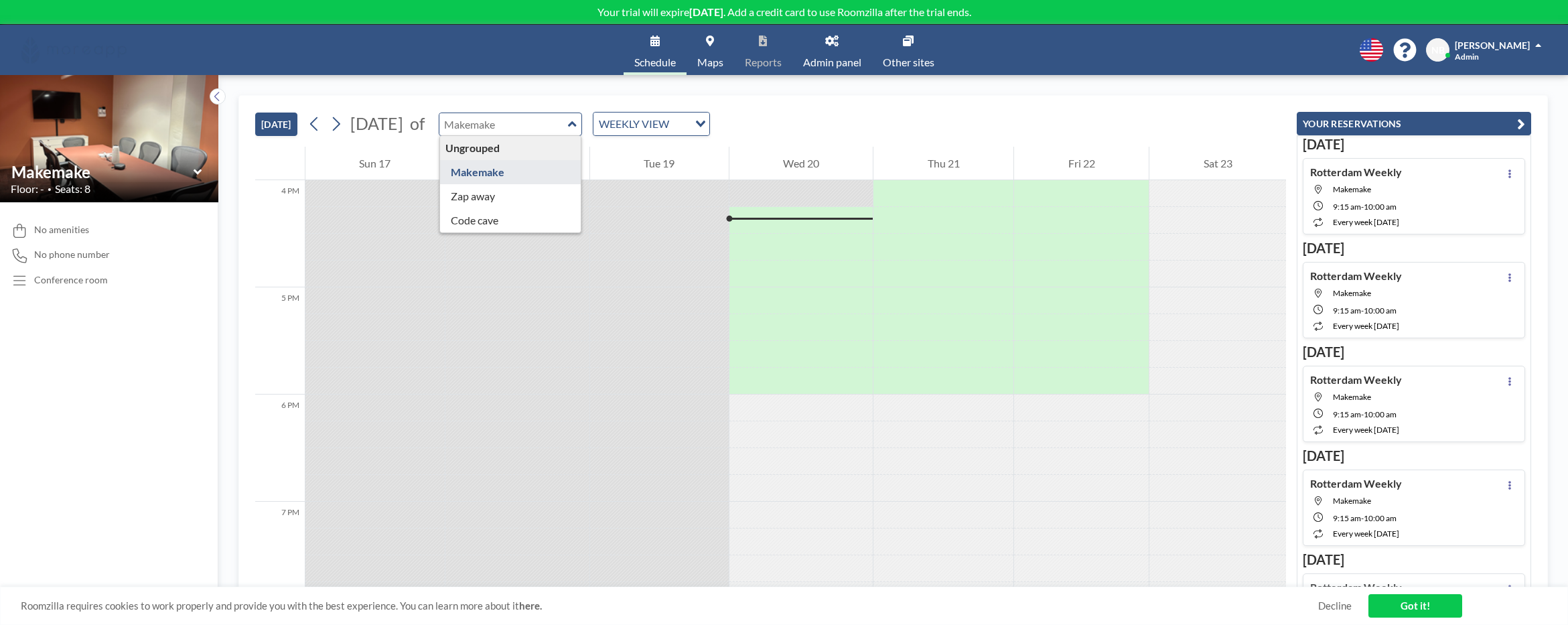
type input "Makemake"
click at [272, 126] on button "[DATE]" at bounding box center [275, 124] width 42 height 23
click at [526, 122] on input "text" at bounding box center [503, 124] width 128 height 22
type input "Makemake"
click at [695, 110] on div "[DATE] [DATE] of Makemake WEEKLY VIEW Loading..." at bounding box center [770, 121] width 1031 height 51
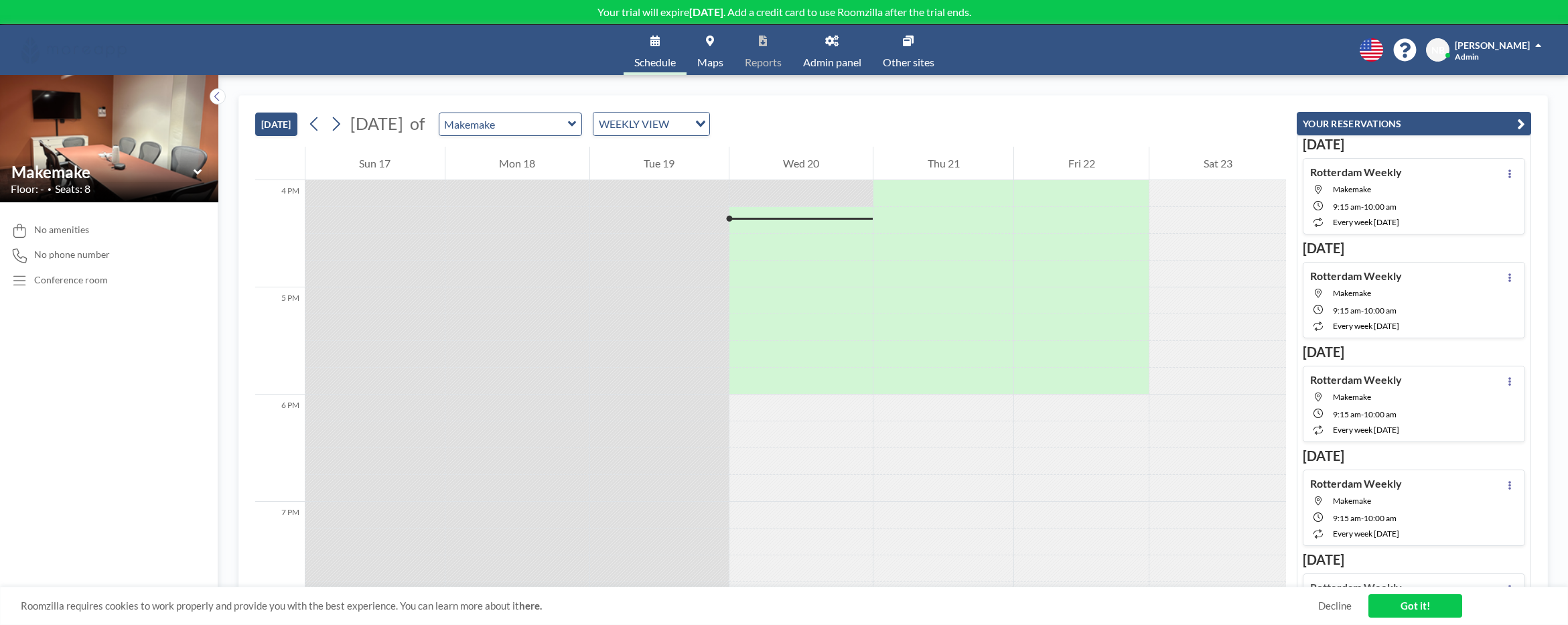
click at [689, 118] on div "WEEKLY VIEW" at bounding box center [641, 122] width 95 height 20
click at [692, 142] on li "DAILY VIEW" at bounding box center [690, 148] width 115 height 20
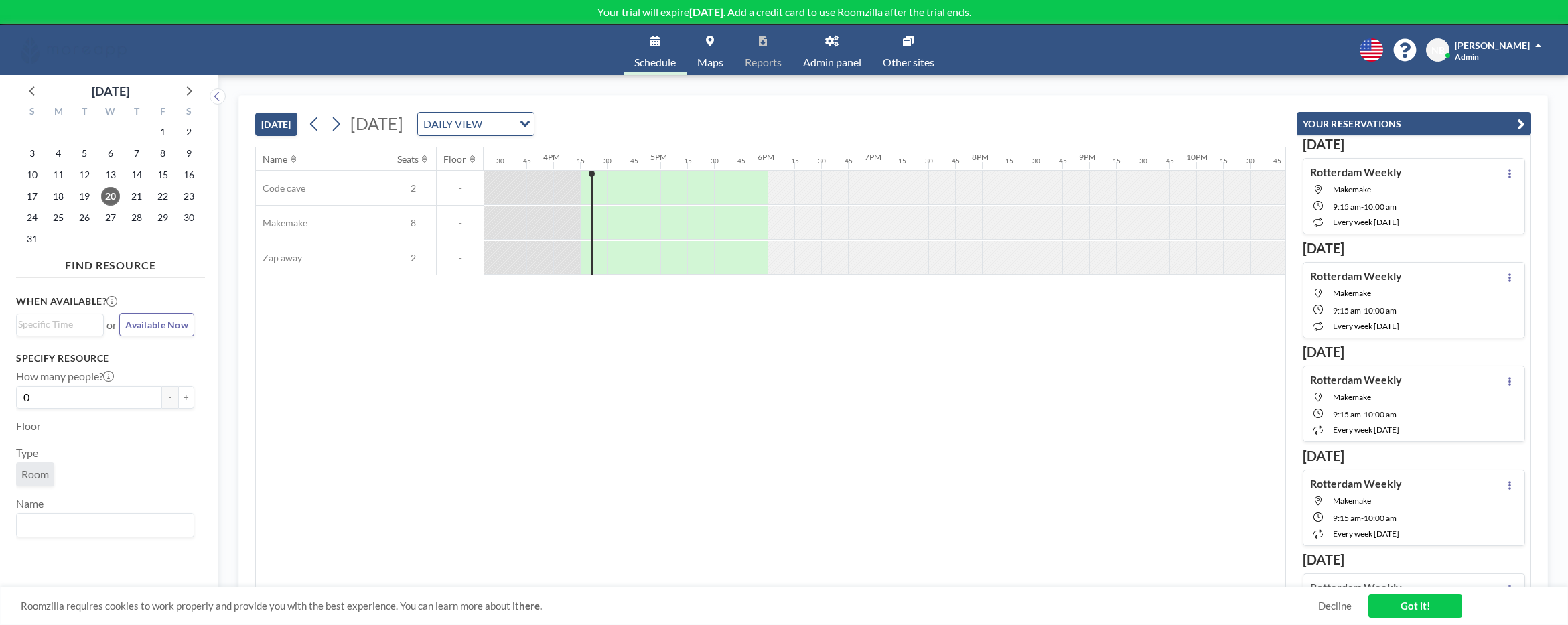
scroll to position [0, 1715]
